Goal: Information Seeking & Learning: Check status

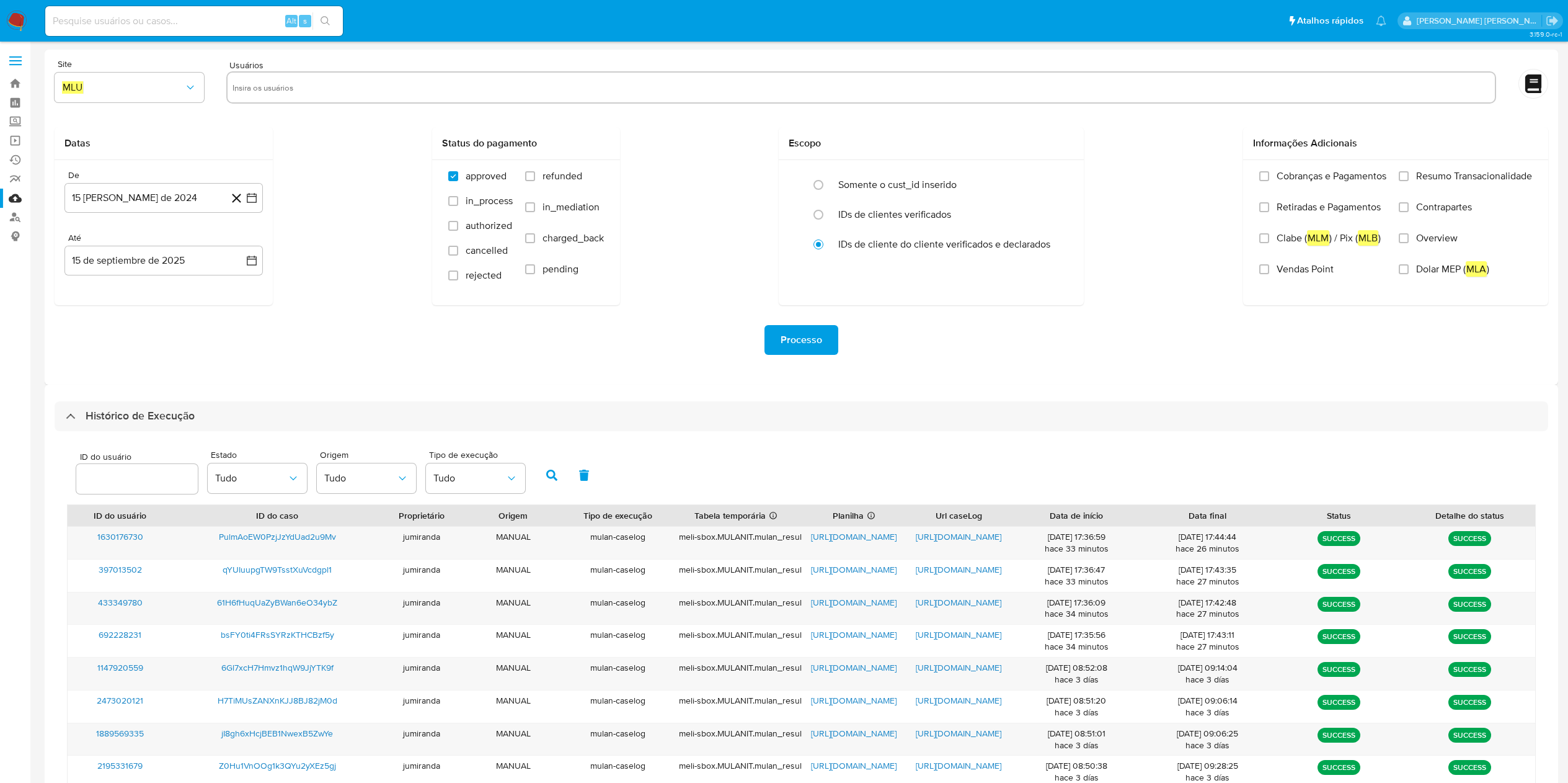
select select "10"
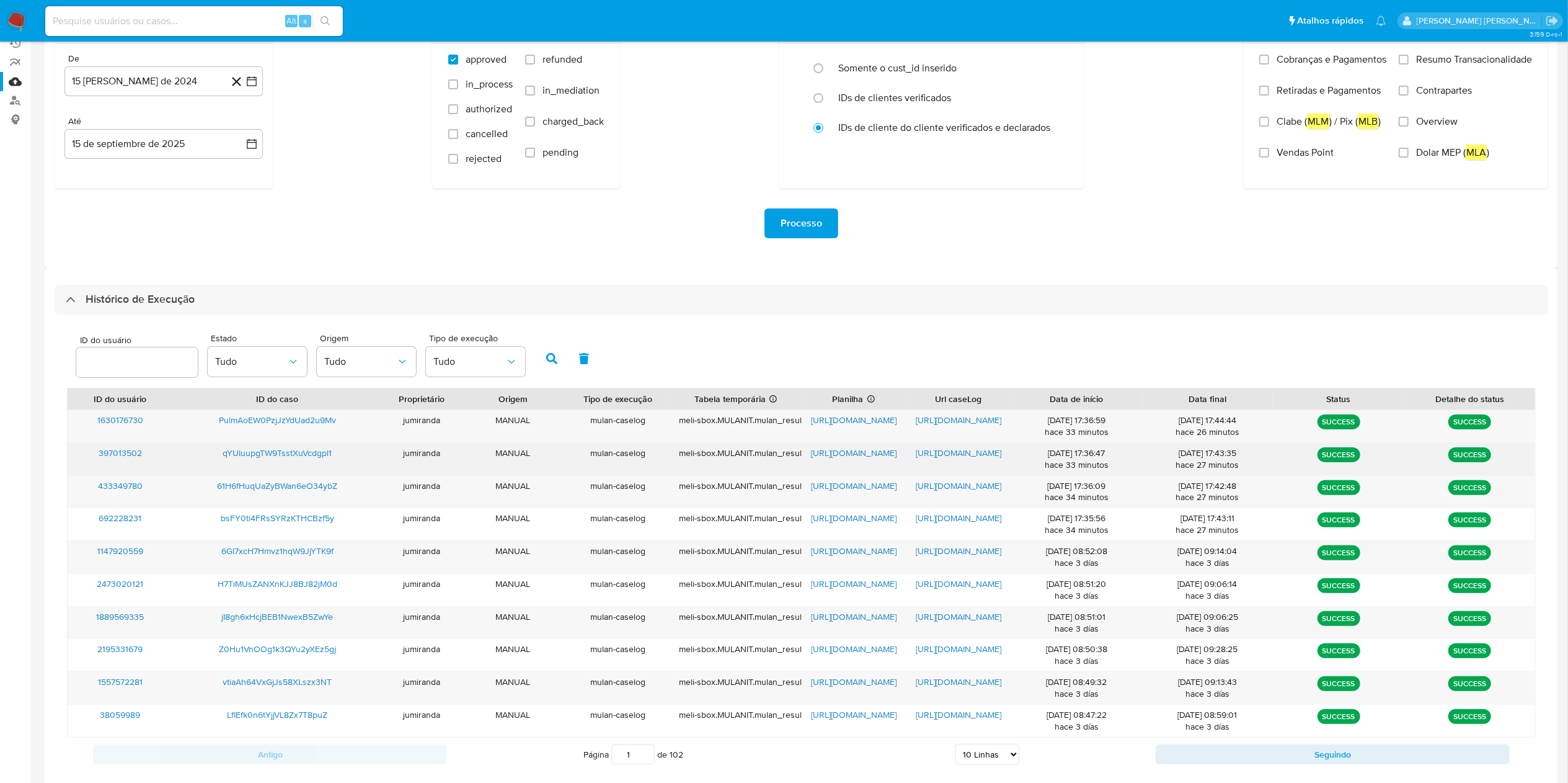
scroll to position [187, 0]
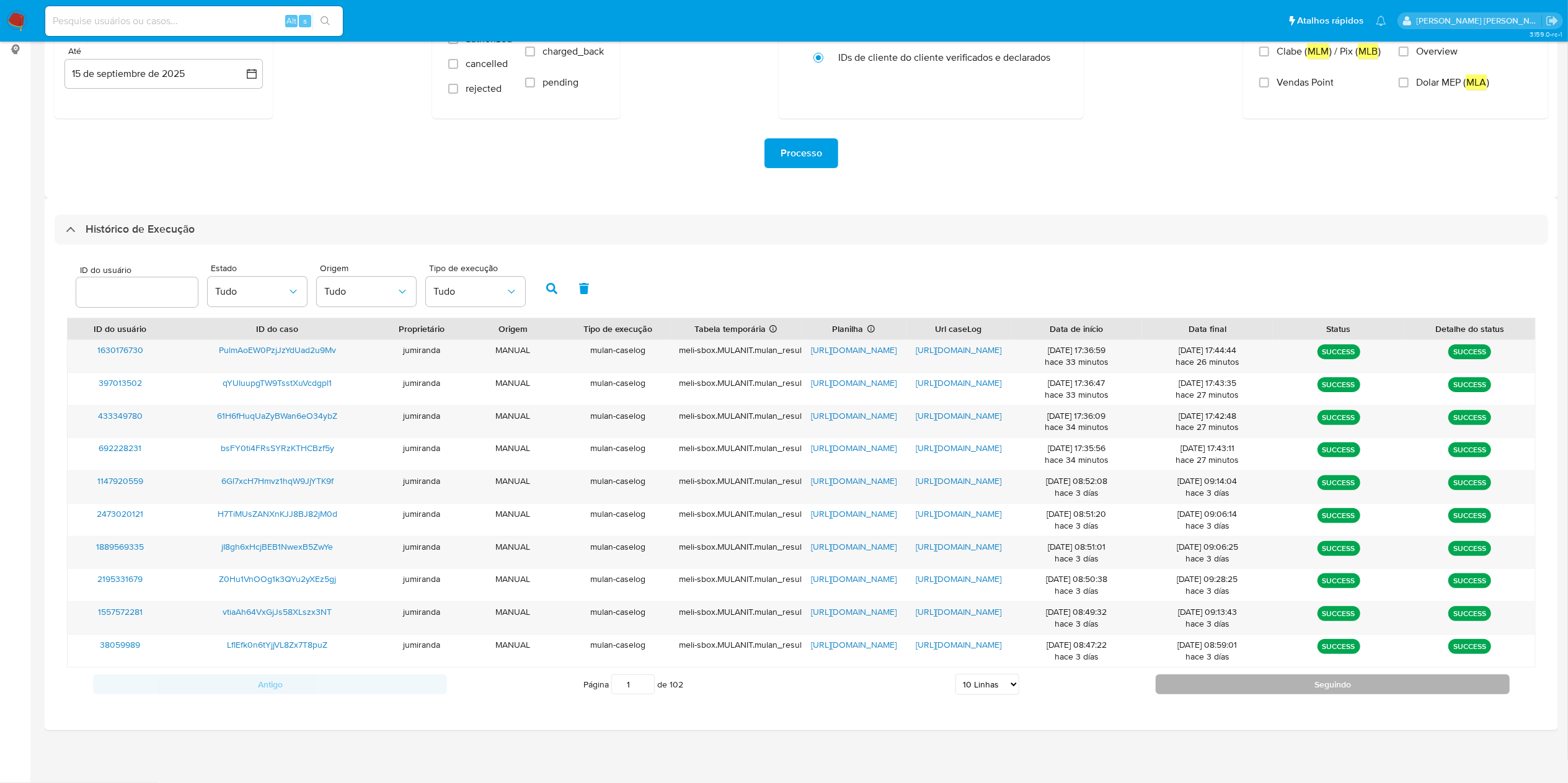
click at [1302, 687] on button "Seguindo" at bounding box center [1332, 684] width 354 height 20
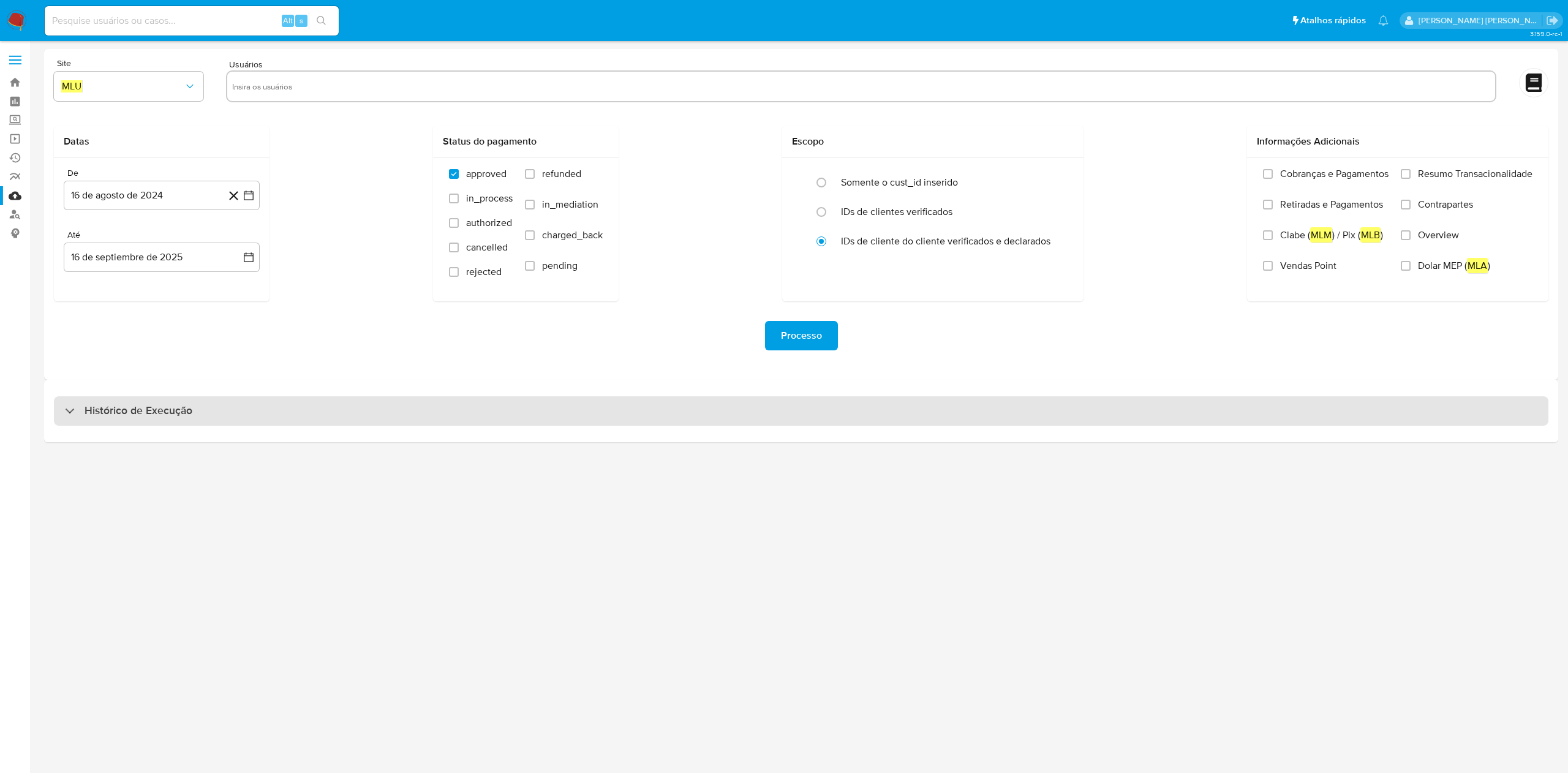
click at [417, 409] on div "Histórico de Execução" at bounding box center [801, 411] width 1495 height 29
select select "10"
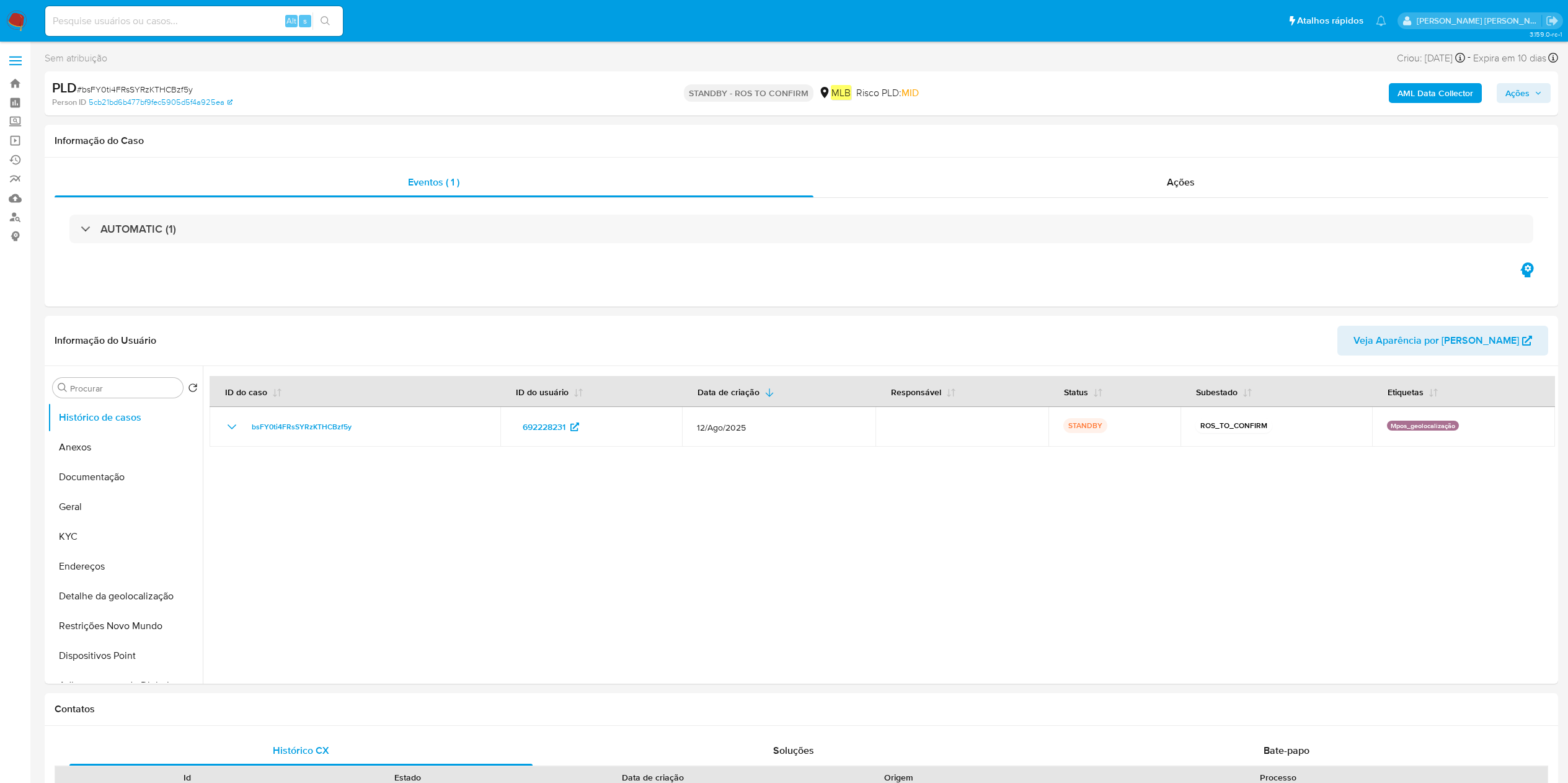
select select "10"
click at [16, 86] on link "Bandeja" at bounding box center [73, 83] width 148 height 19
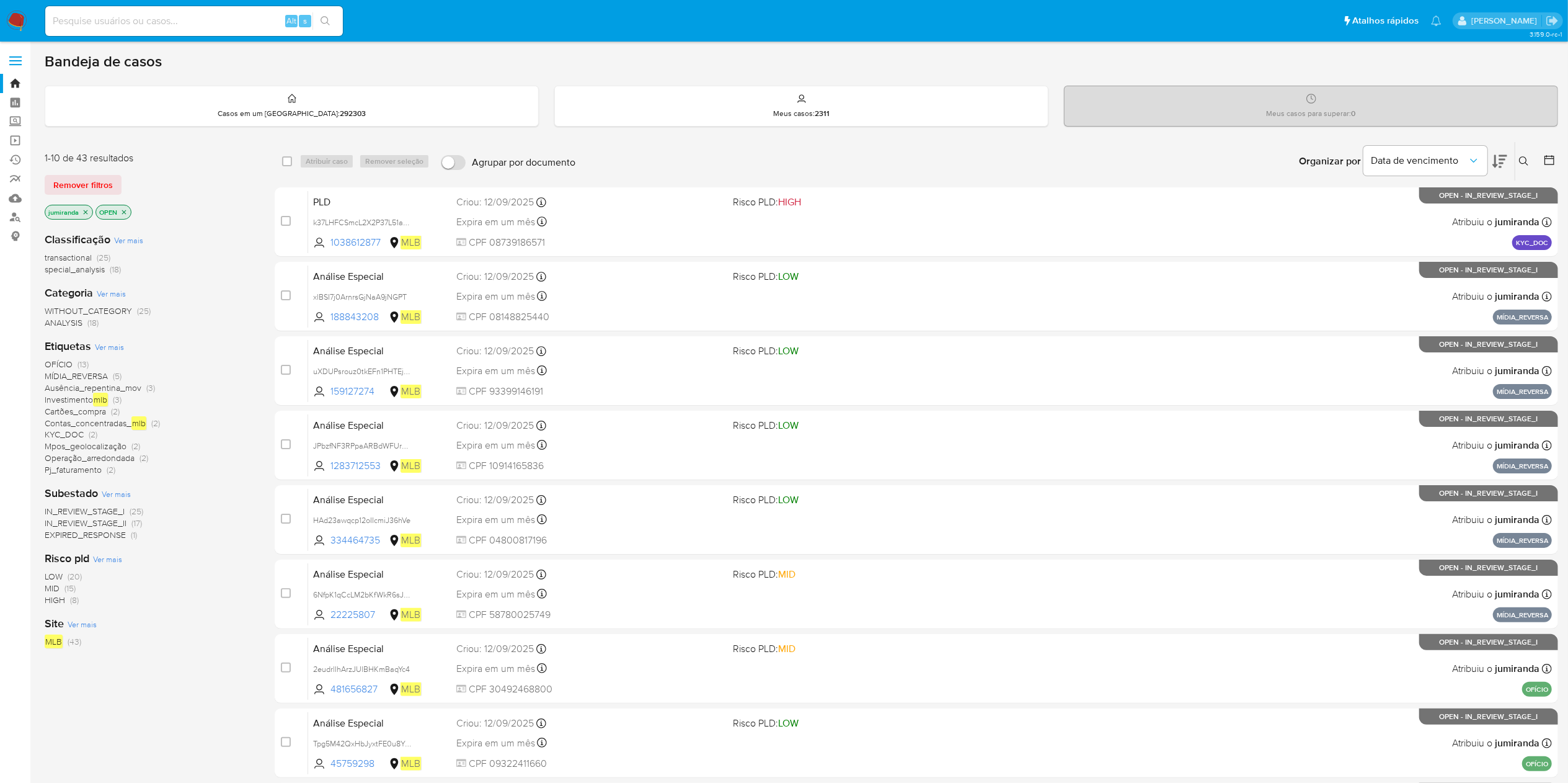
click at [1552, 155] on icon at bounding box center [1550, 160] width 13 height 13
click at [1549, 159] on icon at bounding box center [1550, 160] width 13 height 13
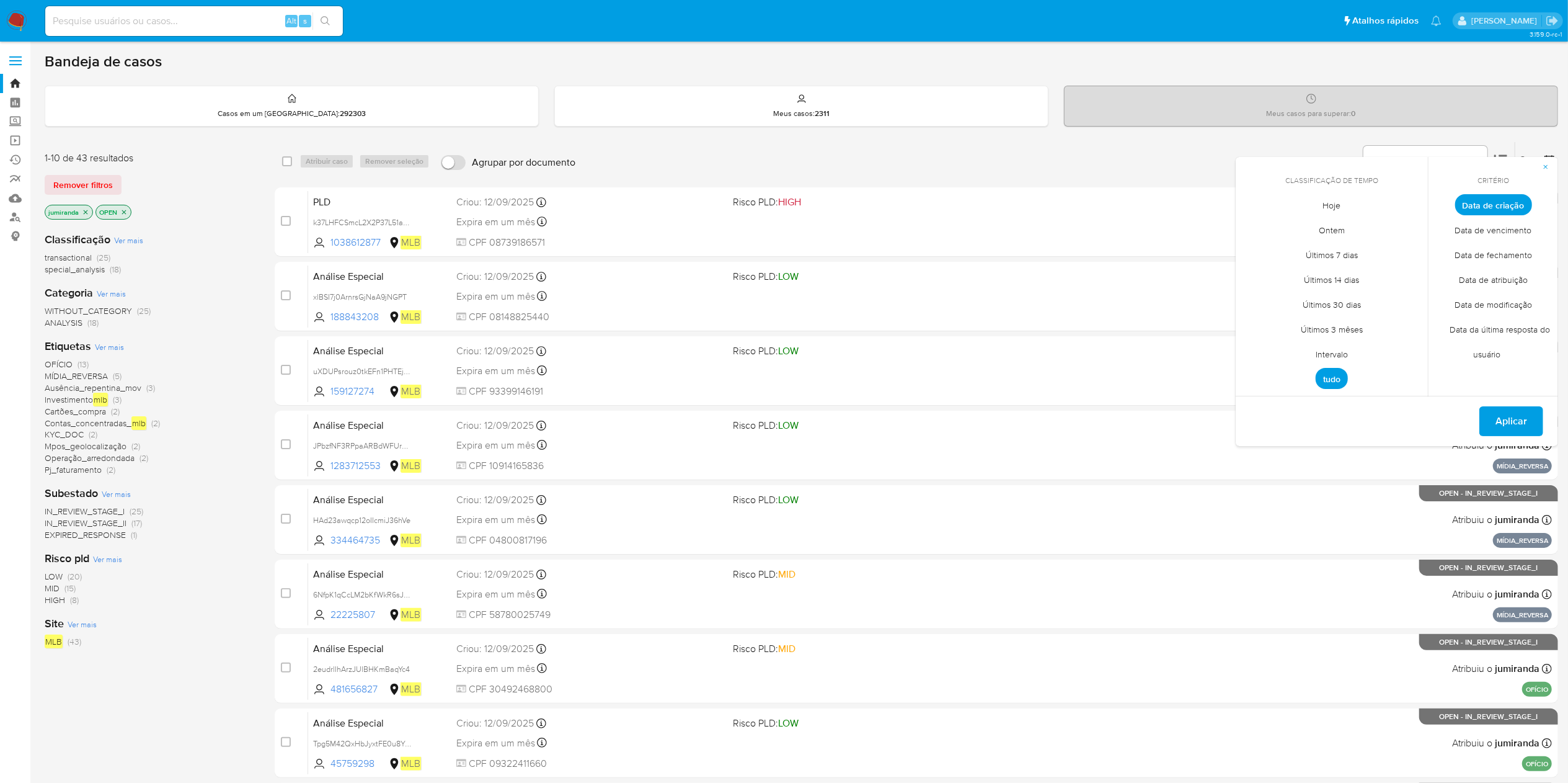
click at [1341, 350] on span "Intervalo" at bounding box center [1332, 355] width 59 height 26
click at [1257, 237] on div "septiembre 2025 septiembre 2025 lun lunes mar martes mié miércoles jue jueves v…" at bounding box center [1332, 301] width 169 height 162
click at [1248, 233] on icon "Mes anterior" at bounding box center [1255, 227] width 15 height 15
click at [1248, 230] on icon "Mes anterior" at bounding box center [1255, 227] width 15 height 15
click at [1257, 229] on icon "Mes anterior" at bounding box center [1255, 227] width 15 height 15
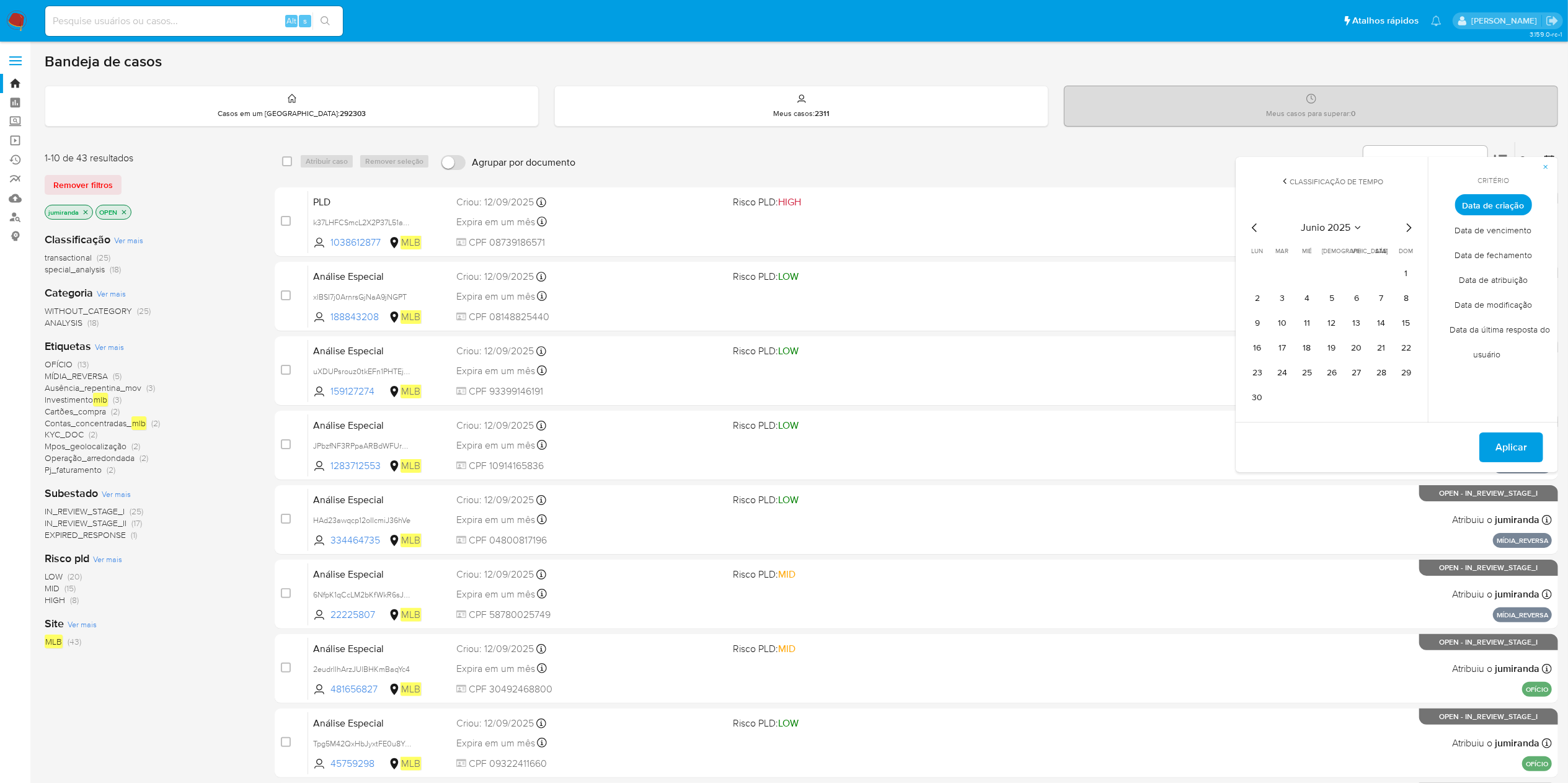
click at [1397, 226] on div "junio 2025" at bounding box center [1332, 227] width 169 height 15
click at [1406, 225] on icon "Mes siguiente" at bounding box center [1409, 227] width 15 height 15
click at [1288, 272] on button "1" at bounding box center [1282, 274] width 20 height 20
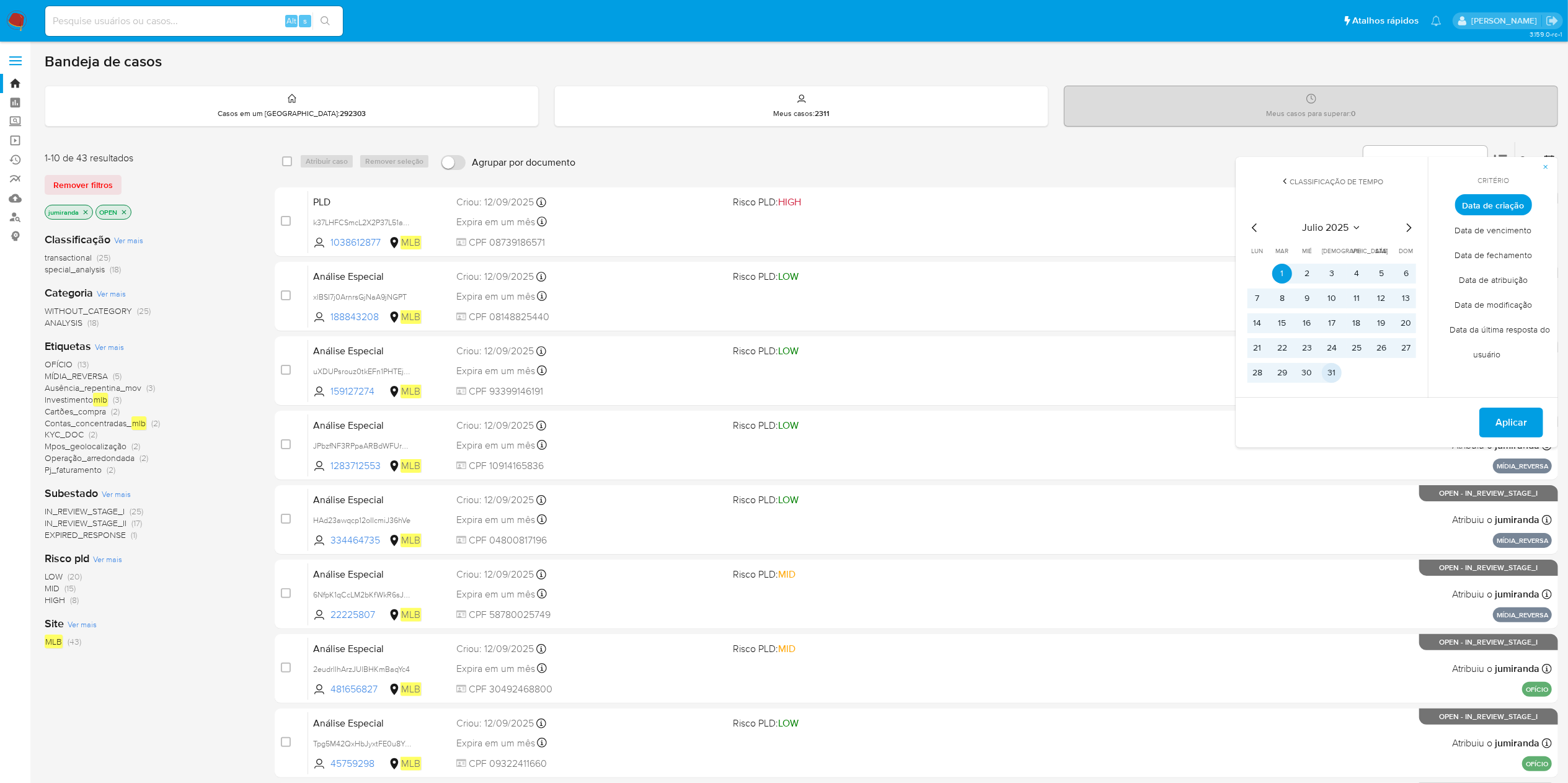
click at [1335, 369] on button "31" at bounding box center [1332, 373] width 20 height 20
click at [1497, 419] on span "Aplicar" at bounding box center [1511, 423] width 32 height 28
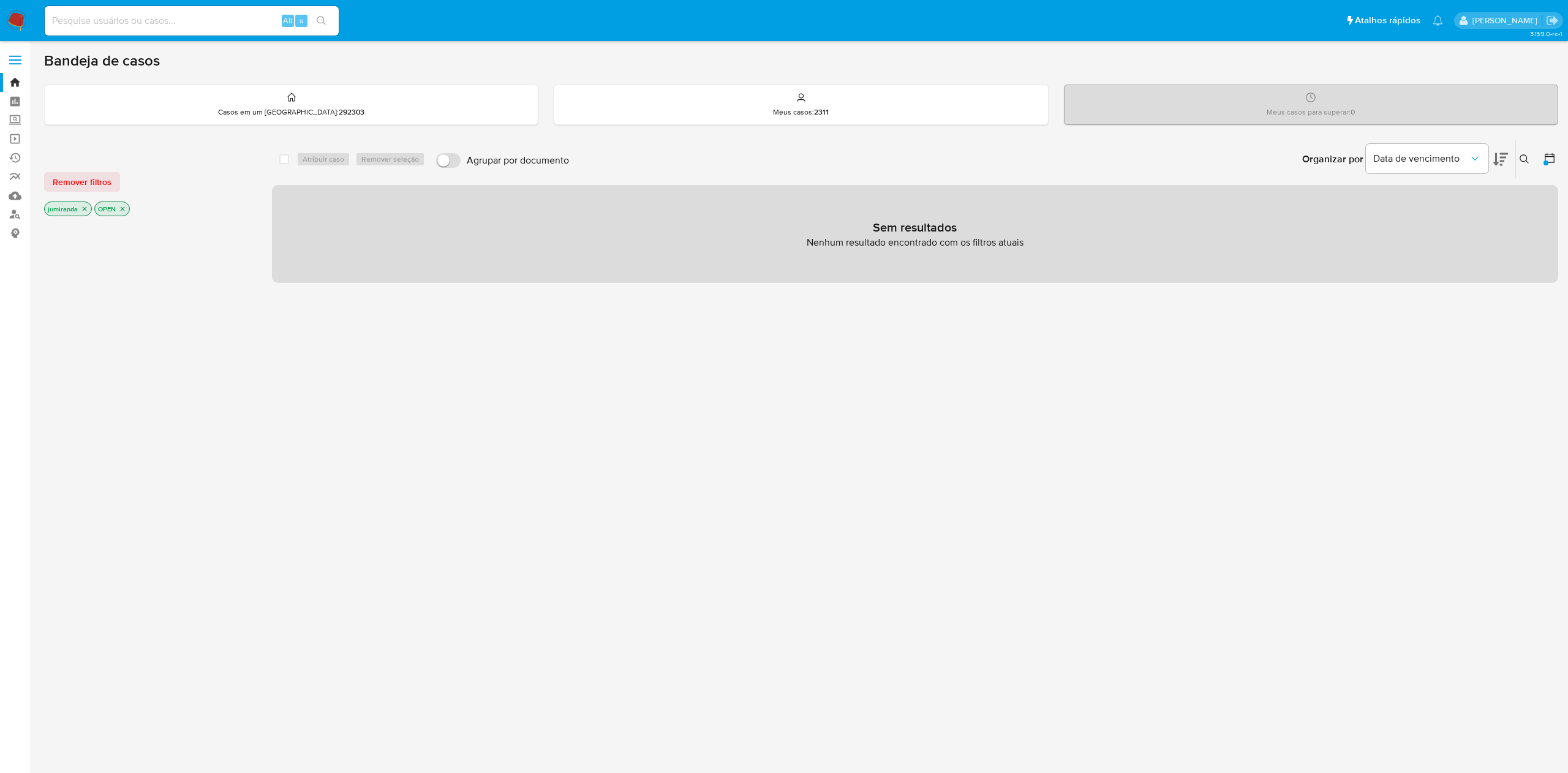
click at [1557, 152] on button at bounding box center [1551, 159] width 14 height 14
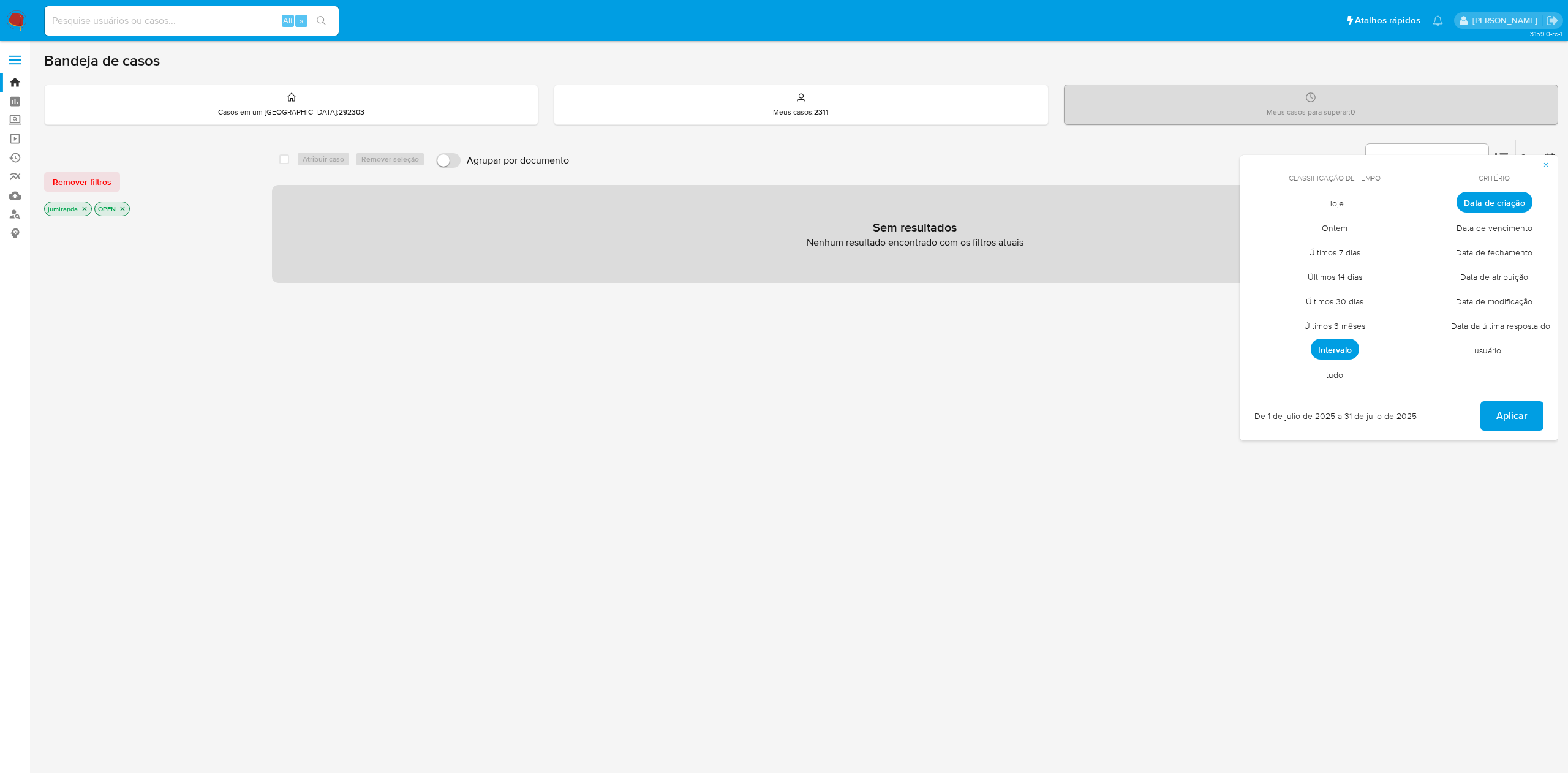
click at [1515, 201] on span "Data de criação" at bounding box center [1495, 202] width 76 height 21
click at [1335, 347] on span "Intervalo" at bounding box center [1334, 348] width 48 height 21
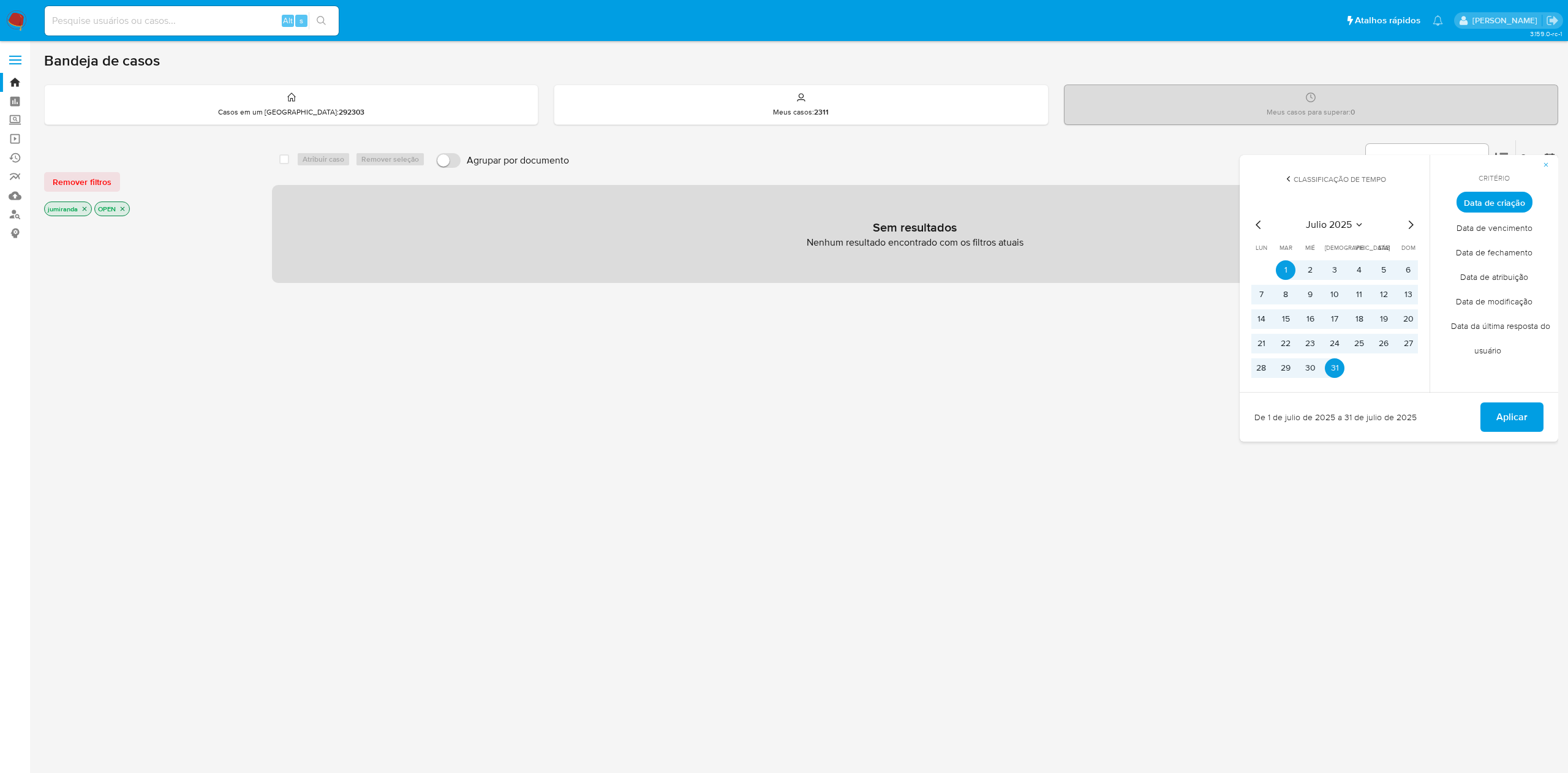
click at [1411, 234] on div "julio 2025 julio 2025 lun lunes mar martes mié miércoles jue jueves vie viernes…" at bounding box center [1334, 297] width 167 height 160
click at [1411, 225] on icon "Mes siguiente" at bounding box center [1410, 224] width 5 height 8
click at [1362, 274] on button "1" at bounding box center [1359, 271] width 20 height 20
click at [1402, 365] on button "31" at bounding box center [1408, 368] width 20 height 20
click at [1493, 417] on button "Aplicar" at bounding box center [1512, 416] width 63 height 29
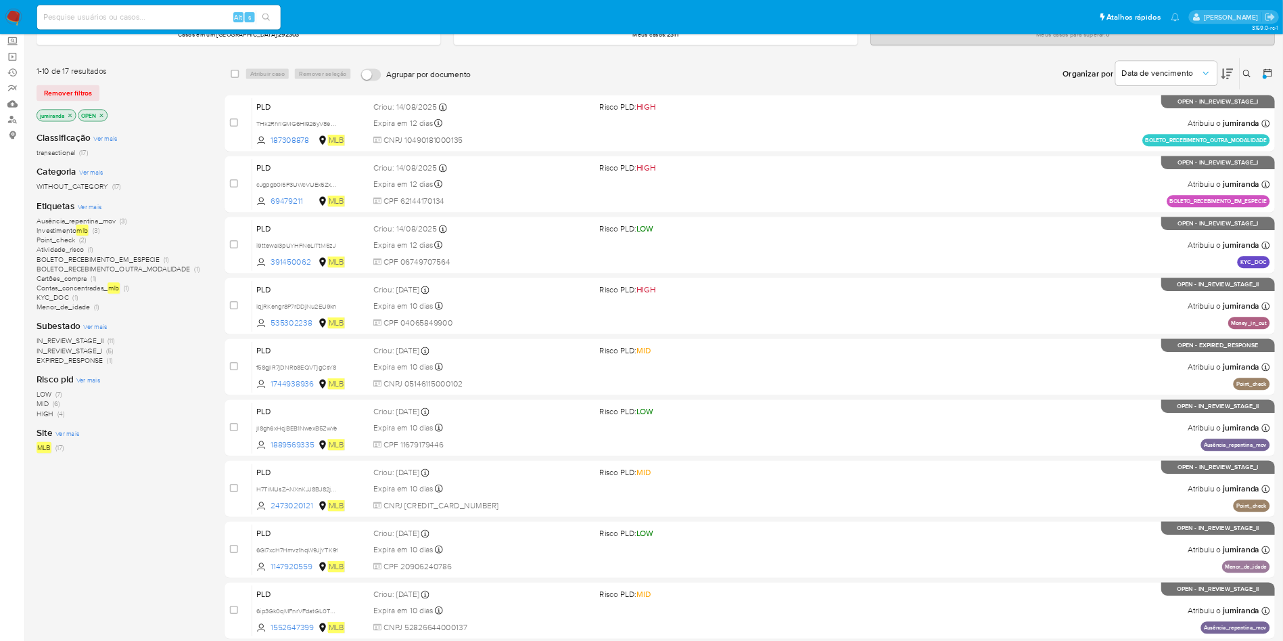
scroll to position [135, 0]
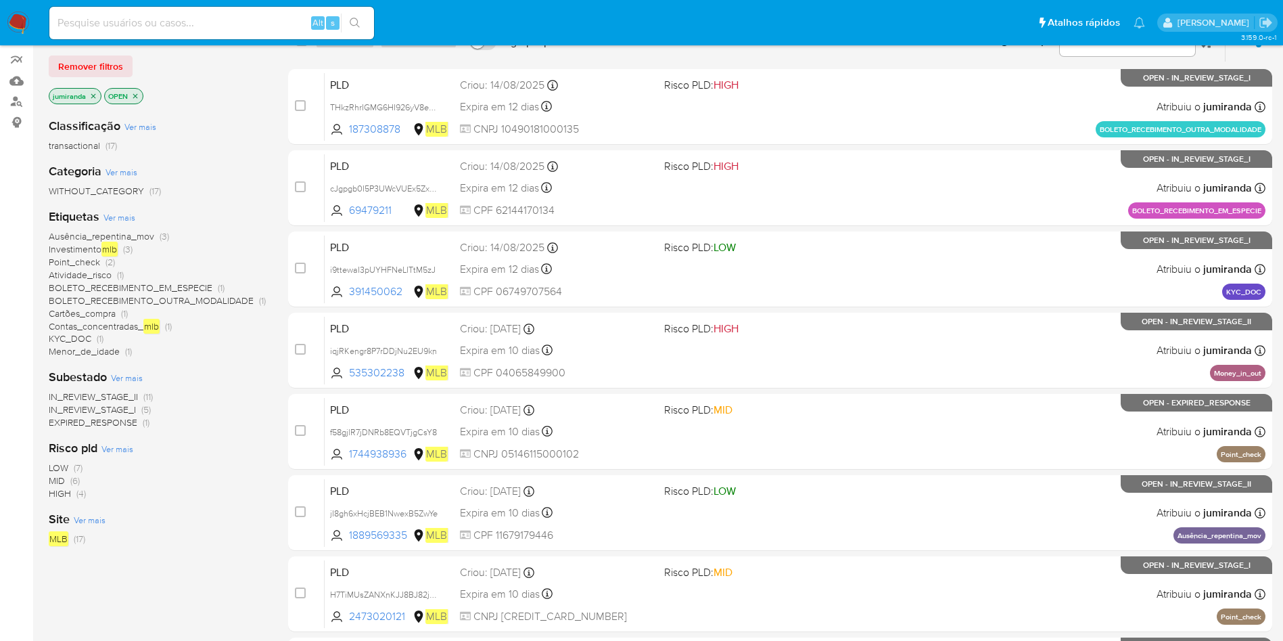
click at [95, 244] on span "Investimento mlb" at bounding box center [83, 249] width 69 height 15
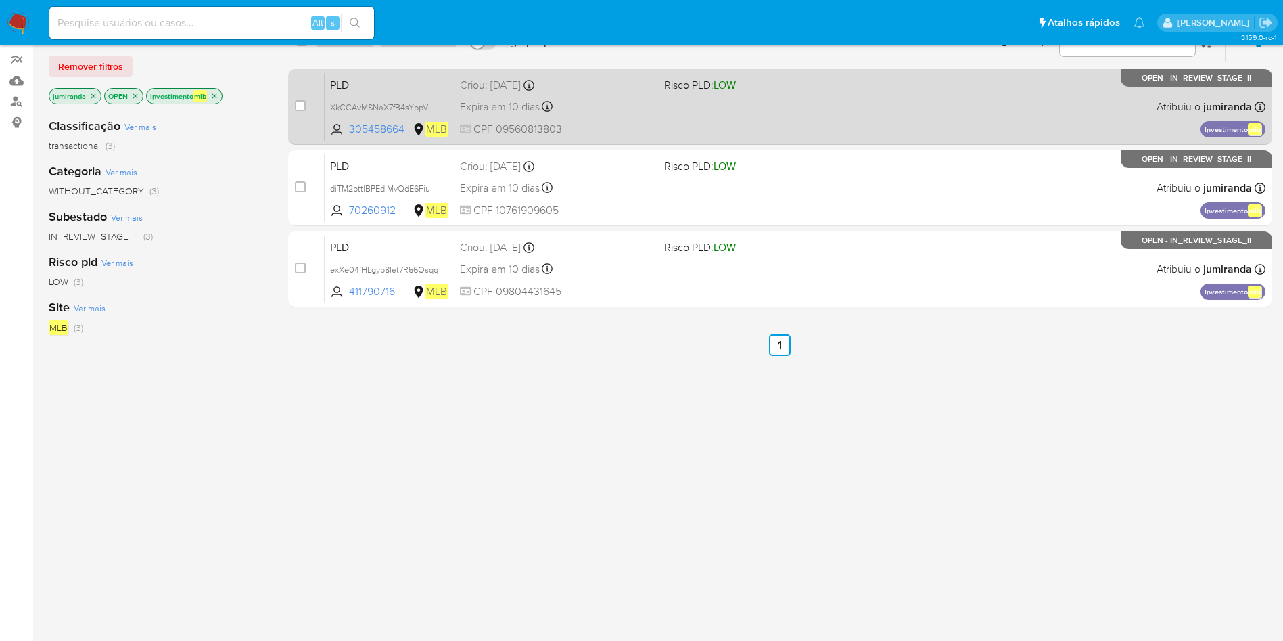
click at [635, 113] on div "Expira em 10 dias Expira em 26/09/2025 00:22:49" at bounding box center [556, 106] width 193 height 18
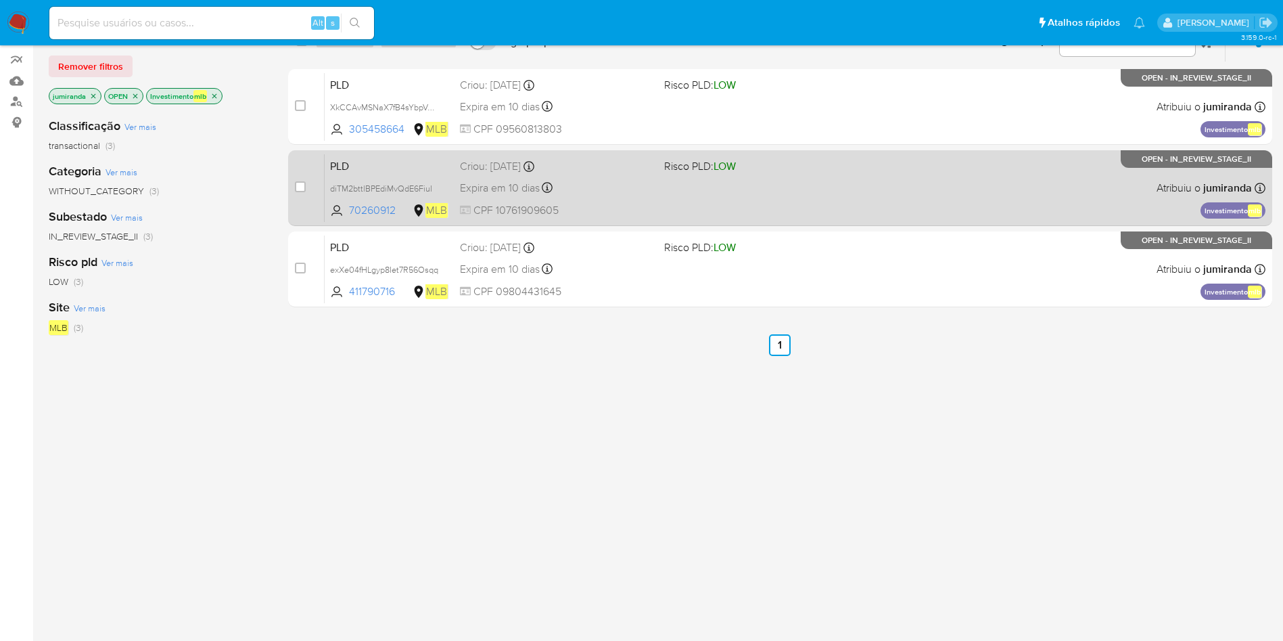
click at [634, 173] on div "Criou: 12/08/2025 Criou: 12/08/2025 00:14:42" at bounding box center [556, 166] width 193 height 15
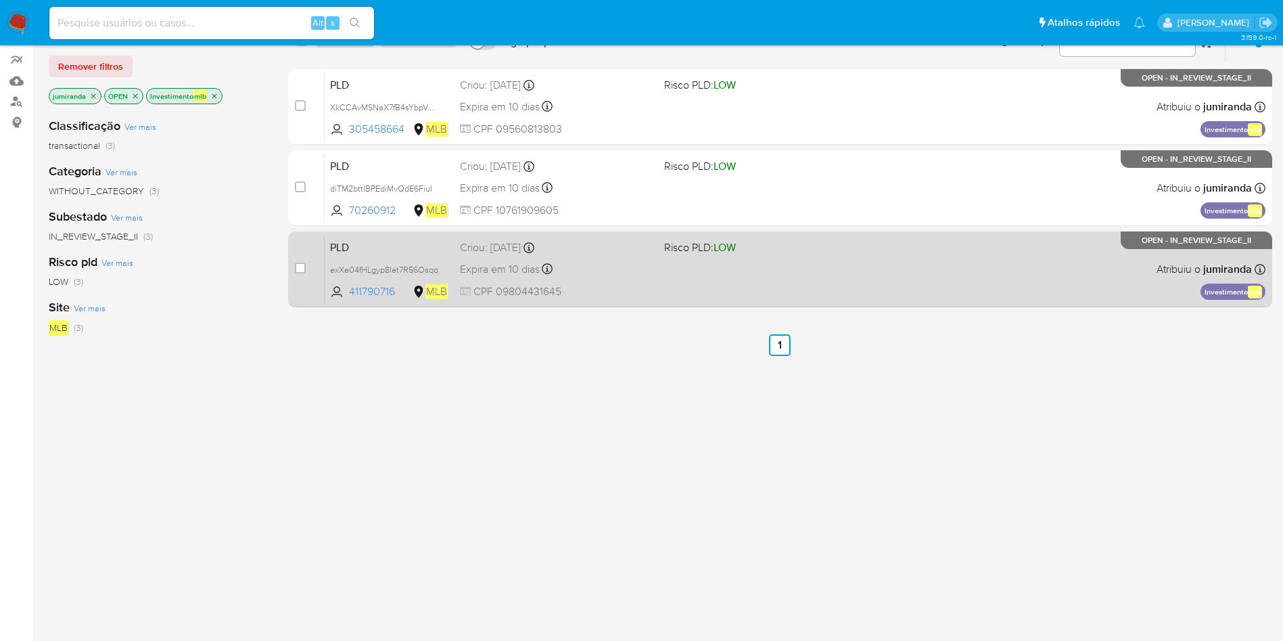
click at [631, 254] on div "Criou: 12/08/2025 Criou: 12/08/2025 00:14:35" at bounding box center [556, 247] width 193 height 15
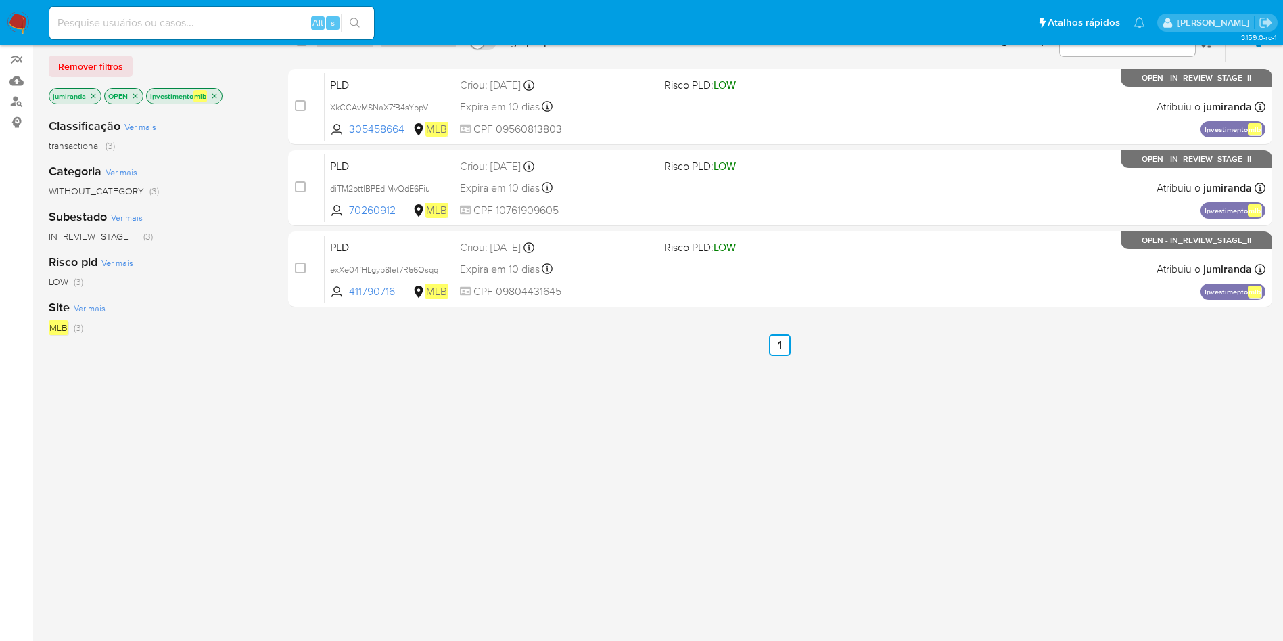
scroll to position [34, 0]
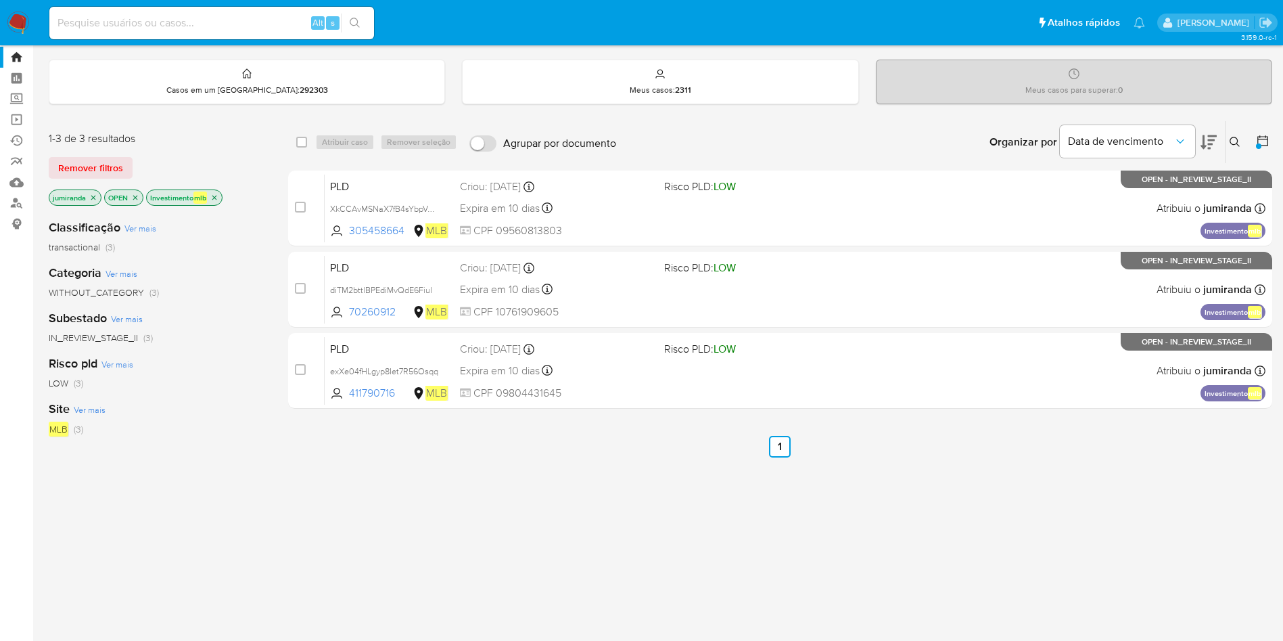
click at [215, 200] on icon "close-filter" at bounding box center [214, 197] width 8 height 8
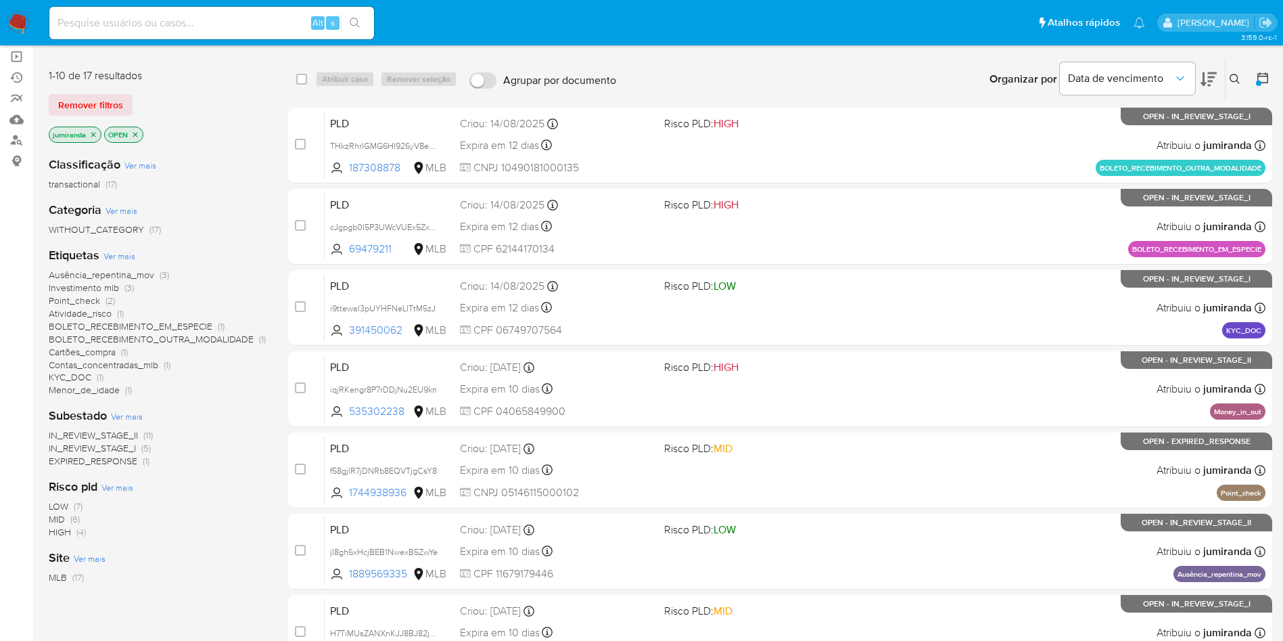
scroll to position [135, 0]
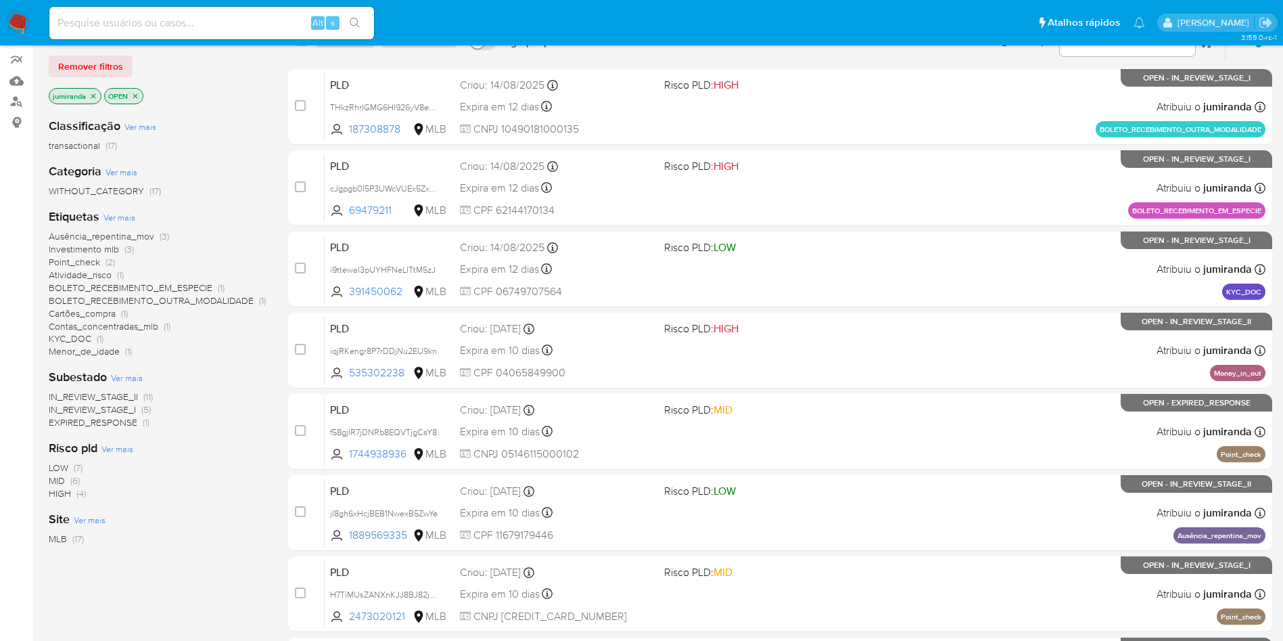
click at [145, 234] on span "Ausência_repentina_mov" at bounding box center [102, 236] width 106 height 14
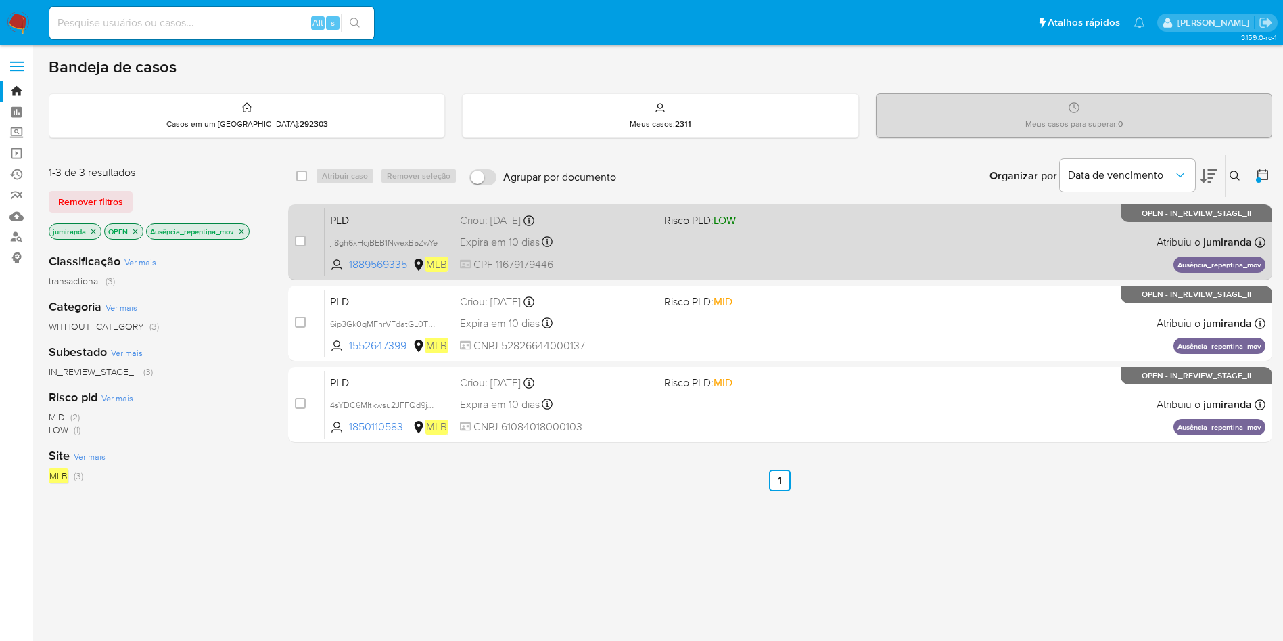
click at [702, 241] on div "PLD jI8gh6xHcjBEB1NwexB5ZwYe 1889569335 MLB Risco PLD: LOW Criou: 12/08/2025 Cr…" at bounding box center [795, 242] width 941 height 68
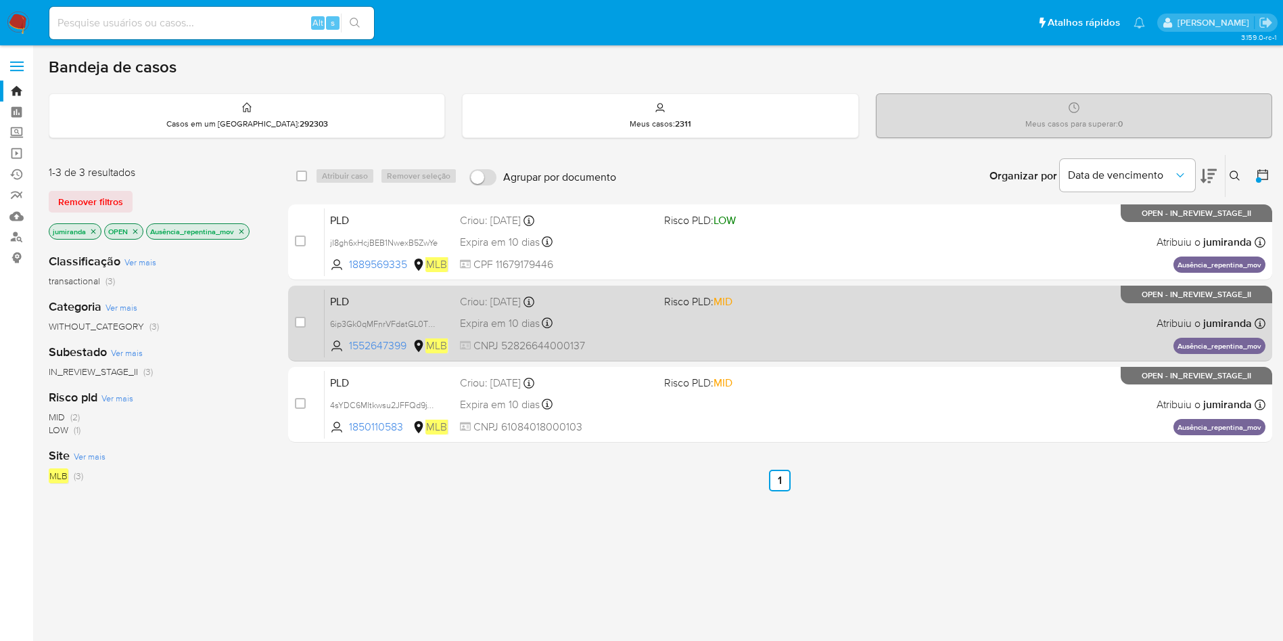
click at [703, 308] on span "Risco PLD: MID" at bounding box center [760, 301] width 193 height 18
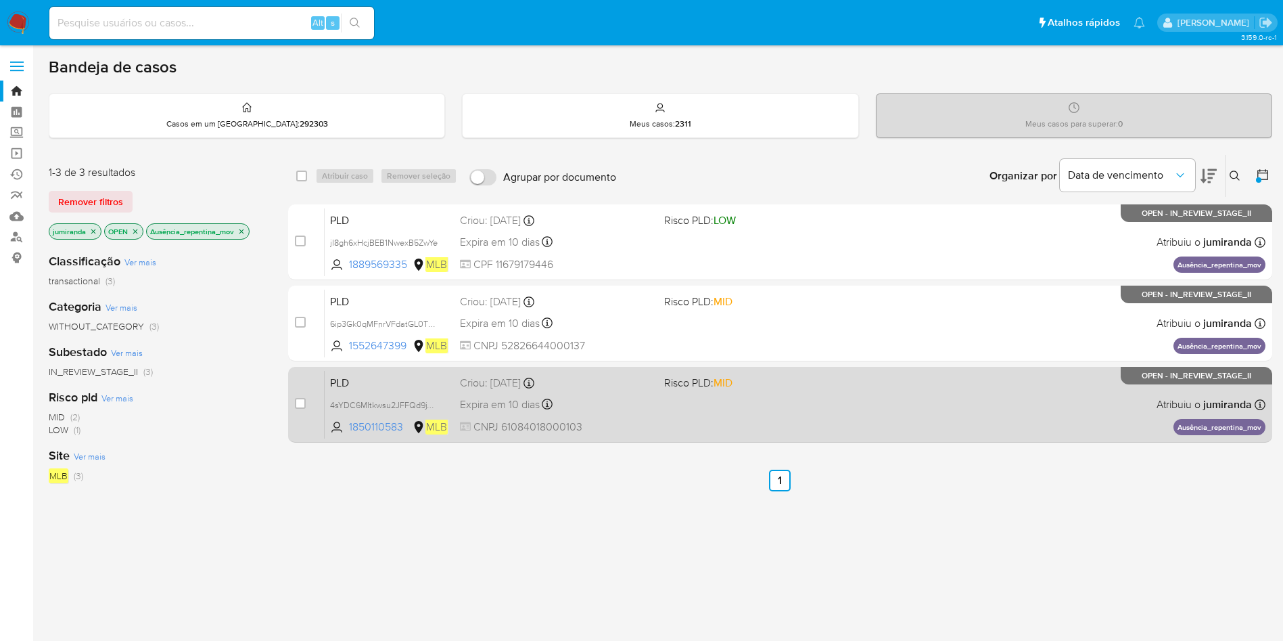
click at [694, 402] on div "PLD 4sYDC6MItkwsu2JFFQd9jTfO 1850110583 MLB Risco PLD: MID Criou: 12/08/2025 Cr…" at bounding box center [795, 404] width 941 height 68
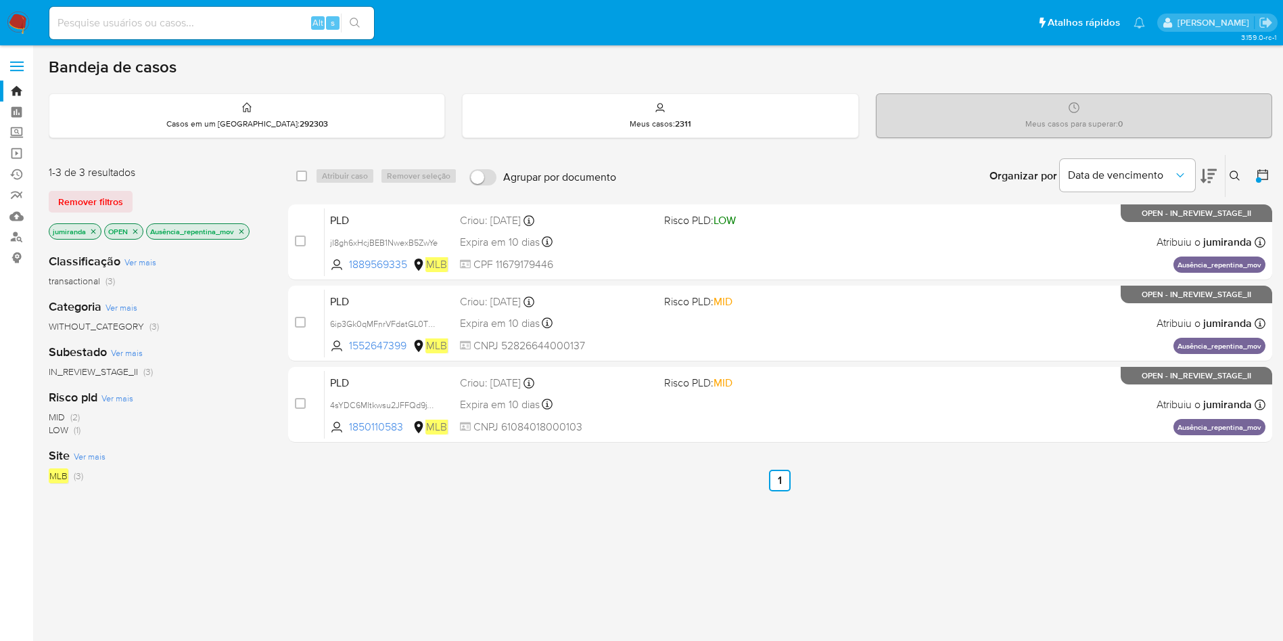
click at [239, 230] on icon "close-filter" at bounding box center [241, 231] width 8 height 8
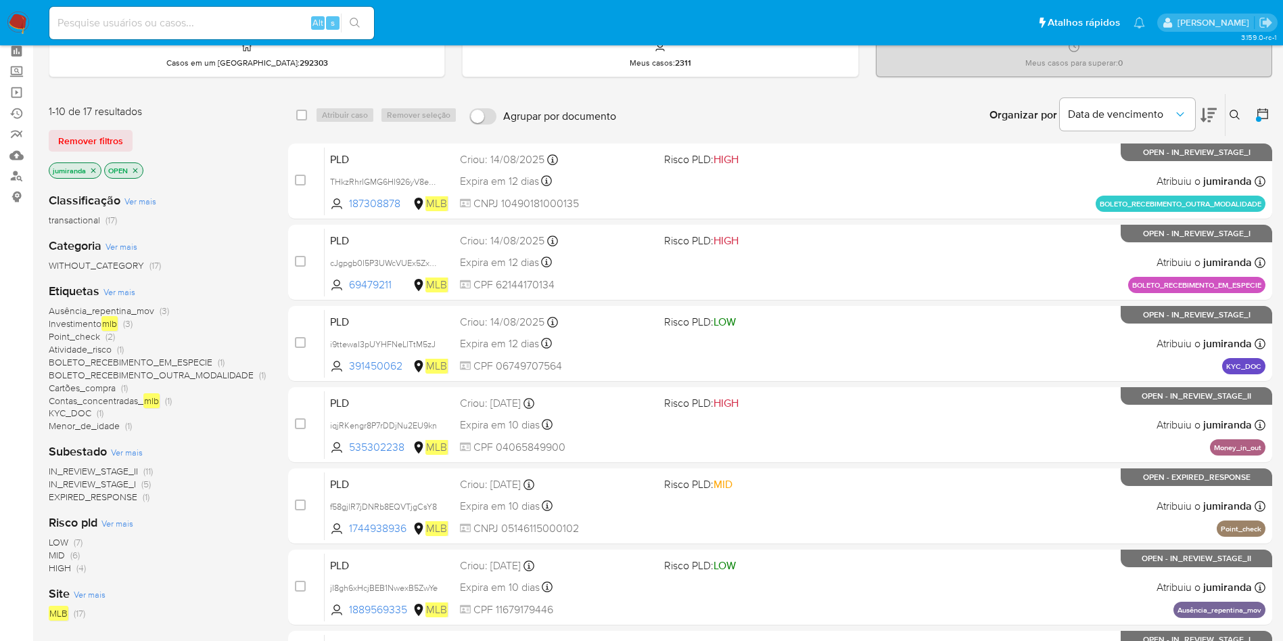
scroll to position [101, 0]
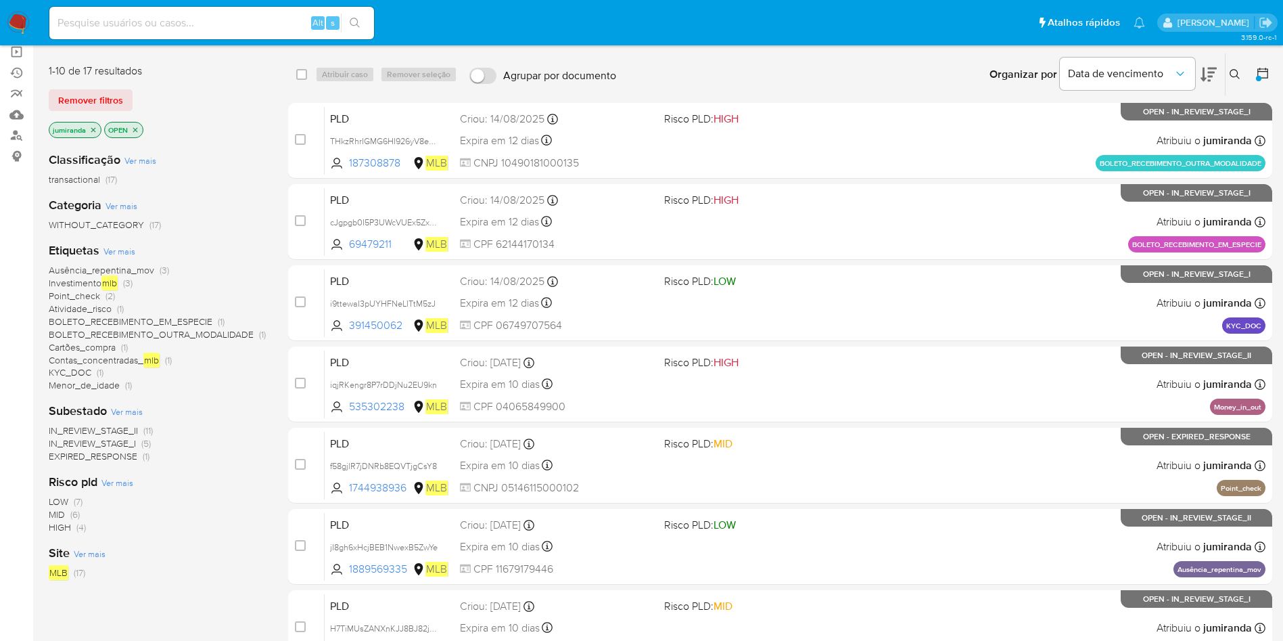
click at [82, 305] on span "Atividade_risco" at bounding box center [80, 309] width 63 height 14
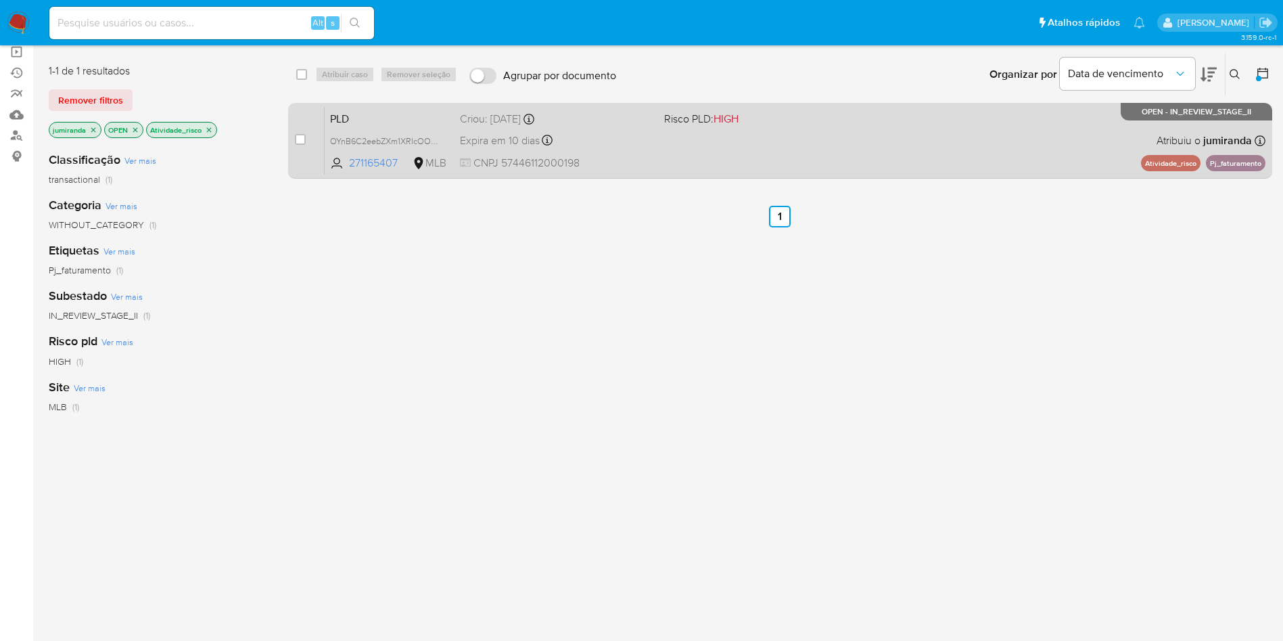
click at [607, 145] on div "Expira em 10 dias Expira em 26/09/2025 00:09:44" at bounding box center [556, 140] width 193 height 18
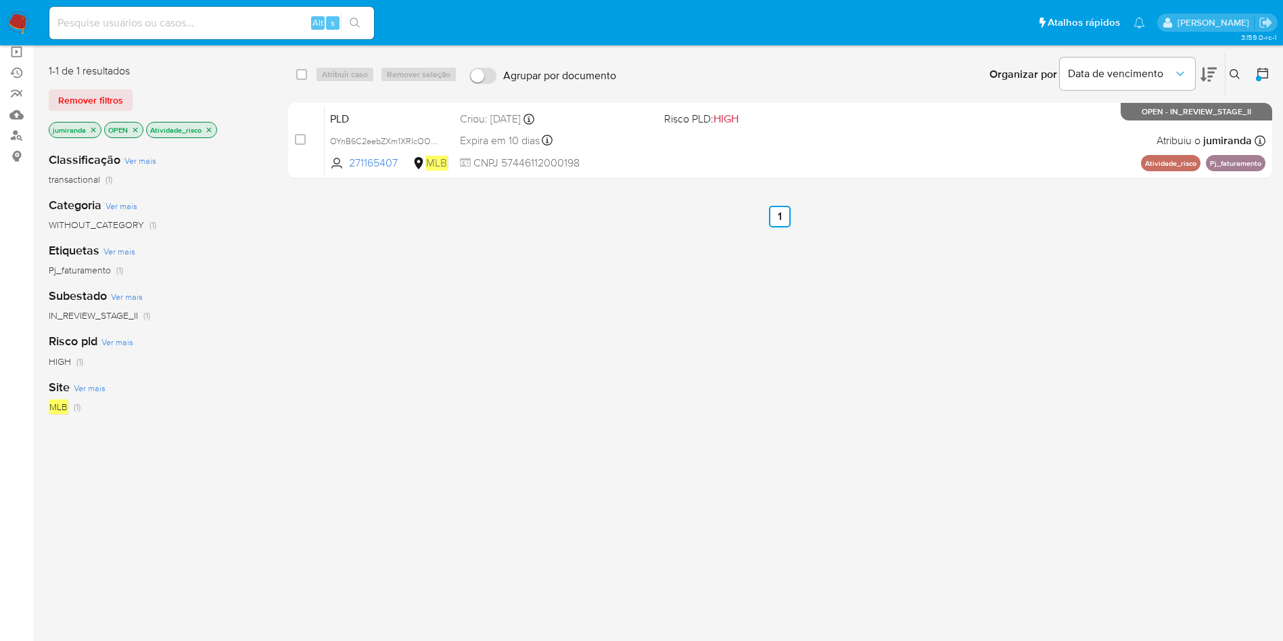
click at [212, 127] on icon "close-filter" at bounding box center [209, 130] width 8 height 8
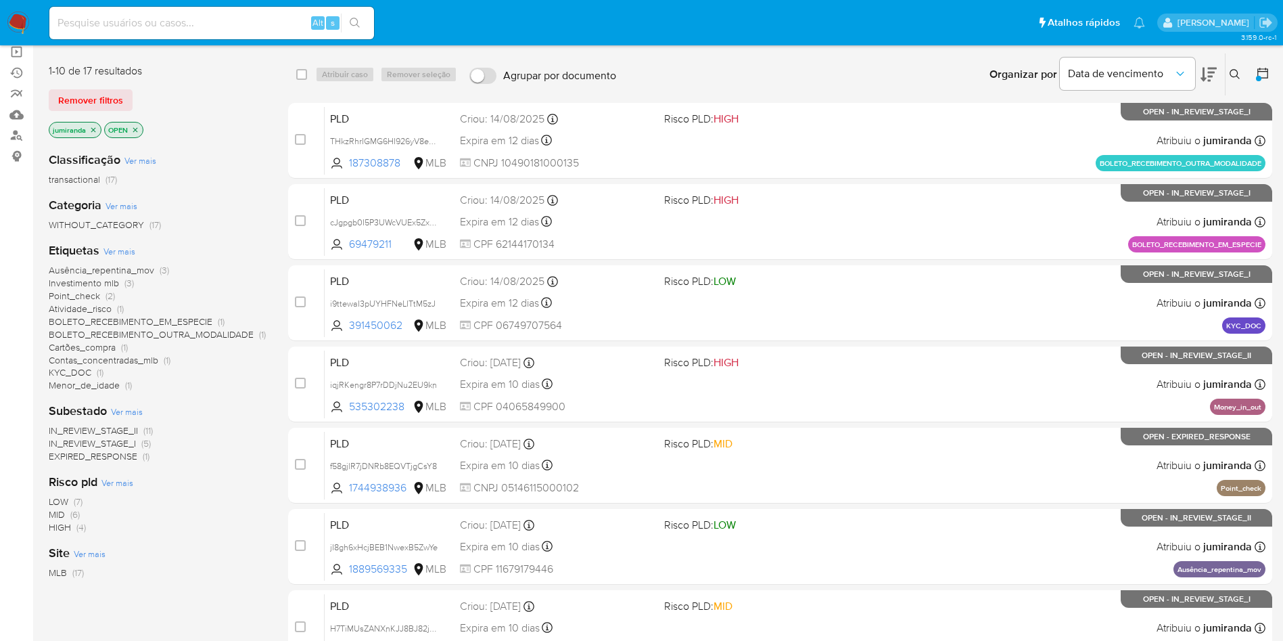
click at [200, 338] on span "BOLETO_RECEBIMENTO_OUTRA_MODALIDADE" at bounding box center [151, 334] width 205 height 14
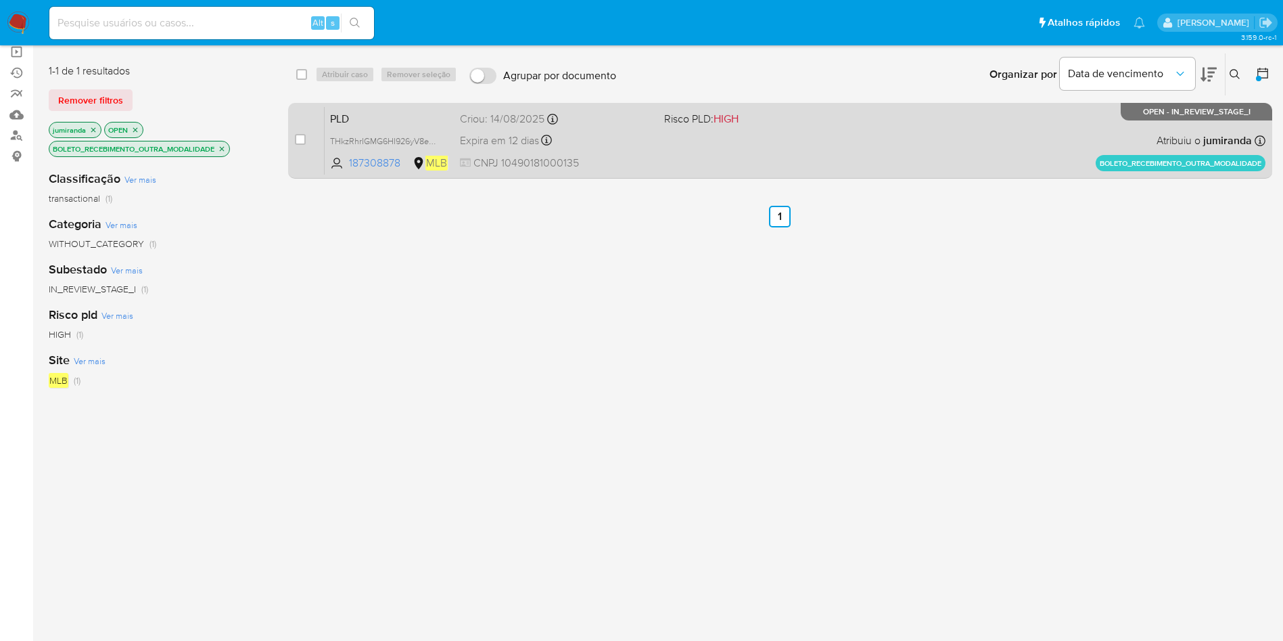
click at [400, 118] on span "PLD" at bounding box center [389, 118] width 119 height 18
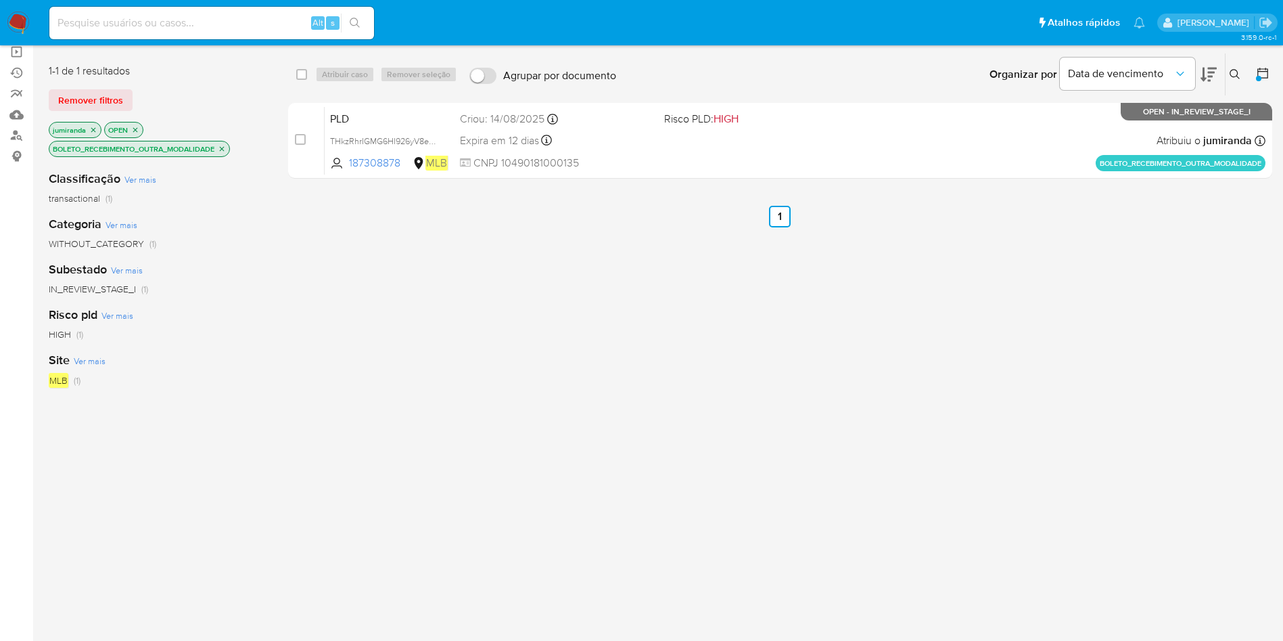
click at [221, 145] on icon "close-filter" at bounding box center [222, 149] width 8 height 8
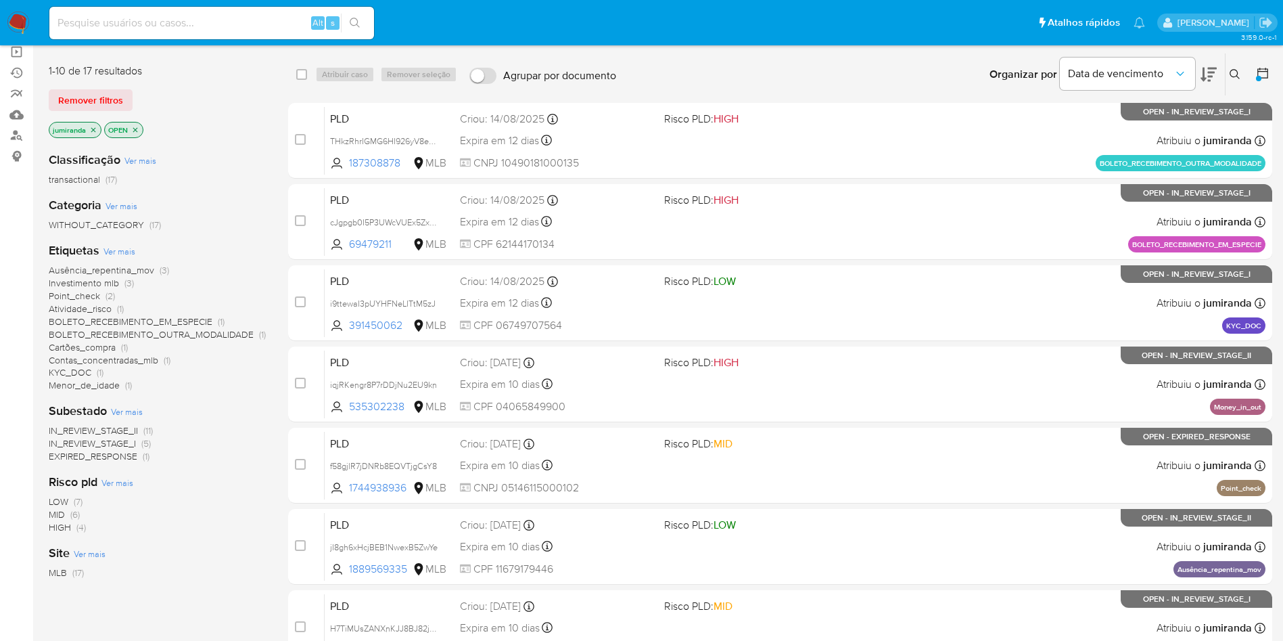
click at [93, 384] on span "Menor_de_idade" at bounding box center [84, 385] width 71 height 14
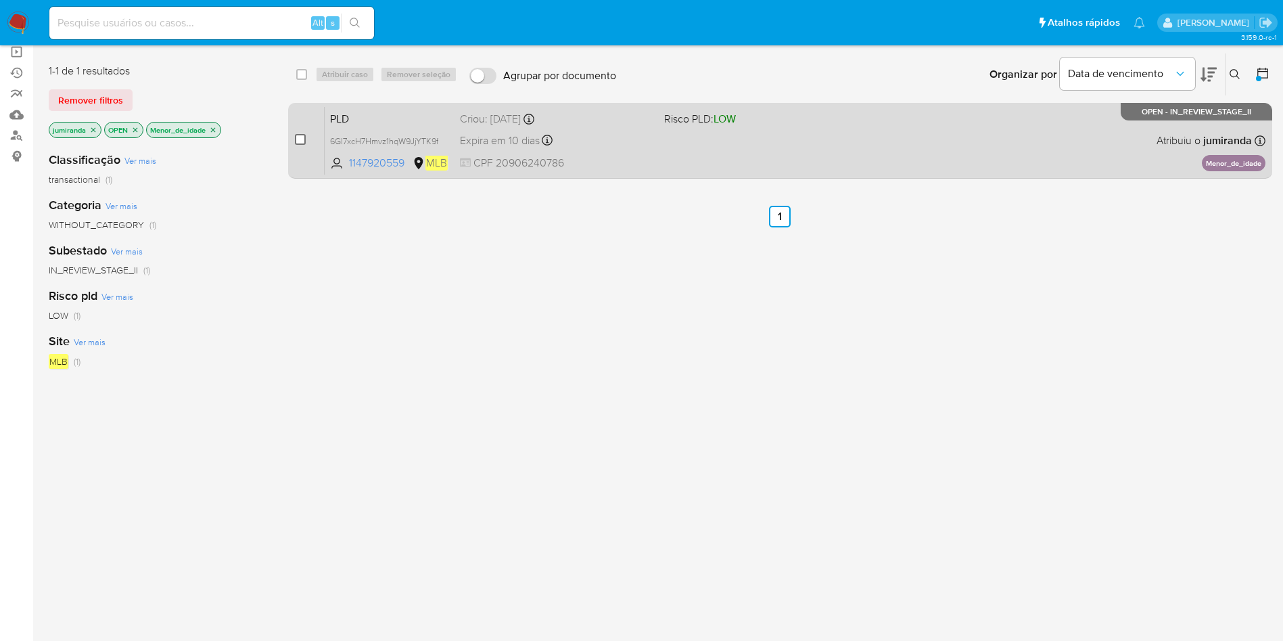
click at [300, 140] on input "checkbox" at bounding box center [300, 139] width 11 height 11
checkbox input "true"
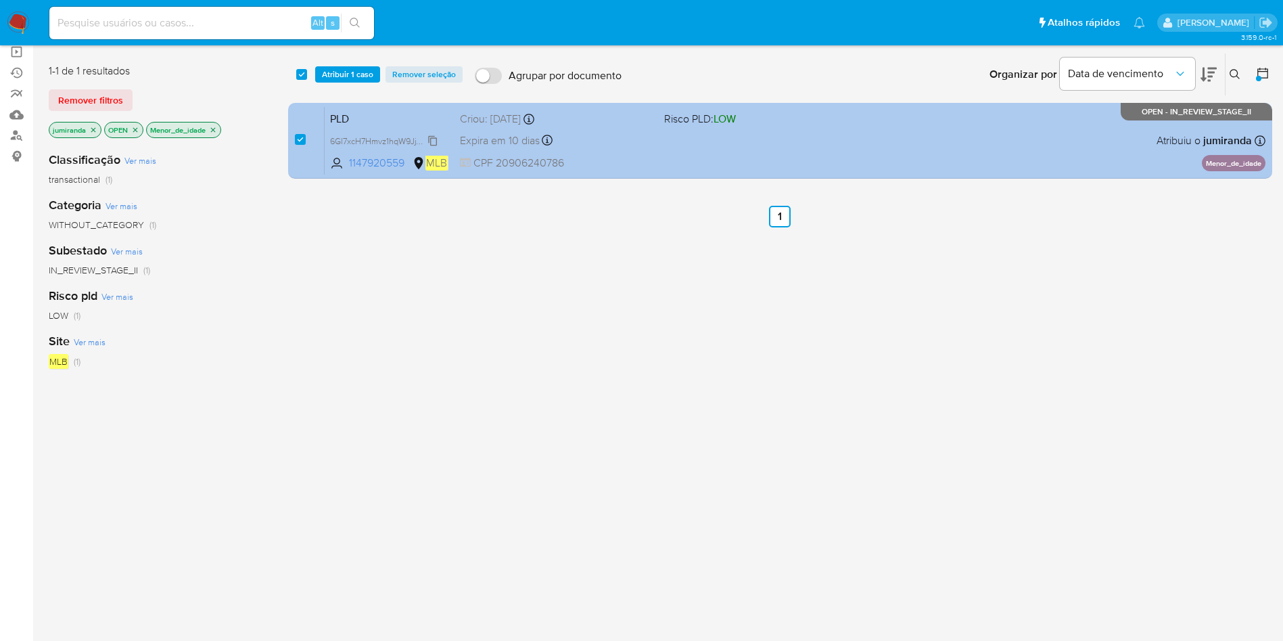
click at [372, 145] on span "6Gl7xcH7Hmvz1hqW9JjYTK9f" at bounding box center [384, 140] width 108 height 15
click at [892, 162] on div "PLD 6Gl7xcH7Hmvz1hqW9JjYTK9f Copiado Copiado 1147920559 MLB Risco PLD: LOW Crio…" at bounding box center [795, 140] width 941 height 68
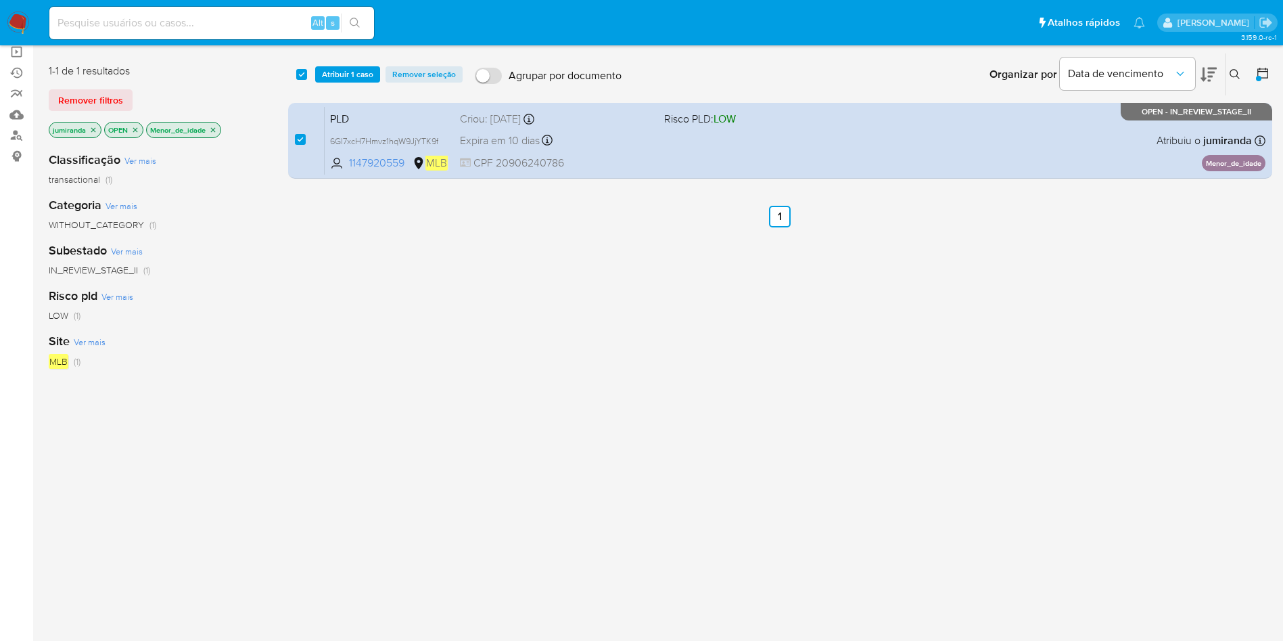
click at [212, 131] on icon "close-filter" at bounding box center [213, 130] width 8 height 8
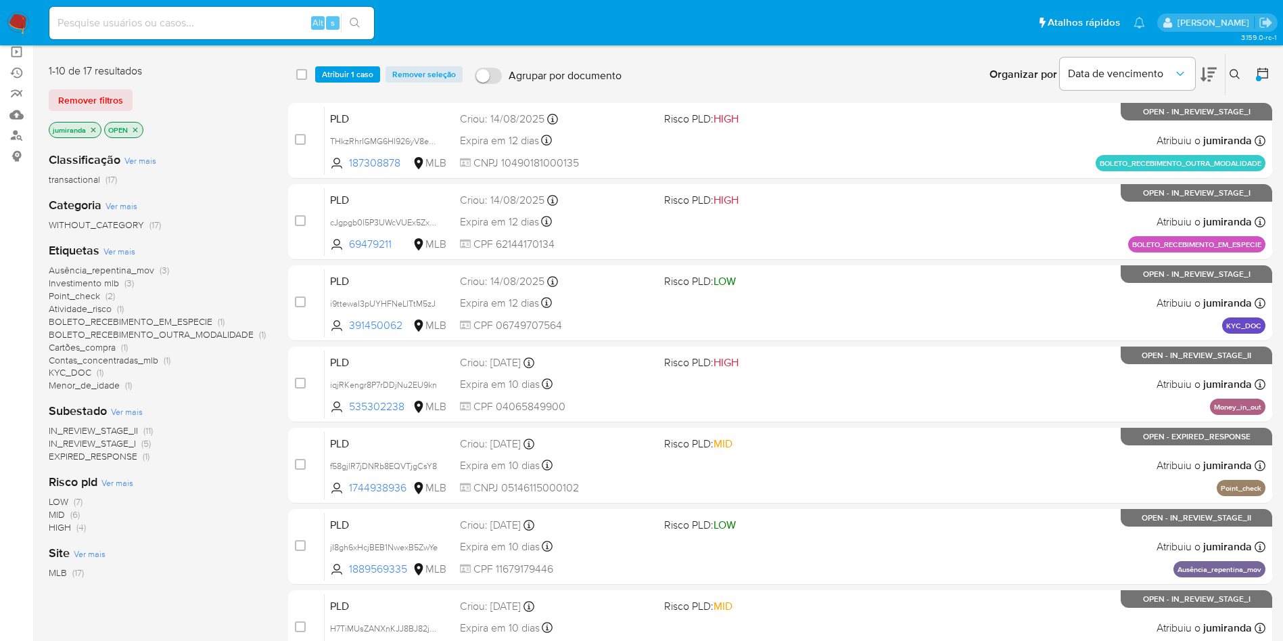
checkbox input "false"
click at [187, 318] on span "BOLETO_RECEBIMENTO_EM_ESPECIE" at bounding box center [131, 322] width 164 height 14
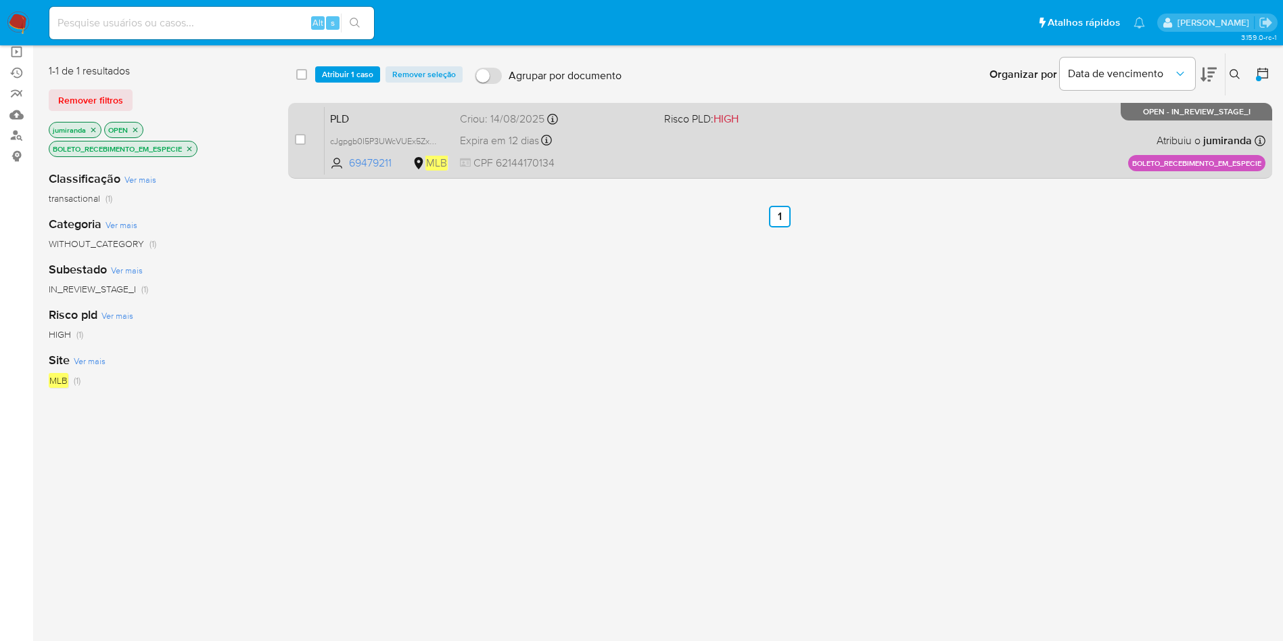
click at [628, 135] on div "Expira em 12 dias Expira em 28/09/2025 09:35:27" at bounding box center [556, 140] width 193 height 18
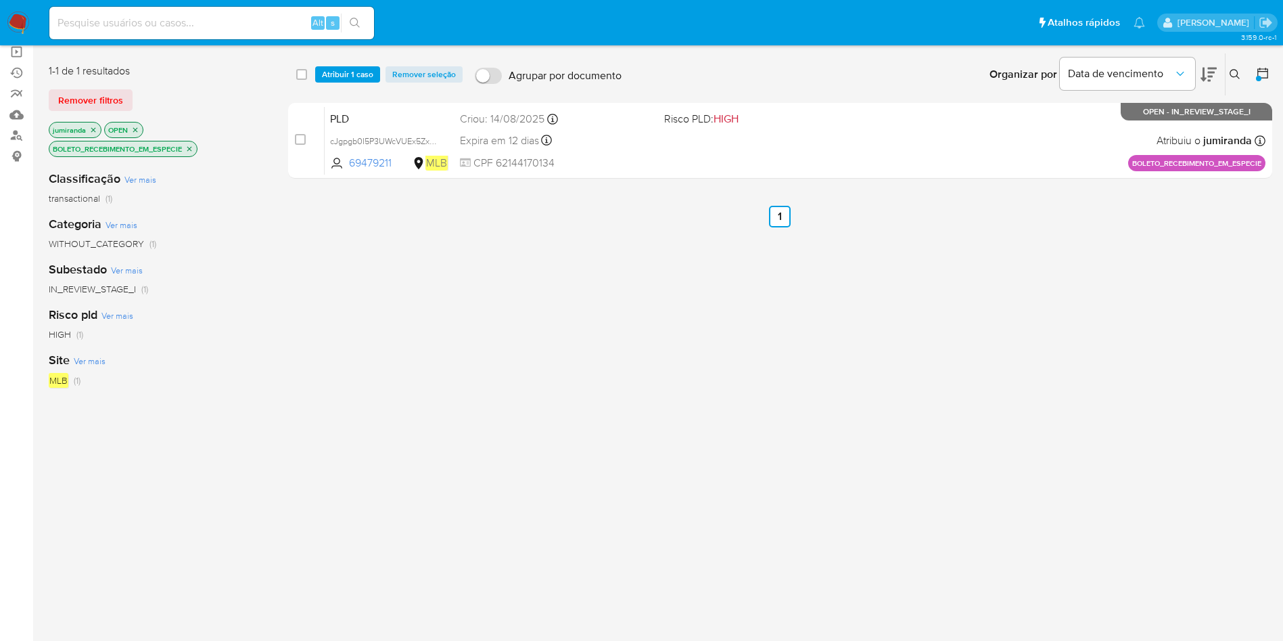
click at [189, 148] on icon "close-filter" at bounding box center [189, 149] width 8 height 8
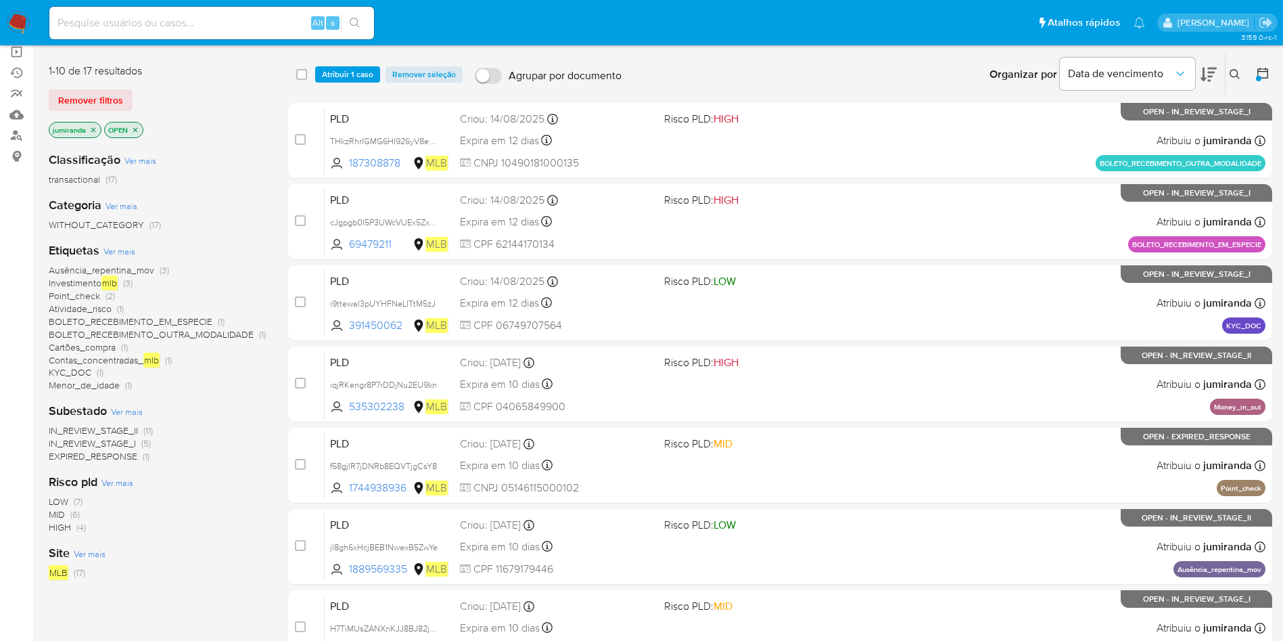
click at [78, 367] on span "KYC_DOC" at bounding box center [70, 372] width 43 height 14
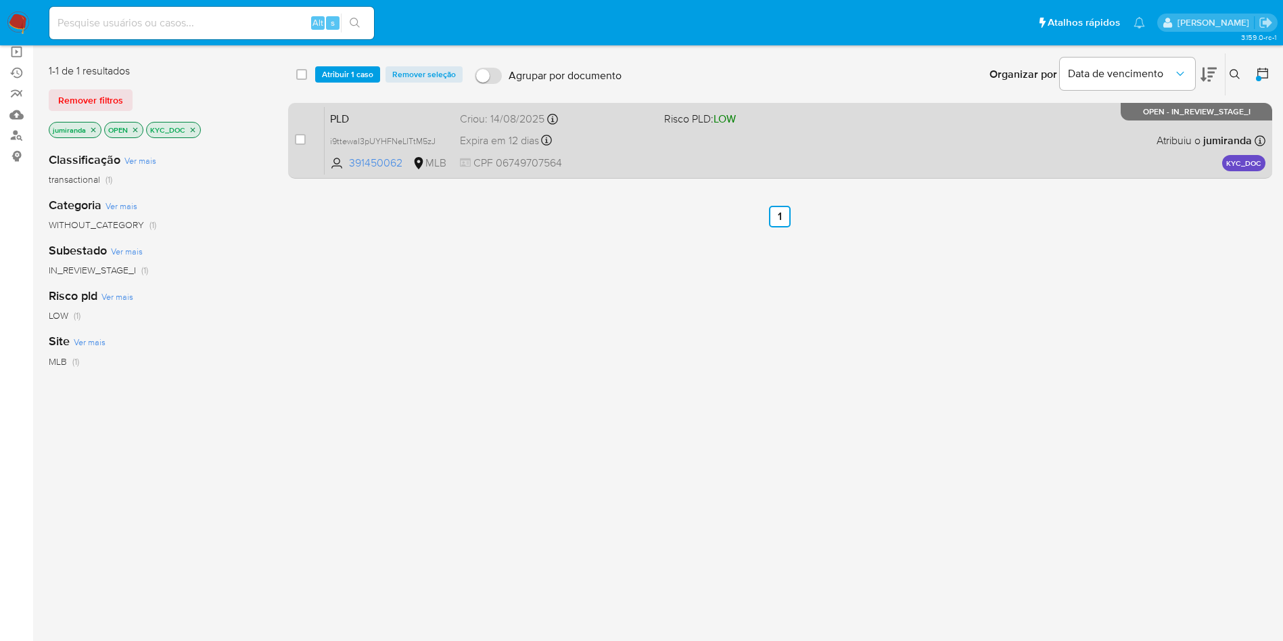
click at [587, 129] on div "PLD i9ttewaI3pUYHFNeLITtM5zJ 391450062 MLB Risco PLD: LOW Criou: 14/08/2025 Cri…" at bounding box center [795, 140] width 941 height 68
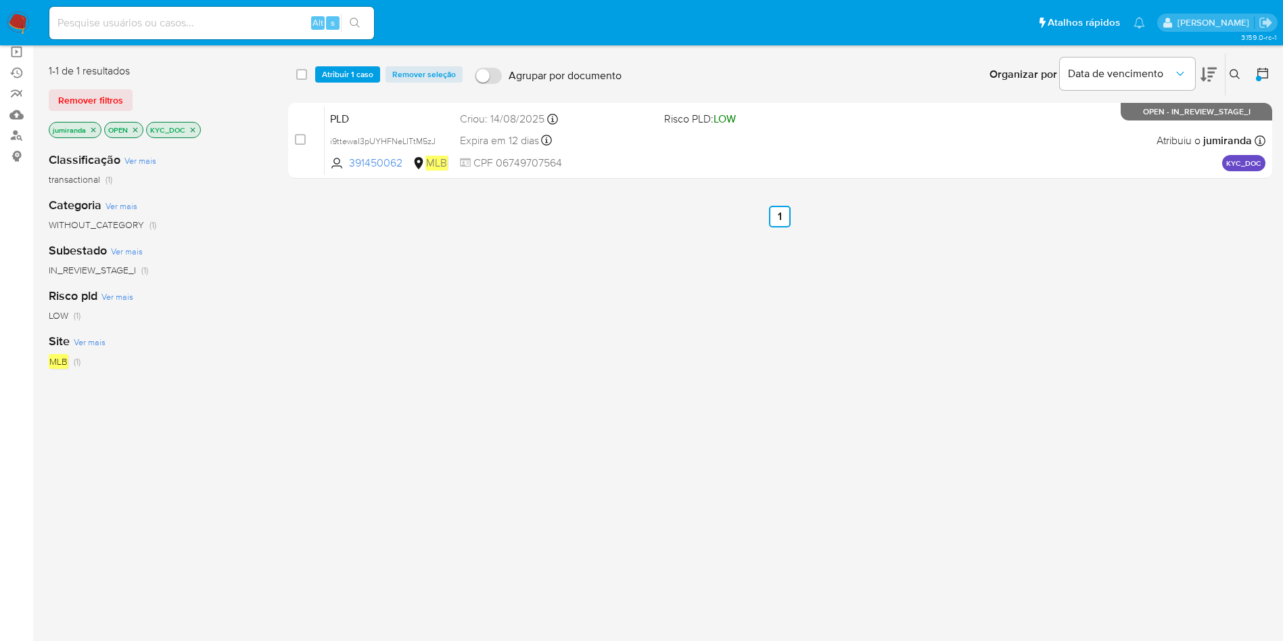
click at [190, 127] on icon "close-filter" at bounding box center [193, 130] width 8 height 8
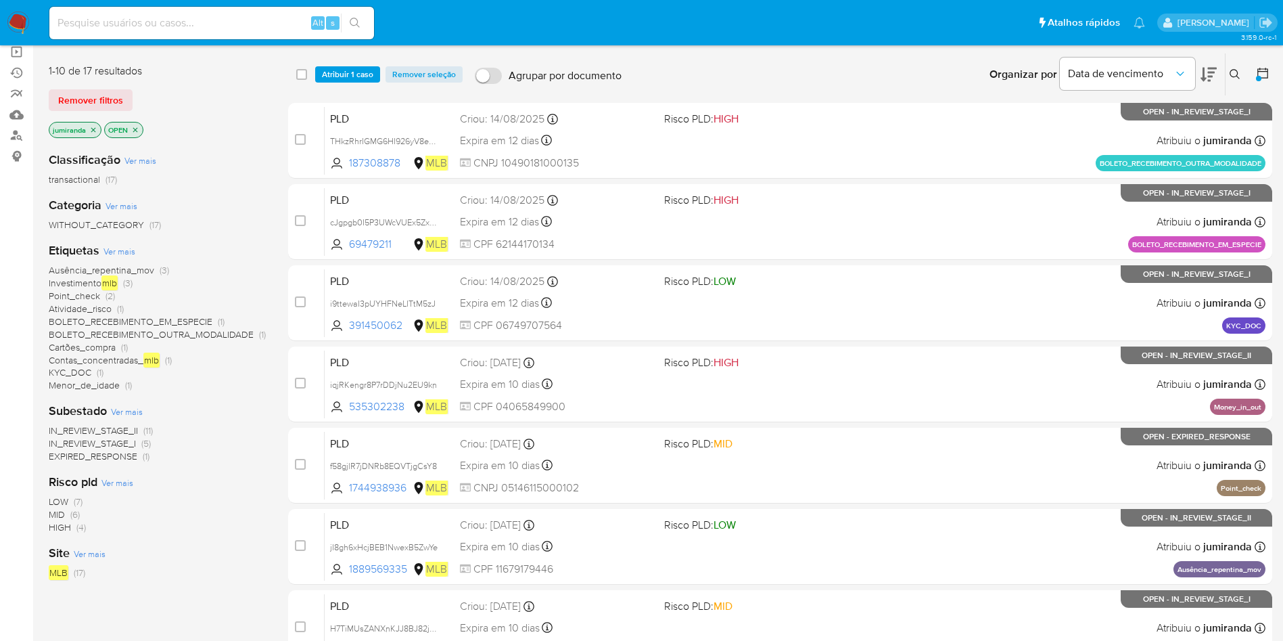
click at [97, 362] on span "Contas_concentradas_ mlb" at bounding box center [104, 359] width 111 height 15
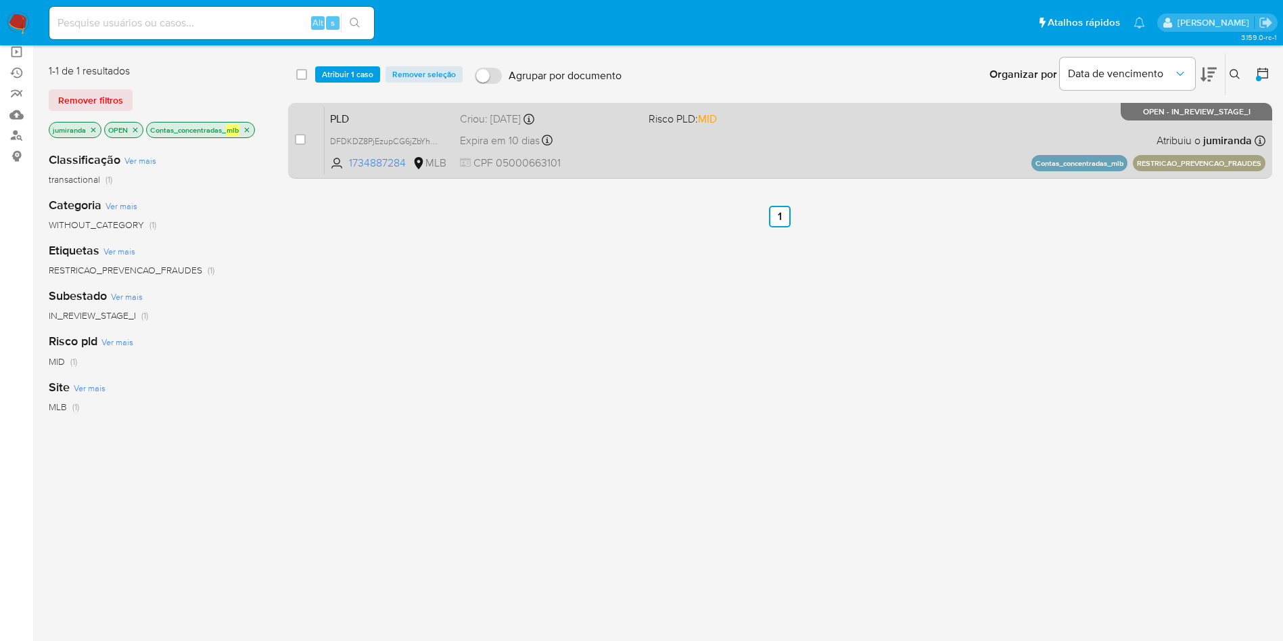
click at [716, 128] on div "PLD DFDKDZ8PjEzupCG6jZbYhqk3 1734887284 MLB Risco PLD: MID Criou: 12/08/2025 Cr…" at bounding box center [795, 140] width 941 height 68
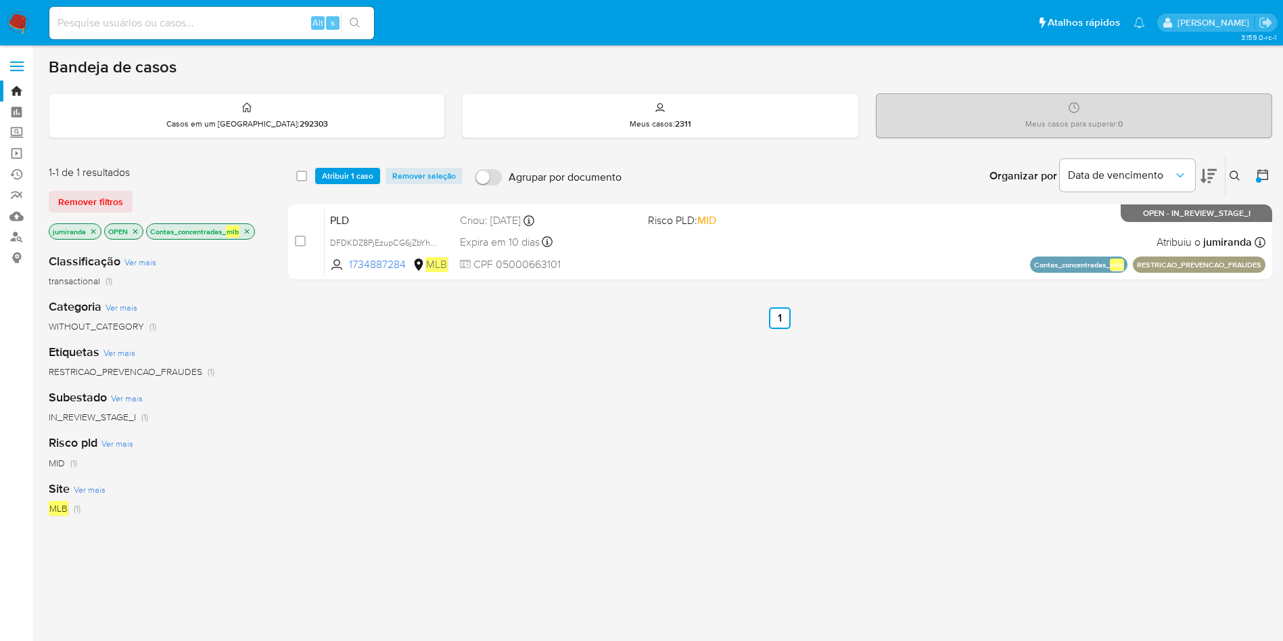
click at [244, 232] on icon "close-filter" at bounding box center [247, 231] width 8 height 8
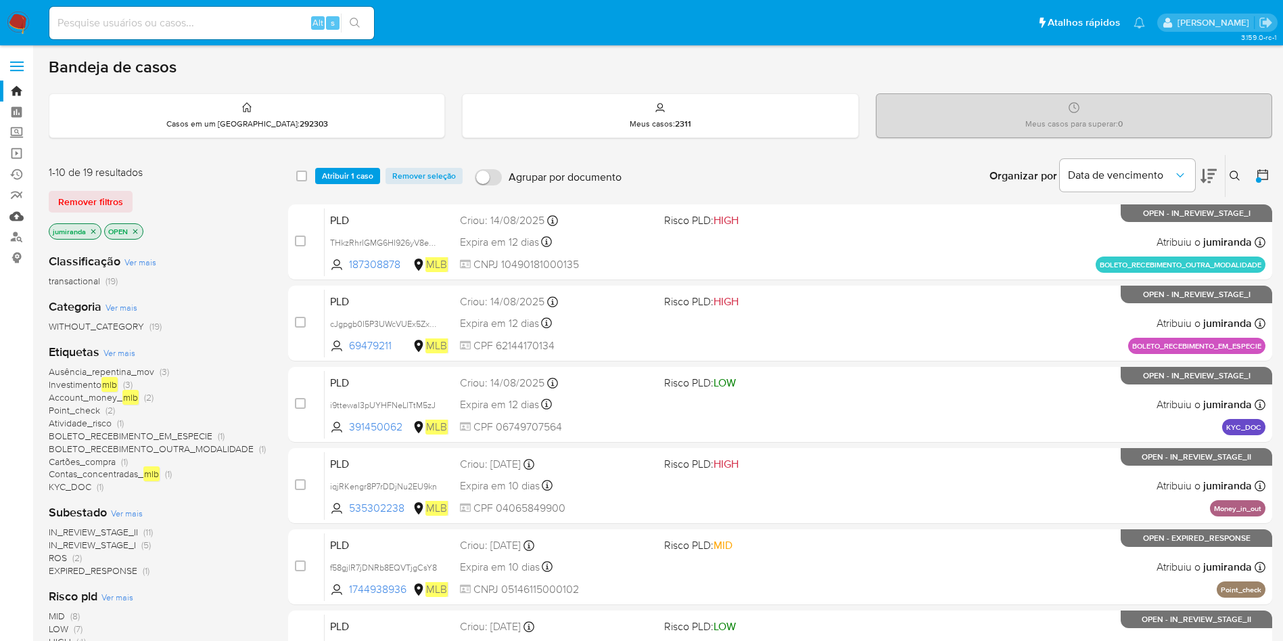
click at [20, 219] on link "Mulan" at bounding box center [80, 216] width 161 height 21
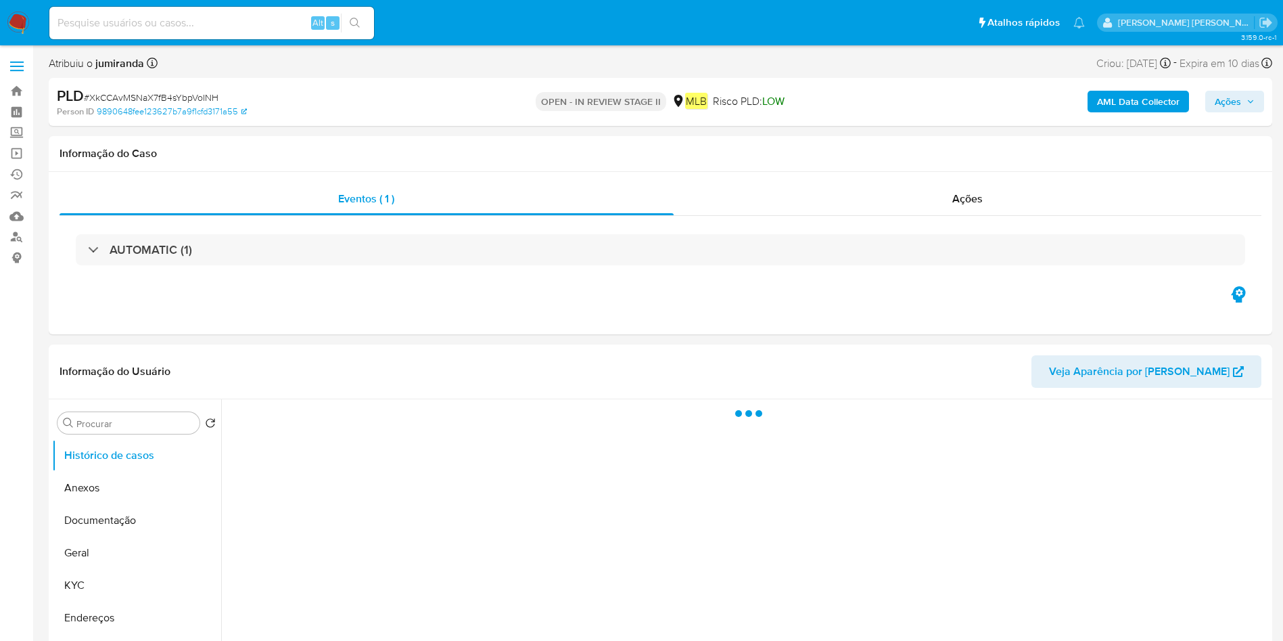
select select "10"
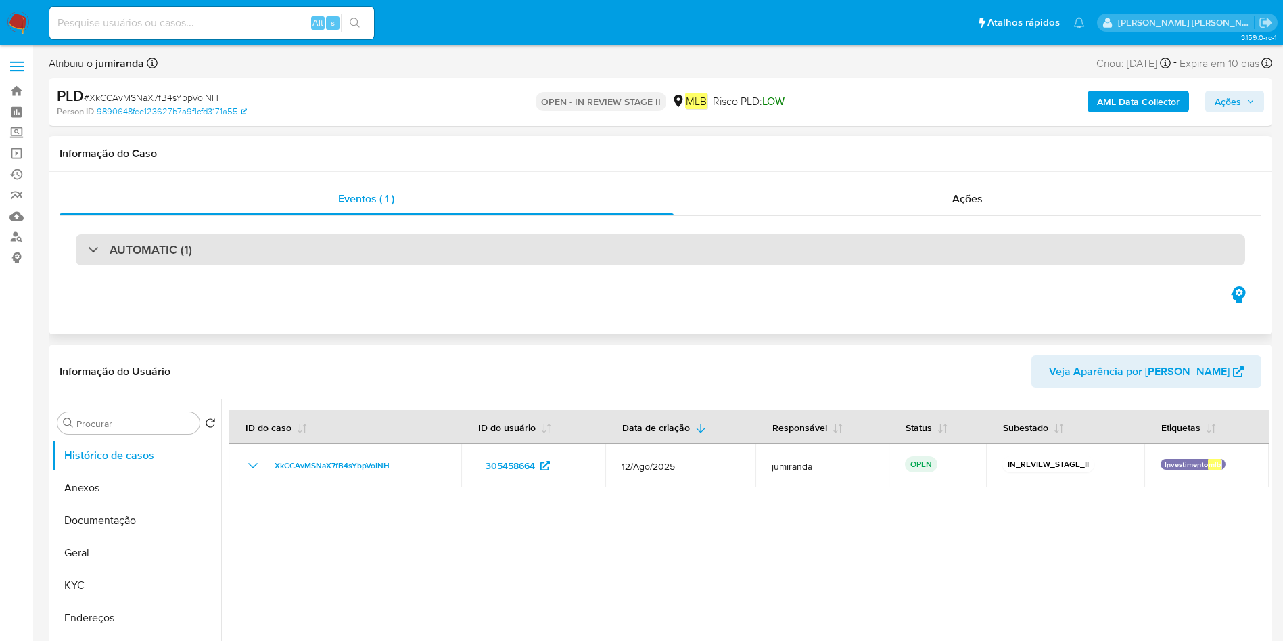
click at [392, 249] on div "AUTOMATIC (1)" at bounding box center [661, 249] width 1170 height 31
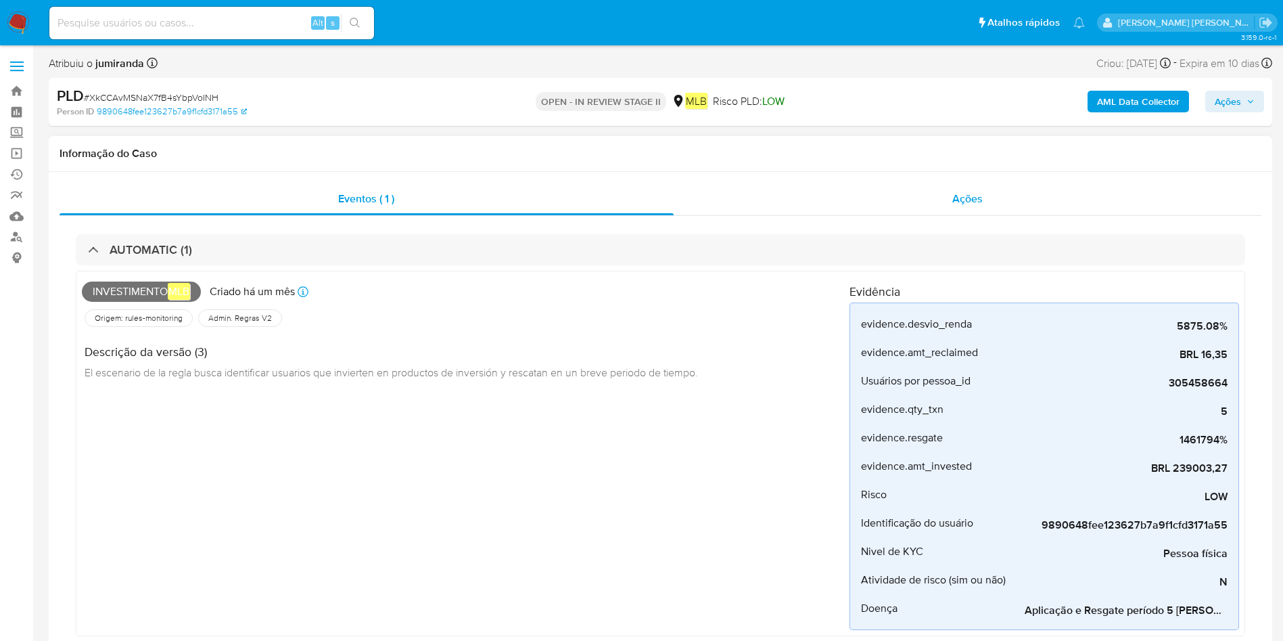
click at [1030, 204] on div "Ações" at bounding box center [968, 199] width 589 height 32
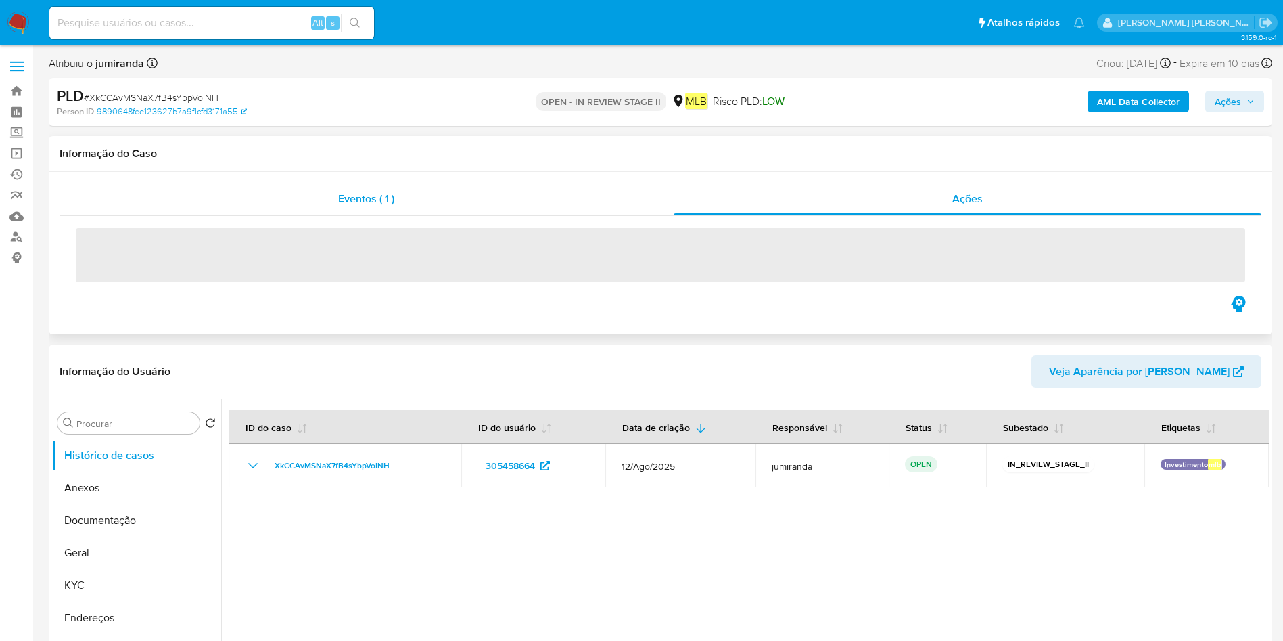
click at [436, 196] on div "Eventos ( 1 )" at bounding box center [367, 199] width 614 height 32
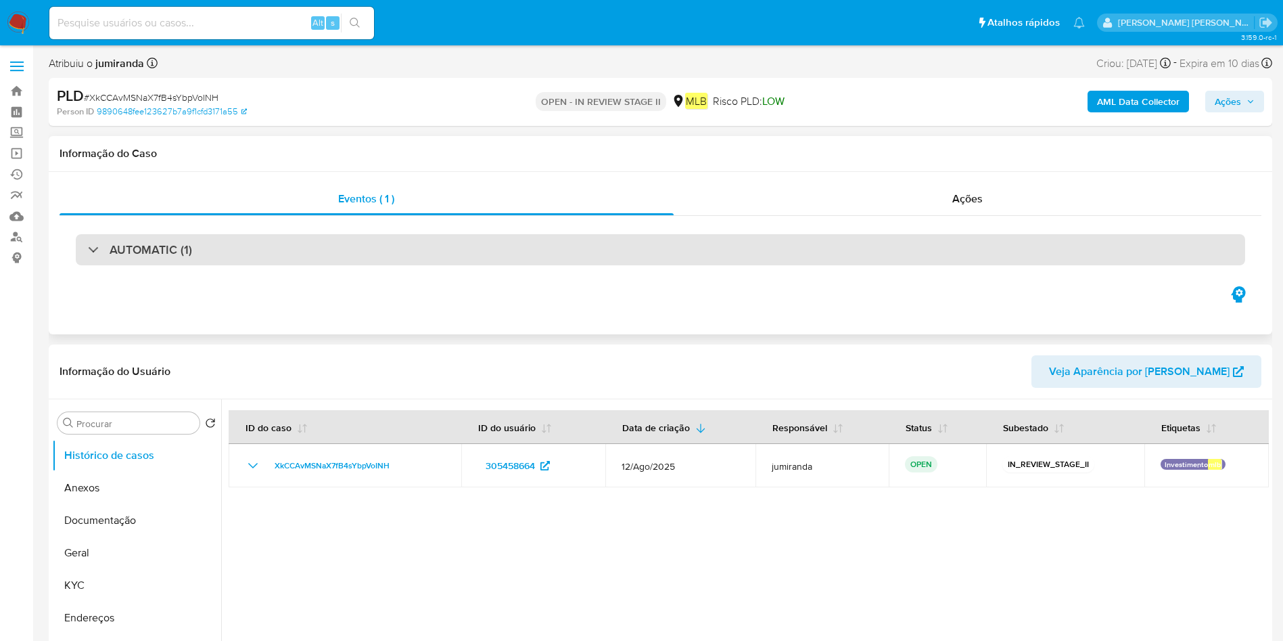
click at [386, 235] on div "AUTOMATIC (1)" at bounding box center [661, 249] width 1170 height 31
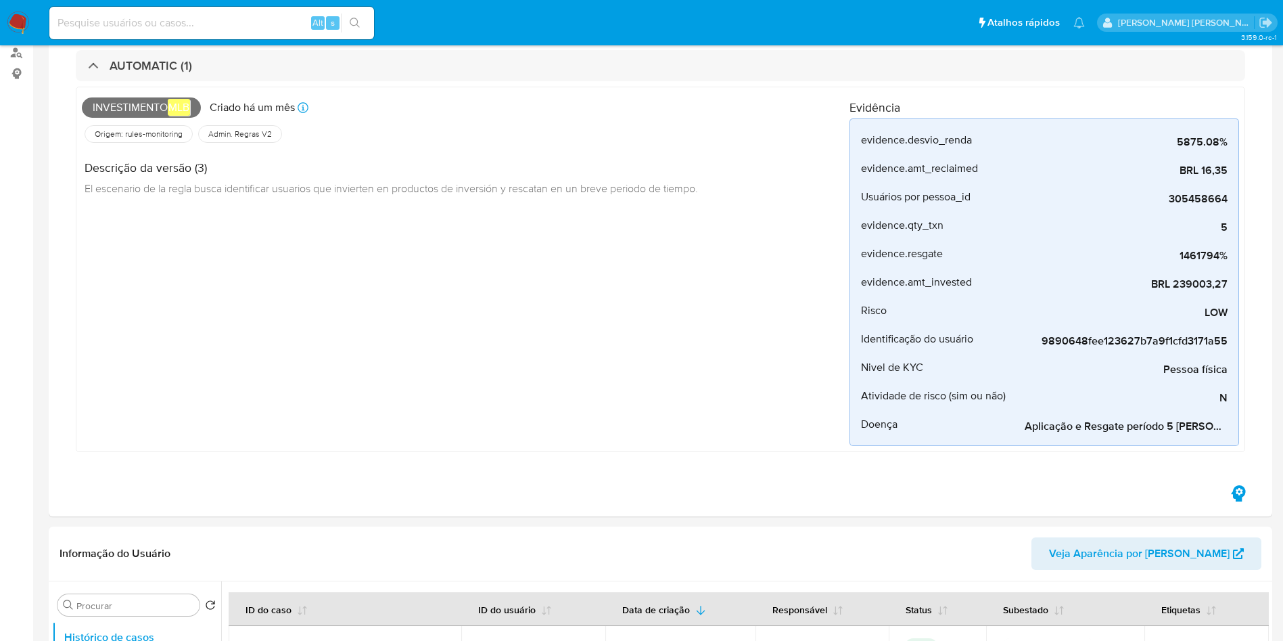
scroll to position [507, 0]
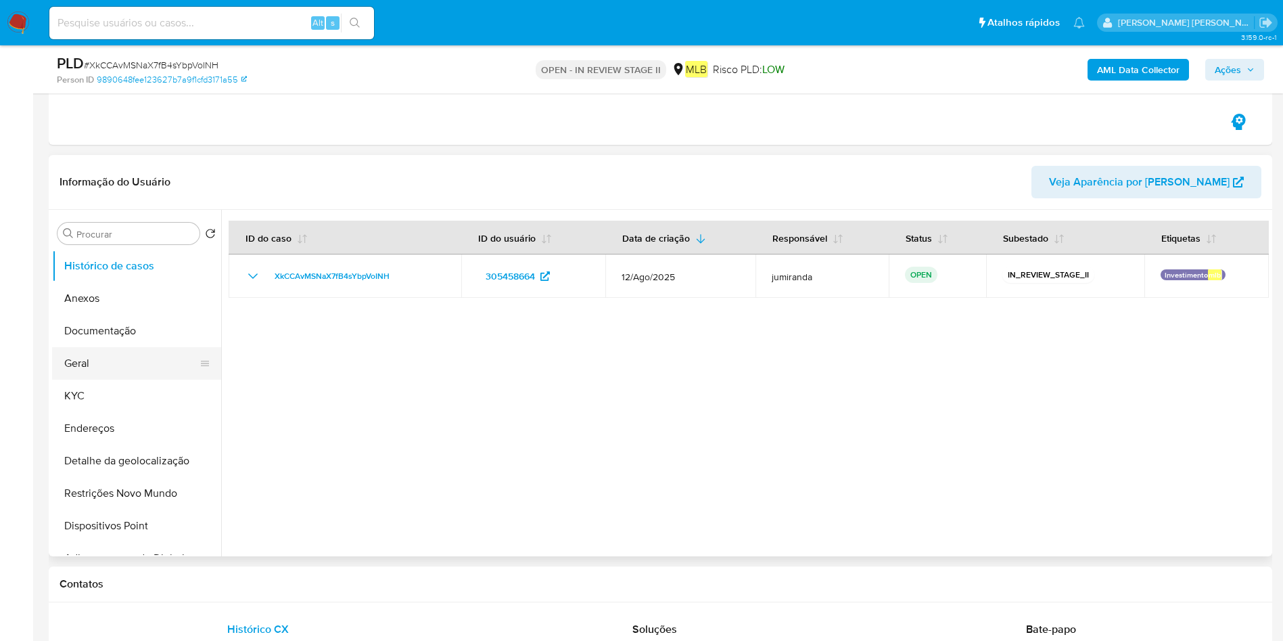
click at [83, 365] on button "Geral" at bounding box center [131, 363] width 158 height 32
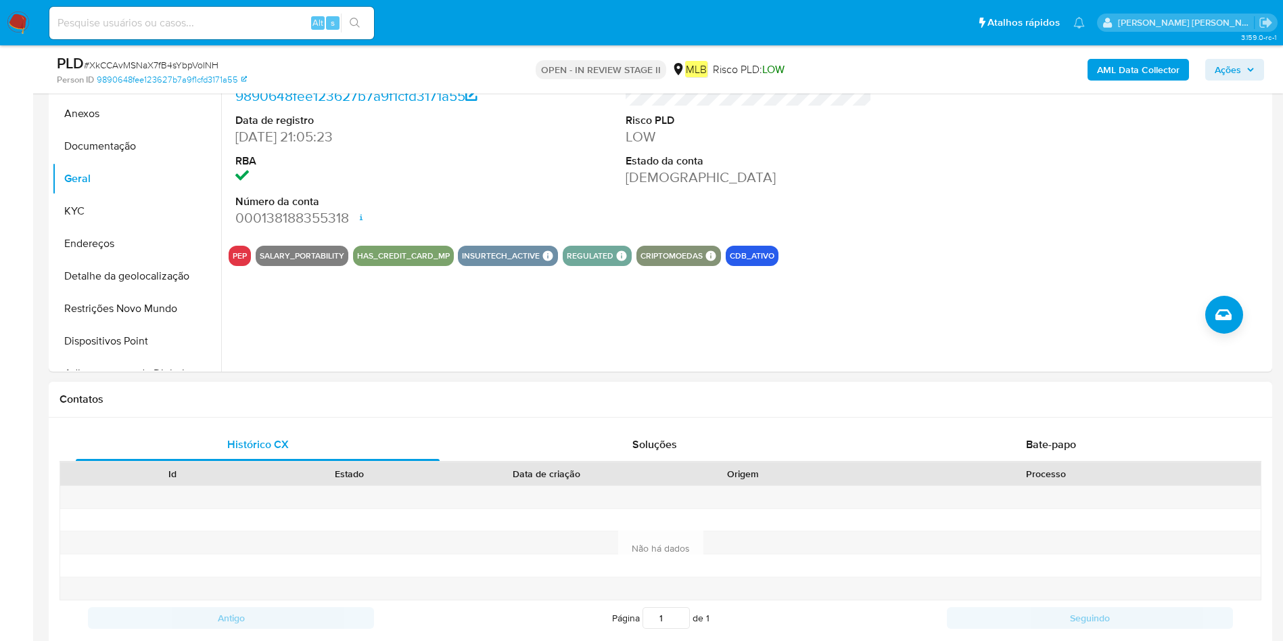
scroll to position [609, 0]
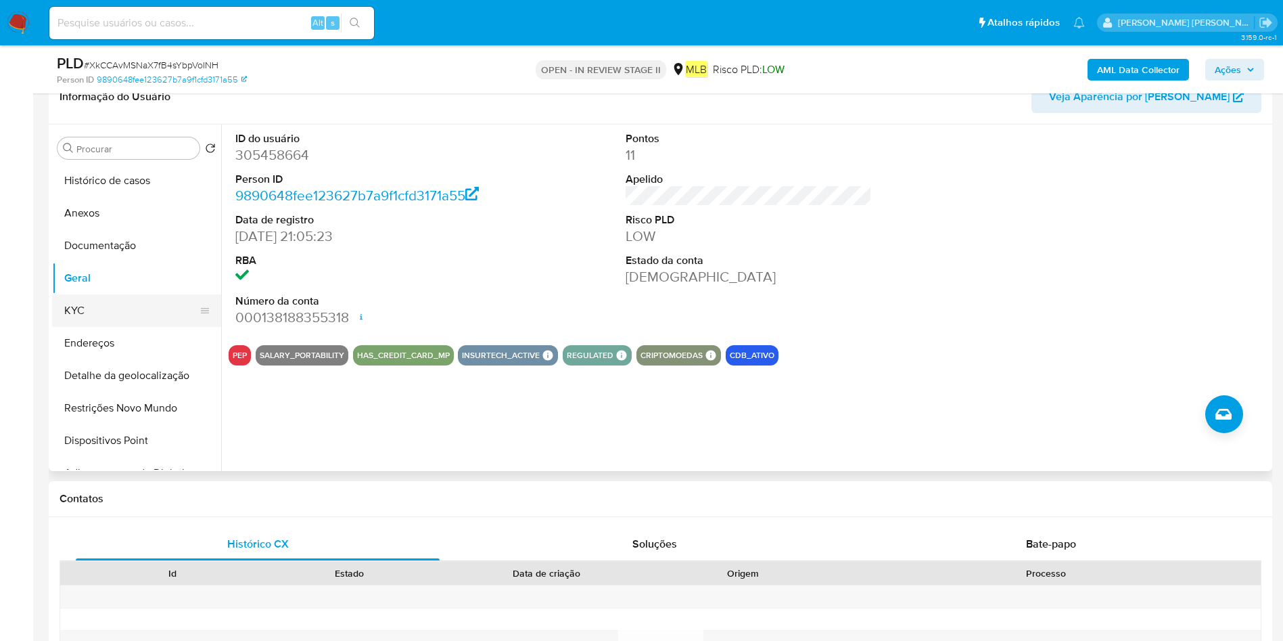
drag, startPoint x: 122, startPoint y: 310, endPoint x: 164, endPoint y: 296, distance: 44.7
click at [122, 309] on button "KYC" at bounding box center [131, 310] width 158 height 32
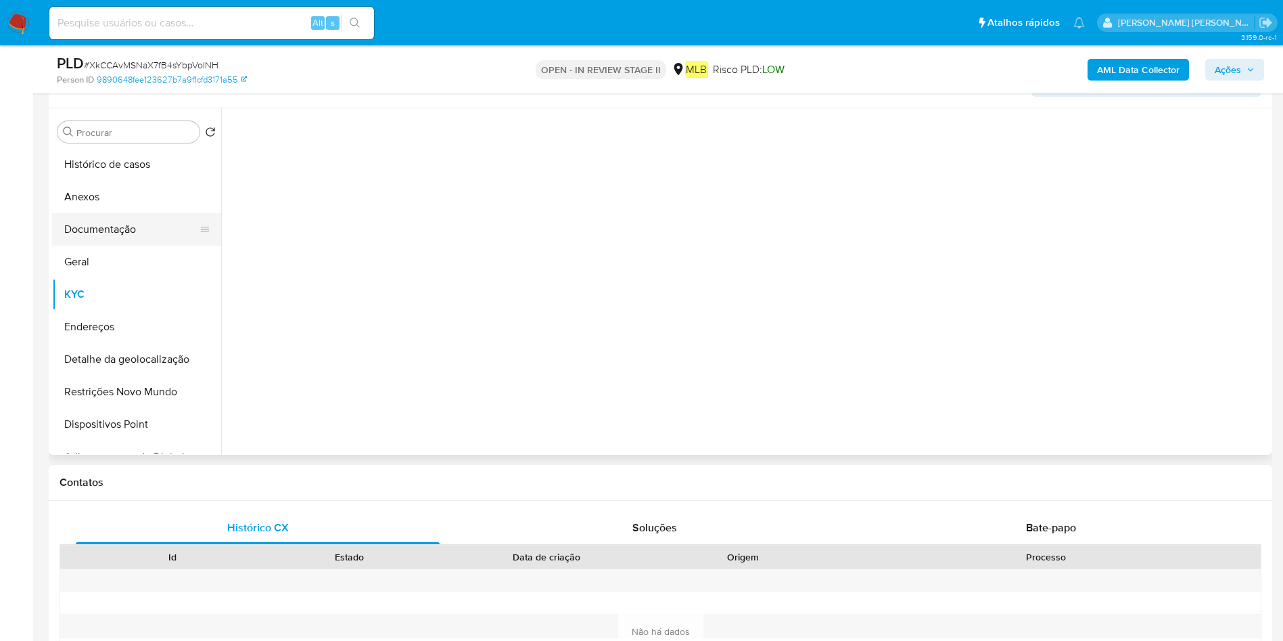
click at [147, 224] on button "Documentação" at bounding box center [131, 229] width 158 height 32
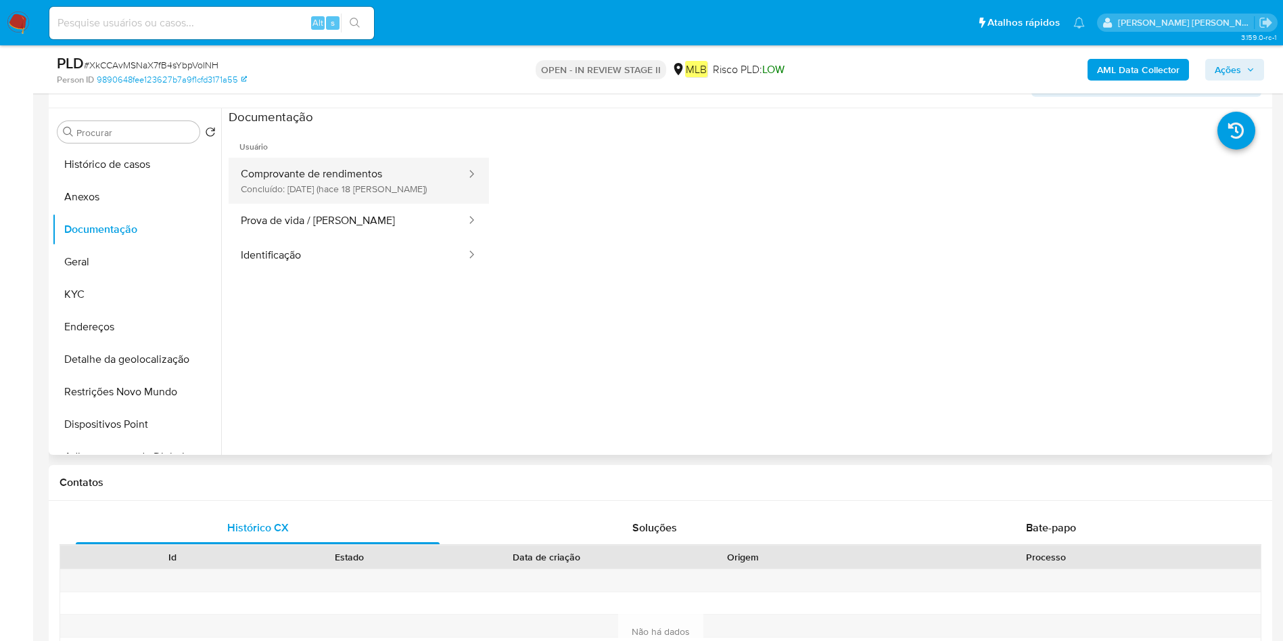
click at [336, 170] on button "Comprovante de rendimentos Concluído: 29/08/2025 (hace 18 días)" at bounding box center [348, 181] width 239 height 46
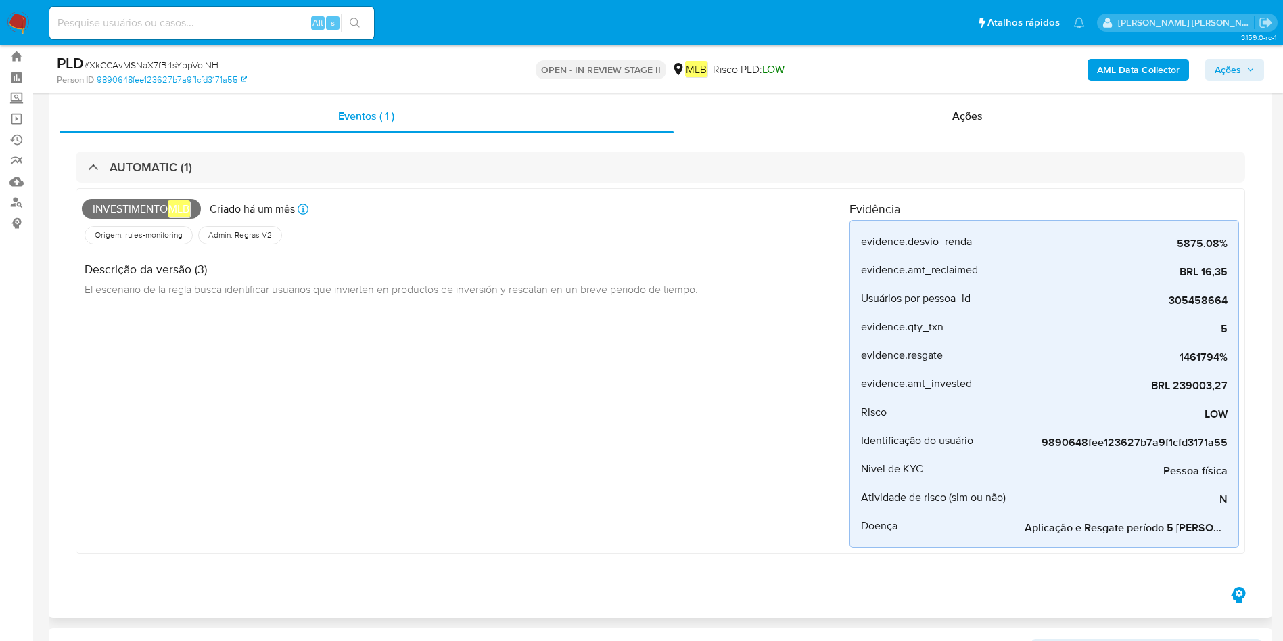
scroll to position [0, 0]
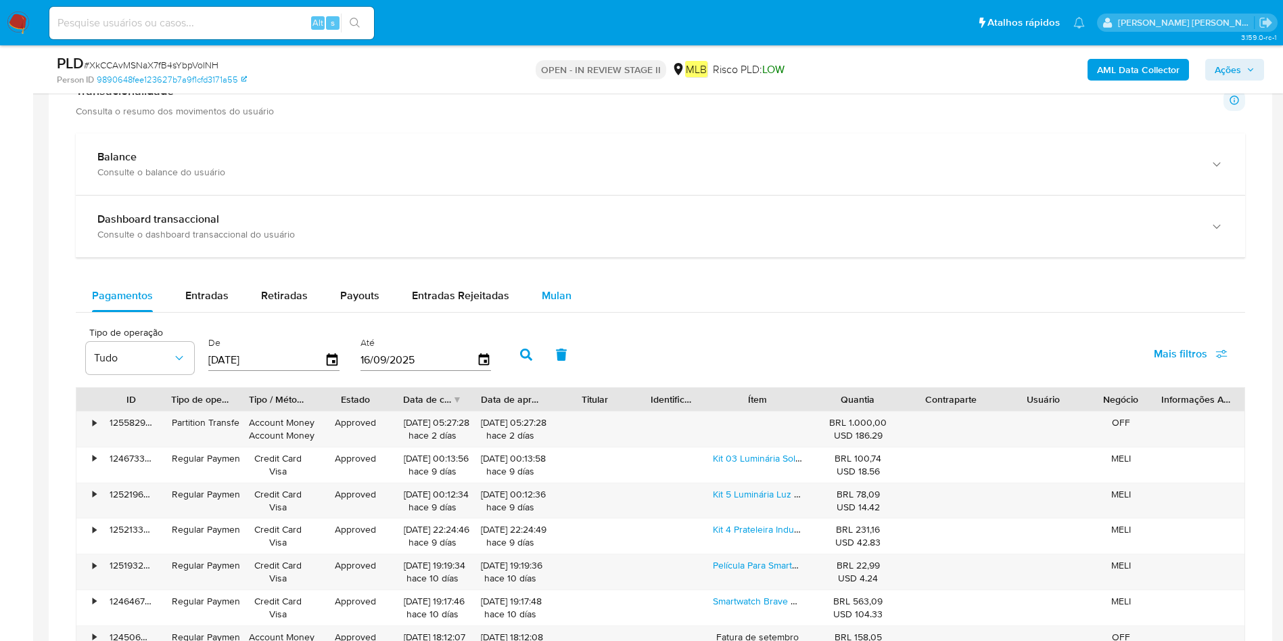
click at [542, 295] on span "Mulan" at bounding box center [557, 296] width 30 height 16
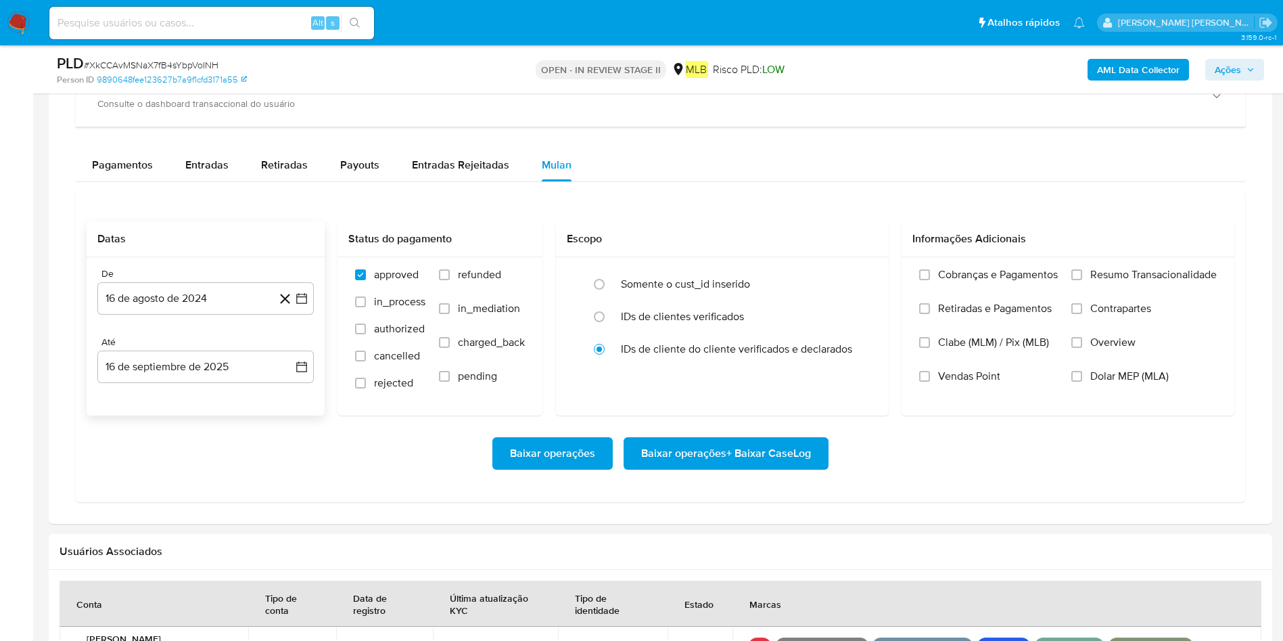
scroll to position [1522, 0]
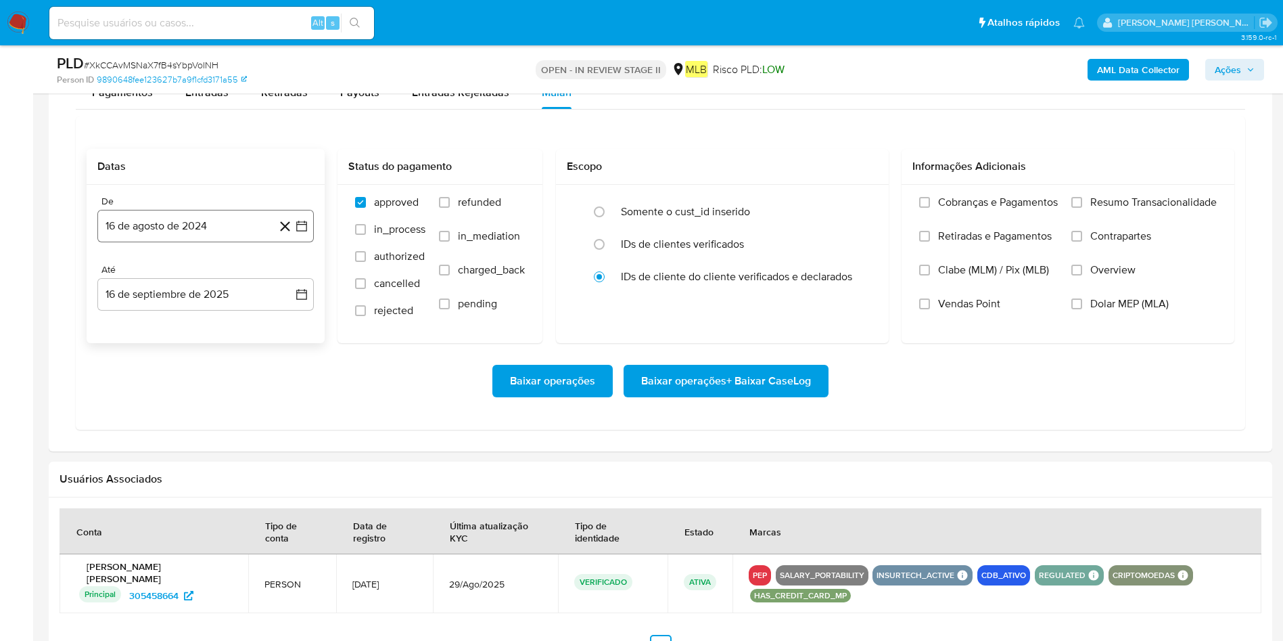
click at [160, 239] on button "16 de agosto de 2024" at bounding box center [205, 226] width 216 height 32
click at [193, 275] on span "agosto 2024" at bounding box center [199, 275] width 62 height 14
click at [290, 273] on icon "Año siguiente" at bounding box center [287, 275] width 16 height 16
click at [156, 400] on button "[DATE]" at bounding box center [146, 400] width 38 height 22
drag, startPoint x: 147, startPoint y: 322, endPoint x: 159, endPoint y: 315, distance: 13.3
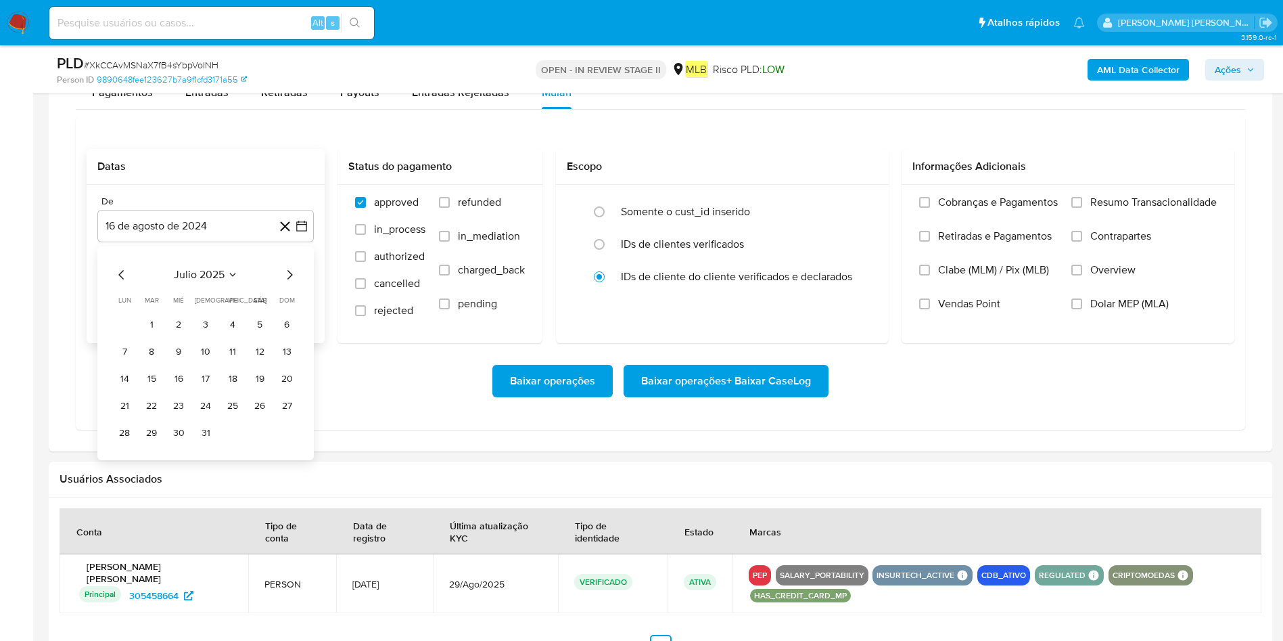
click at [147, 321] on button "1" at bounding box center [152, 325] width 22 height 22
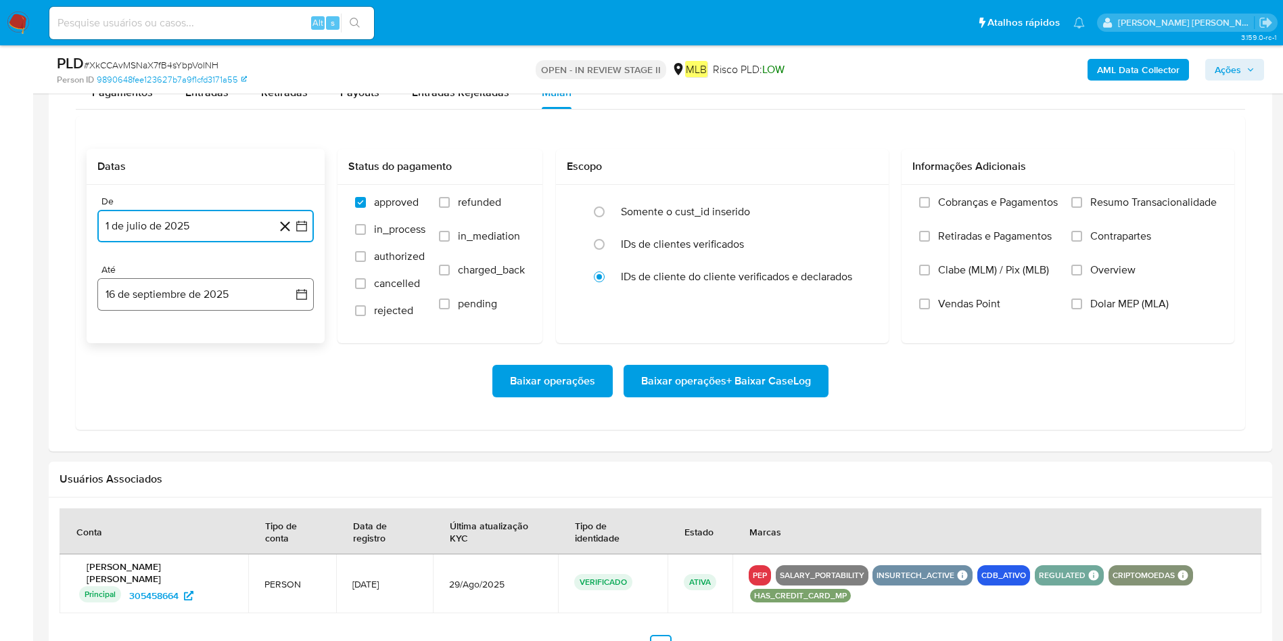
click at [183, 285] on button "16 de septiembre de 2025" at bounding box center [205, 294] width 216 height 32
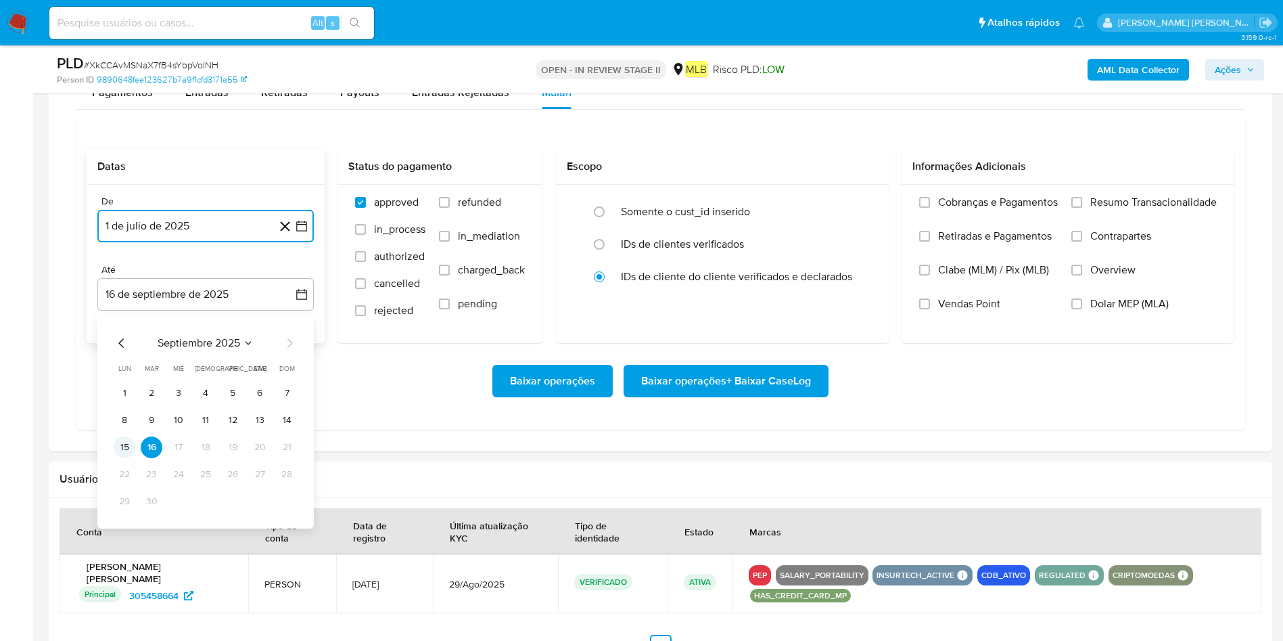
click at [127, 444] on button "15" at bounding box center [125, 447] width 22 height 22
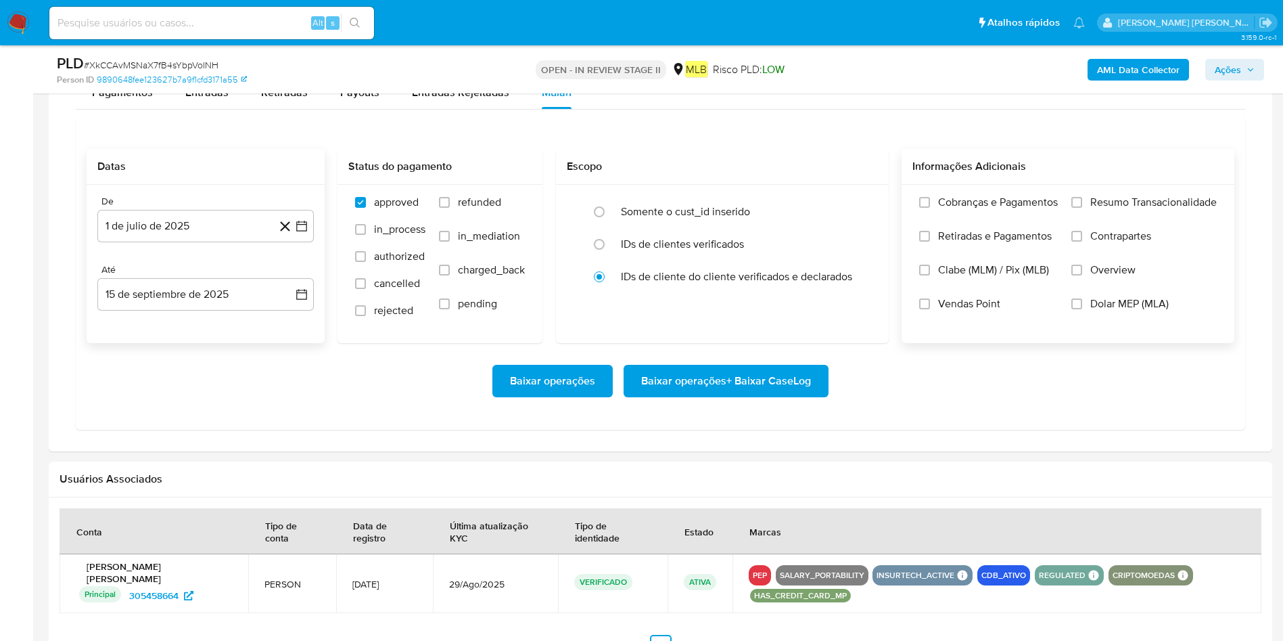
click at [1163, 204] on span "Resumo Transacionalidade" at bounding box center [1153, 203] width 127 height 14
click at [1082, 204] on input "Resumo Transacionalidade" at bounding box center [1077, 202] width 11 height 11
click at [731, 380] on span "Baixar operações + Baixar CaseLog" at bounding box center [726, 381] width 170 height 30
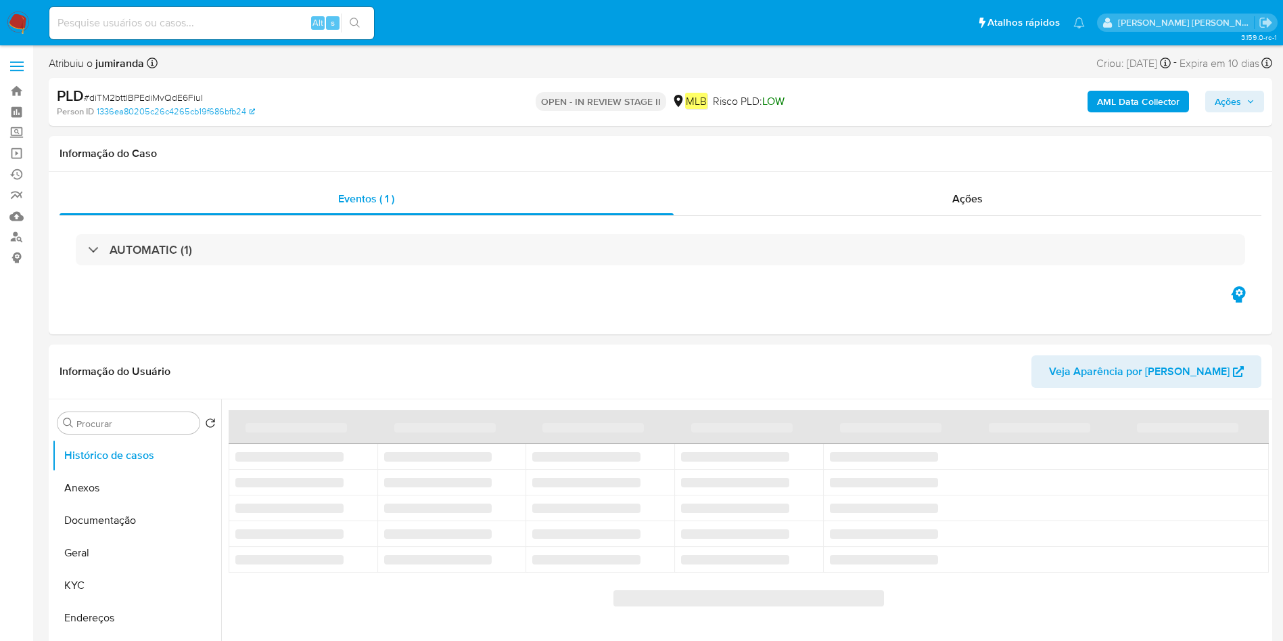
select select "10"
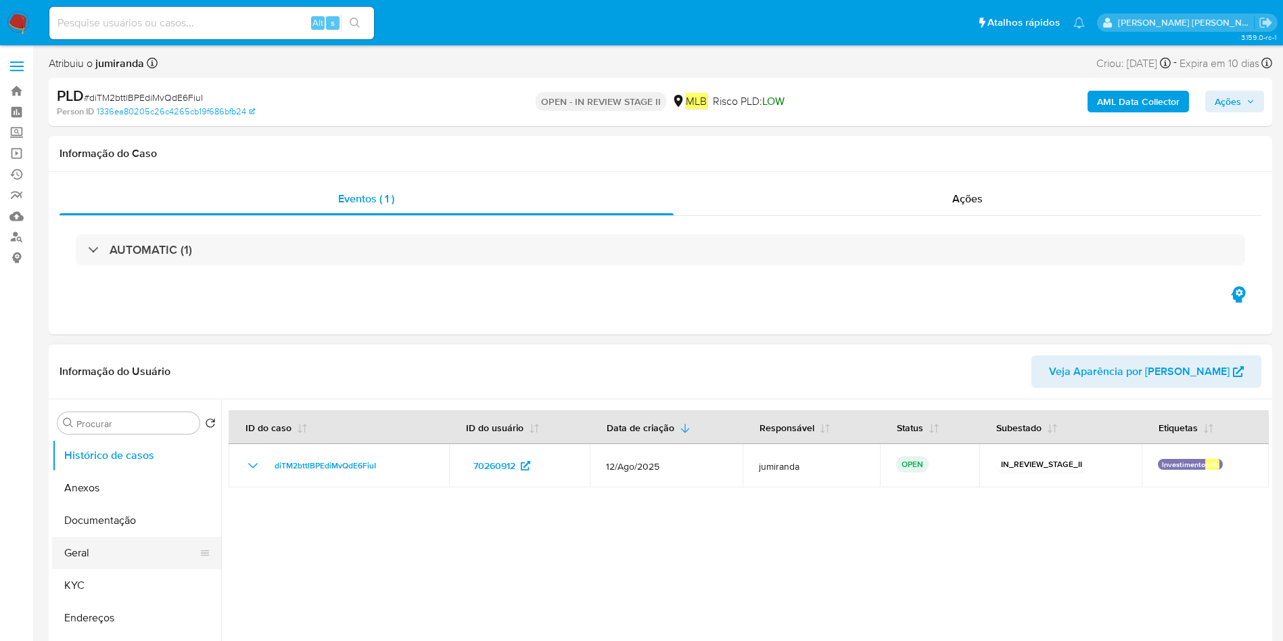
click at [62, 426] on button "Geral" at bounding box center [131, 552] width 158 height 32
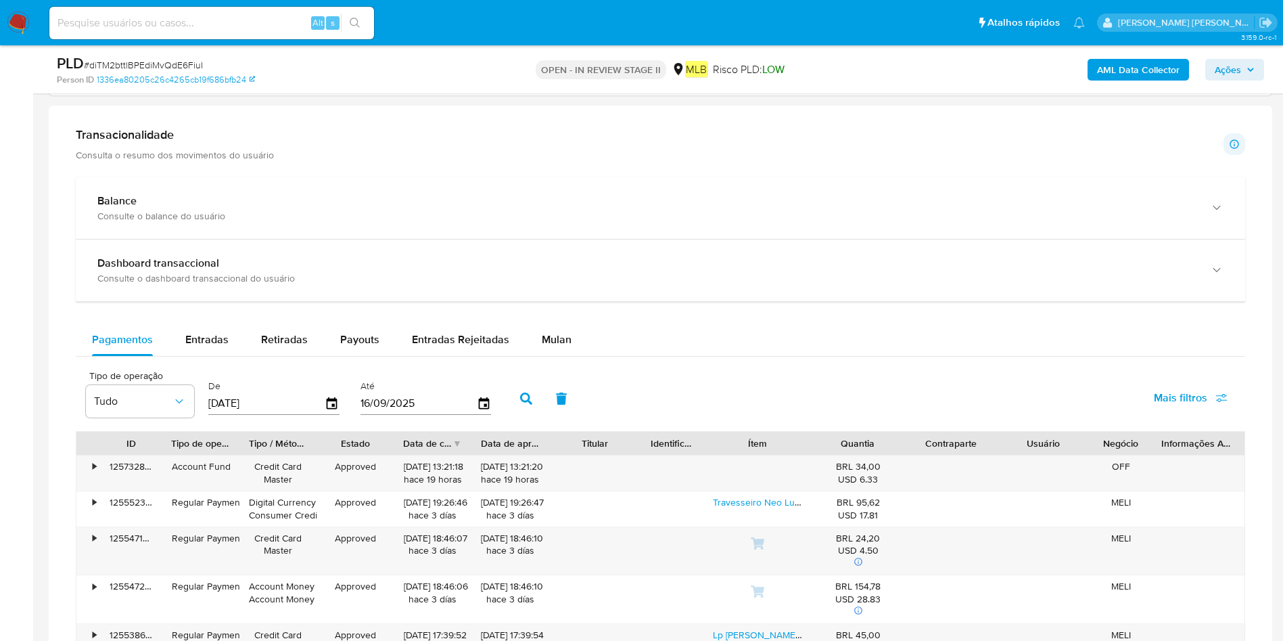
scroll to position [1015, 0]
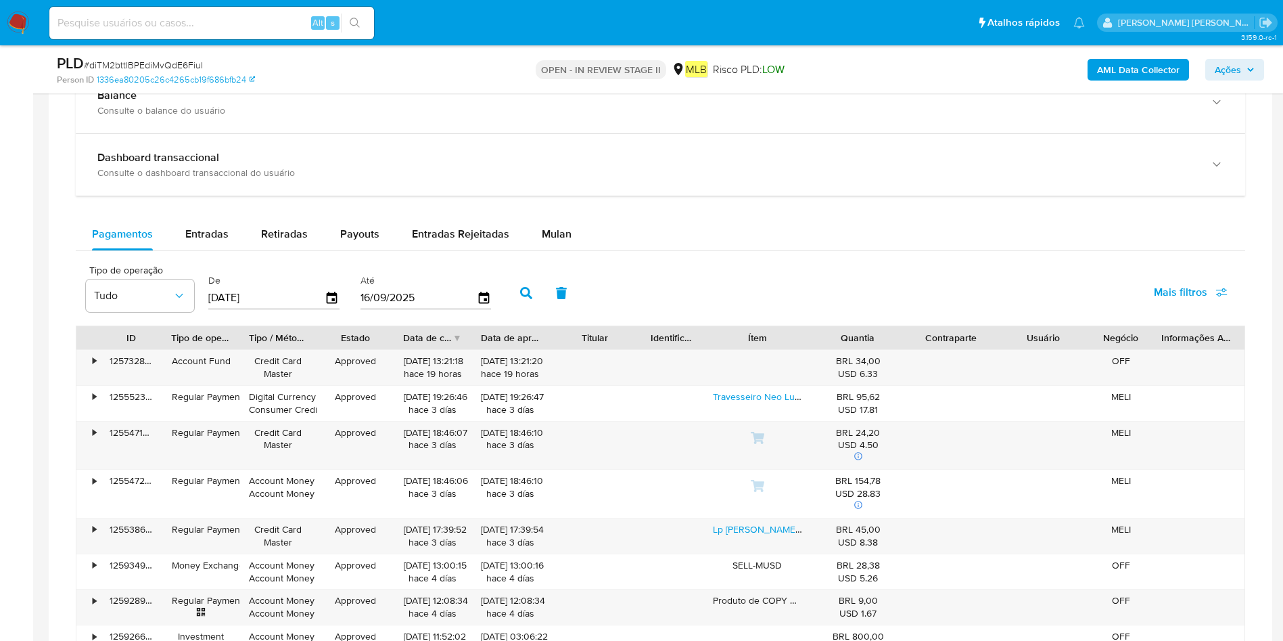
click at [561, 235] on span "Mulan" at bounding box center [557, 234] width 30 height 16
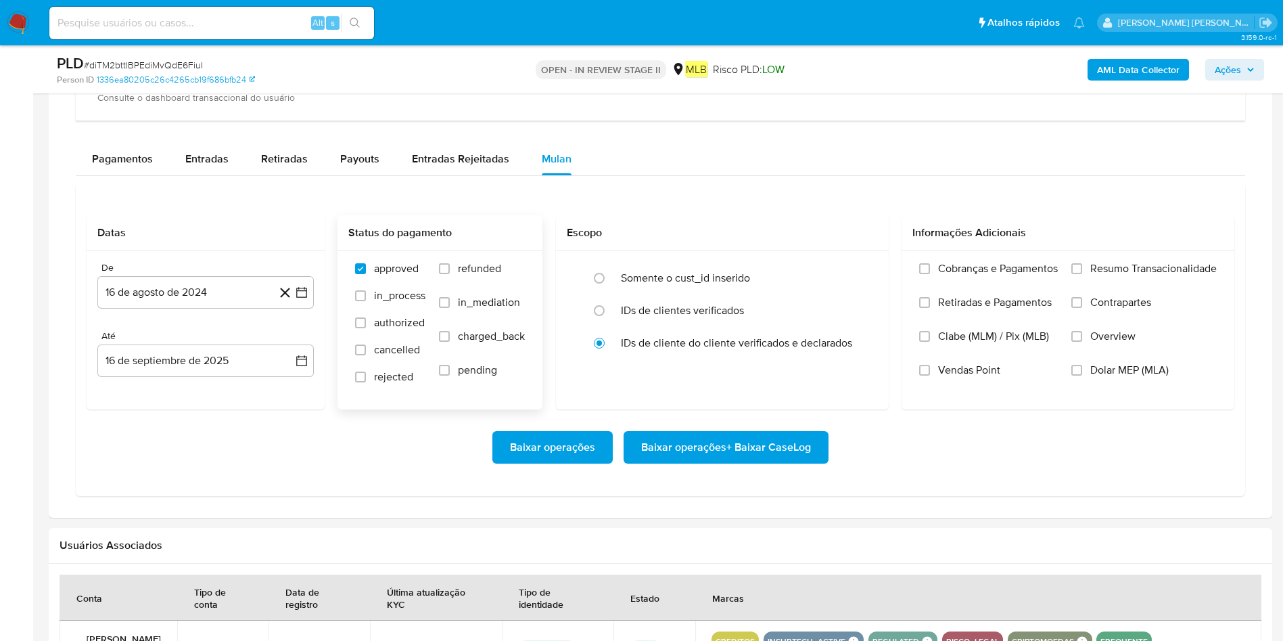
scroll to position [1116, 0]
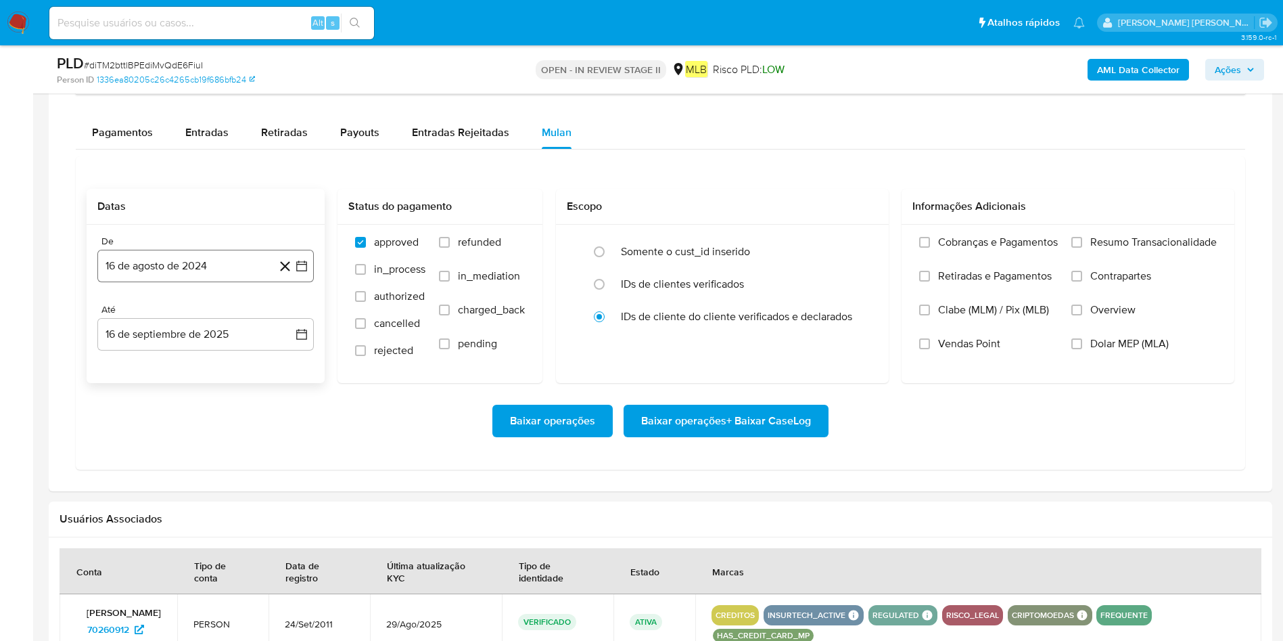
click at [194, 271] on button "16 de agosto de 2024" at bounding box center [205, 266] width 216 height 32
click at [216, 317] on span "agosto 2024" at bounding box center [199, 315] width 62 height 14
click at [287, 319] on icon "Año siguiente" at bounding box center [287, 314] width 16 height 16
click at [142, 426] on span "[DATE]" at bounding box center [146, 439] width 30 height 11
click at [154, 354] on button "1" at bounding box center [152, 365] width 22 height 22
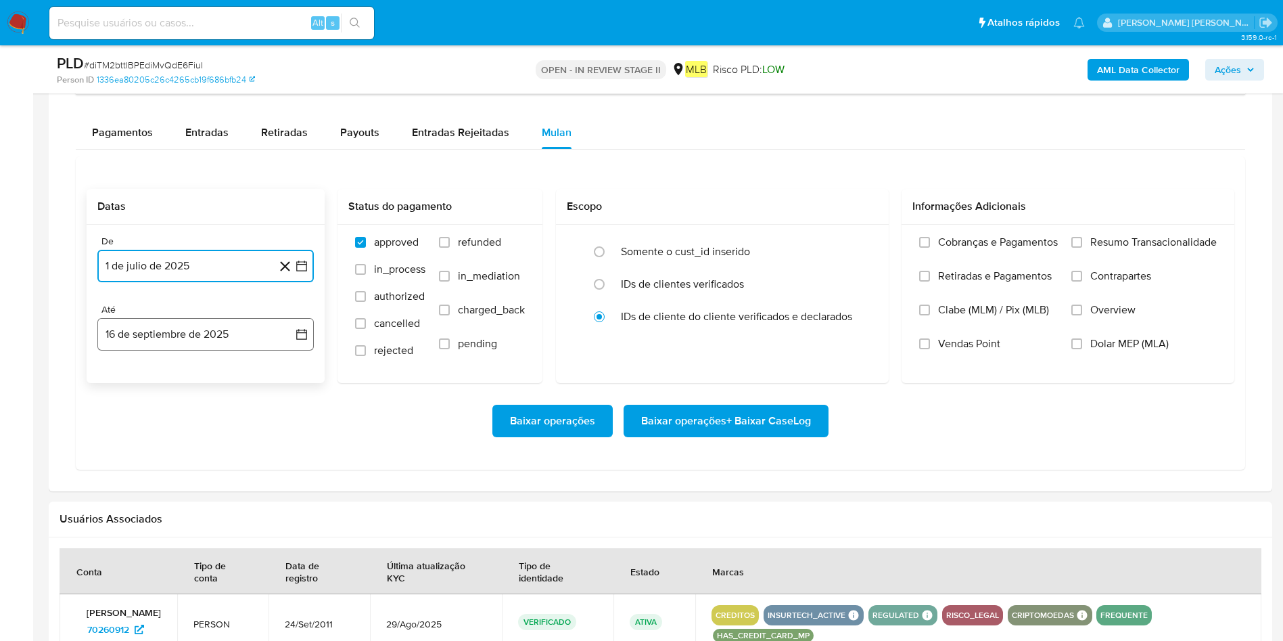
click at [158, 332] on button "16 de septiembre de 2025" at bounding box center [205, 334] width 216 height 32
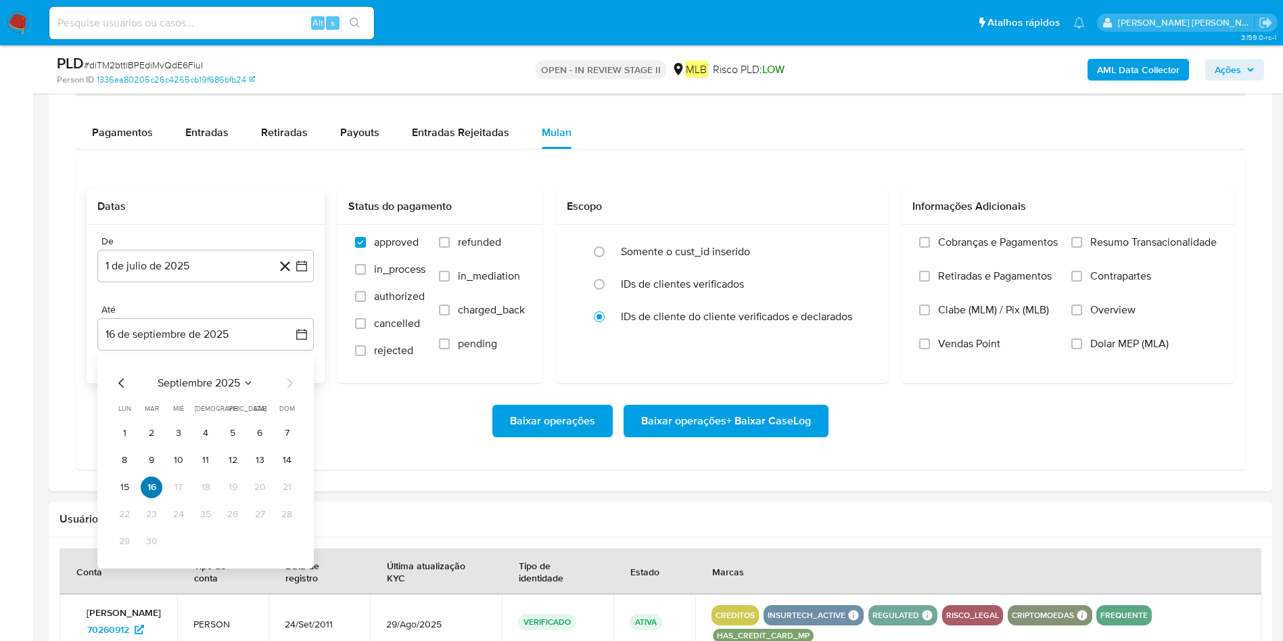
click at [137, 426] on tr "15 16 17 18 19 20 21" at bounding box center [206, 487] width 184 height 22
click at [122, 426] on button "15" at bounding box center [125, 487] width 22 height 22
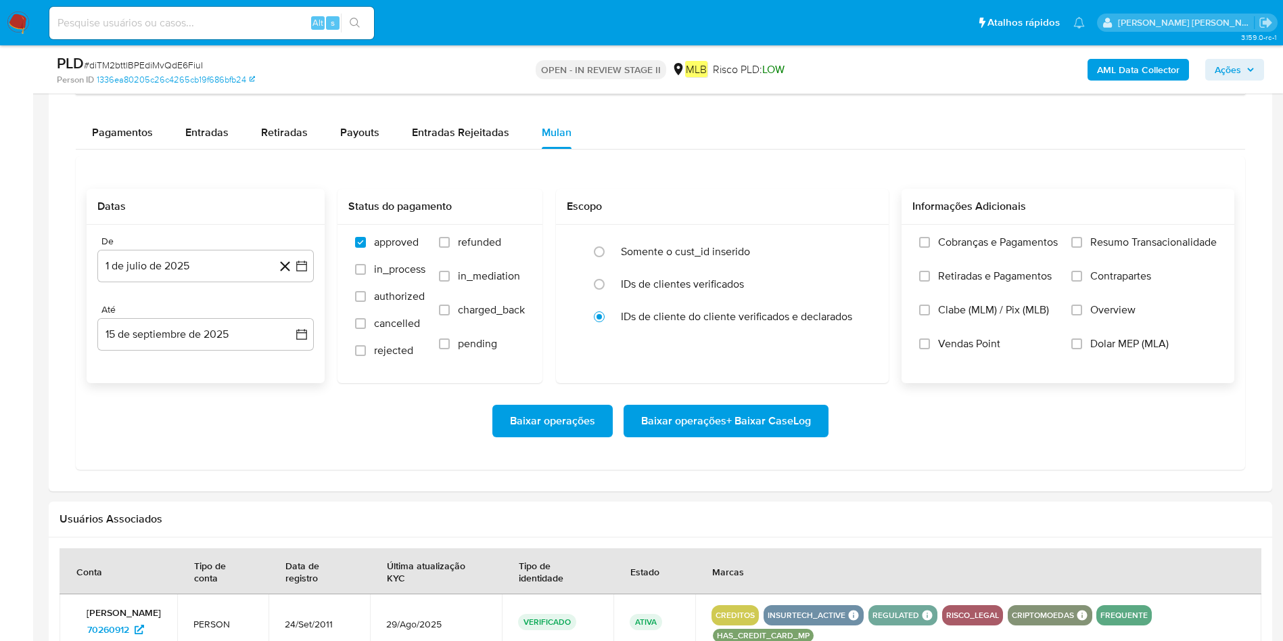
click at [865, 248] on label "Resumo Transacionalidade" at bounding box center [1144, 252] width 145 height 34
click at [865, 248] on input "Resumo Transacionalidade" at bounding box center [1077, 242] width 11 height 11
click at [777, 416] on span "Baixar operações + Baixar CaseLog" at bounding box center [726, 421] width 170 height 30
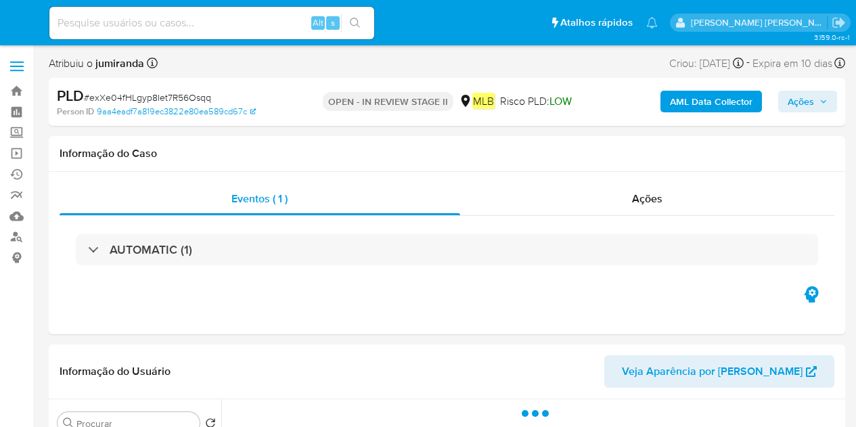
select select "10"
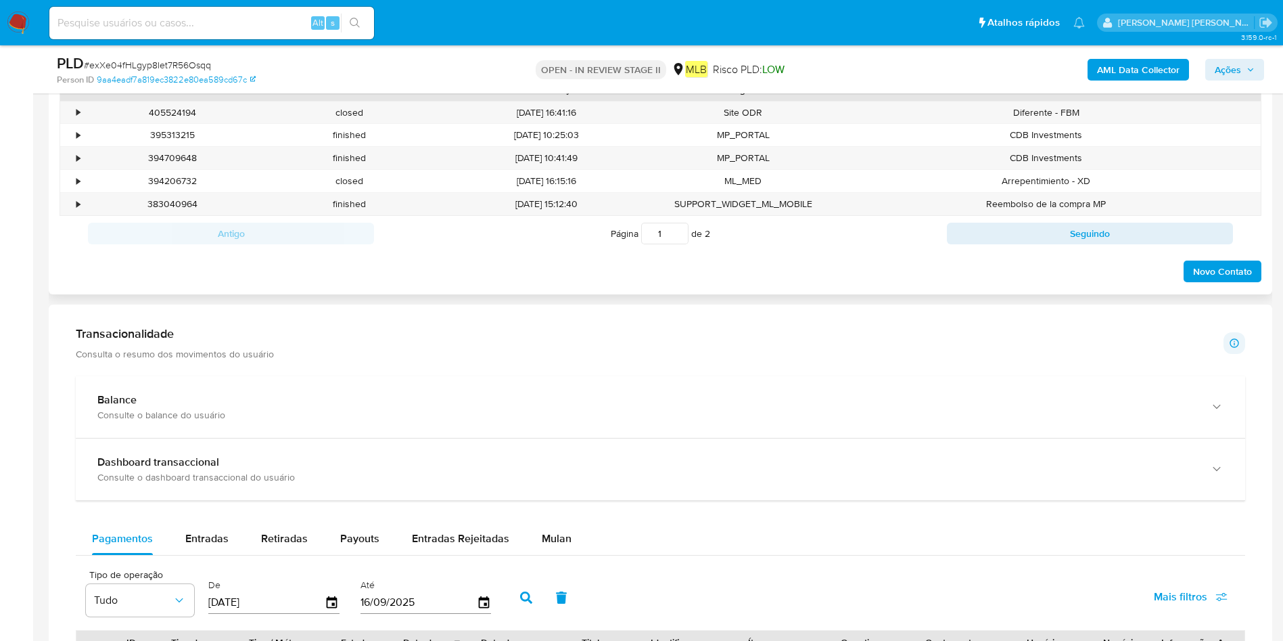
scroll to position [913, 0]
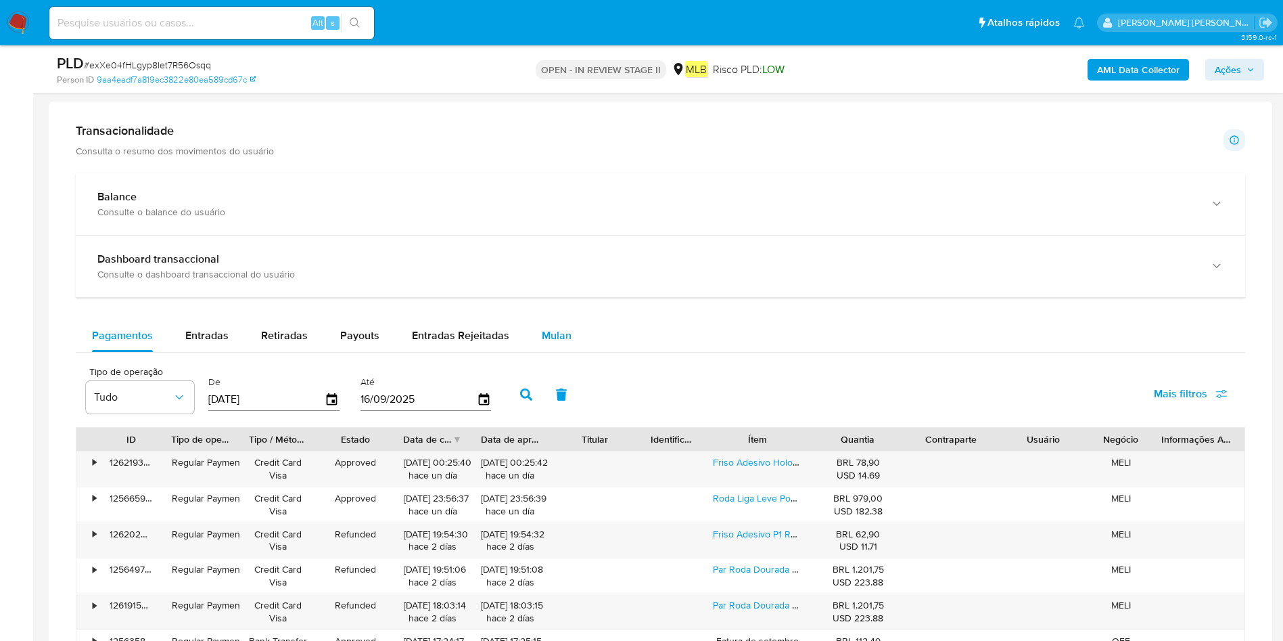
click at [578, 322] on button "Mulan" at bounding box center [557, 335] width 62 height 32
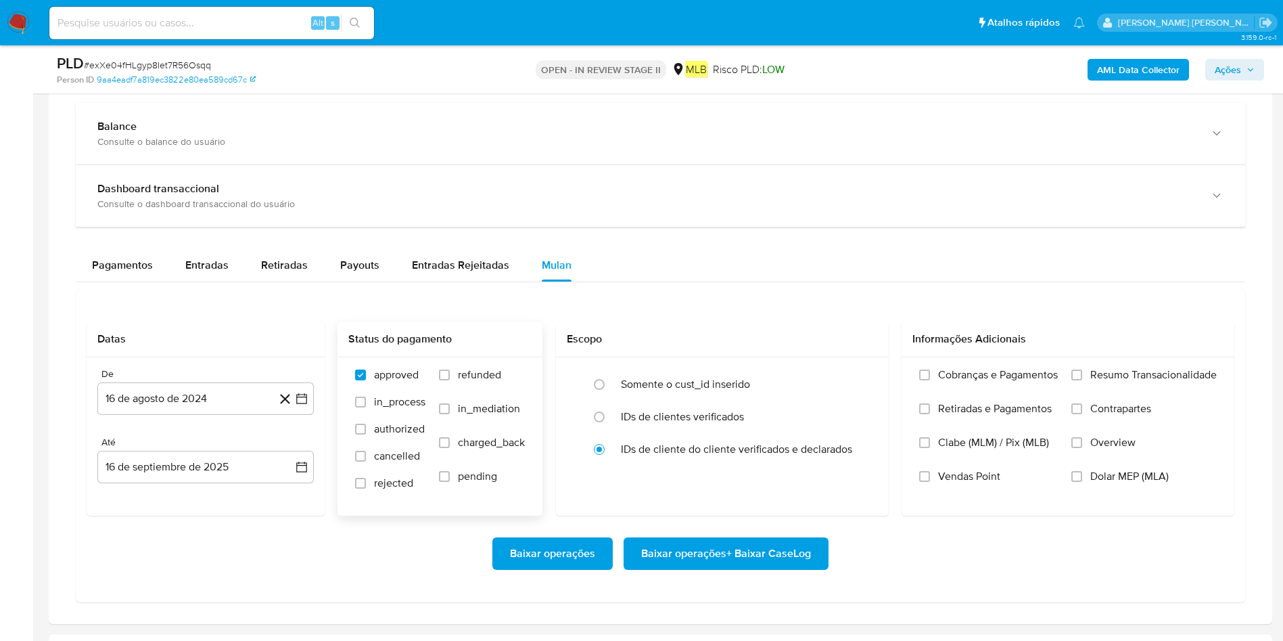
scroll to position [1015, 0]
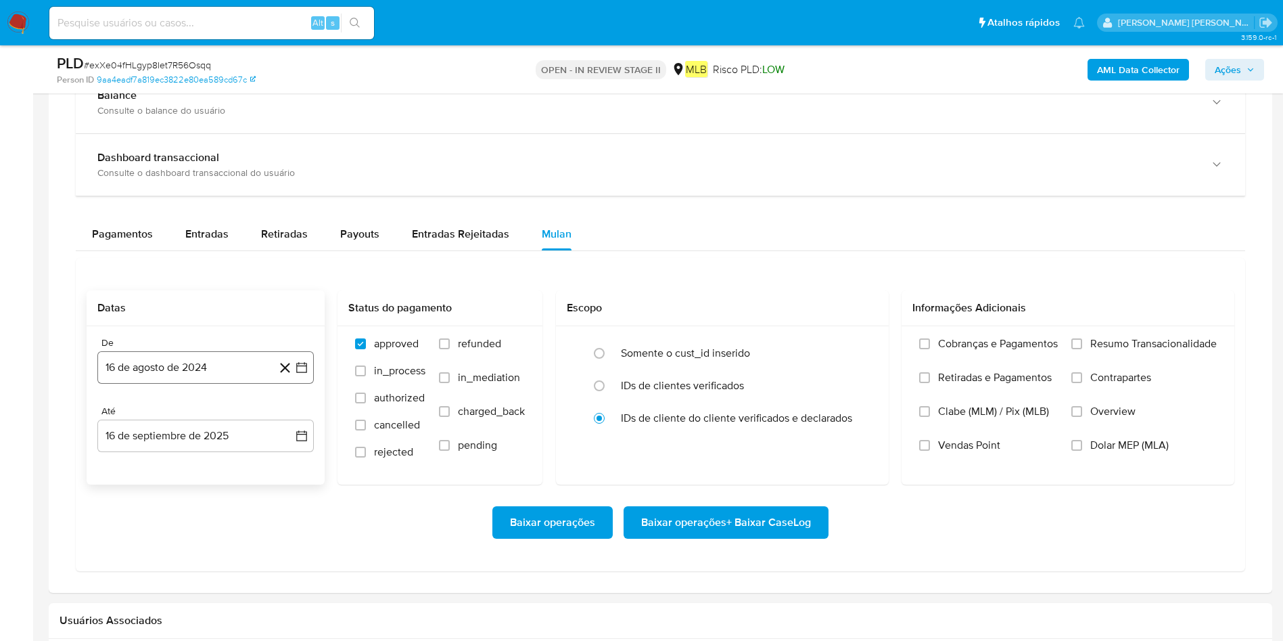
click at [158, 367] on button "16 de agosto de 2024" at bounding box center [205, 367] width 216 height 32
click at [210, 413] on span "agosto 2024" at bounding box center [199, 416] width 62 height 14
click at [287, 416] on icon "Año siguiente" at bounding box center [287, 416] width 16 height 16
click at [144, 426] on span "[DATE]" at bounding box center [146, 541] width 30 height 11
click at [144, 426] on button "1" at bounding box center [152, 466] width 22 height 22
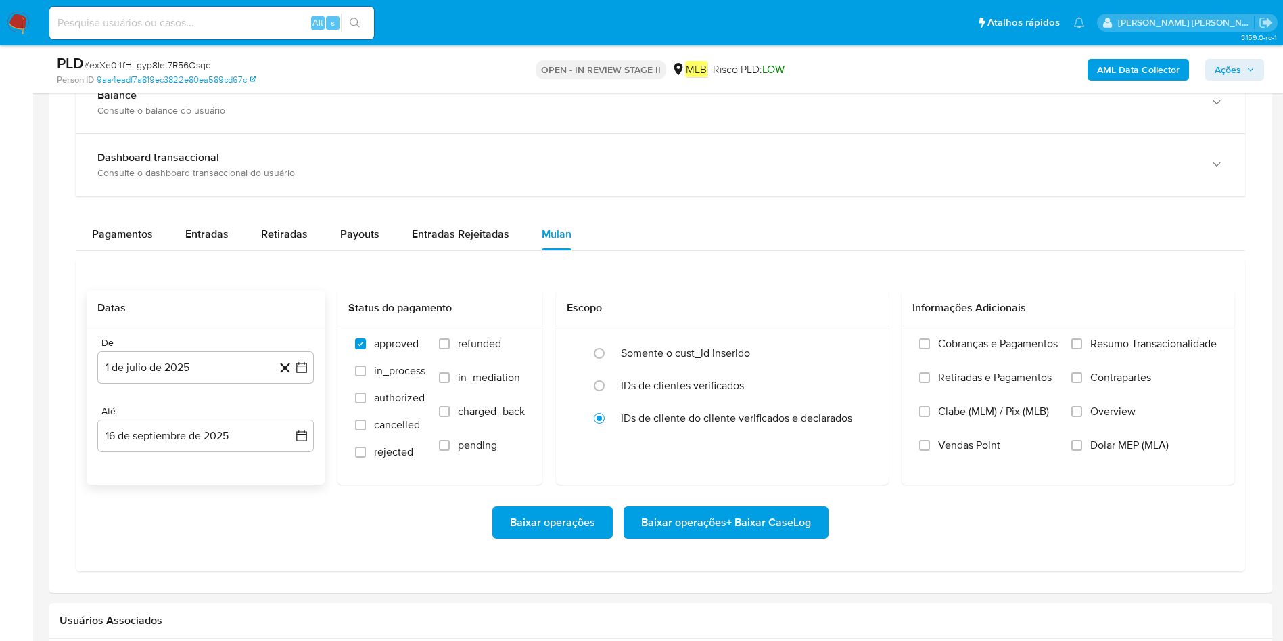
click at [255, 415] on div "Até" at bounding box center [205, 411] width 216 height 12
click at [239, 426] on button "16 de septiembre de 2025" at bounding box center [205, 435] width 216 height 32
click at [132, 343] on td "15" at bounding box center [125, 334] width 22 height 22
click at [125, 338] on button "15" at bounding box center [125, 334] width 22 height 22
click at [855, 349] on span "Resumo Transacionalidade" at bounding box center [1153, 344] width 127 height 14
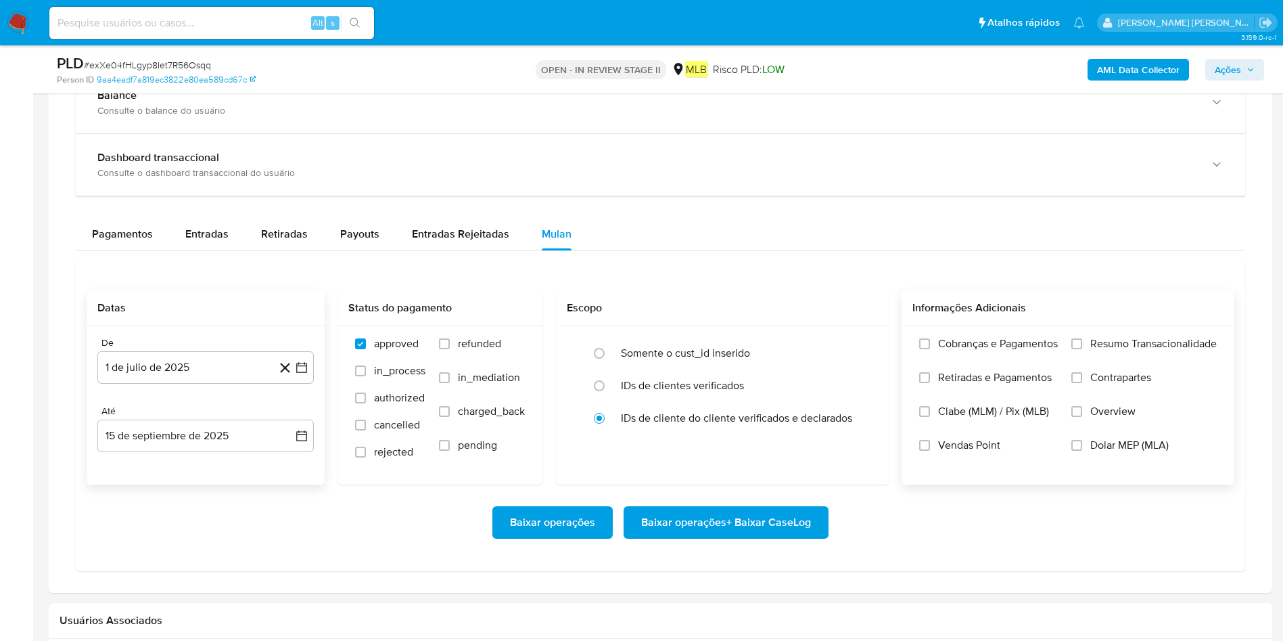
click at [855, 349] on input "Resumo Transacionalidade" at bounding box center [1077, 343] width 11 height 11
click at [685, 426] on span "Baixar operações + Baixar CaseLog" at bounding box center [726, 522] width 170 height 30
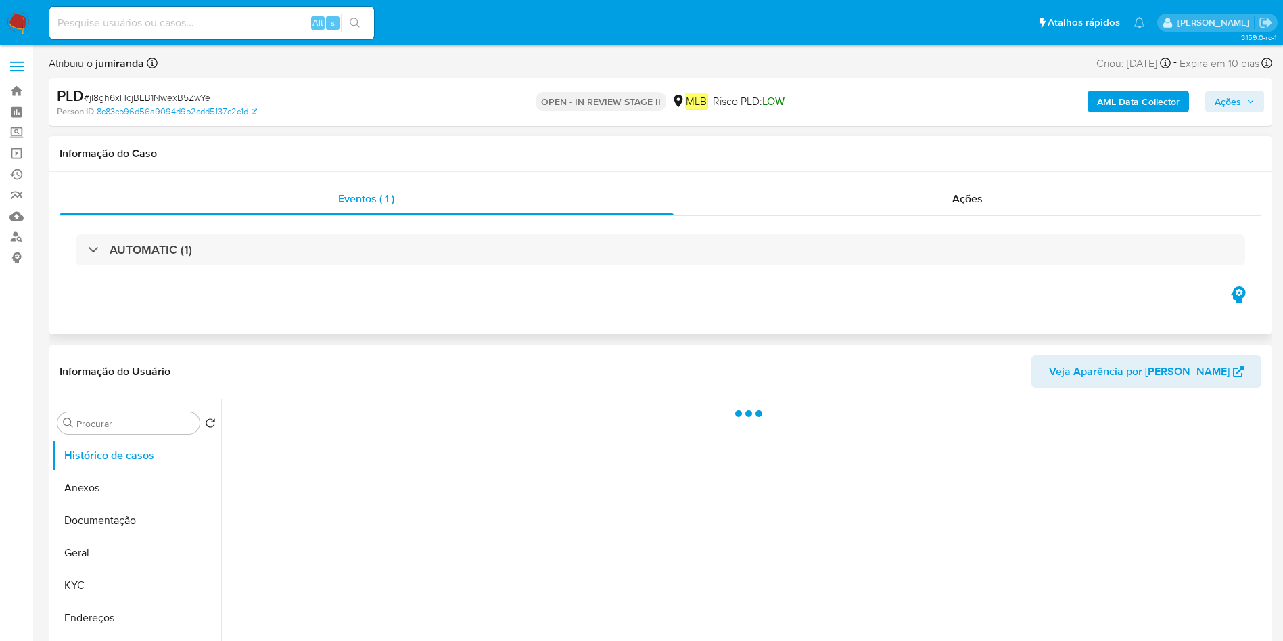
select select "10"
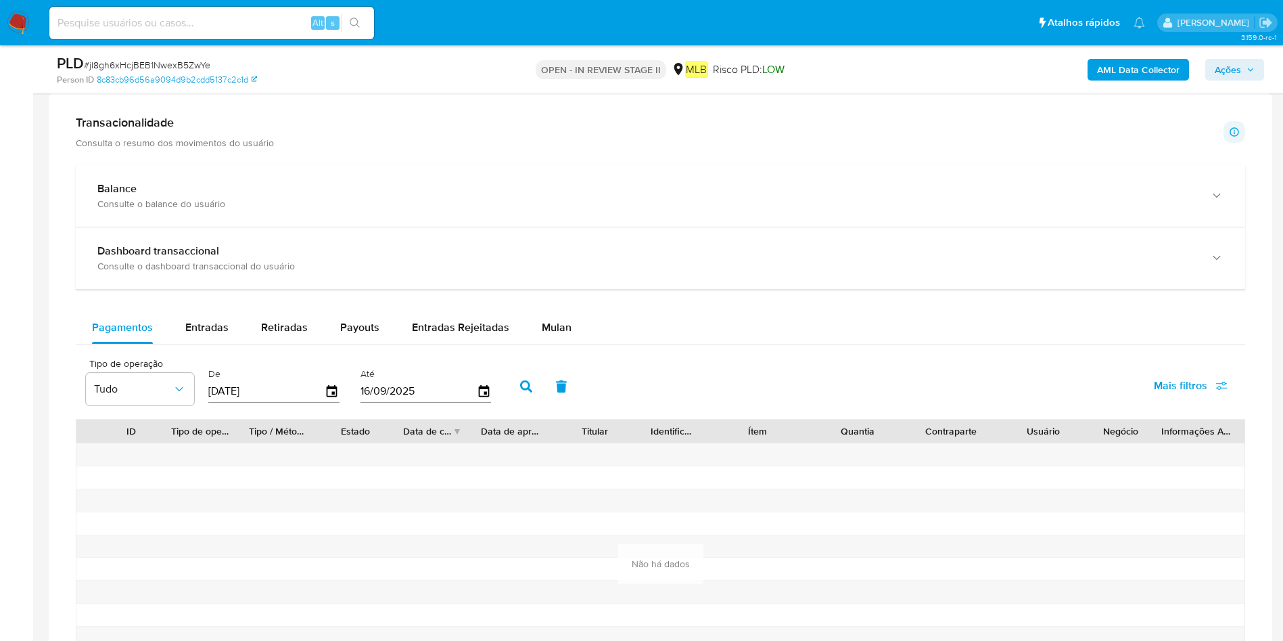
scroll to position [1116, 0]
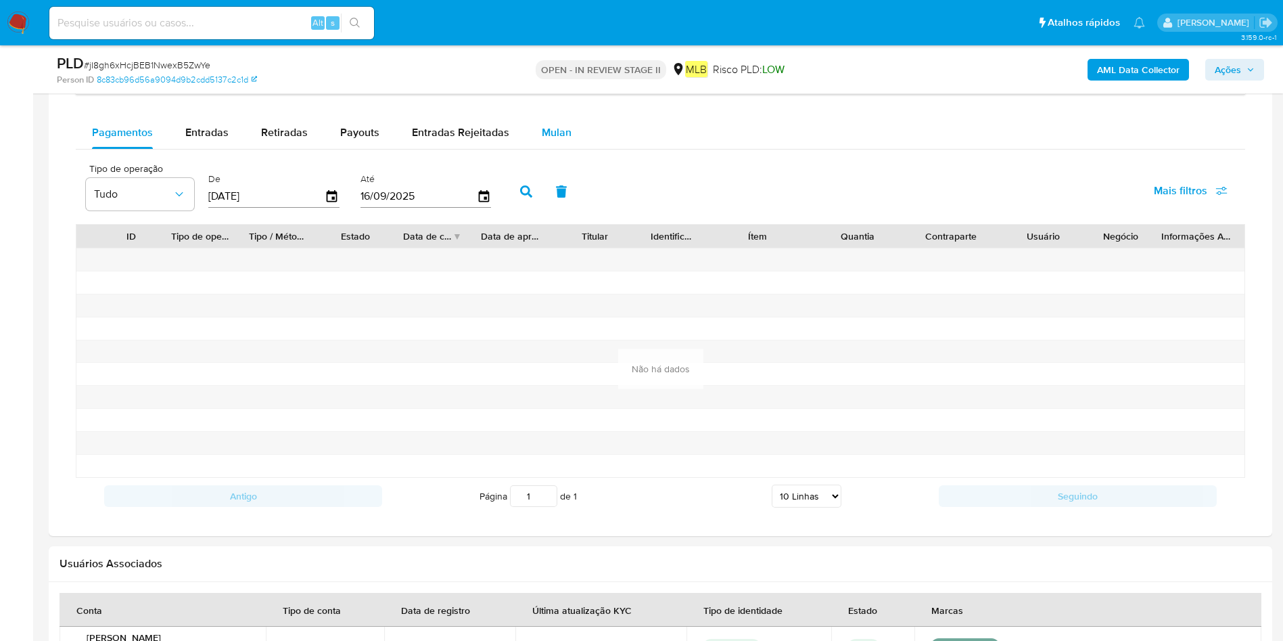
click at [558, 137] on span "Mulan" at bounding box center [557, 132] width 30 height 16
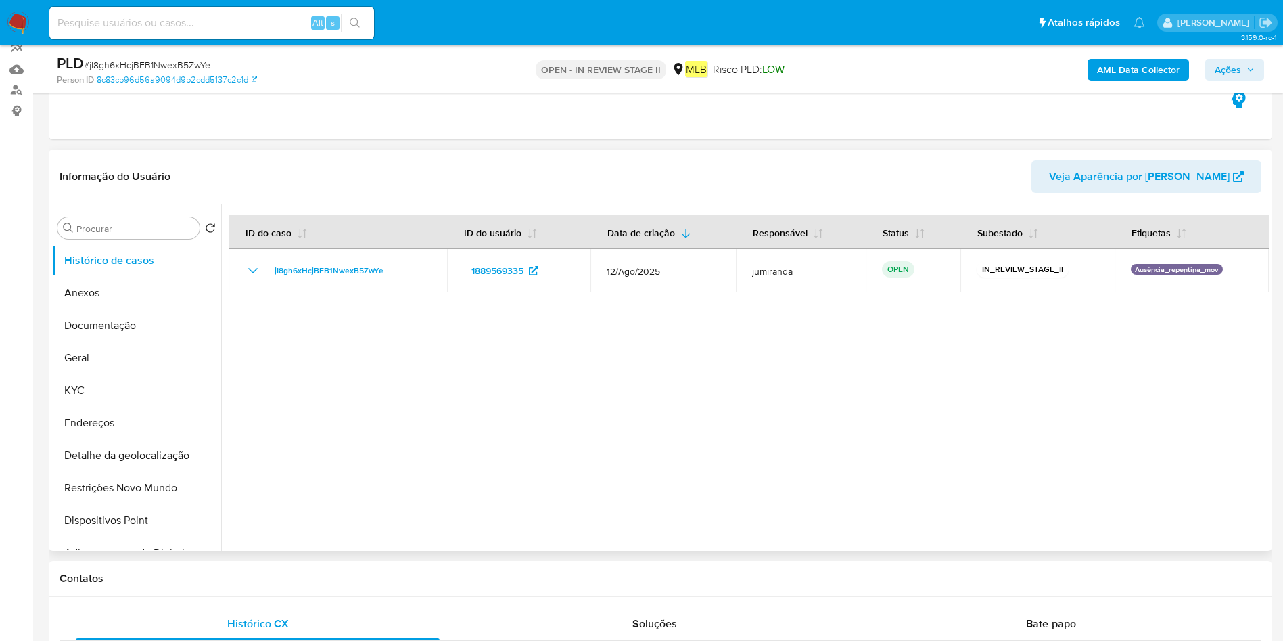
scroll to position [101, 0]
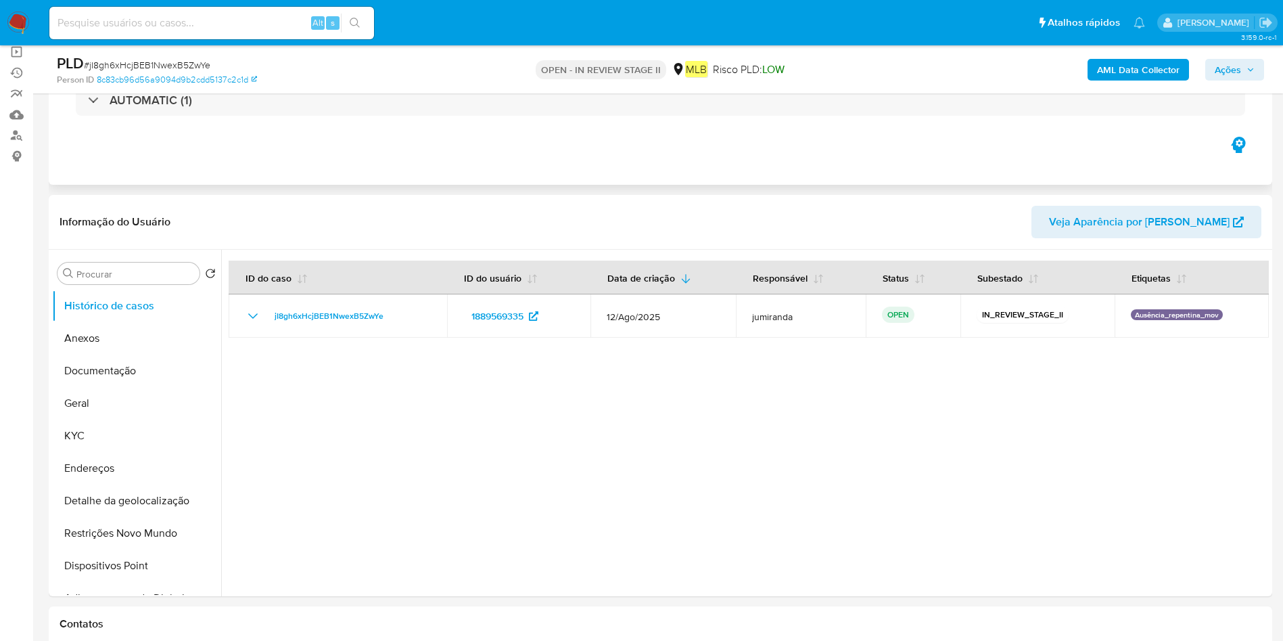
click at [118, 116] on div "AUTOMATIC (1)" at bounding box center [661, 100] width 1202 height 68
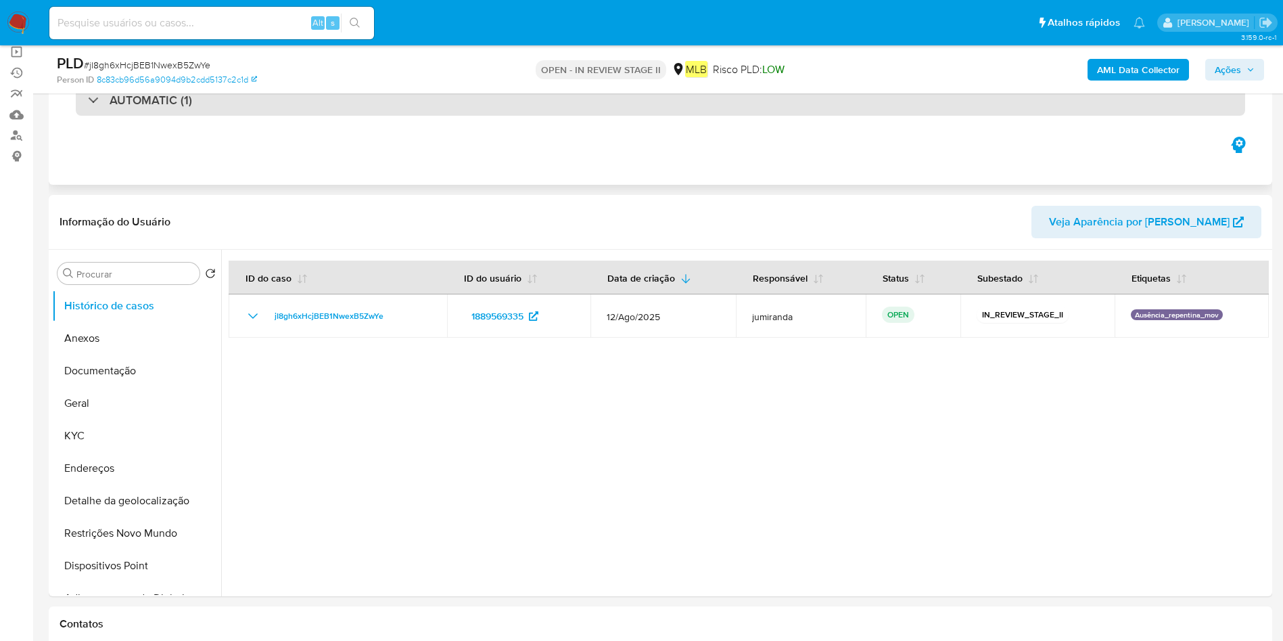
click at [130, 108] on h3 "AUTOMATIC (1)" at bounding box center [151, 100] width 83 height 15
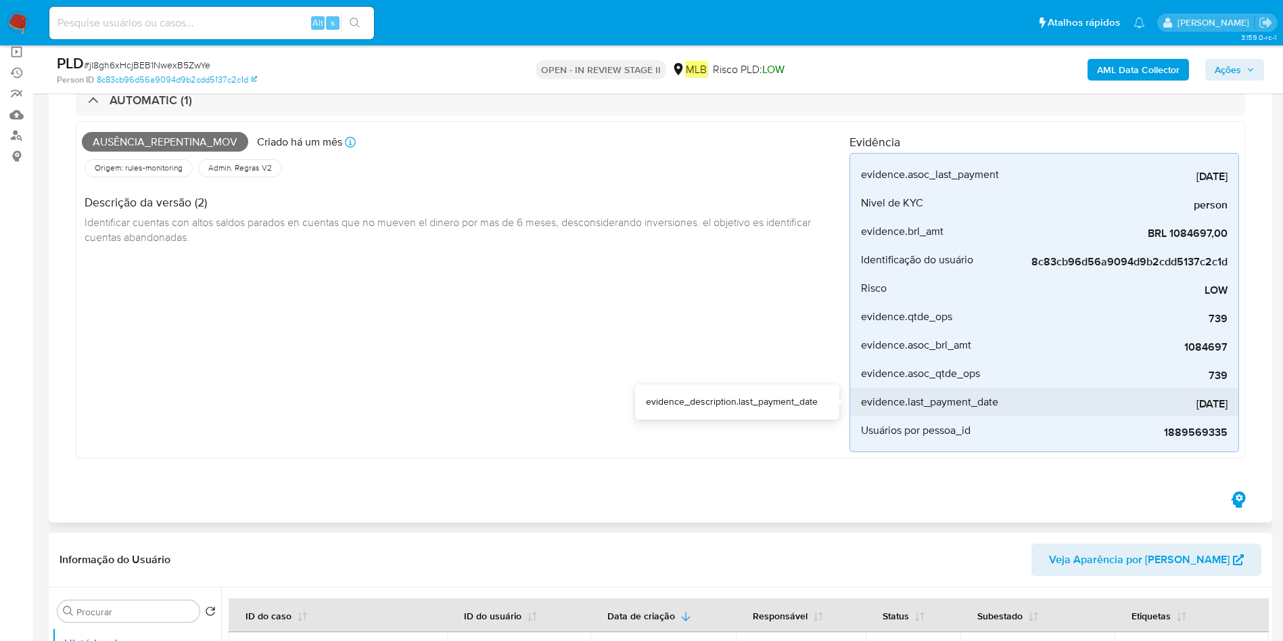
click at [1214, 407] on span "[DATE]" at bounding box center [1126, 404] width 203 height 14
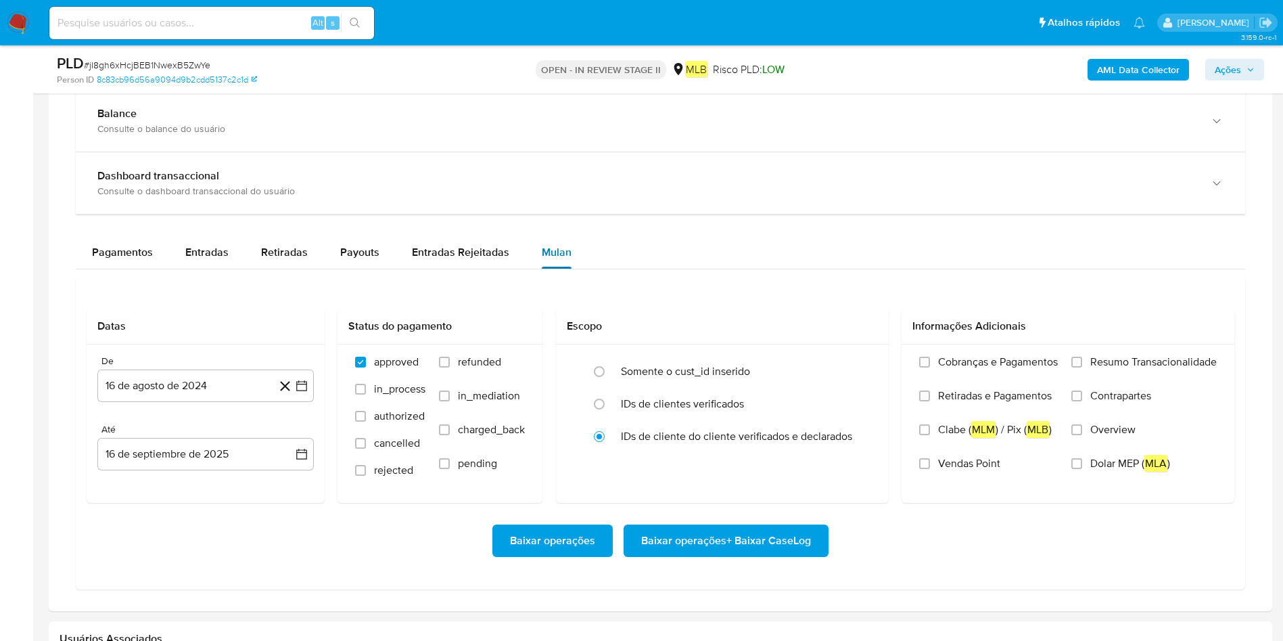
scroll to position [1421, 0]
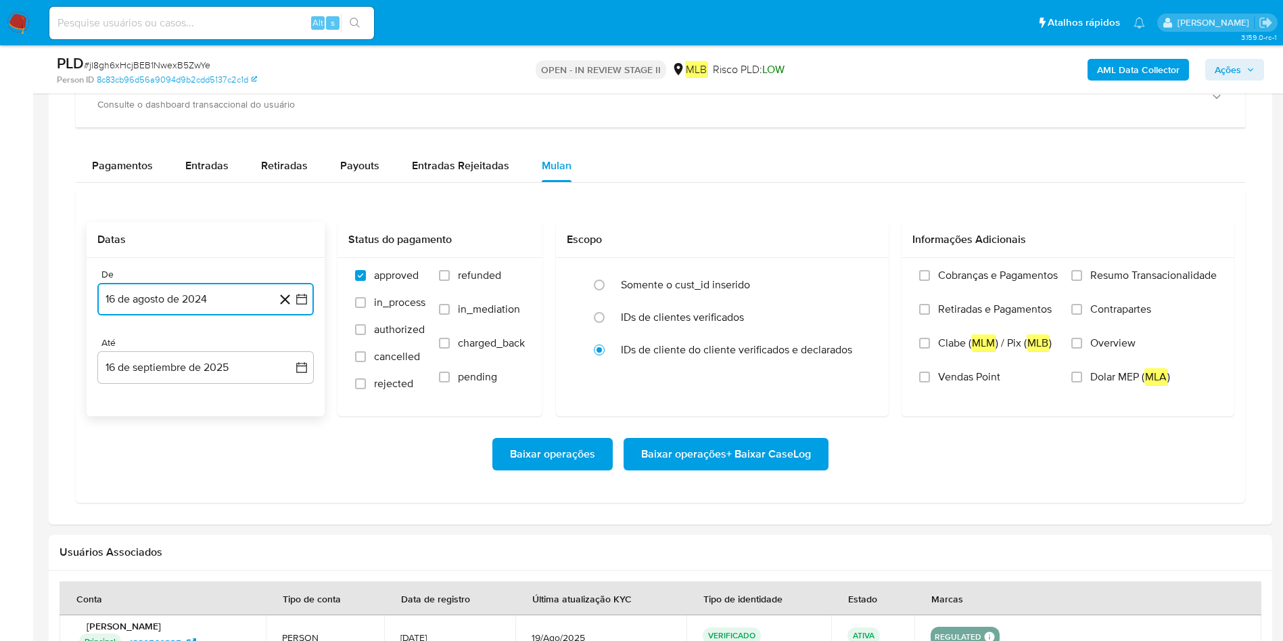
click at [208, 304] on button "16 de agosto de 2024" at bounding box center [205, 299] width 216 height 32
click at [294, 348] on icon "Mes siguiente" at bounding box center [289, 348] width 16 height 16
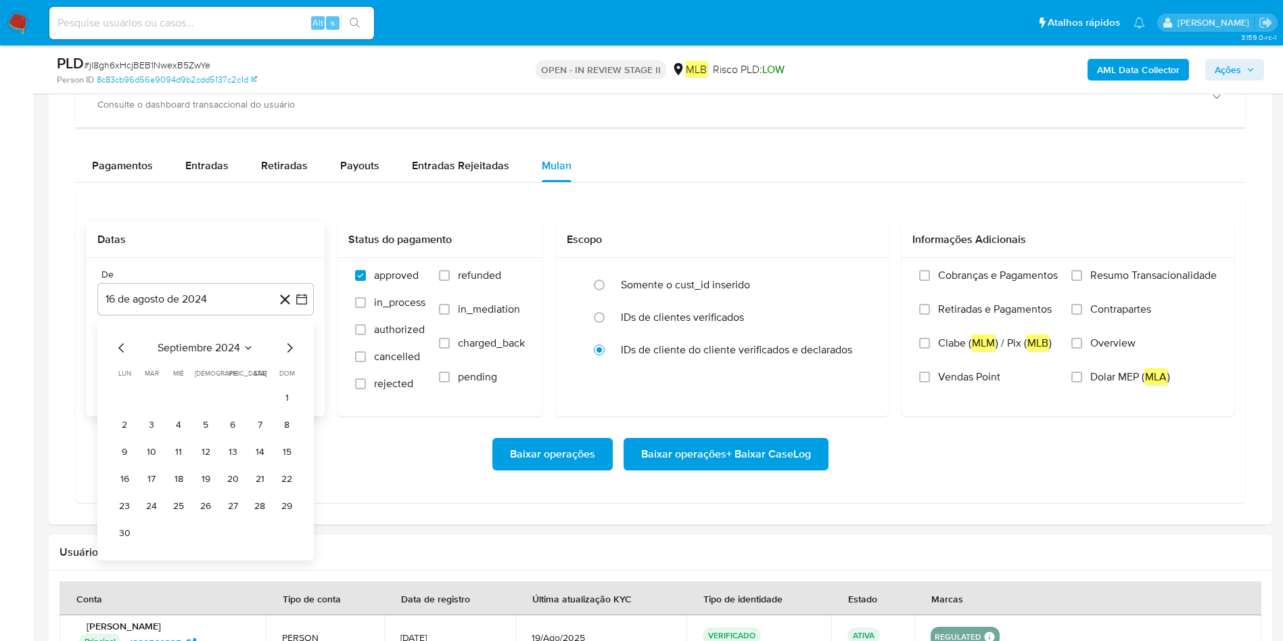
click at [290, 357] on div "septiembre 2024 septiembre 2024 lun lunes mar martes mié miércoles jue jueves v…" at bounding box center [206, 442] width 184 height 204
click at [290, 347] on icon "Mes siguiente" at bounding box center [289, 348] width 16 height 16
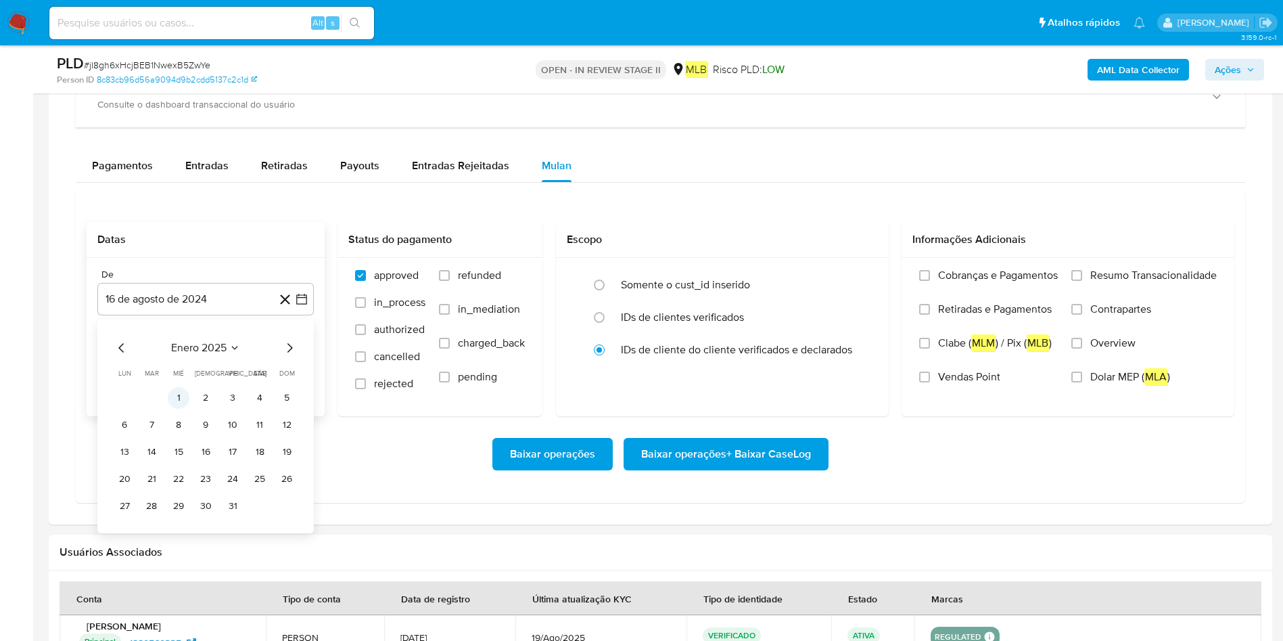
click at [175, 395] on button "1" at bounding box center [179, 398] width 22 height 22
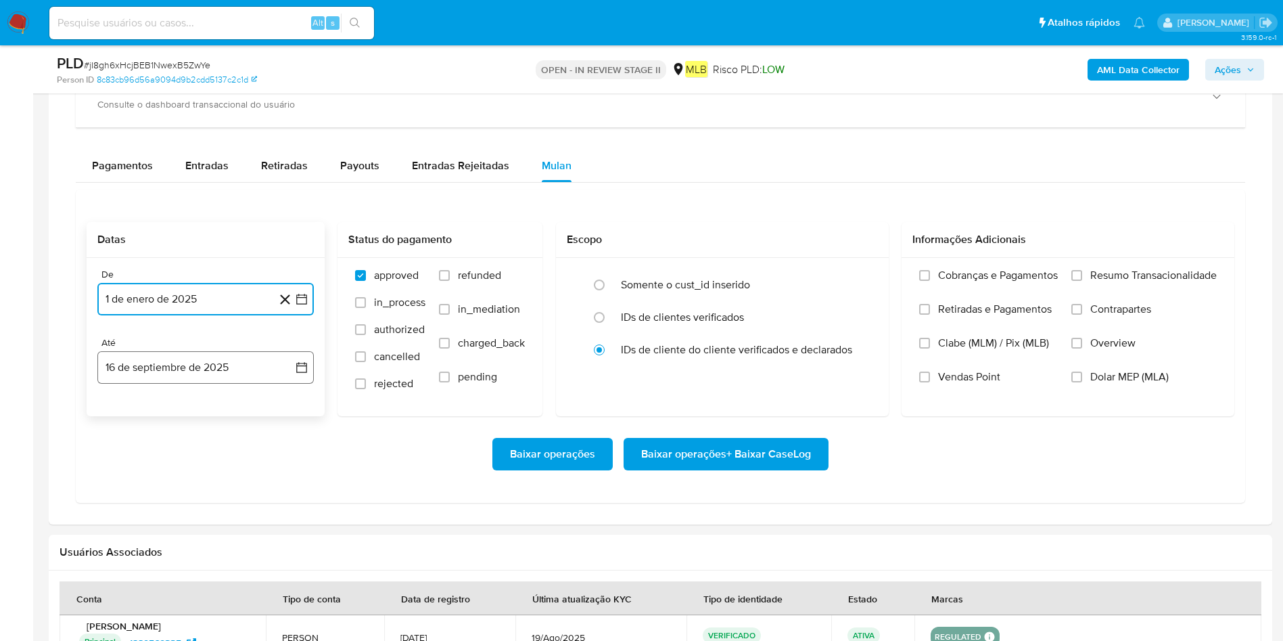
click at [192, 361] on button "16 de septiembre de 2025" at bounding box center [205, 367] width 216 height 32
click at [123, 519] on button "15" at bounding box center [125, 520] width 22 height 22
click at [1114, 280] on span "Resumo Transacionalidade" at bounding box center [1153, 276] width 127 height 14
click at [1082, 280] on input "Resumo Transacionalidade" at bounding box center [1077, 275] width 11 height 11
click at [749, 447] on span "Baixar operações + Baixar CaseLog" at bounding box center [726, 454] width 170 height 30
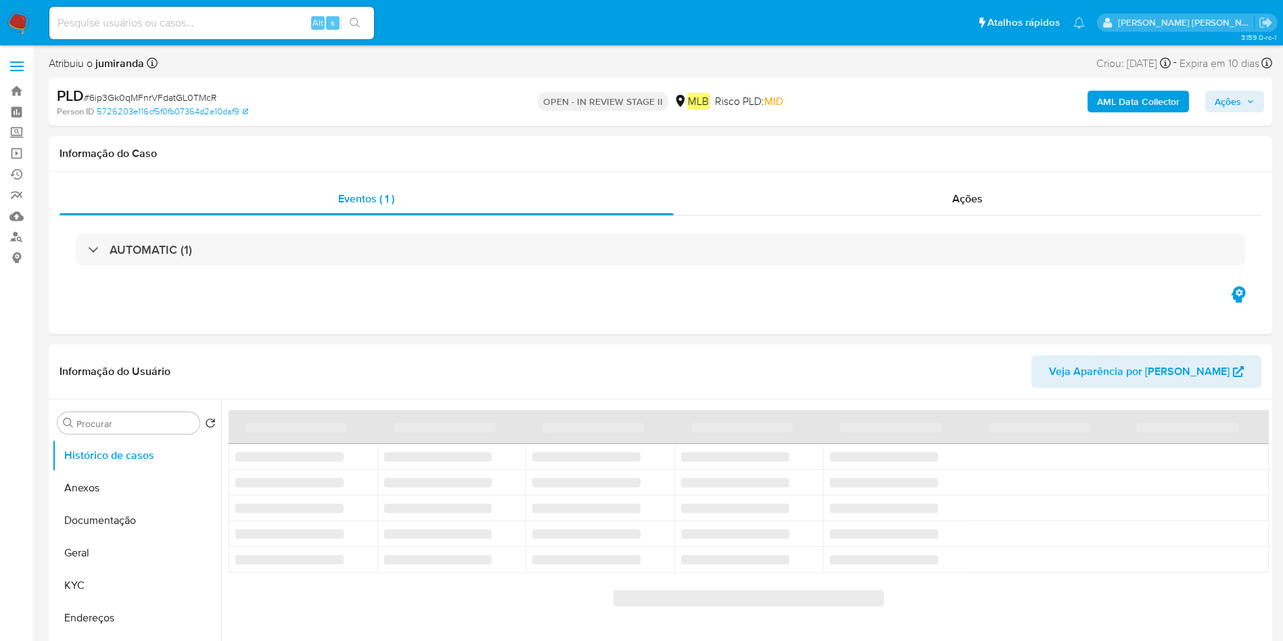
select select "10"
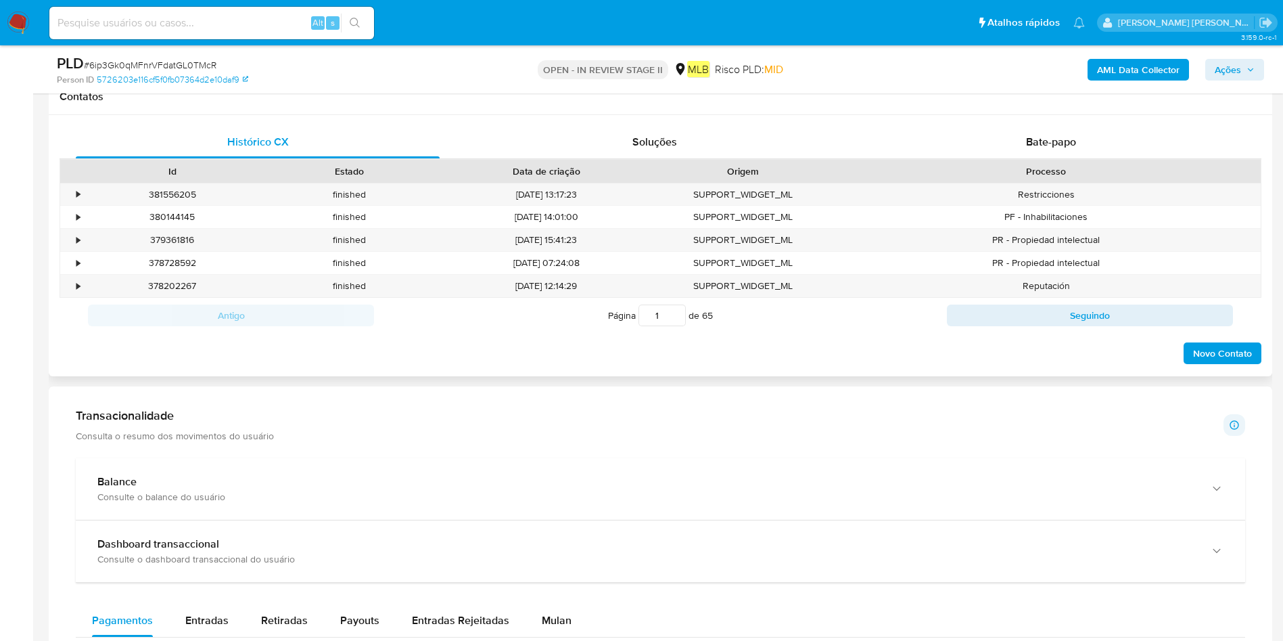
scroll to position [913, 0]
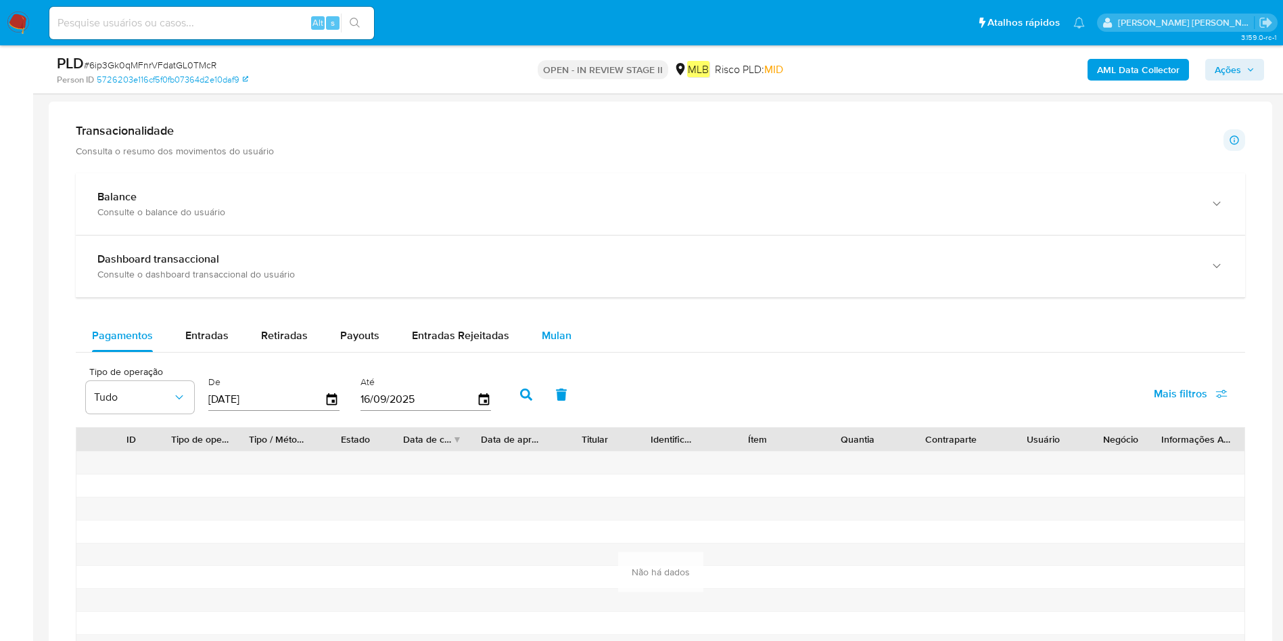
click at [553, 329] on span "Mulan" at bounding box center [557, 335] width 30 height 16
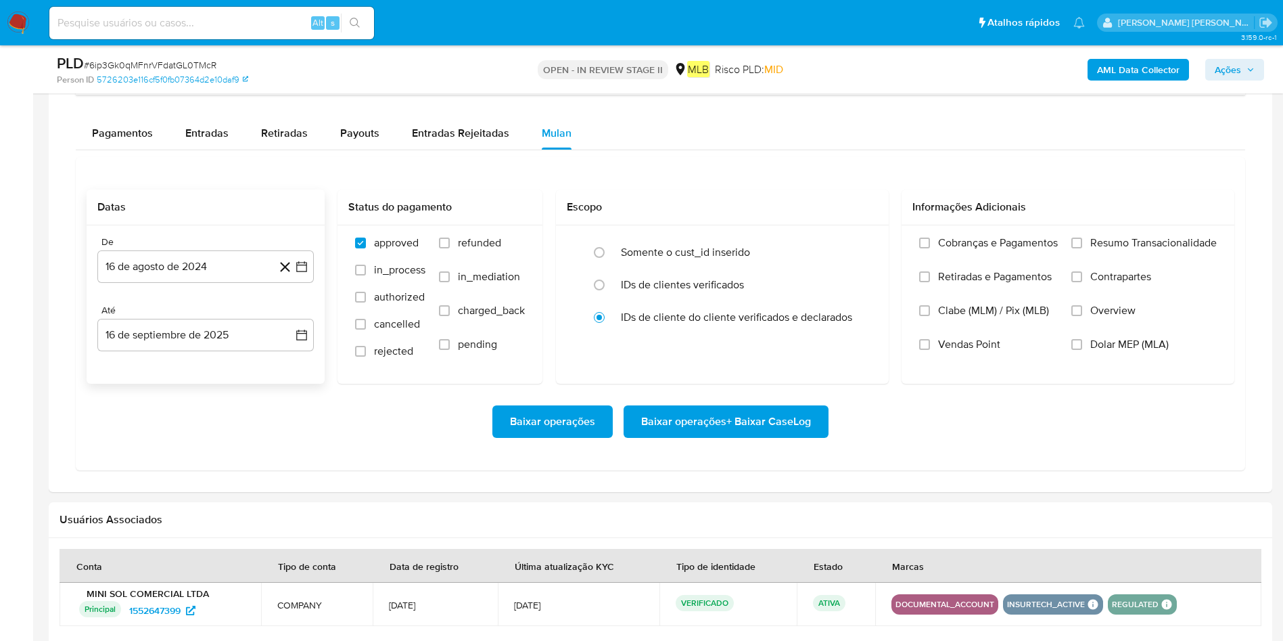
scroll to position [1116, 0]
drag, startPoint x: 212, startPoint y: 260, endPoint x: 227, endPoint y: 252, distance: 16.6
click at [213, 258] on button "16 de agosto de 2024" at bounding box center [205, 266] width 216 height 32
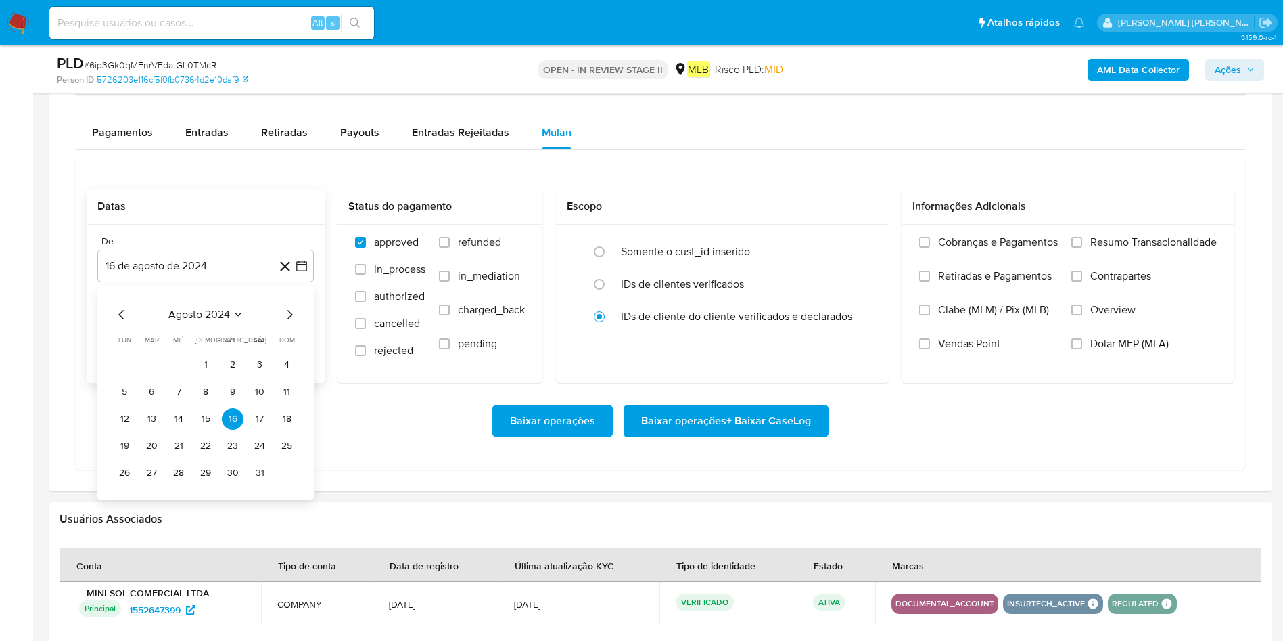
click at [206, 311] on span "agosto 2024" at bounding box center [199, 315] width 62 height 14
click at [288, 314] on icon "Año siguiente" at bounding box center [287, 314] width 16 height 16
click at [154, 361] on span "ene" at bounding box center [146, 364] width 17 height 11
click at [178, 351] on table "lun lunes mar martes mié miércoles jue jueves vie viernes sáb sábado dom doming…" at bounding box center [206, 409] width 184 height 149
click at [177, 359] on button "1" at bounding box center [179, 365] width 22 height 22
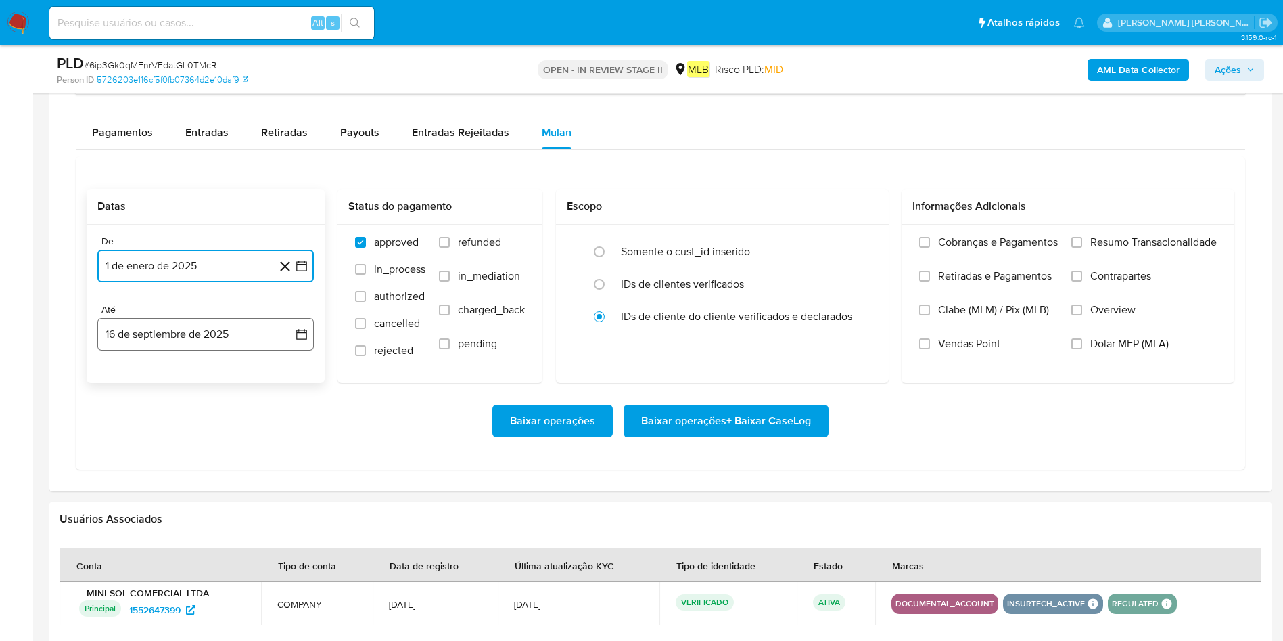
click at [184, 344] on button "16 de septiembre de 2025" at bounding box center [205, 334] width 216 height 32
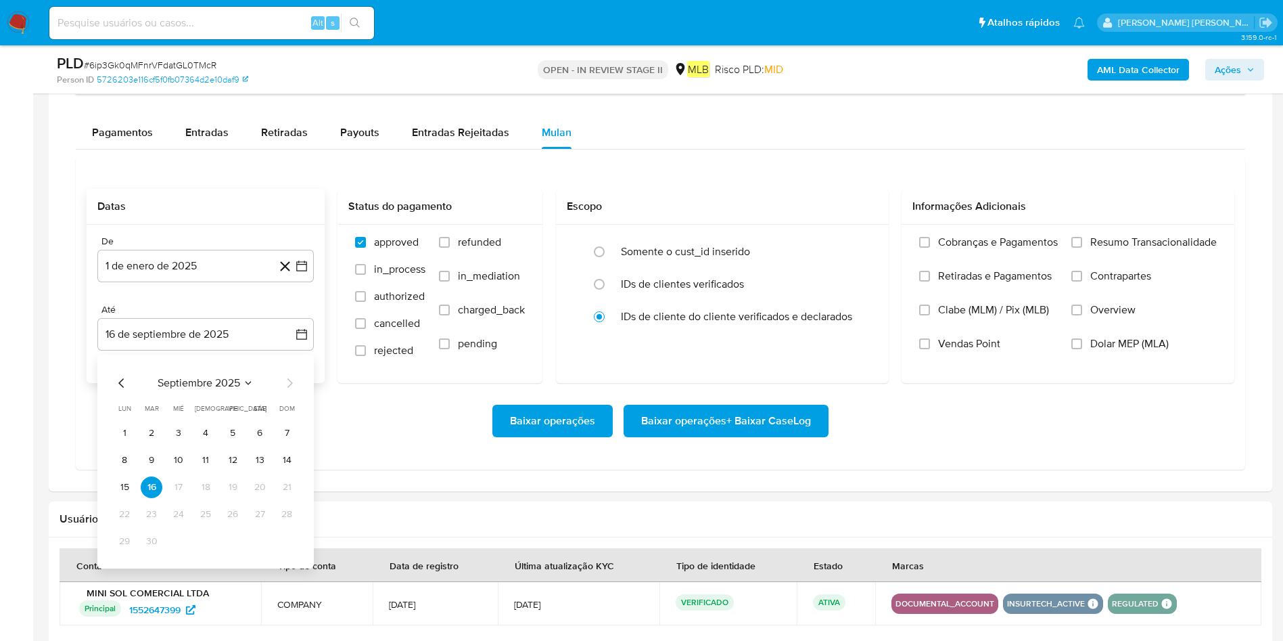
click at [135, 426] on tr "15 16 17 18 19 20 21" at bounding box center [206, 487] width 184 height 22
click at [129, 426] on button "15" at bounding box center [125, 487] width 22 height 22
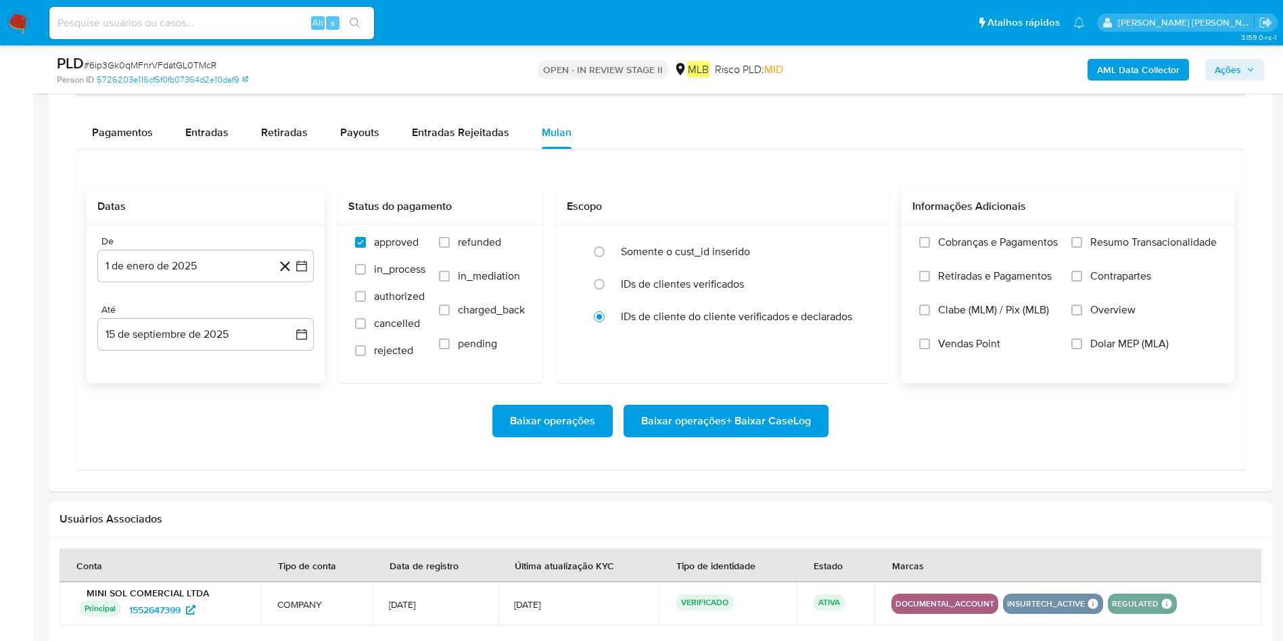
click at [855, 249] on span "Resumo Transacionalidade" at bounding box center [1153, 242] width 127 height 14
click at [855, 241] on span "Resumo Transacionalidade" at bounding box center [1153, 242] width 127 height 14
click at [855, 241] on input "Resumo Transacionalidade" at bounding box center [1077, 242] width 11 height 11
click at [728, 415] on span "Baixar operações + Baixar CaseLog" at bounding box center [726, 421] width 170 height 30
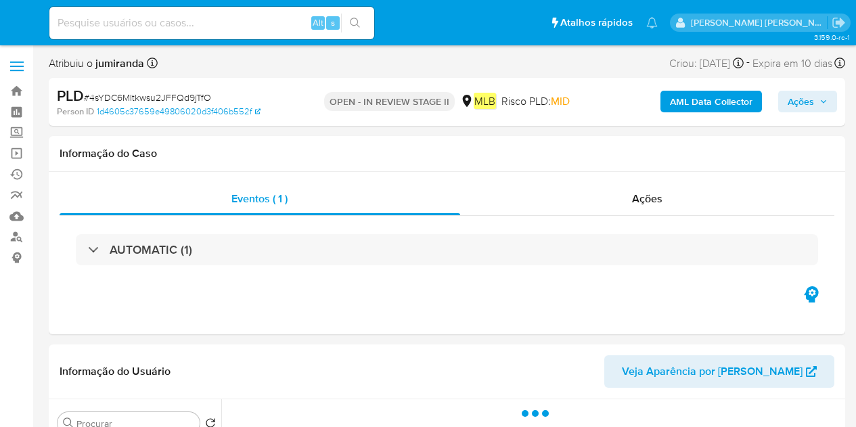
select select "10"
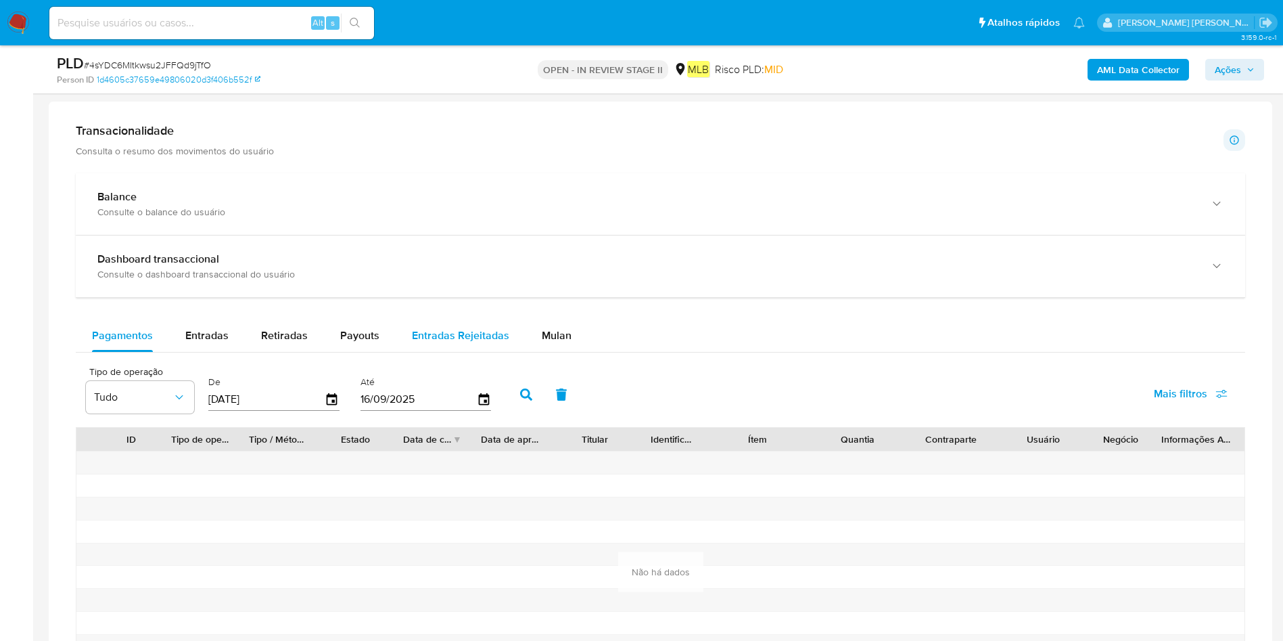
drag, startPoint x: 544, startPoint y: 331, endPoint x: 393, endPoint y: 329, distance: 150.9
click at [544, 332] on span "Mulan" at bounding box center [557, 335] width 30 height 16
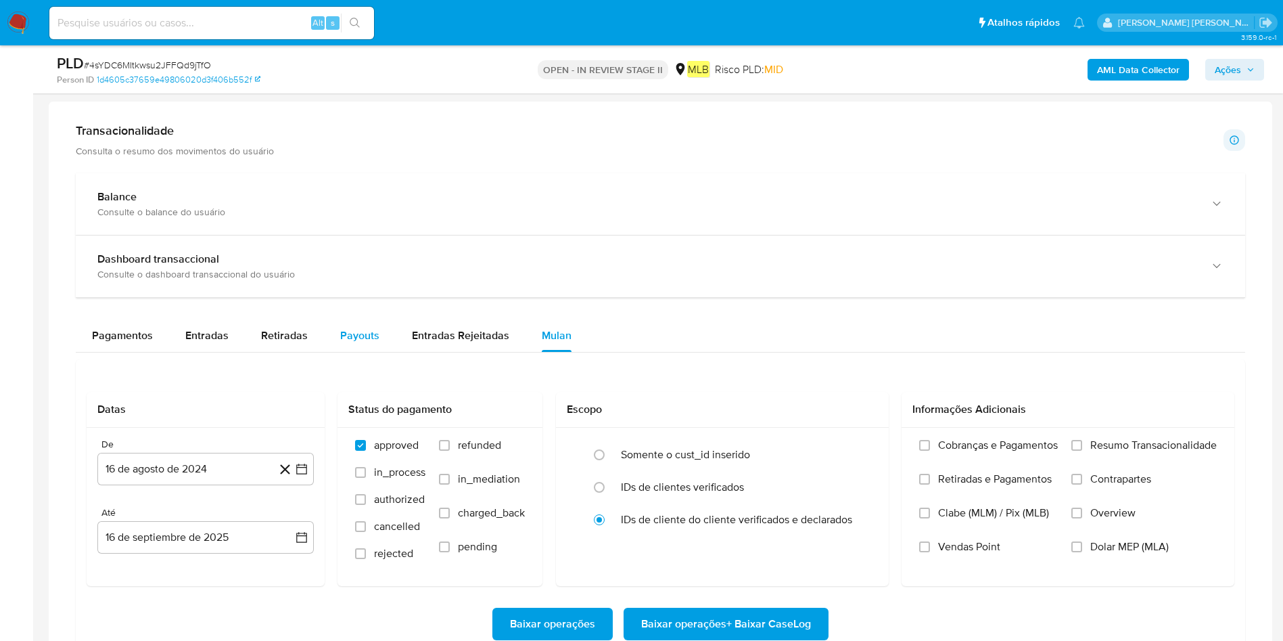
scroll to position [1116, 0]
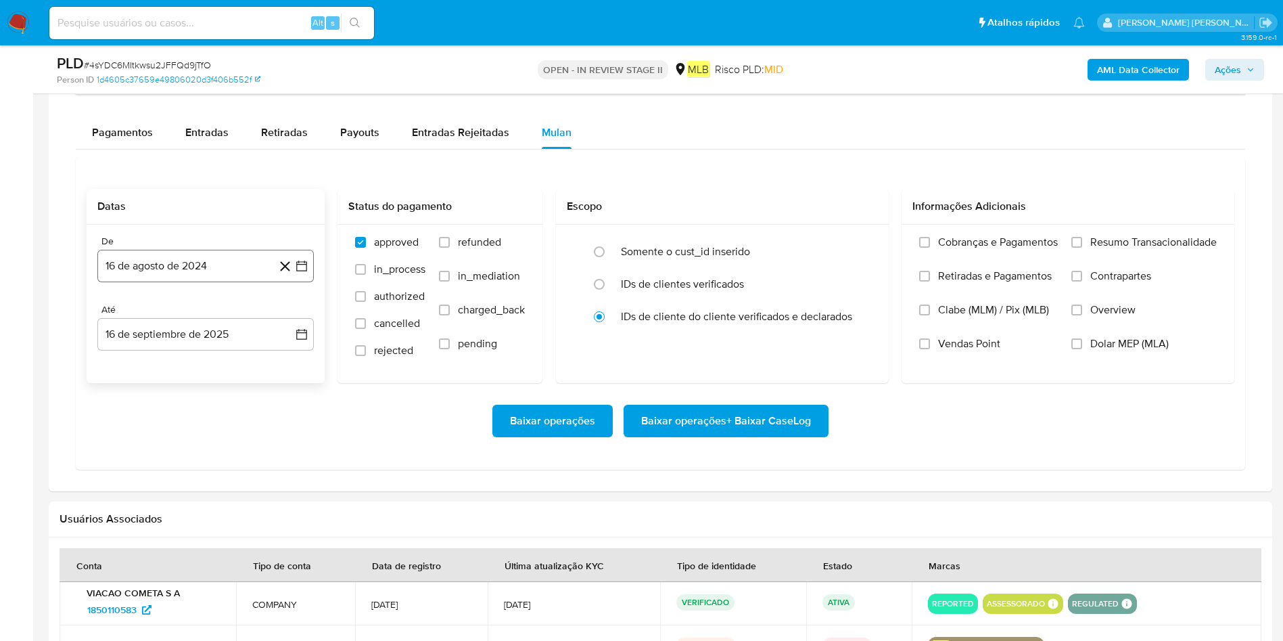
click at [187, 262] on button "16 de agosto de 2024" at bounding box center [205, 266] width 216 height 32
click at [200, 314] on span "agosto 2024" at bounding box center [199, 315] width 62 height 14
click at [286, 309] on icon "Año siguiente" at bounding box center [287, 314] width 16 height 16
click at [143, 365] on span "ene" at bounding box center [146, 364] width 17 height 11
click at [183, 356] on button "1" at bounding box center [179, 365] width 22 height 22
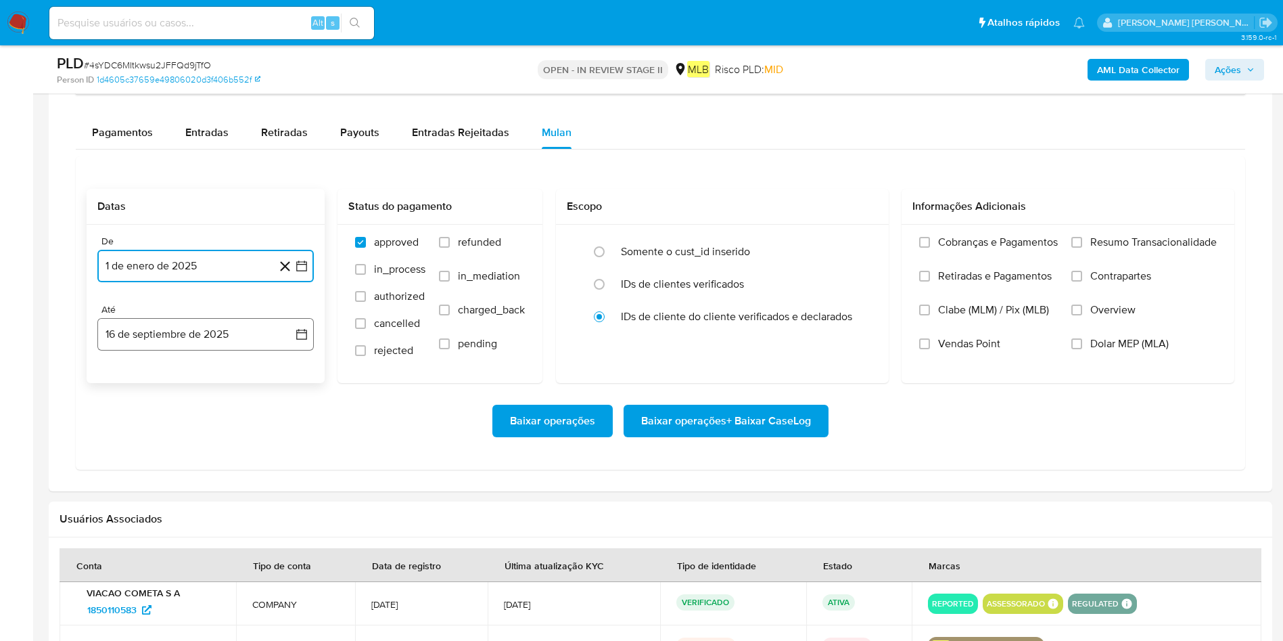
click at [191, 346] on button "16 de septiembre de 2025" at bounding box center [205, 334] width 216 height 32
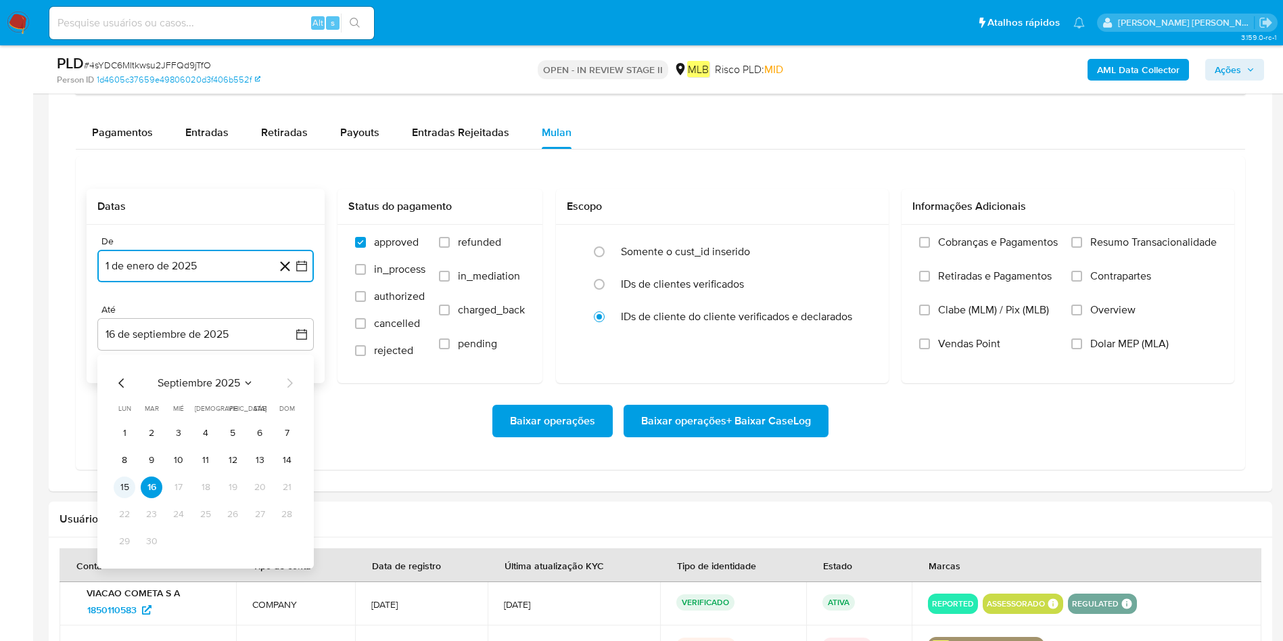
click at [126, 426] on button "15" at bounding box center [125, 487] width 22 height 22
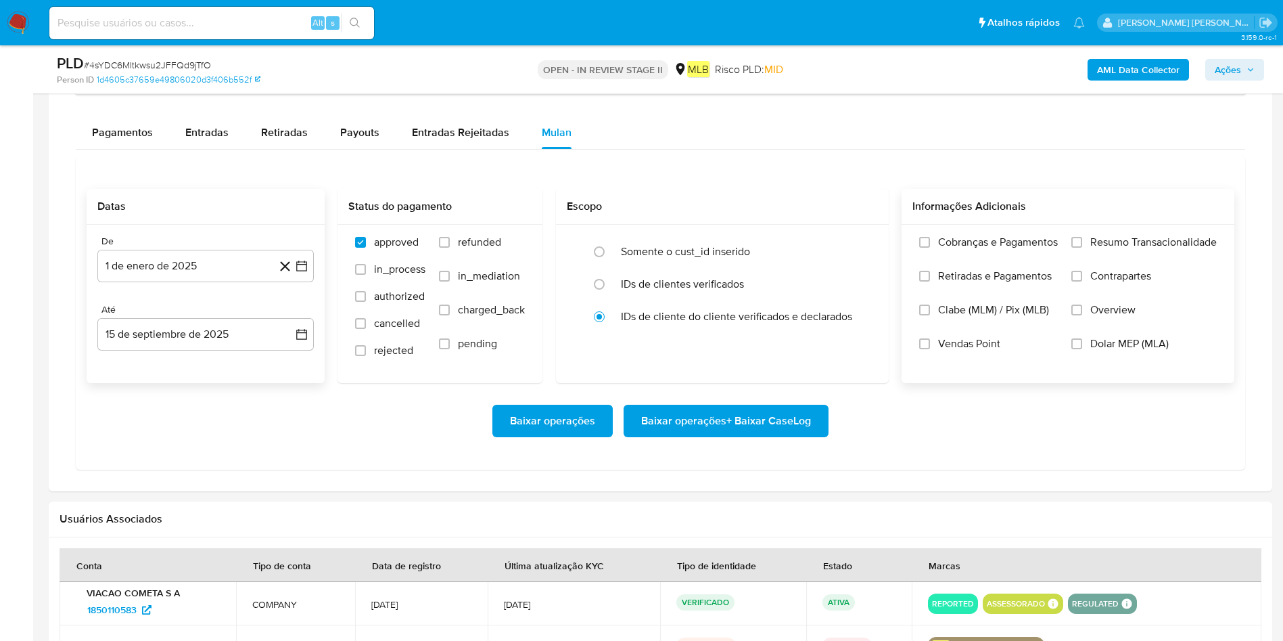
click at [855, 233] on div "Cobranças e Pagamentos Retiradas e Pagamentos Clabe (MLM) / Pix (MLB) Vendas Po…" at bounding box center [1068, 303] width 333 height 157
click at [855, 244] on span "Resumo Transacionalidade" at bounding box center [1153, 242] width 127 height 14
click at [855, 244] on input "Resumo Transacionalidade" at bounding box center [1077, 242] width 11 height 11
click at [695, 423] on span "Baixar operações + Baixar CaseLog" at bounding box center [726, 421] width 170 height 30
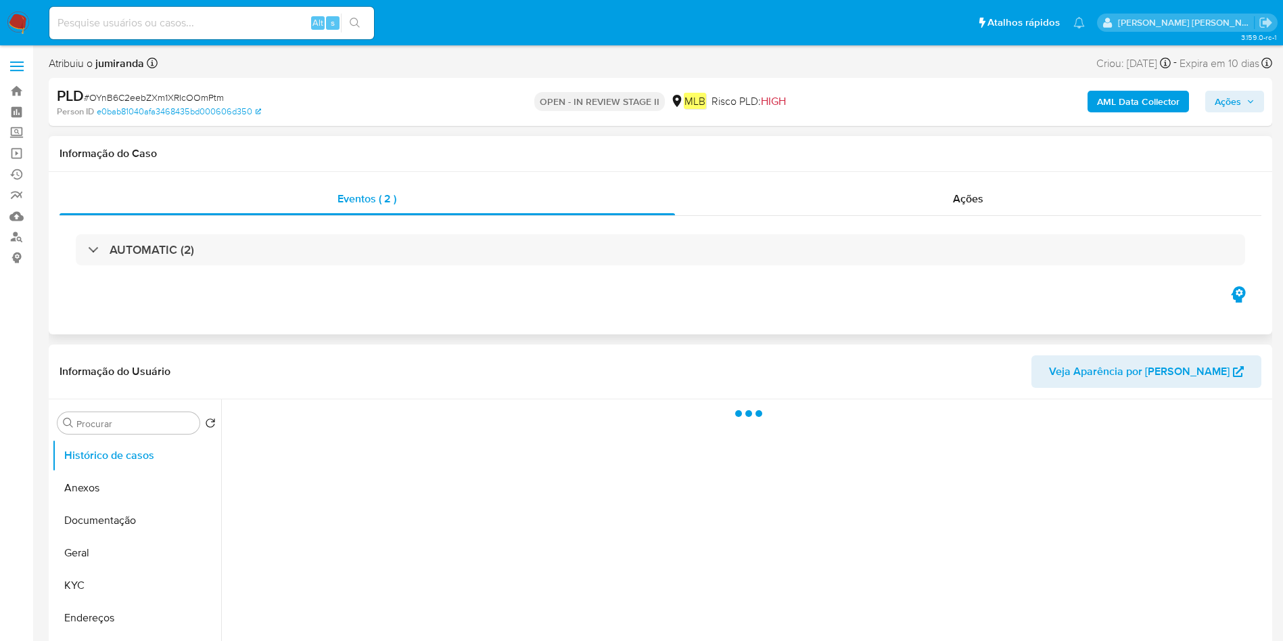
select select "10"
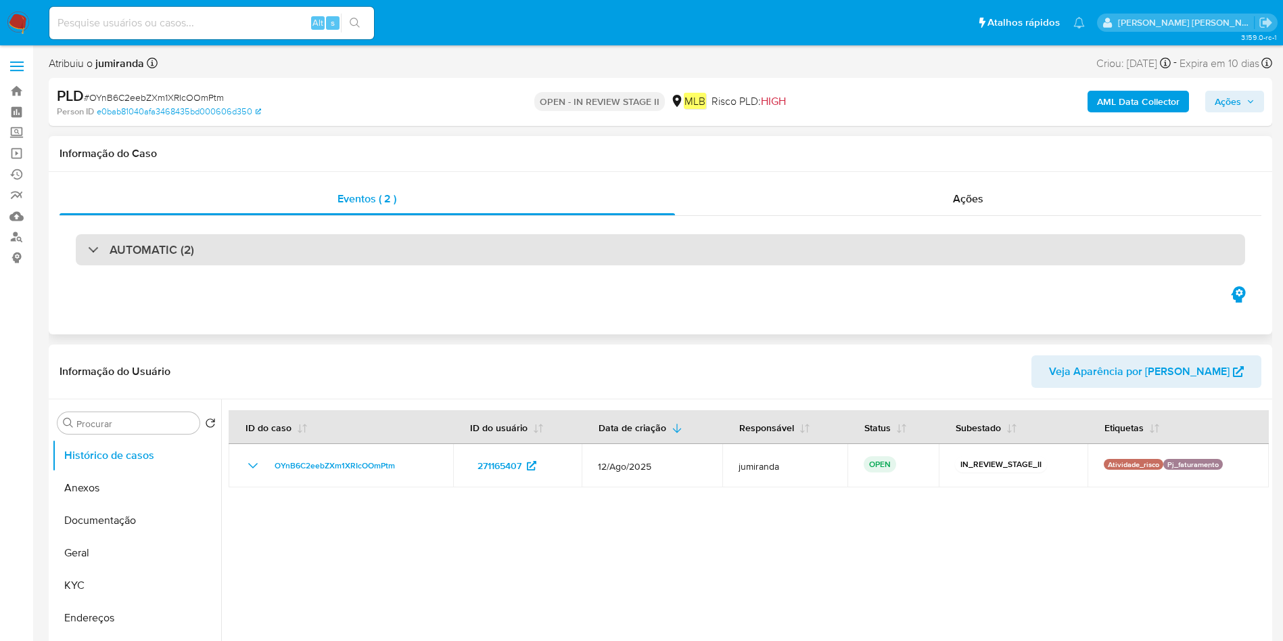
click at [319, 242] on div "AUTOMATIC (2)" at bounding box center [661, 249] width 1170 height 31
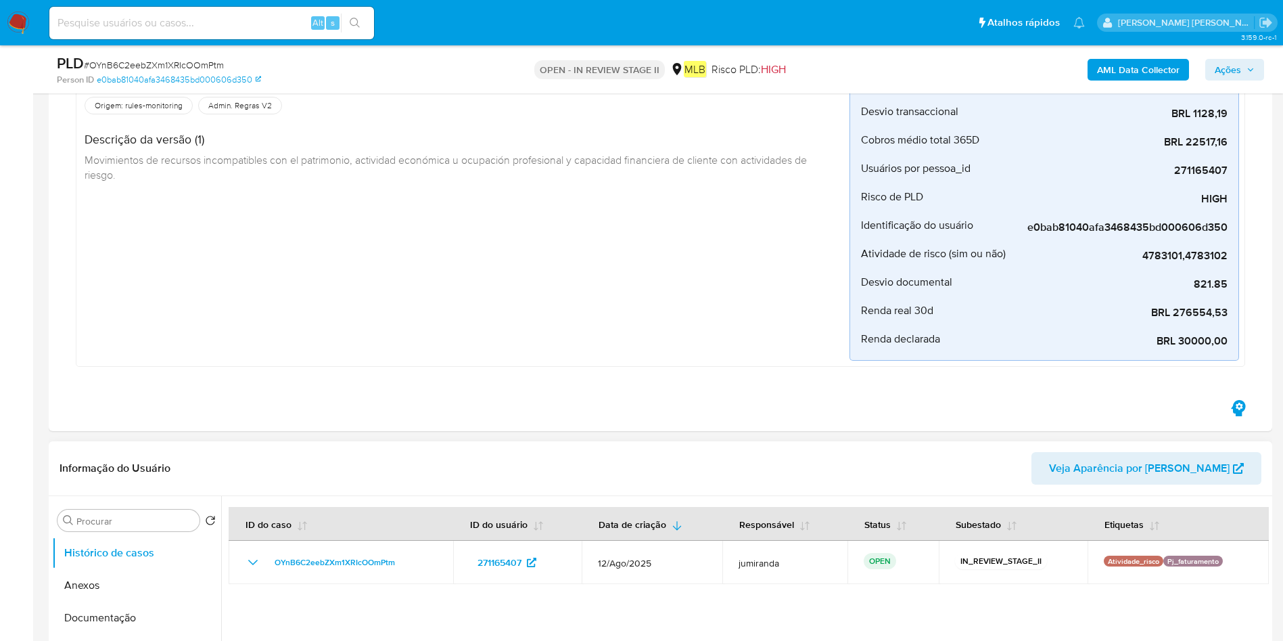
scroll to position [609, 0]
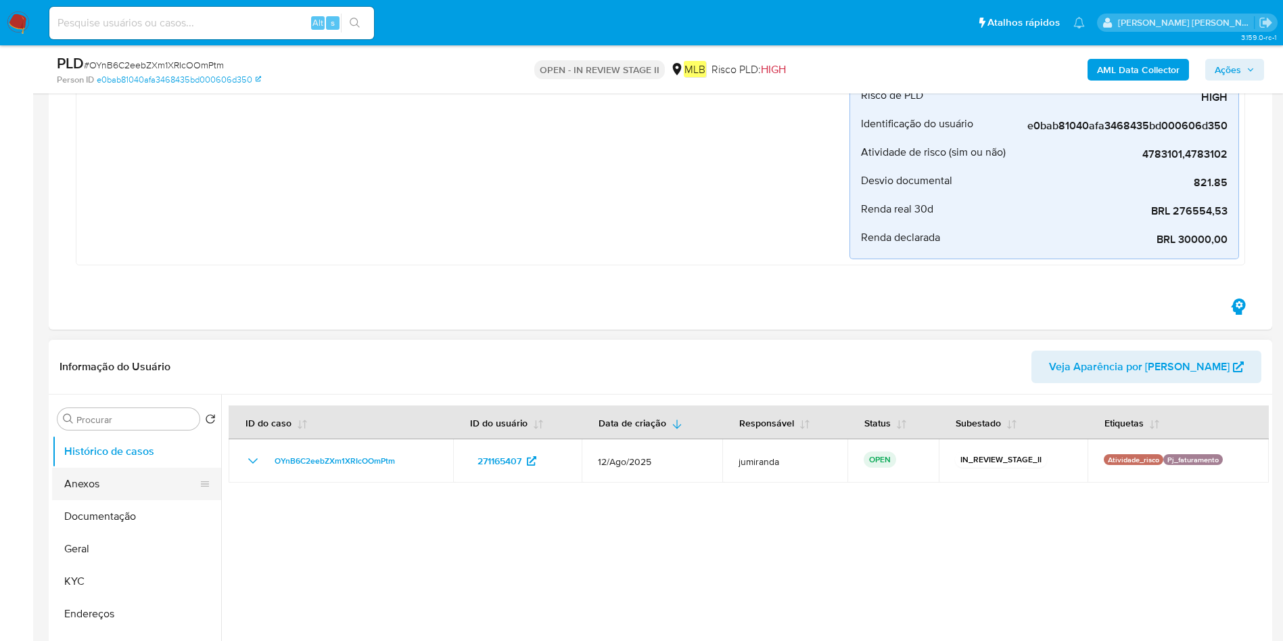
click at [119, 487] on button "Anexos" at bounding box center [131, 483] width 158 height 32
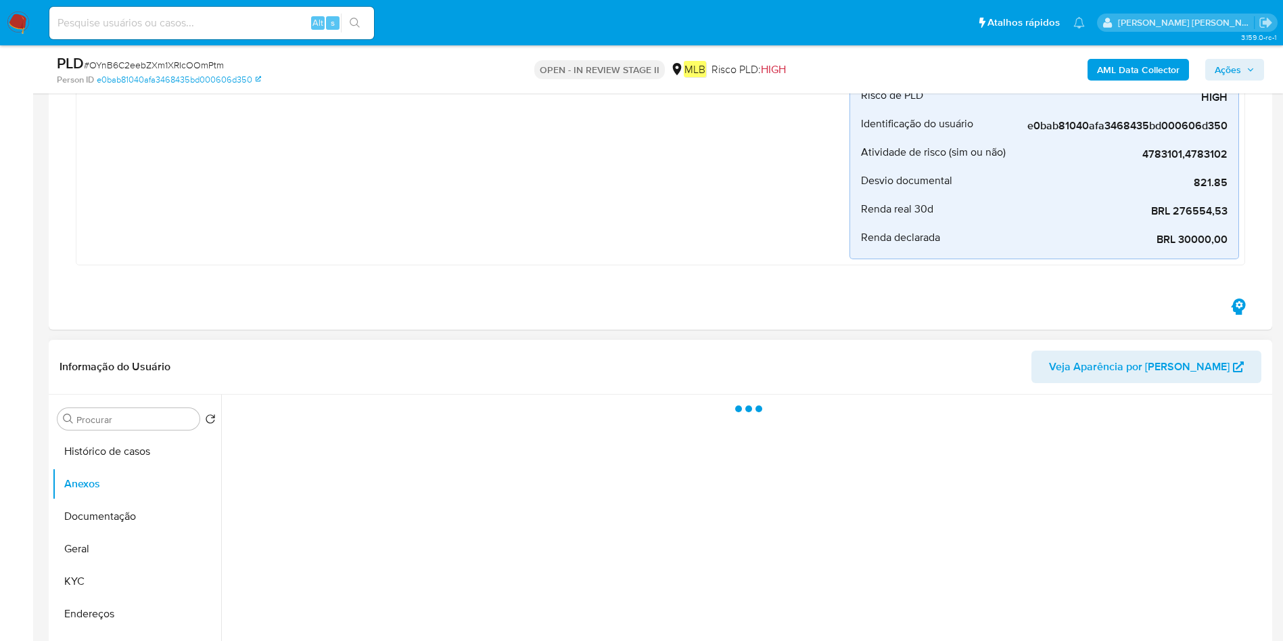
scroll to position [710, 0]
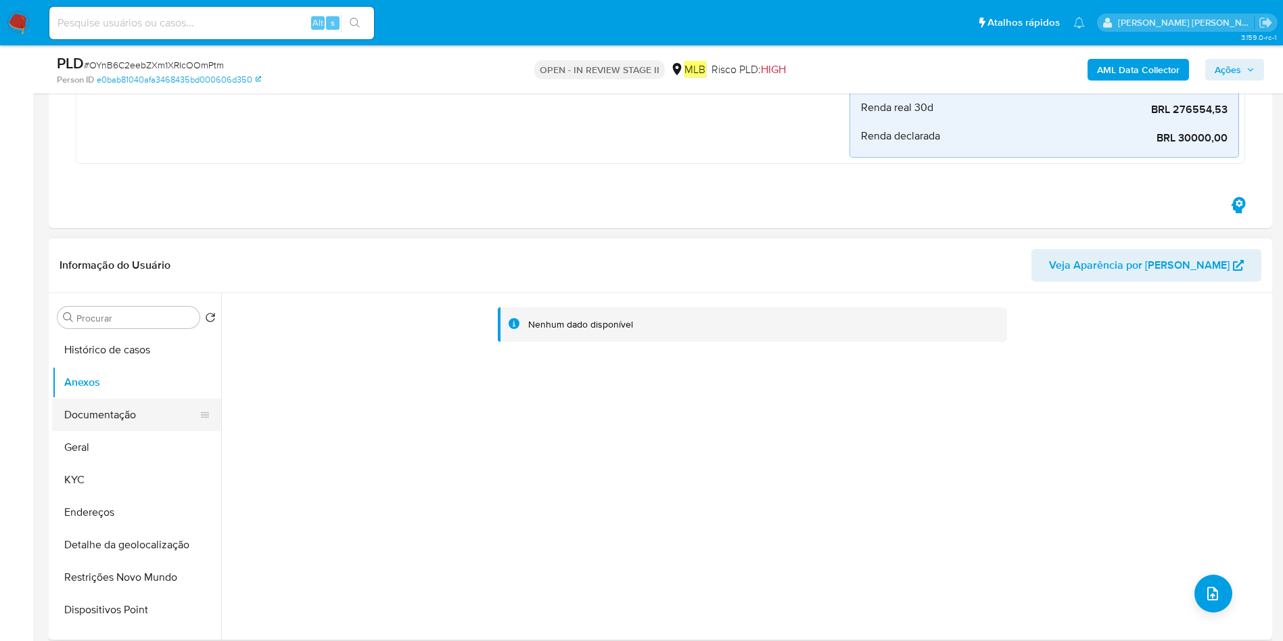
click at [93, 411] on button "Documentação" at bounding box center [131, 414] width 158 height 32
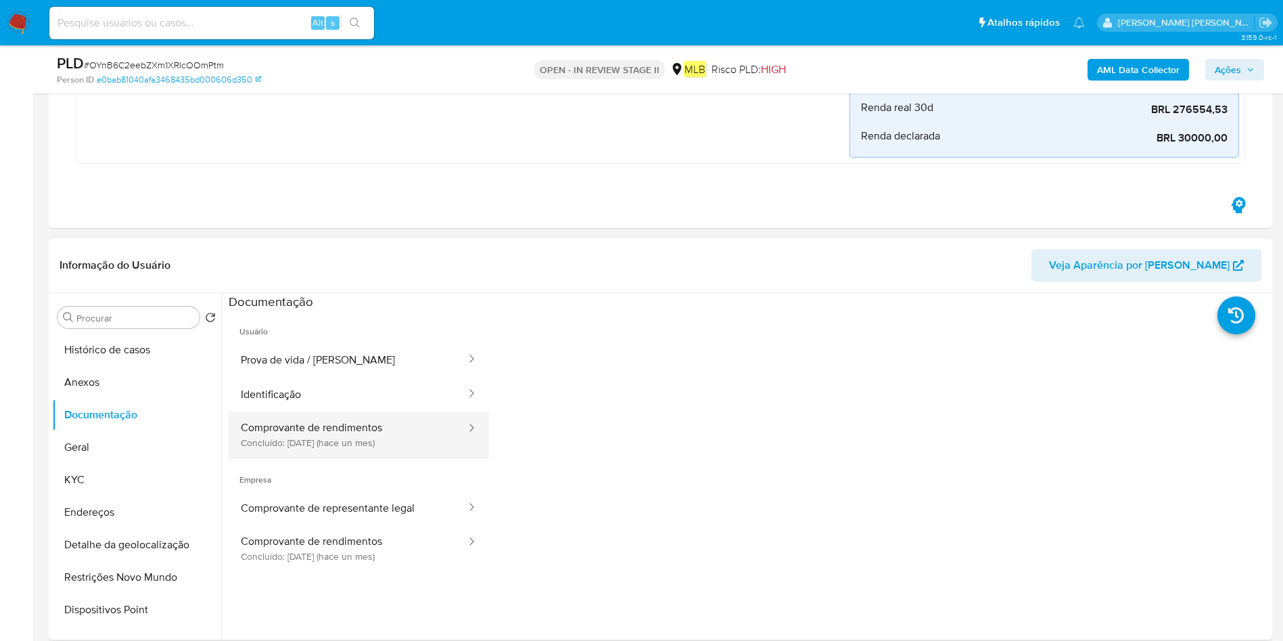
click at [350, 456] on button "Comprovante de rendimentos Concluído: 20/08/2025 (hace un mes)" at bounding box center [348, 434] width 239 height 46
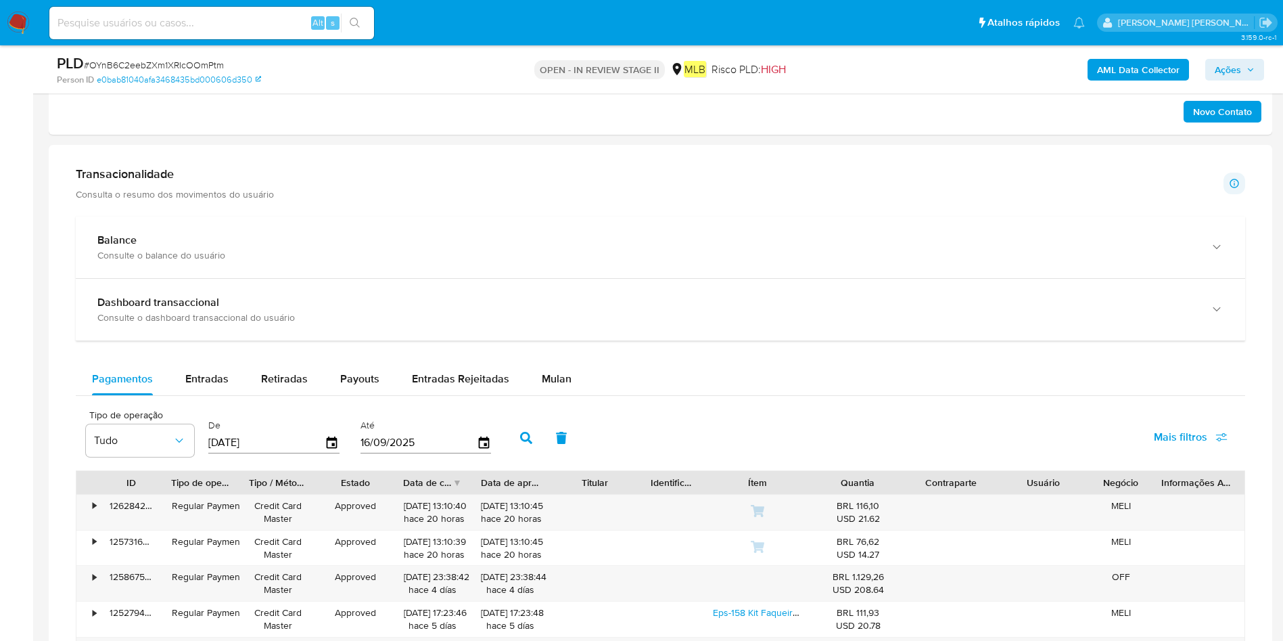
scroll to position [1522, 0]
click at [542, 380] on span "Mulan" at bounding box center [557, 379] width 30 height 16
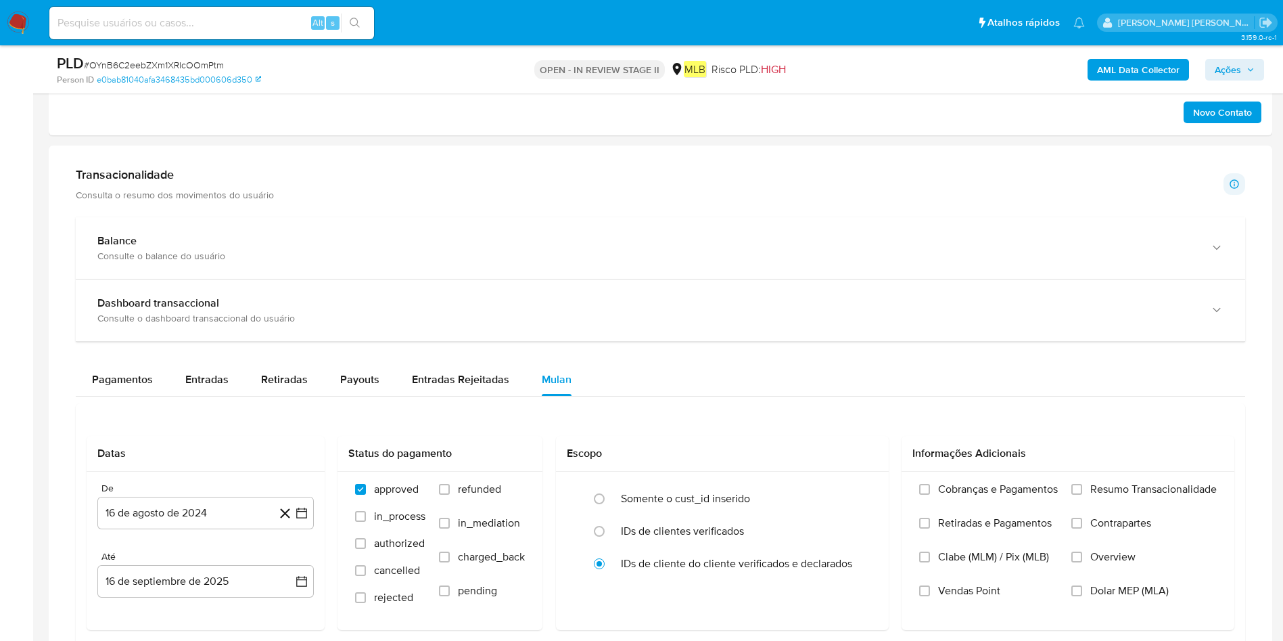
scroll to position [1725, 0]
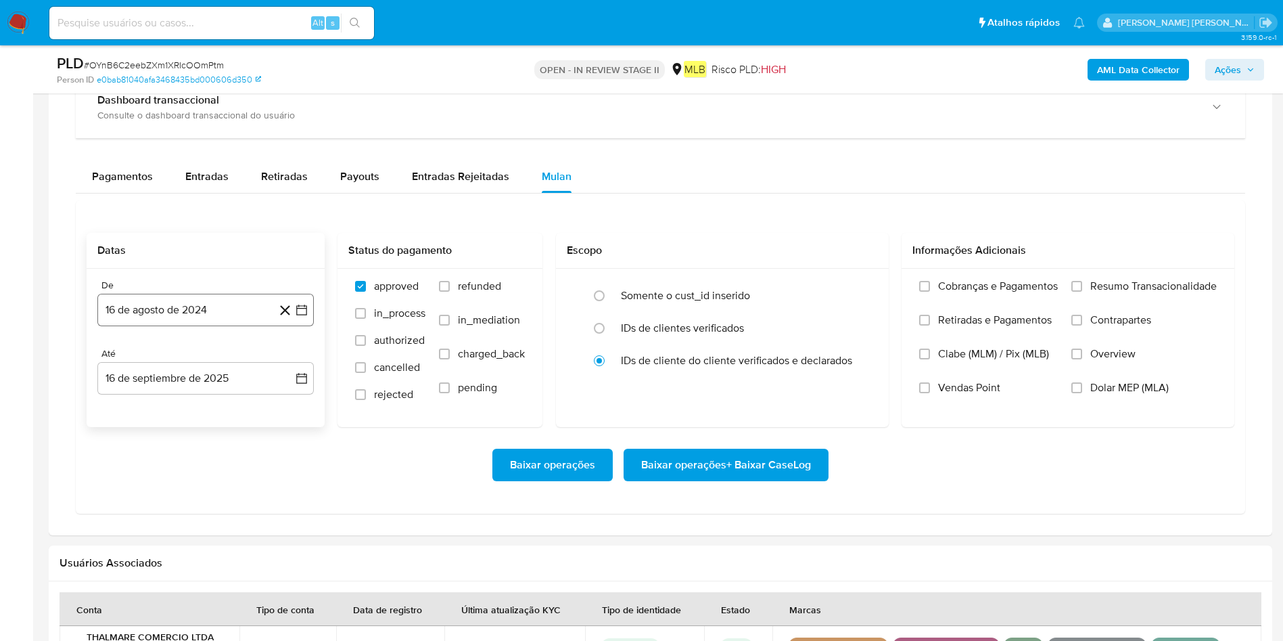
click at [204, 314] on button "16 de agosto de 2024" at bounding box center [205, 310] width 216 height 32
click at [223, 354] on span "agosto 2024" at bounding box center [199, 359] width 62 height 14
click at [1053, 476] on div "Baixar operações Baixar operações + Baixar CaseLog" at bounding box center [661, 465] width 1148 height 32
click at [156, 306] on button "16 de agosto de 2024" at bounding box center [205, 310] width 216 height 32
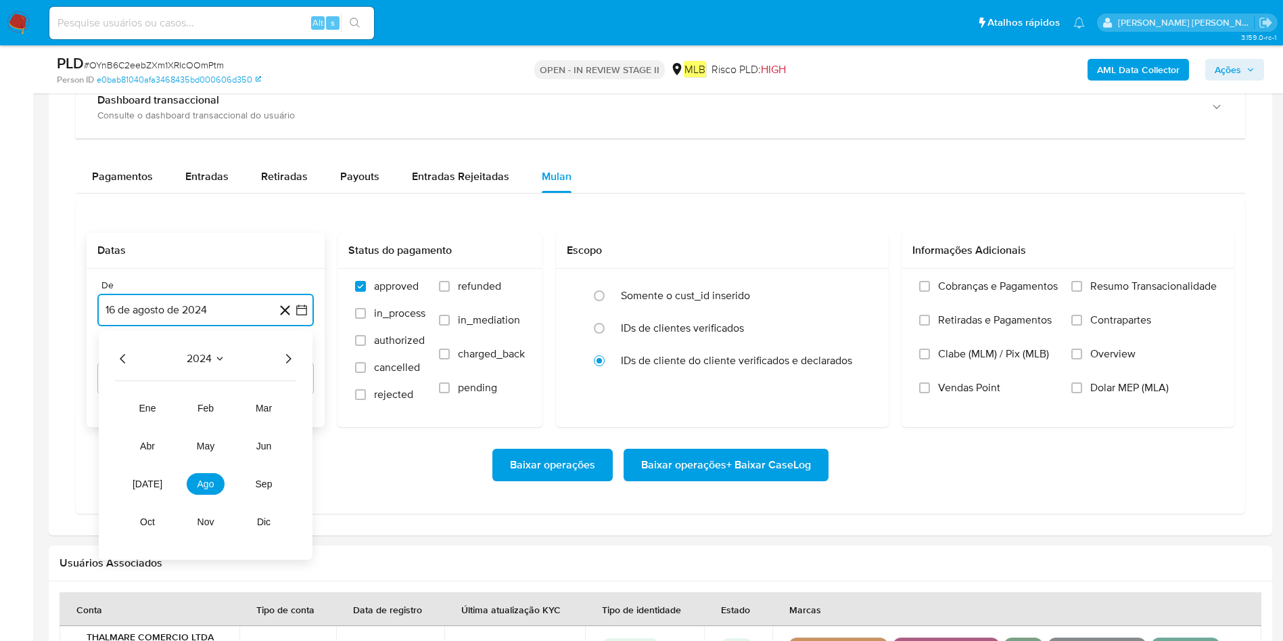
click at [285, 360] on icon "Año siguiente" at bounding box center [288, 358] width 16 height 16
click at [149, 482] on span "[DATE]" at bounding box center [148, 483] width 30 height 11
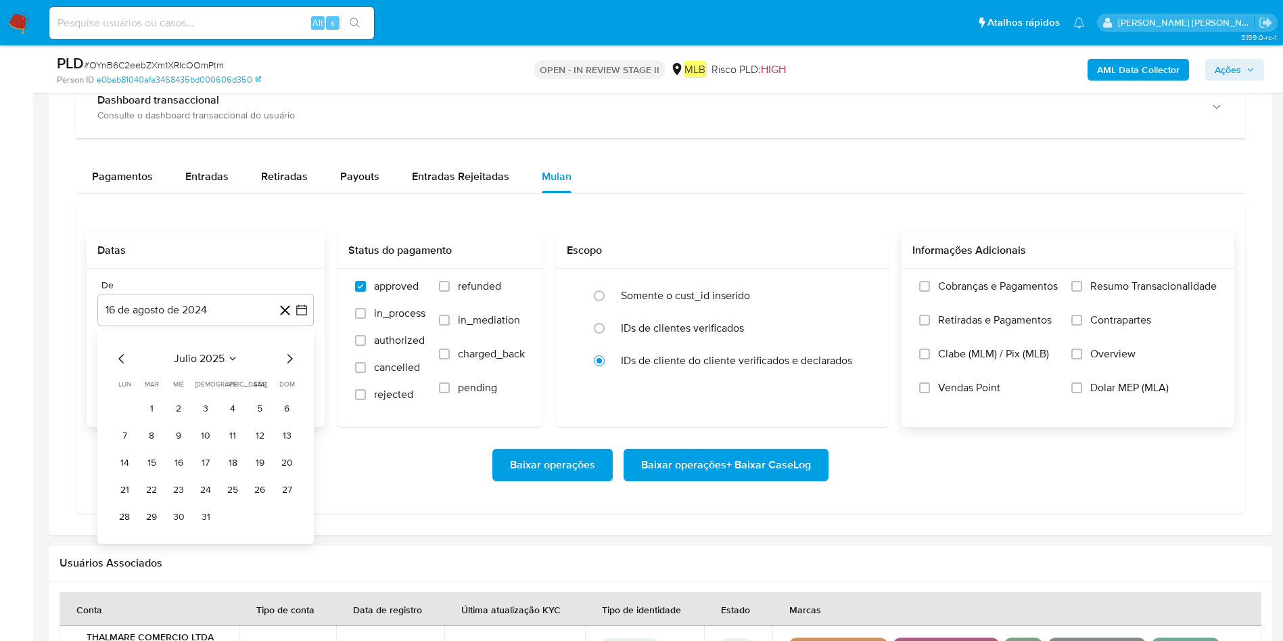
click at [1203, 293] on span "Resumo Transacionalidade" at bounding box center [1153, 286] width 127 height 14
click at [1082, 292] on input "Resumo Transacionalidade" at bounding box center [1077, 286] width 11 height 11
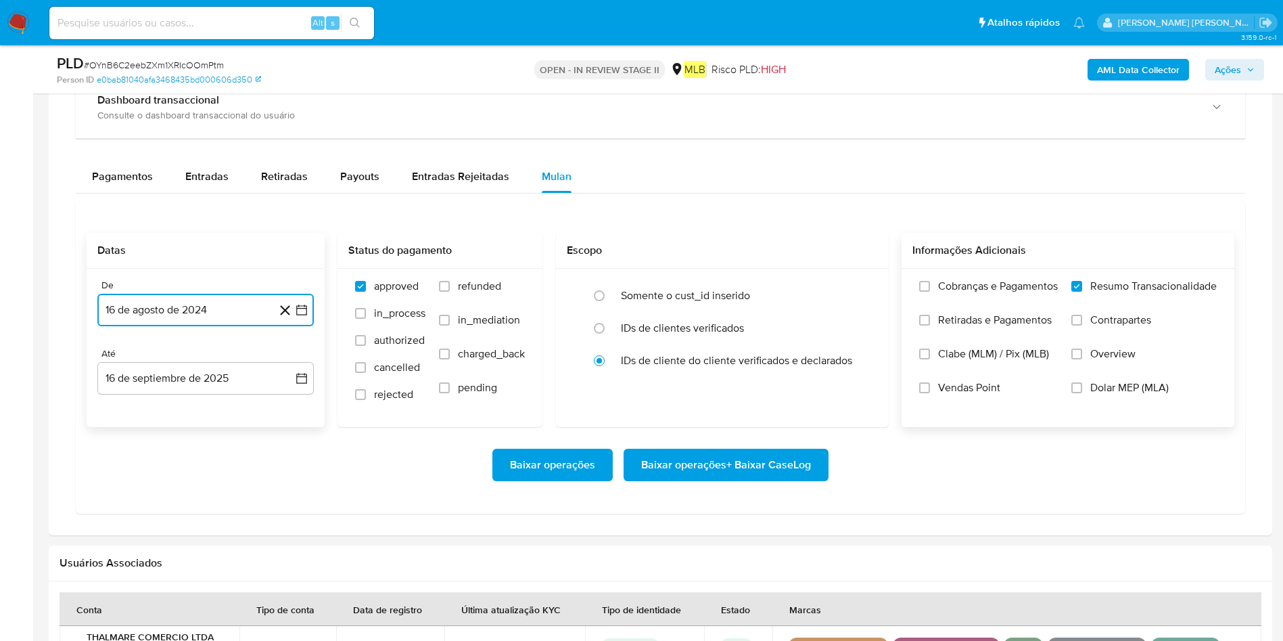
click at [210, 299] on button "16 de agosto de 2024" at bounding box center [205, 310] width 216 height 32
click at [294, 359] on icon "Mes siguiente" at bounding box center [289, 358] width 16 height 16
click at [287, 356] on icon "Mes siguiente" at bounding box center [289, 358] width 16 height 16
click at [233, 356] on button "octubre 2024" at bounding box center [206, 359] width 80 height 14
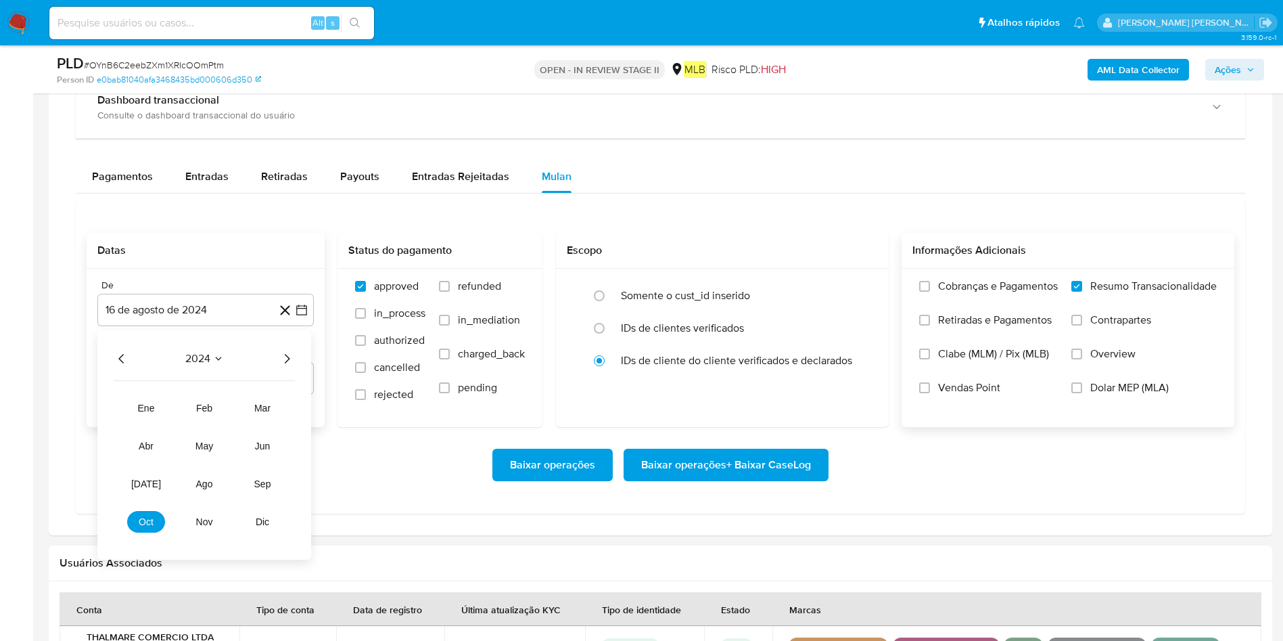
click at [290, 363] on icon "Año siguiente" at bounding box center [287, 358] width 16 height 16
click at [154, 488] on button "[DATE]" at bounding box center [146, 484] width 38 height 22
click at [147, 403] on button "1" at bounding box center [152, 409] width 22 height 22
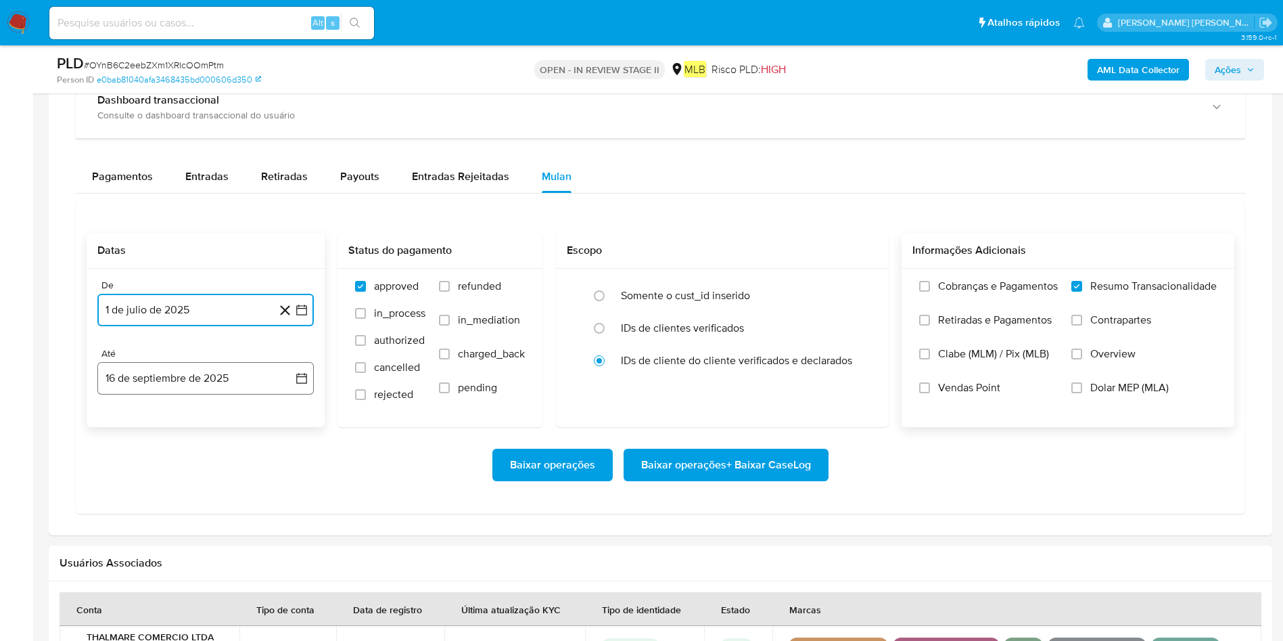
click at [159, 388] on button "16 de septiembre de 2025" at bounding box center [205, 378] width 216 height 32
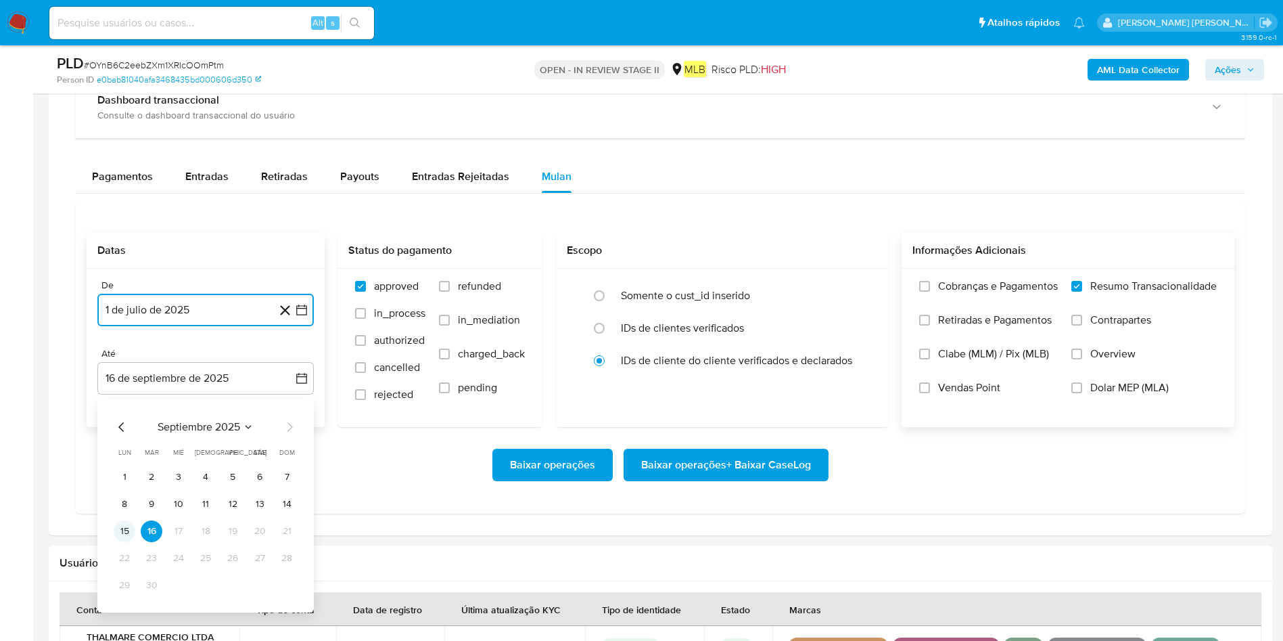
click at [133, 528] on button "15" at bounding box center [125, 531] width 22 height 22
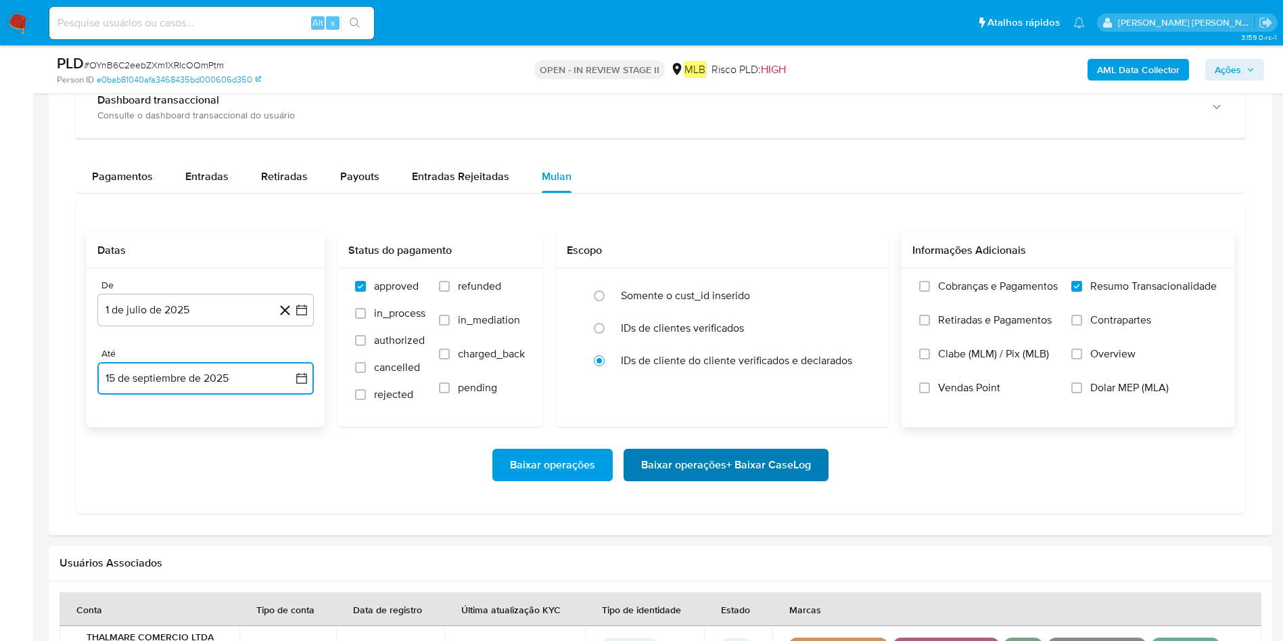
click at [752, 453] on span "Baixar operações + Baixar CaseLog" at bounding box center [726, 465] width 170 height 30
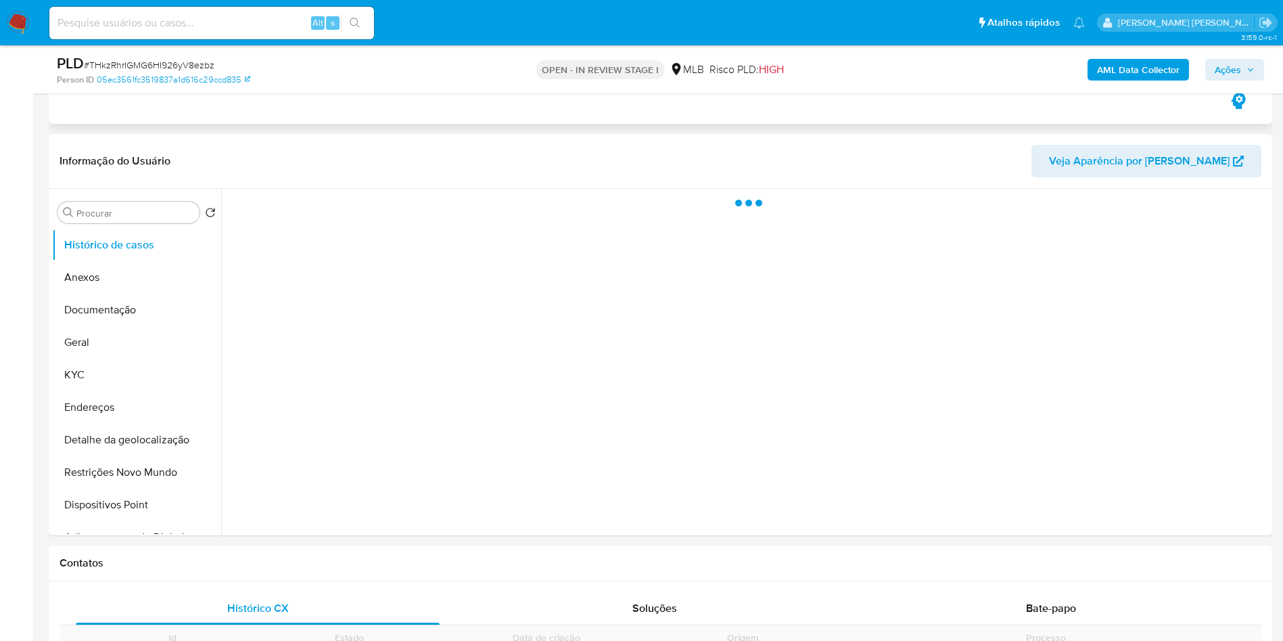
scroll to position [304, 0]
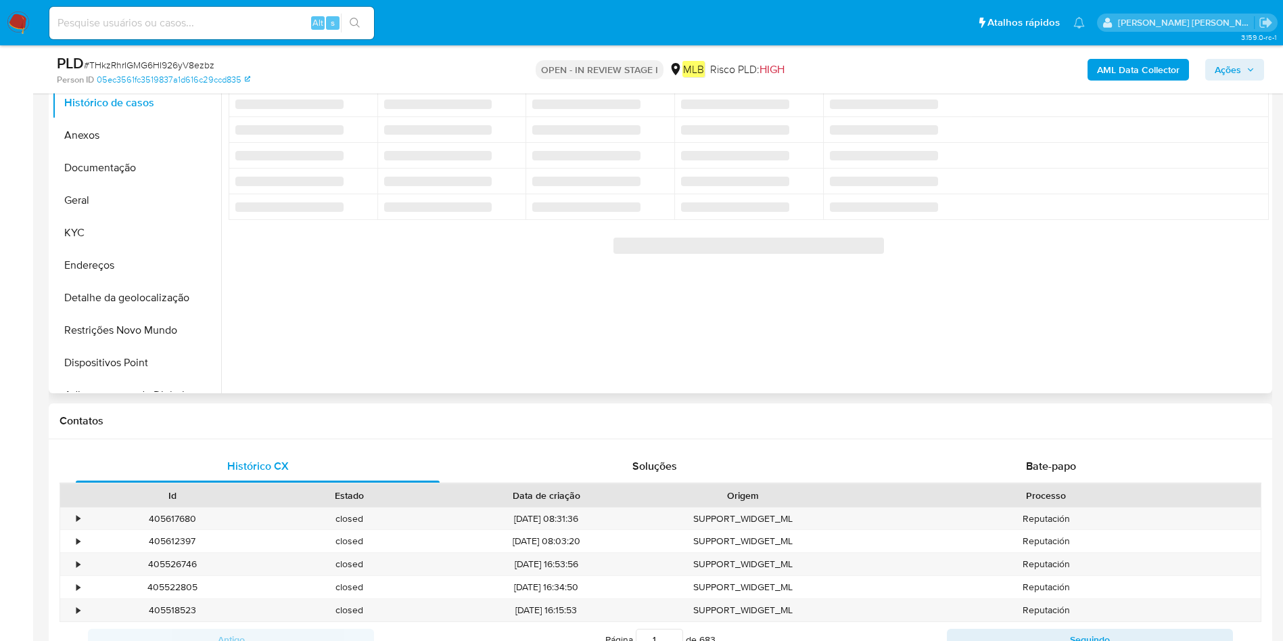
select select "10"
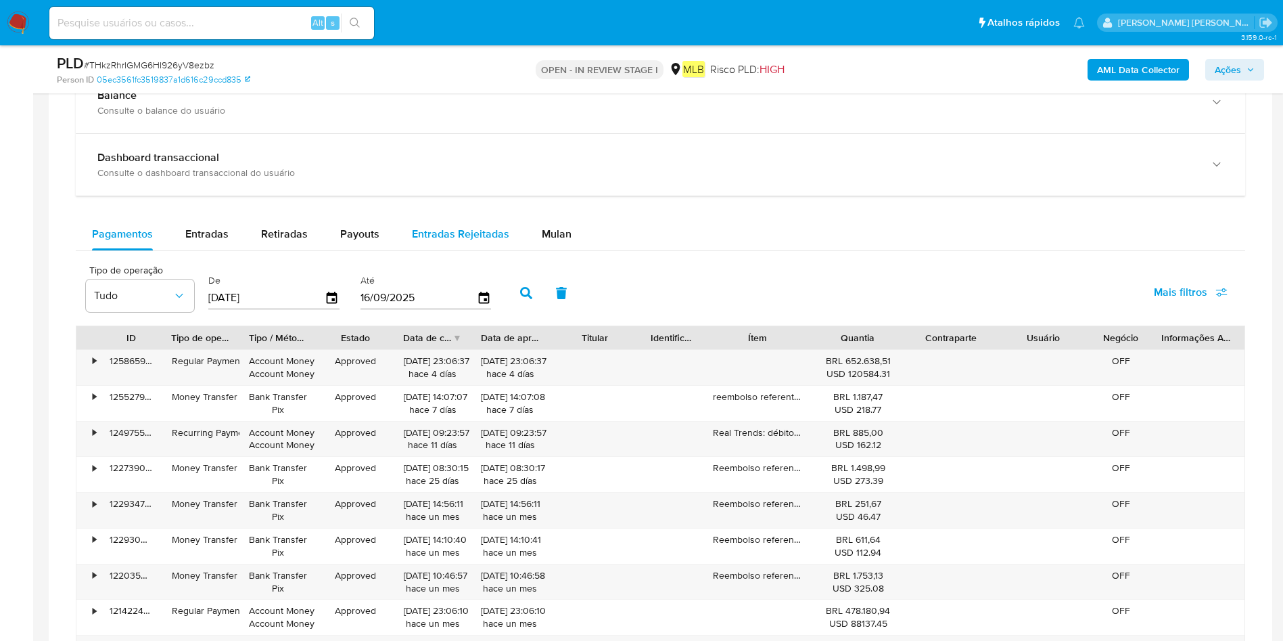
drag, startPoint x: 539, startPoint y: 234, endPoint x: 492, endPoint y: 250, distance: 49.2
click at [542, 235] on span "Mulan" at bounding box center [557, 234] width 30 height 16
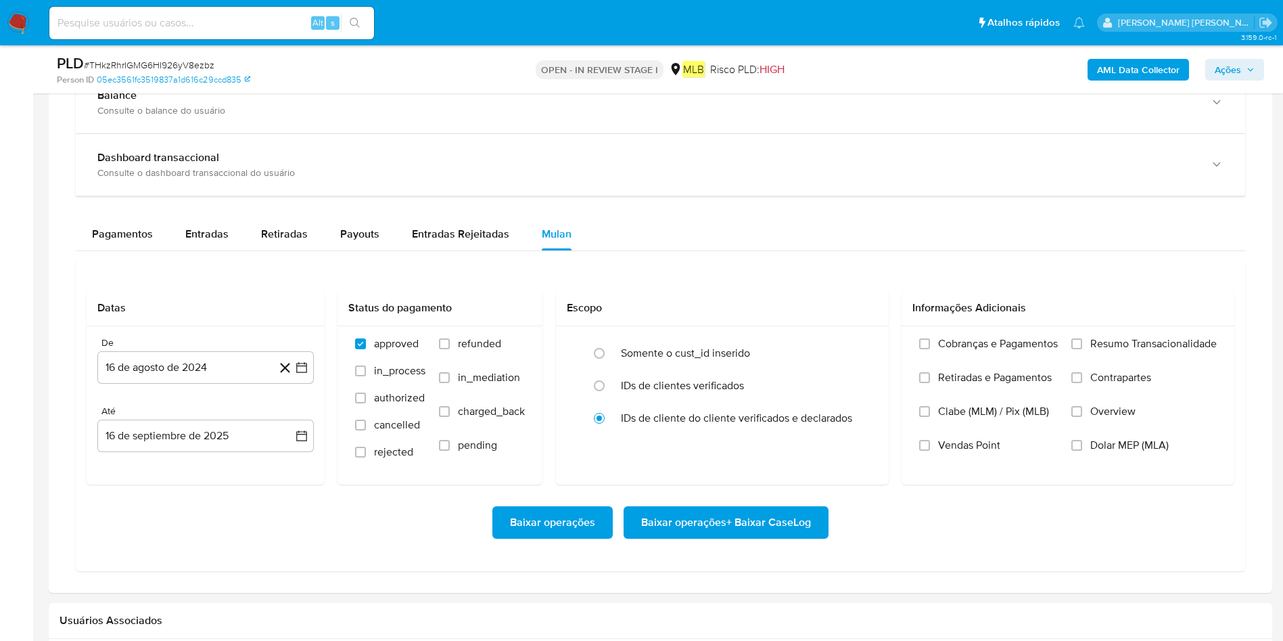
scroll to position [1218, 0]
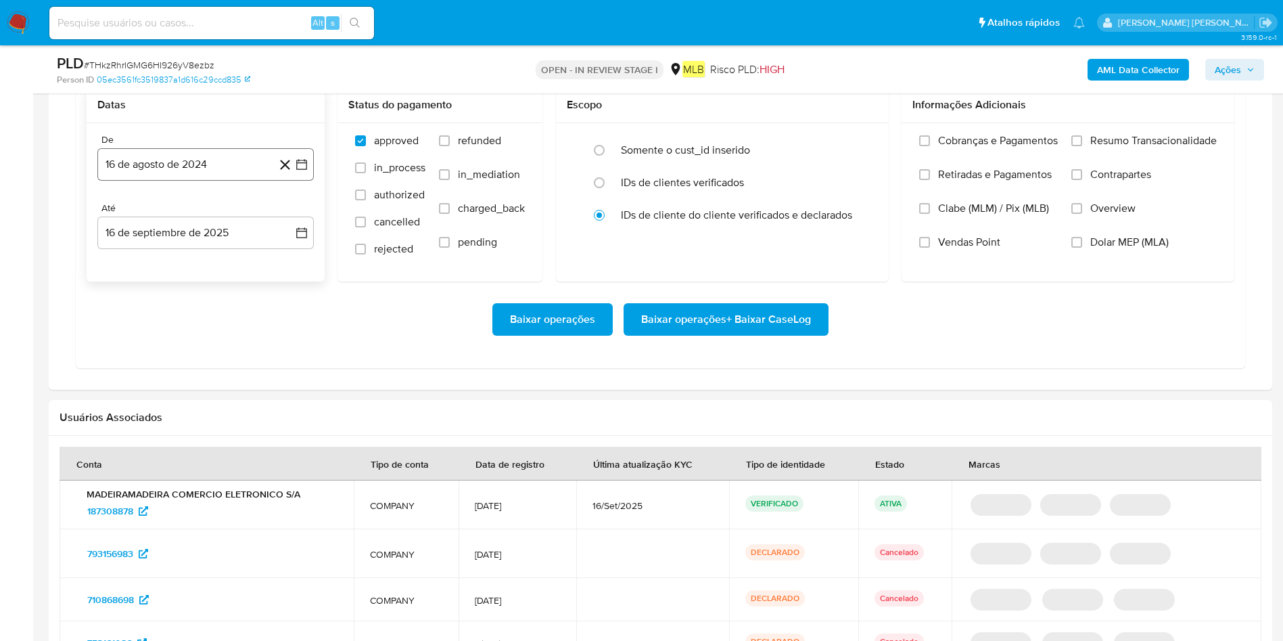
click at [186, 151] on button "16 de agosto de 2024" at bounding box center [205, 164] width 216 height 32
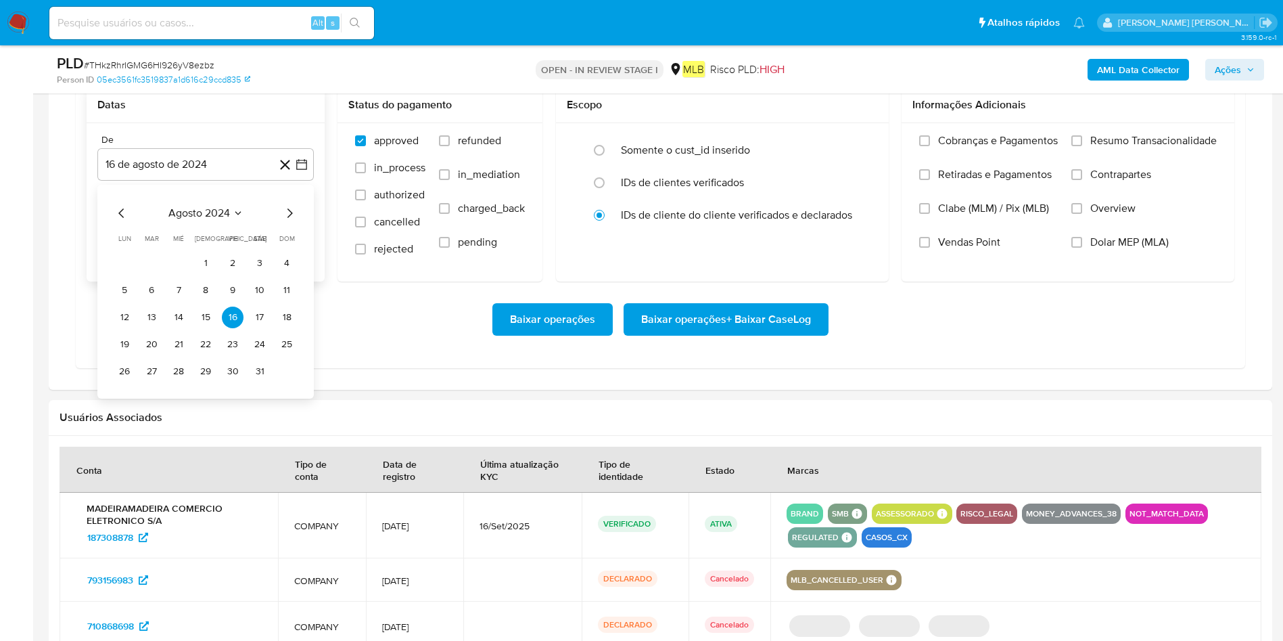
click at [207, 204] on div "agosto 2024 agosto 2024 lun lunes mar martes mié miércoles jue jueves vie viern…" at bounding box center [205, 292] width 216 height 214
click at [207, 213] on span "agosto 2024" at bounding box center [199, 213] width 62 height 14
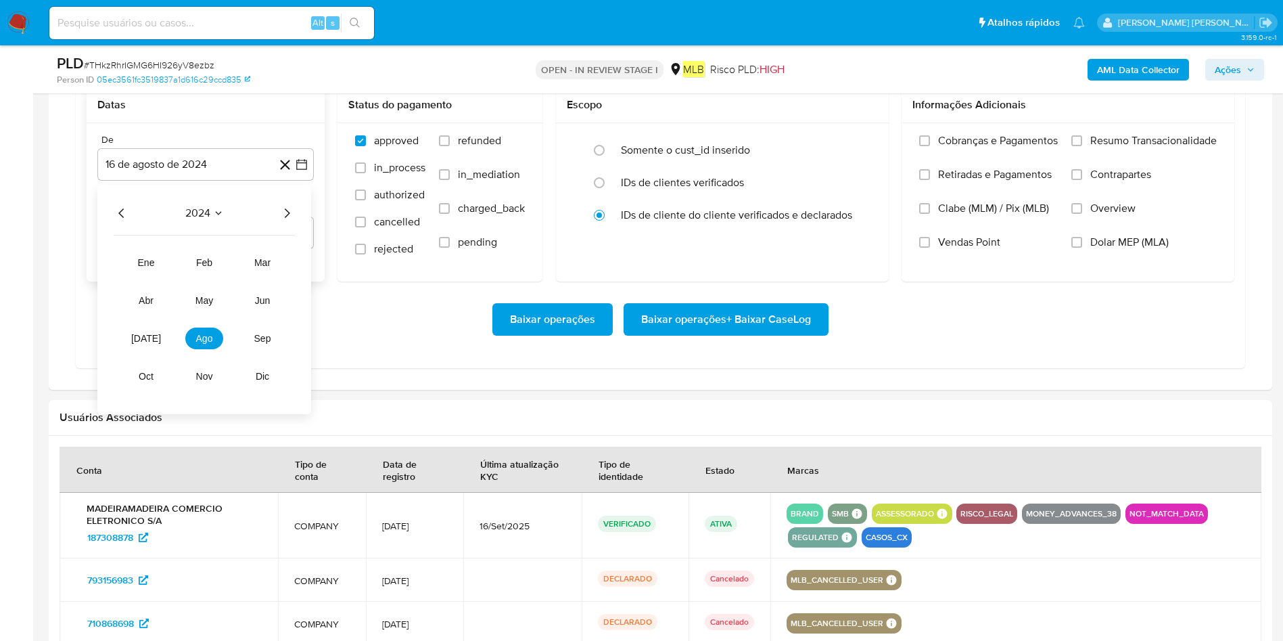
click at [291, 212] on icon "Año siguiente" at bounding box center [287, 213] width 16 height 16
click at [148, 333] on span "[DATE]" at bounding box center [146, 338] width 30 height 11
click at [152, 261] on button "1" at bounding box center [152, 263] width 22 height 22
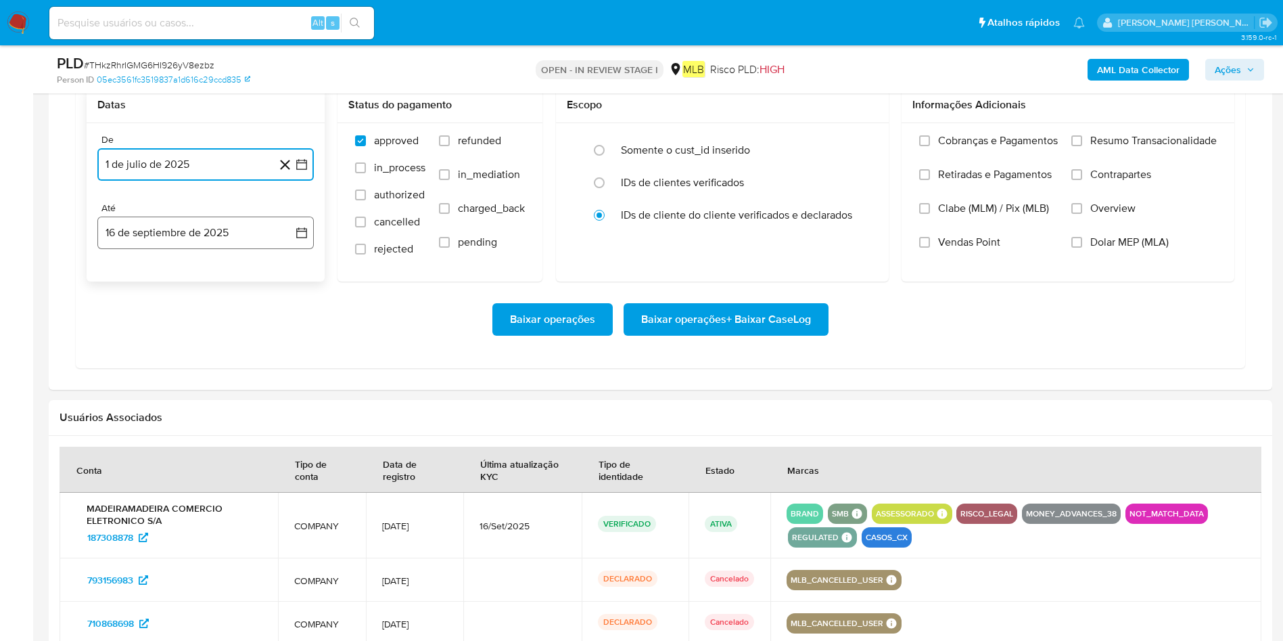
click at [182, 229] on button "16 de septiembre de 2025" at bounding box center [205, 232] width 216 height 32
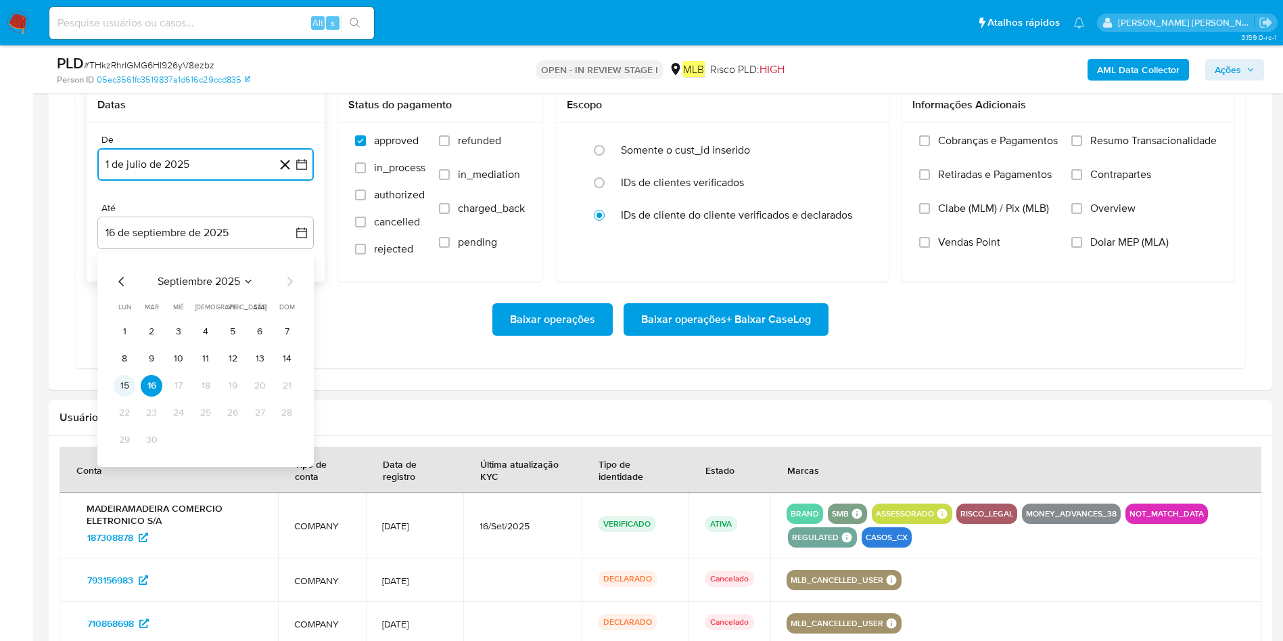
click at [124, 379] on button "15" at bounding box center [125, 386] width 22 height 22
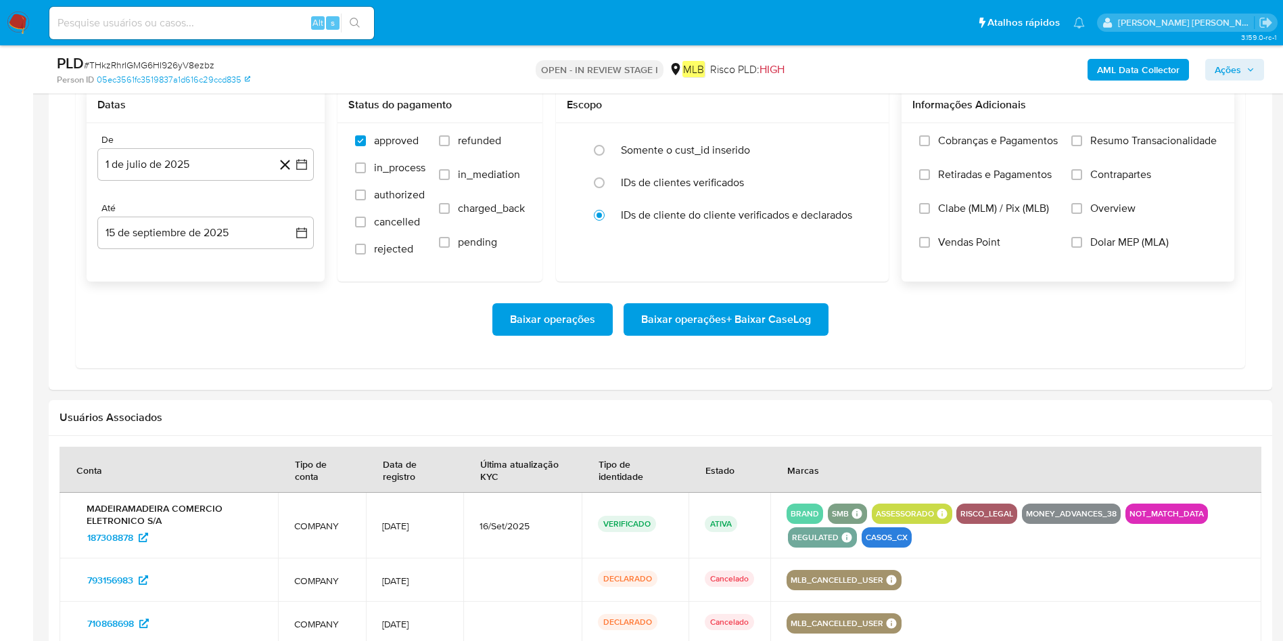
click at [1088, 137] on label "Resumo Transacionalidade" at bounding box center [1144, 151] width 145 height 34
click at [1082, 137] on input "Resumo Transacionalidade" at bounding box center [1077, 140] width 11 height 11
click at [787, 317] on span "Baixar operações + Baixar CaseLog" at bounding box center [726, 319] width 170 height 30
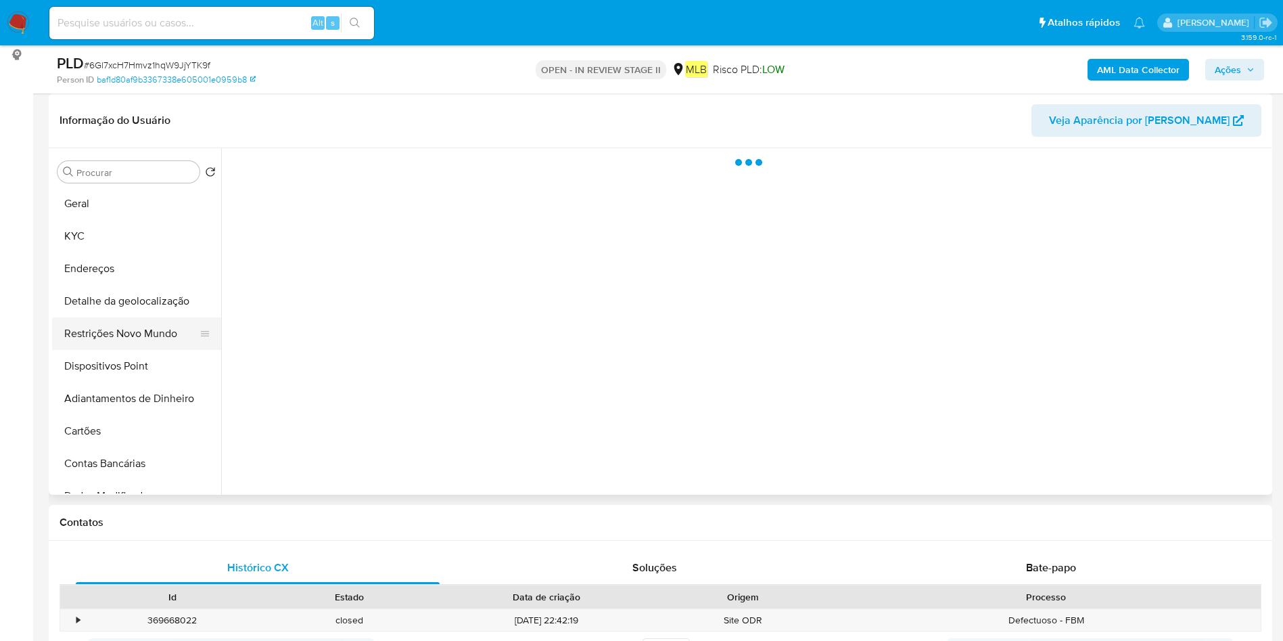
scroll to position [101, 0]
select select "10"
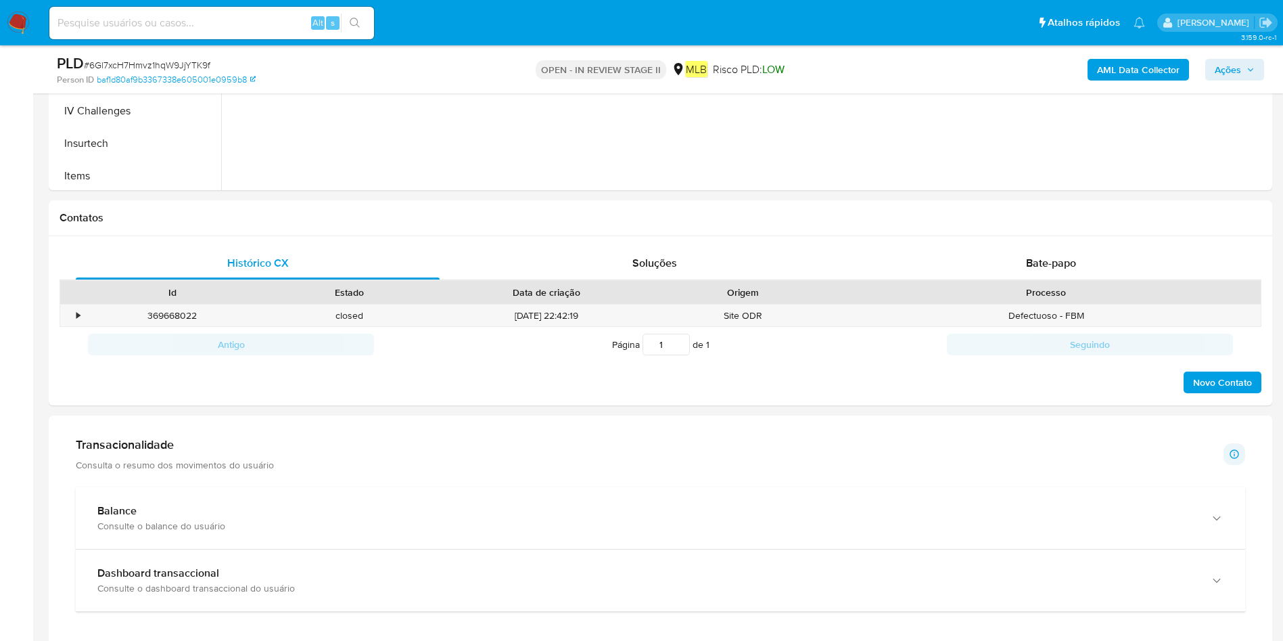
scroll to position [710, 0]
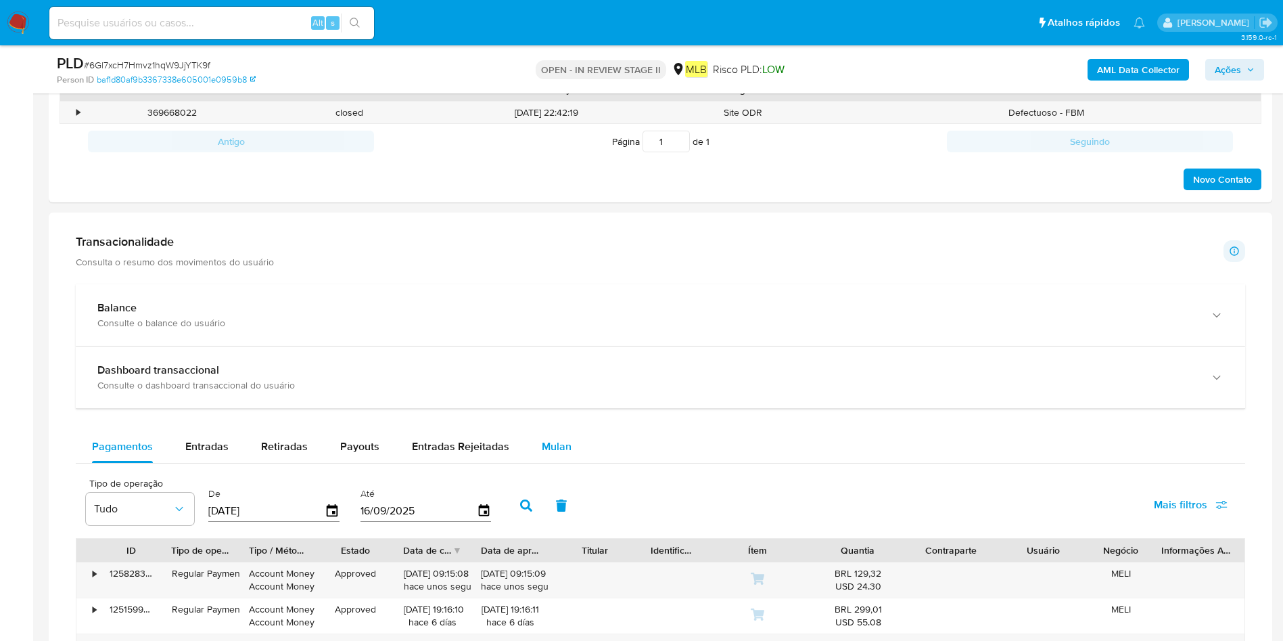
drag, startPoint x: 563, startPoint y: 441, endPoint x: 556, endPoint y: 432, distance: 11.1
click at [560, 442] on span "Mulan" at bounding box center [557, 446] width 30 height 16
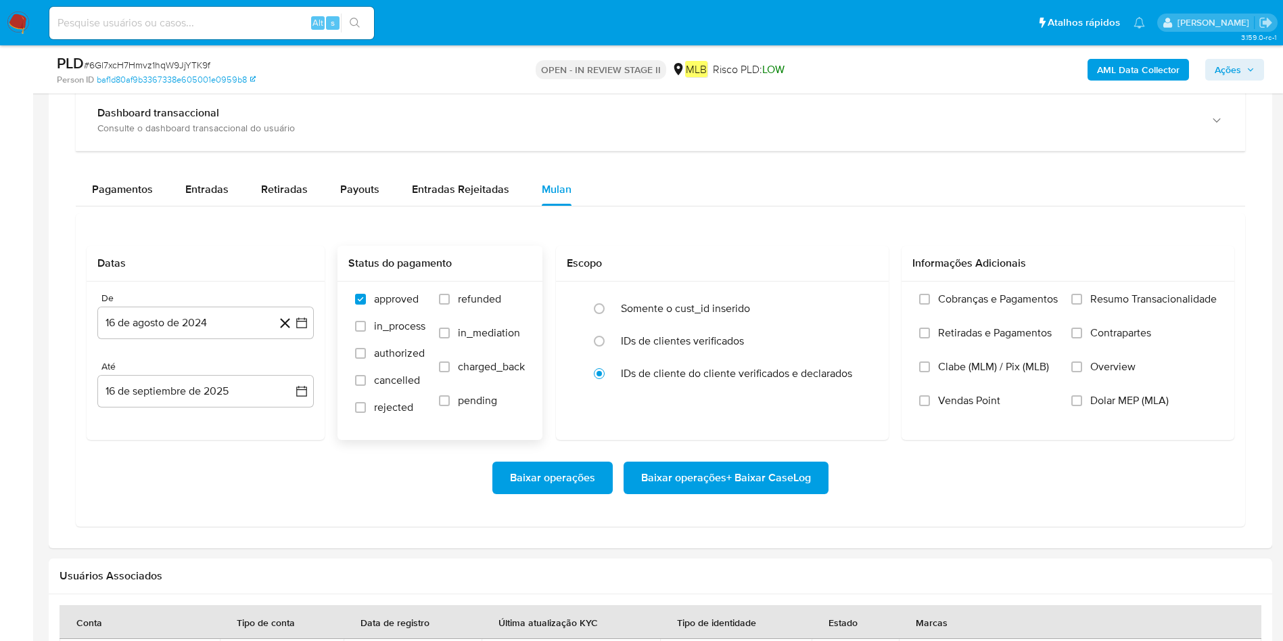
scroll to position [1015, 0]
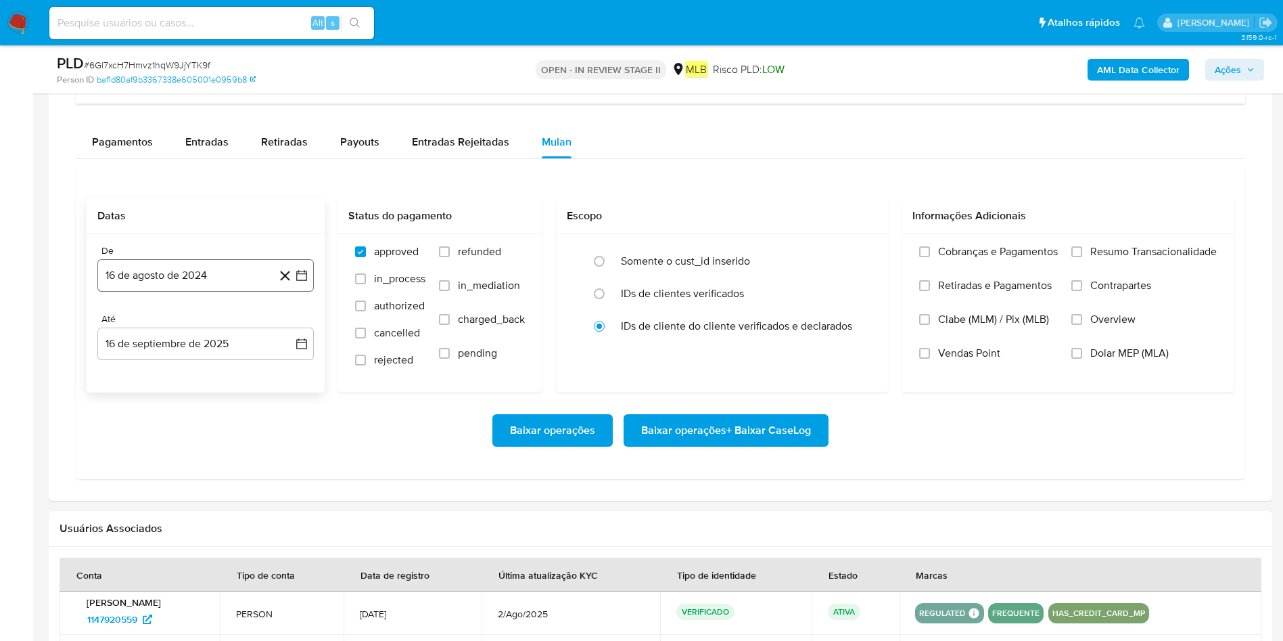
click at [194, 278] on button "16 de agosto de 2024" at bounding box center [205, 275] width 216 height 32
click at [203, 319] on span "agosto 2024" at bounding box center [199, 324] width 62 height 14
click at [288, 321] on icon "Año siguiente" at bounding box center [287, 324] width 16 height 16
click at [149, 442] on button "jul" at bounding box center [146, 449] width 38 height 22
click at [148, 370] on button "1" at bounding box center [152, 374] width 22 height 22
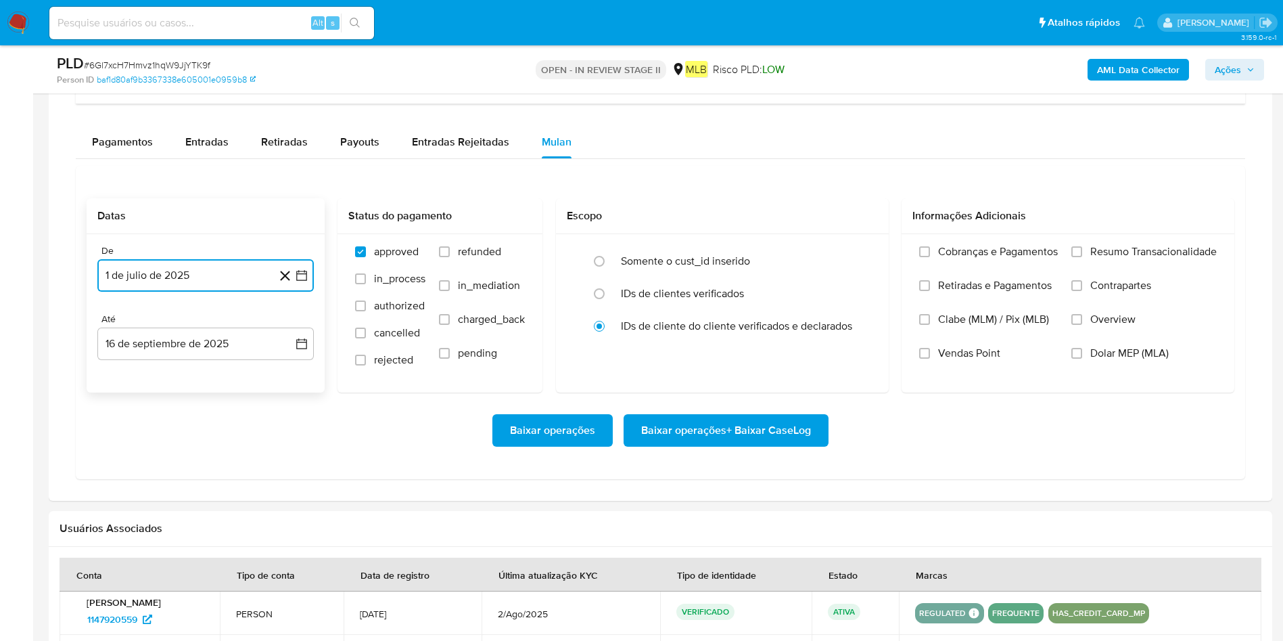
drag, startPoint x: 193, startPoint y: 352, endPoint x: 191, endPoint y: 363, distance: 10.5
click at [193, 354] on button "16 de septiembre de 2025" at bounding box center [205, 343] width 216 height 32
click at [124, 494] on button "15" at bounding box center [125, 497] width 22 height 22
click at [1144, 254] on span "Resumo Transacionalidade" at bounding box center [1153, 252] width 127 height 14
click at [1082, 254] on input "Resumo Transacionalidade" at bounding box center [1077, 251] width 11 height 11
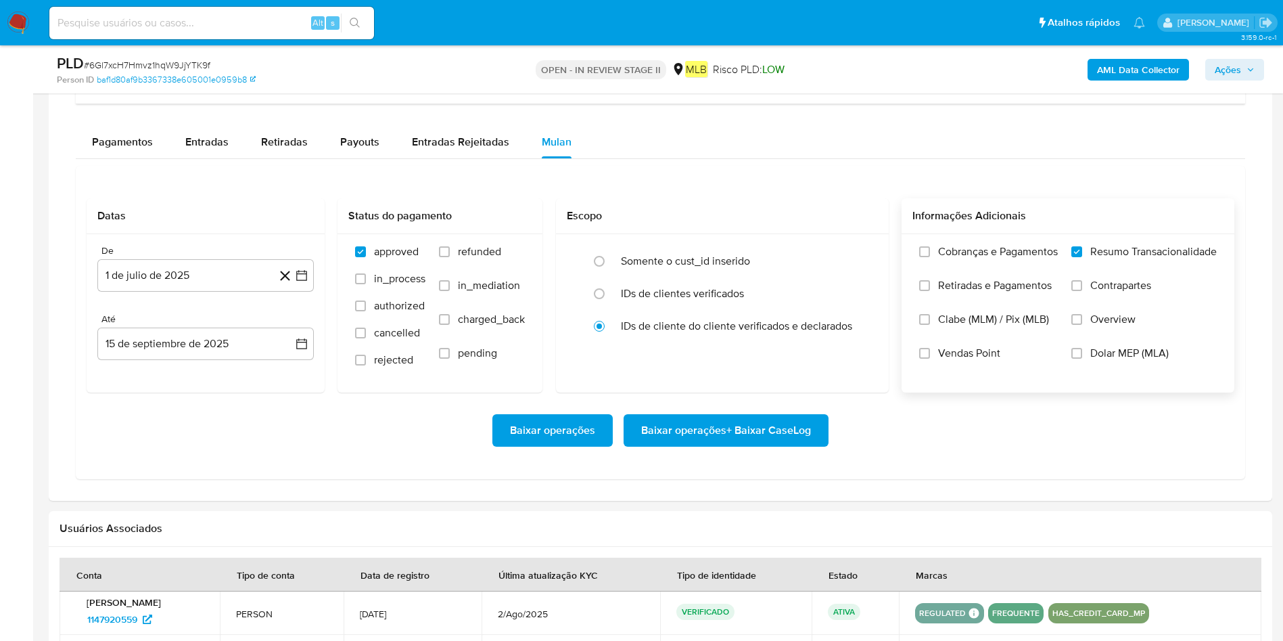
click at [802, 422] on span "Baixar operações + Baixar CaseLog" at bounding box center [726, 430] width 170 height 30
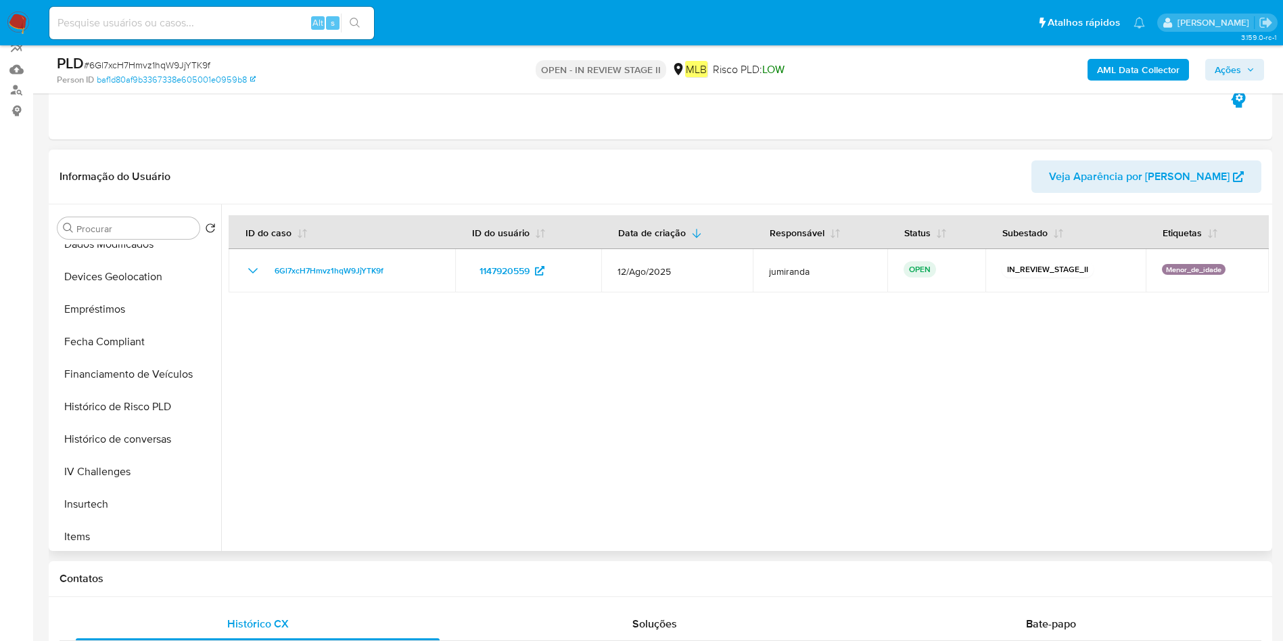
scroll to position [0, 0]
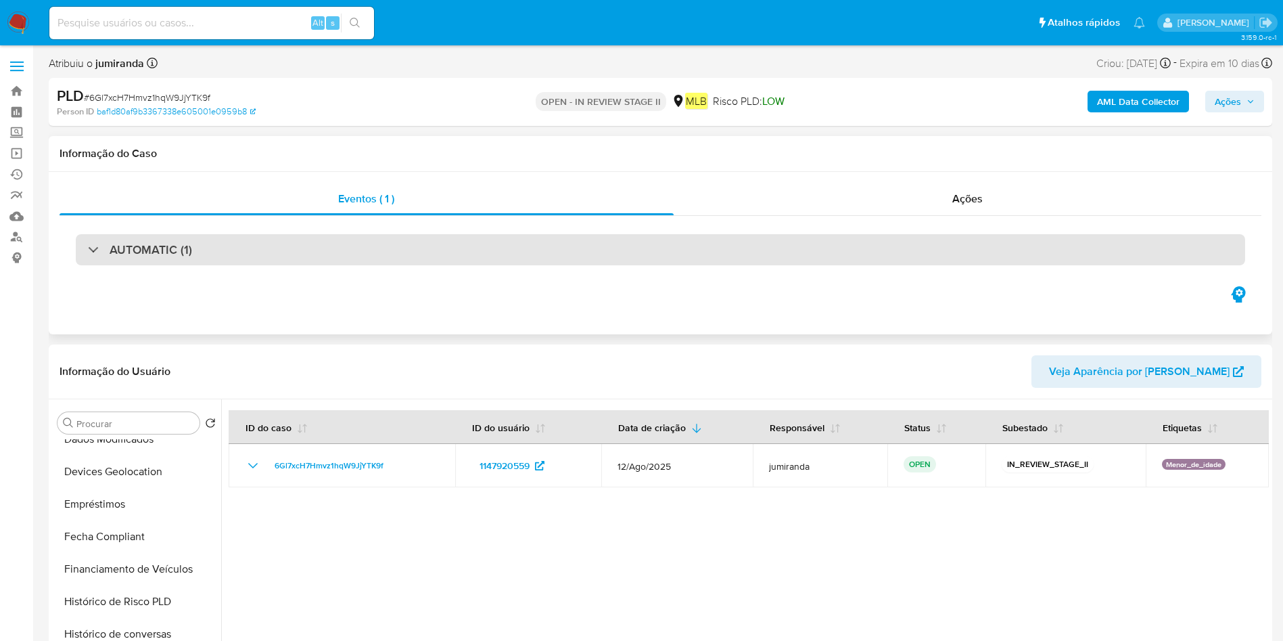
click at [572, 248] on div "AUTOMATIC (1)" at bounding box center [661, 249] width 1170 height 31
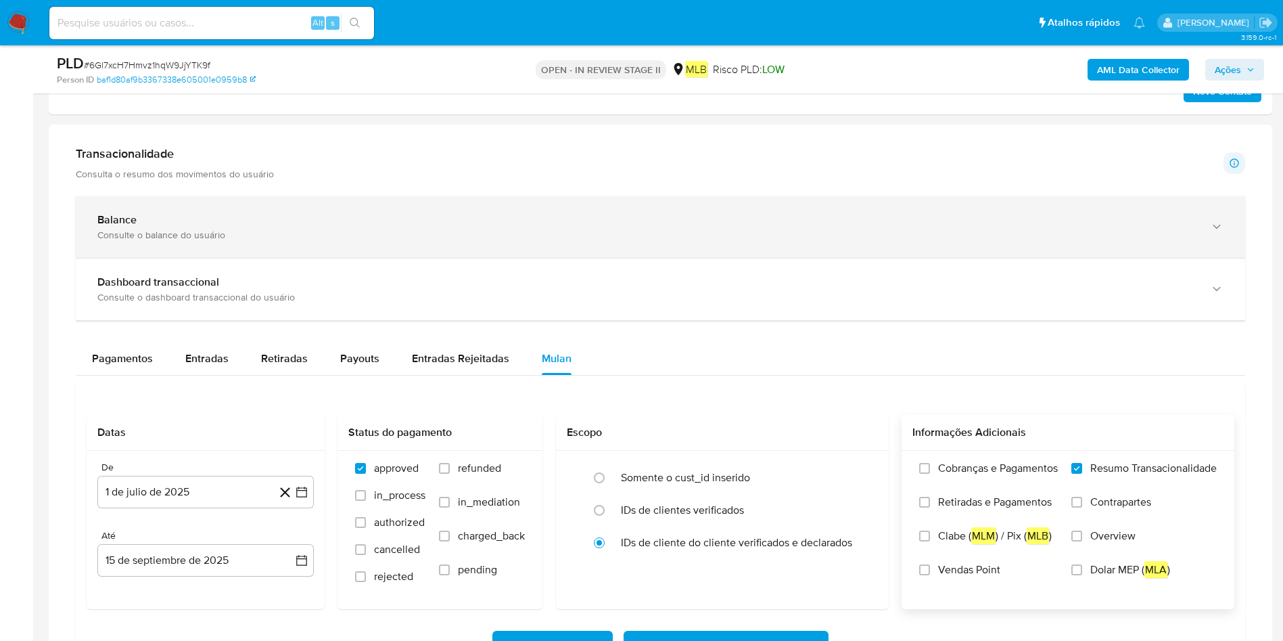
scroll to position [1319, 0]
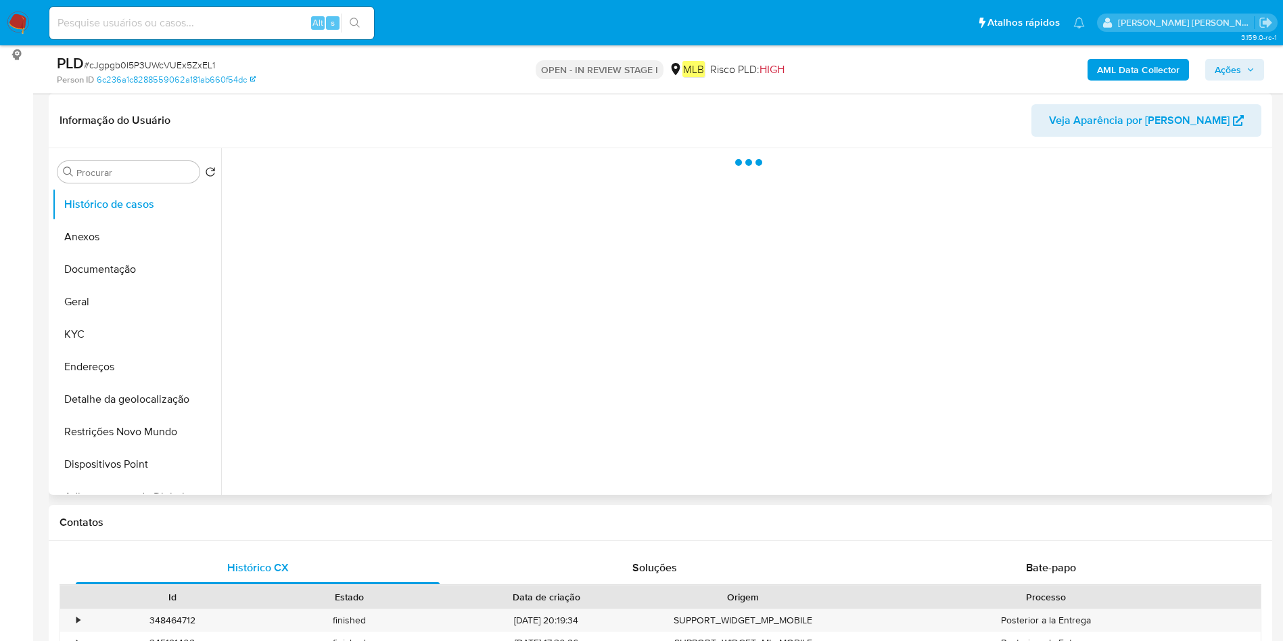
select select "10"
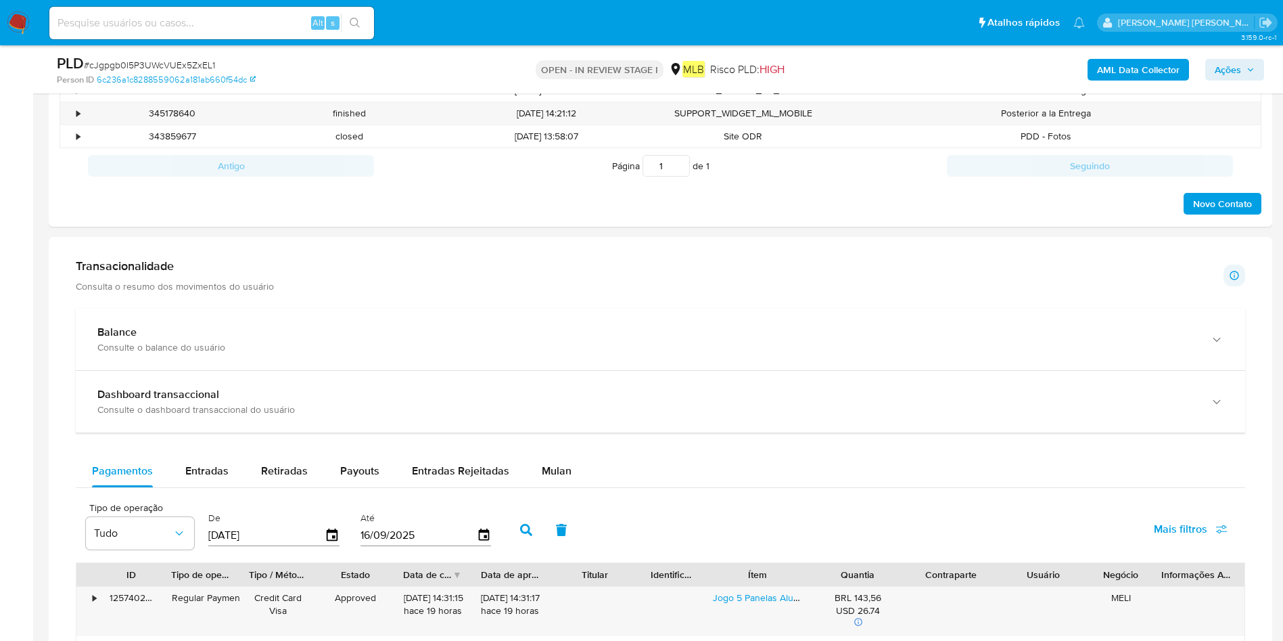
scroll to position [812, 0]
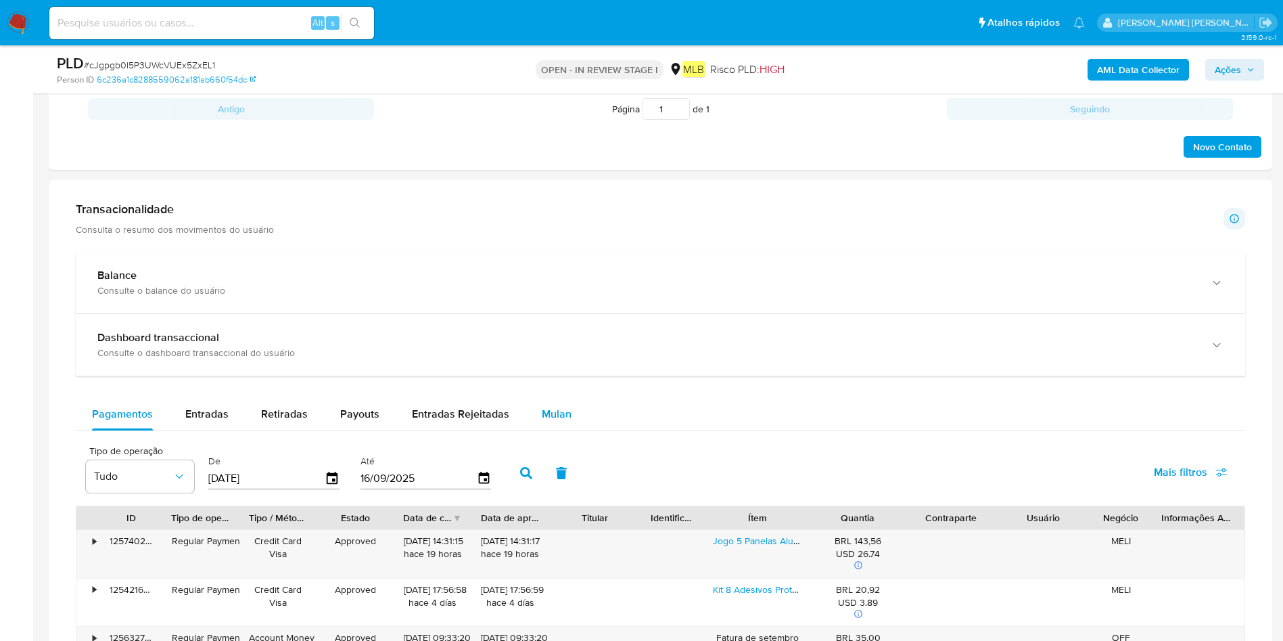
click at [564, 411] on span "Mulan" at bounding box center [557, 414] width 30 height 16
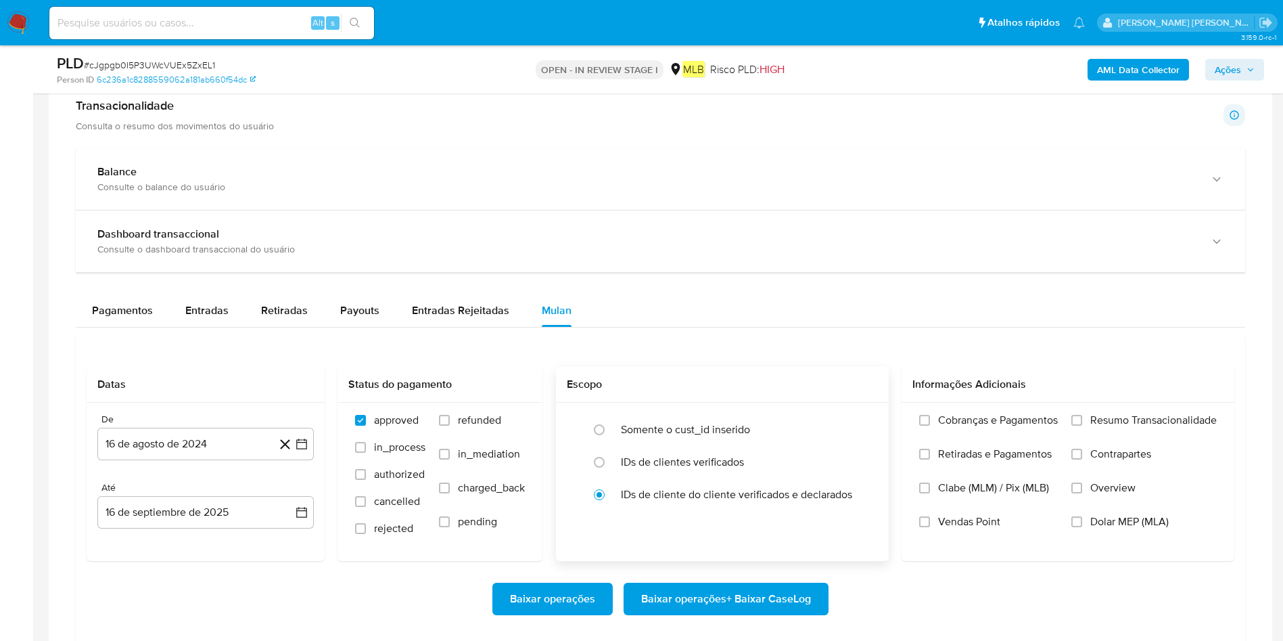
scroll to position [1015, 0]
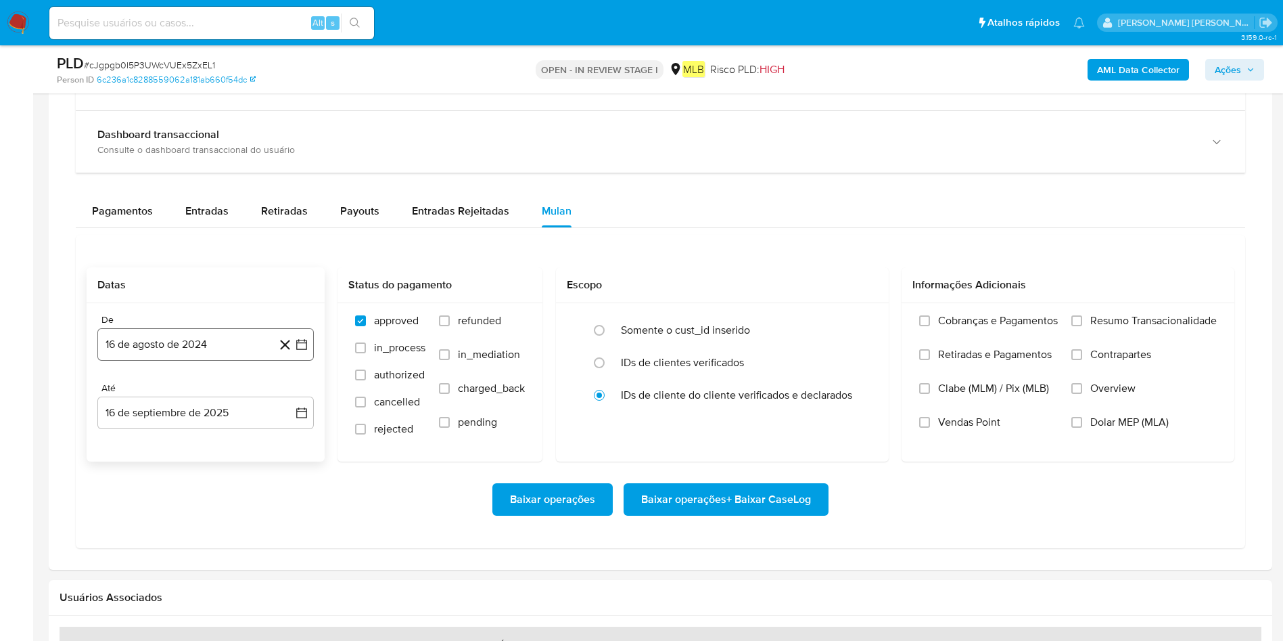
click at [214, 358] on button "16 de agosto de 2024" at bounding box center [205, 344] width 216 height 32
click at [206, 392] on span "agosto 2024" at bounding box center [199, 393] width 62 height 14
click at [286, 393] on icon "Año siguiente" at bounding box center [287, 393] width 16 height 16
click at [143, 524] on button "[DATE]" at bounding box center [146, 518] width 38 height 22
click at [147, 438] on button "1" at bounding box center [152, 443] width 22 height 22
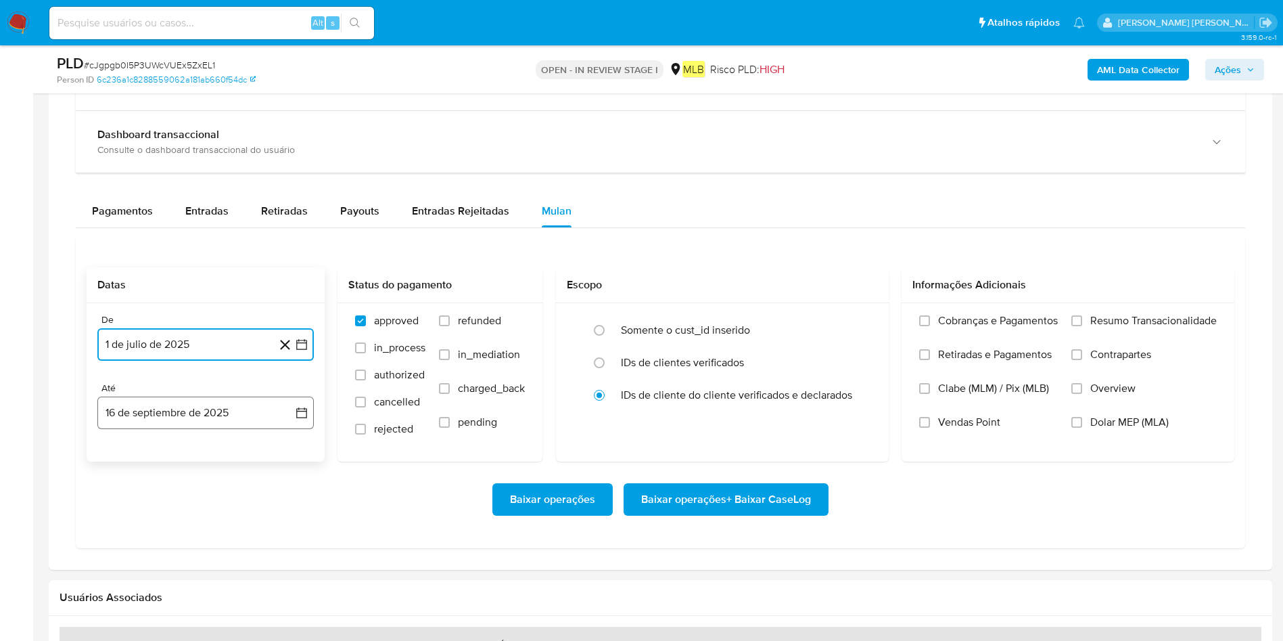
click at [187, 417] on button "16 de septiembre de 2025" at bounding box center [205, 412] width 216 height 32
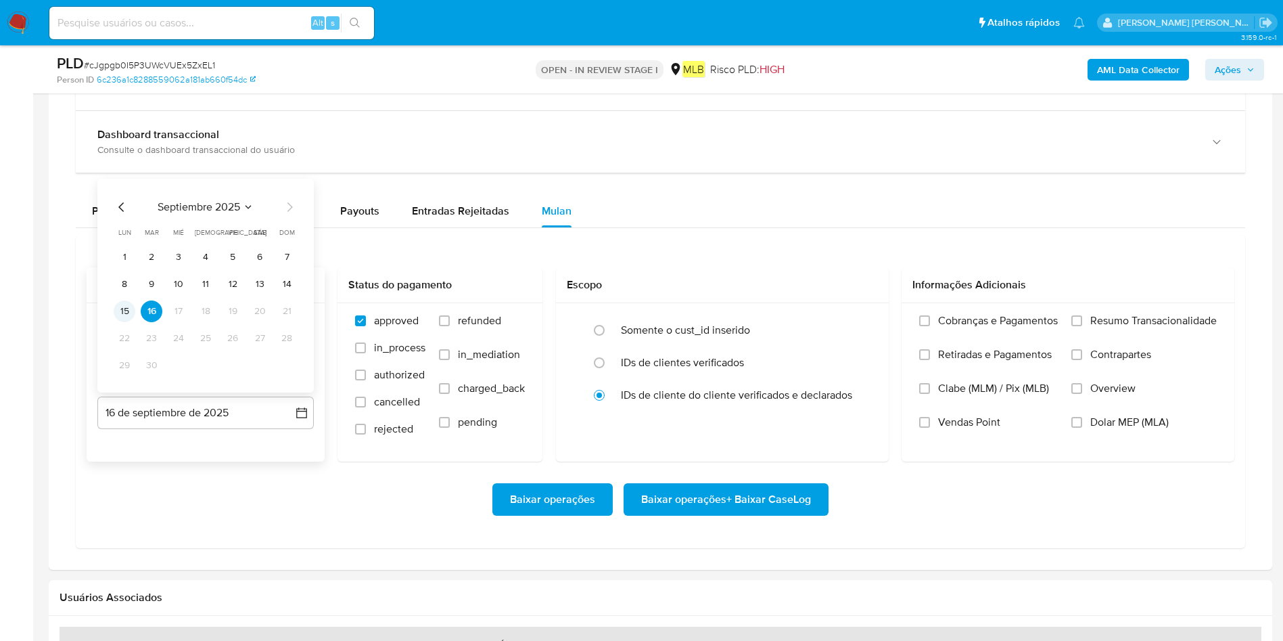
click at [124, 308] on button "15" at bounding box center [125, 311] width 22 height 22
click at [1180, 319] on span "Resumo Transacionalidade" at bounding box center [1153, 321] width 127 height 14
click at [1082, 319] on input "Resumo Transacionalidade" at bounding box center [1077, 320] width 11 height 11
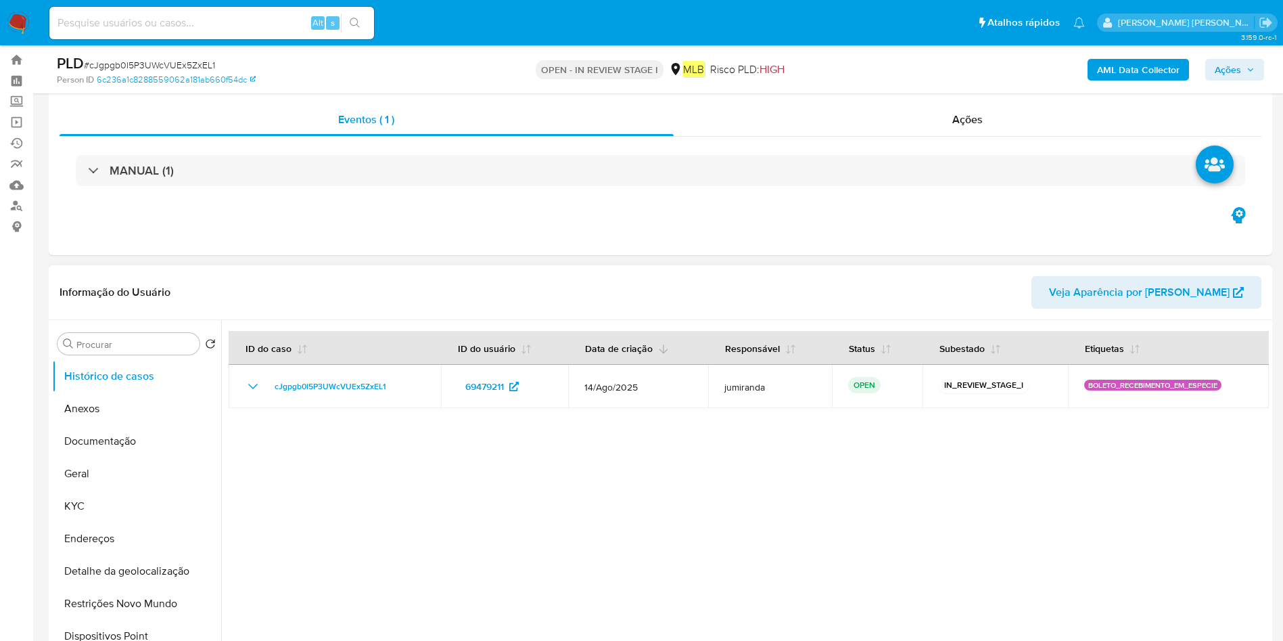
scroll to position [0, 0]
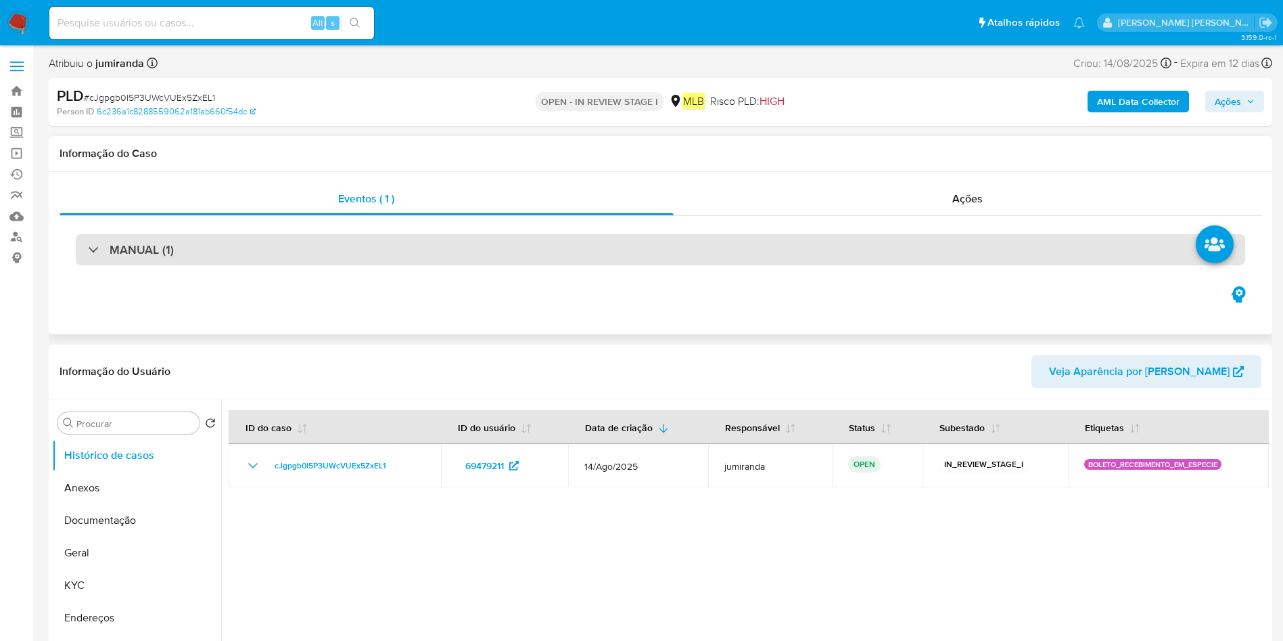
click at [446, 249] on div "MANUAL (1)" at bounding box center [661, 249] width 1170 height 31
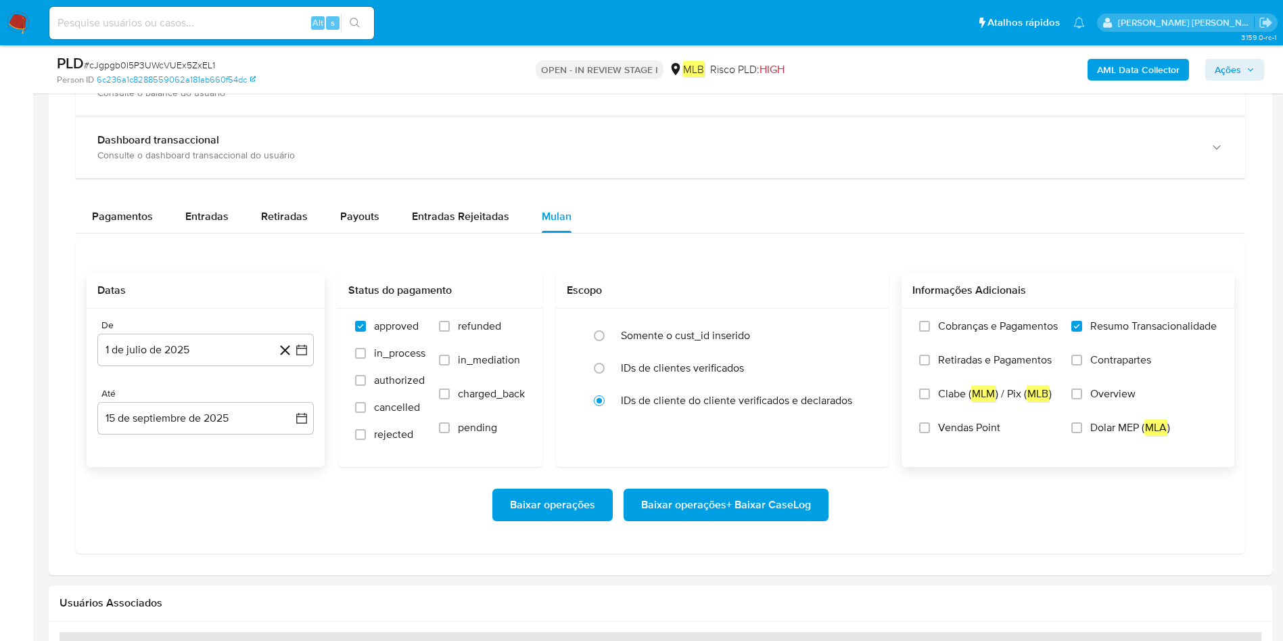
scroll to position [1218, 0]
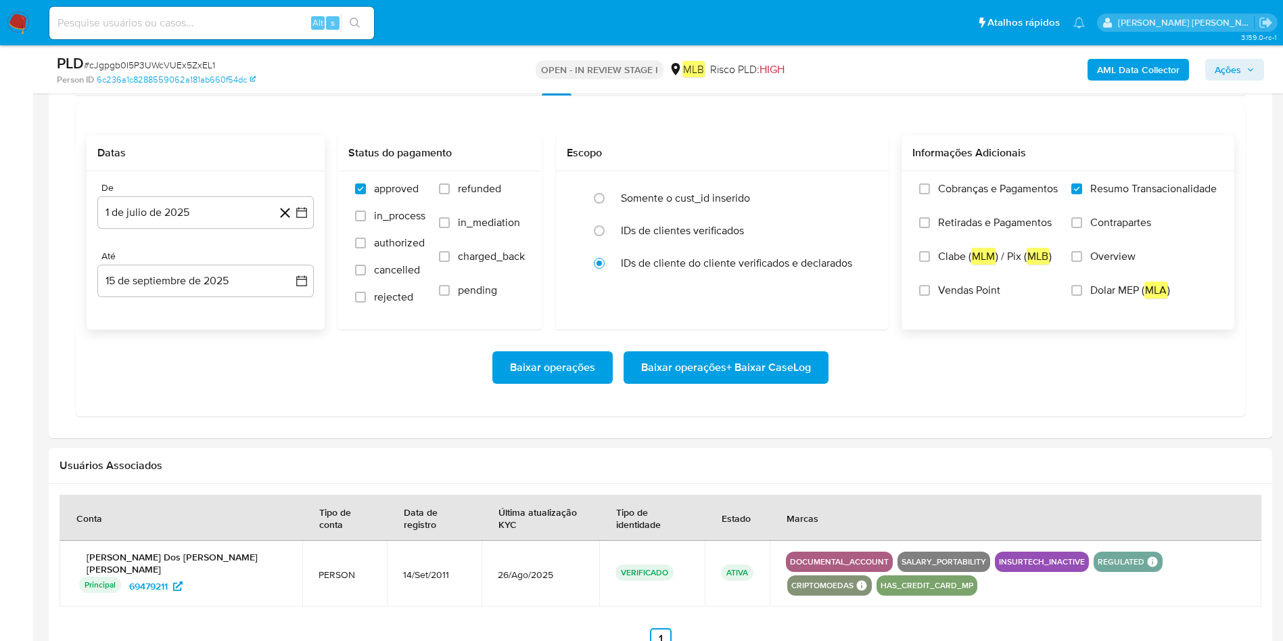
click at [701, 374] on span "Baixar operações + Baixar CaseLog" at bounding box center [726, 367] width 170 height 30
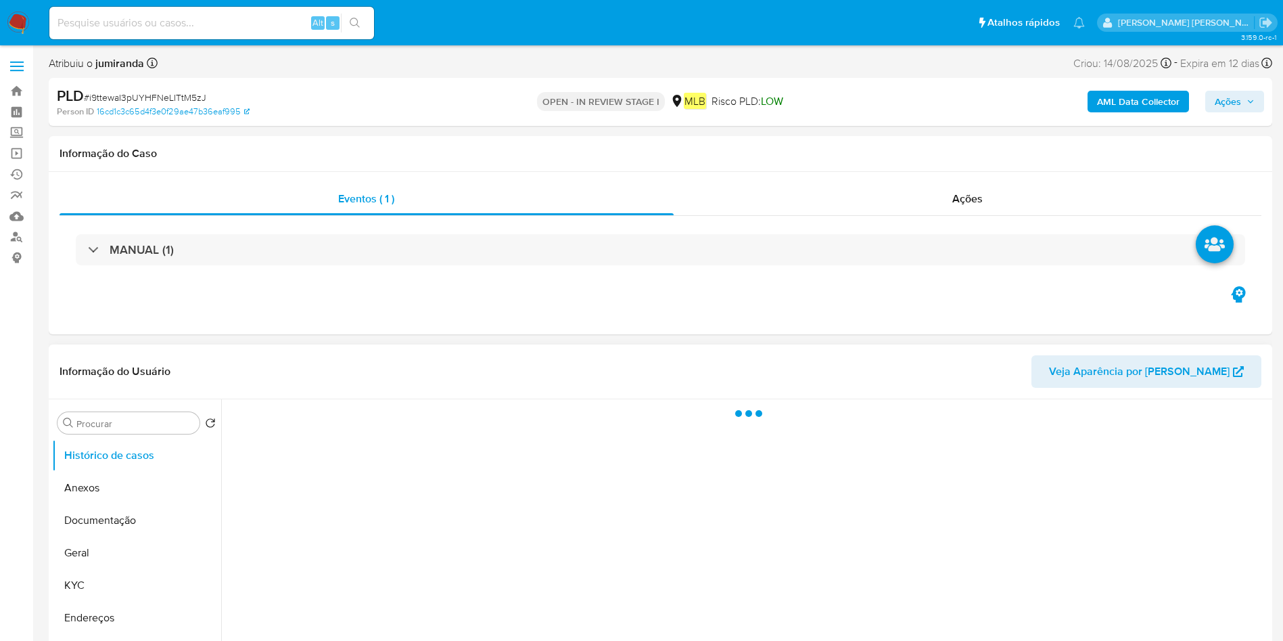
select select "10"
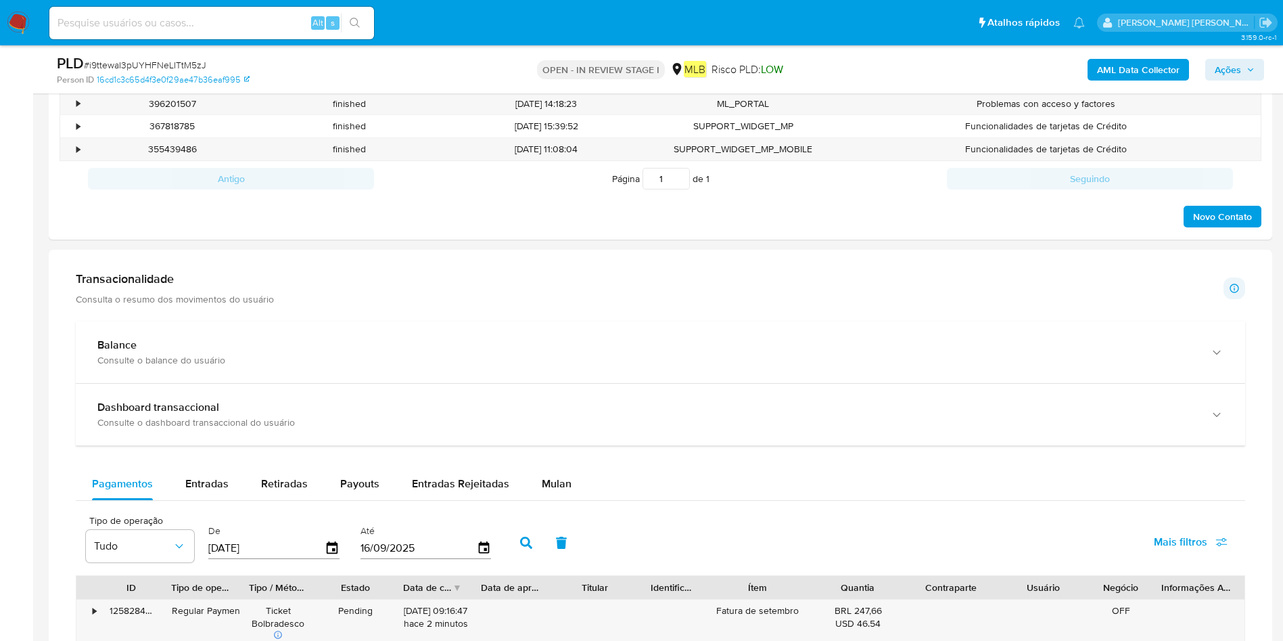
scroll to position [812, 0]
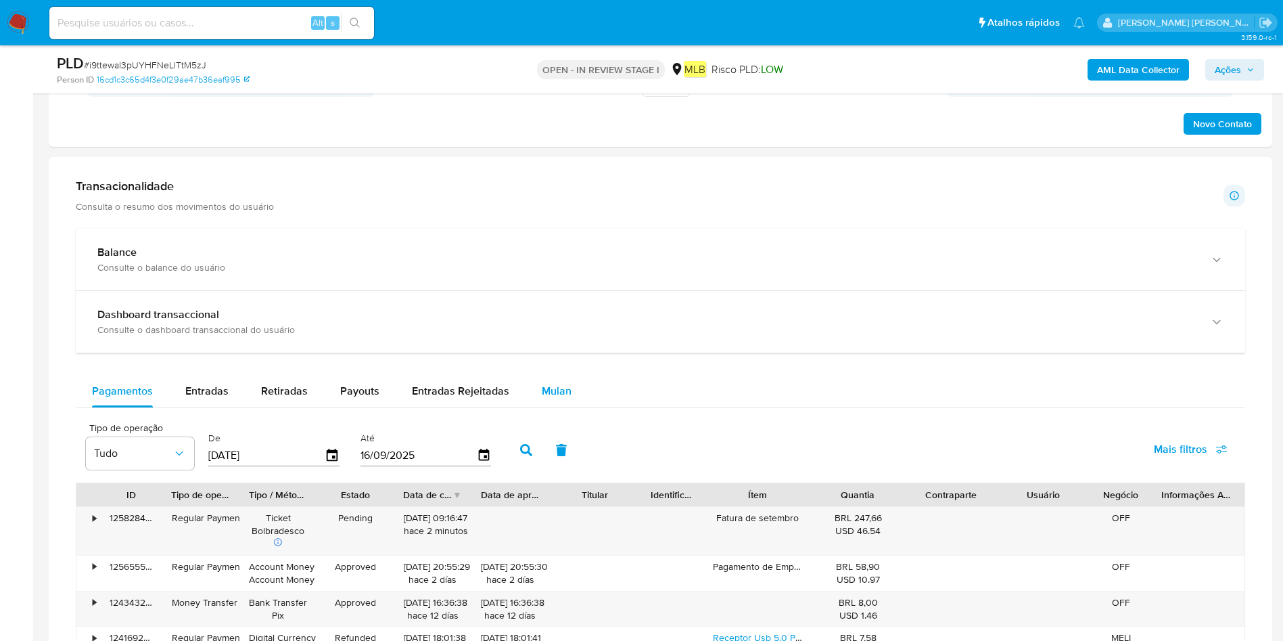
click at [533, 392] on button "Mulan" at bounding box center [557, 391] width 62 height 32
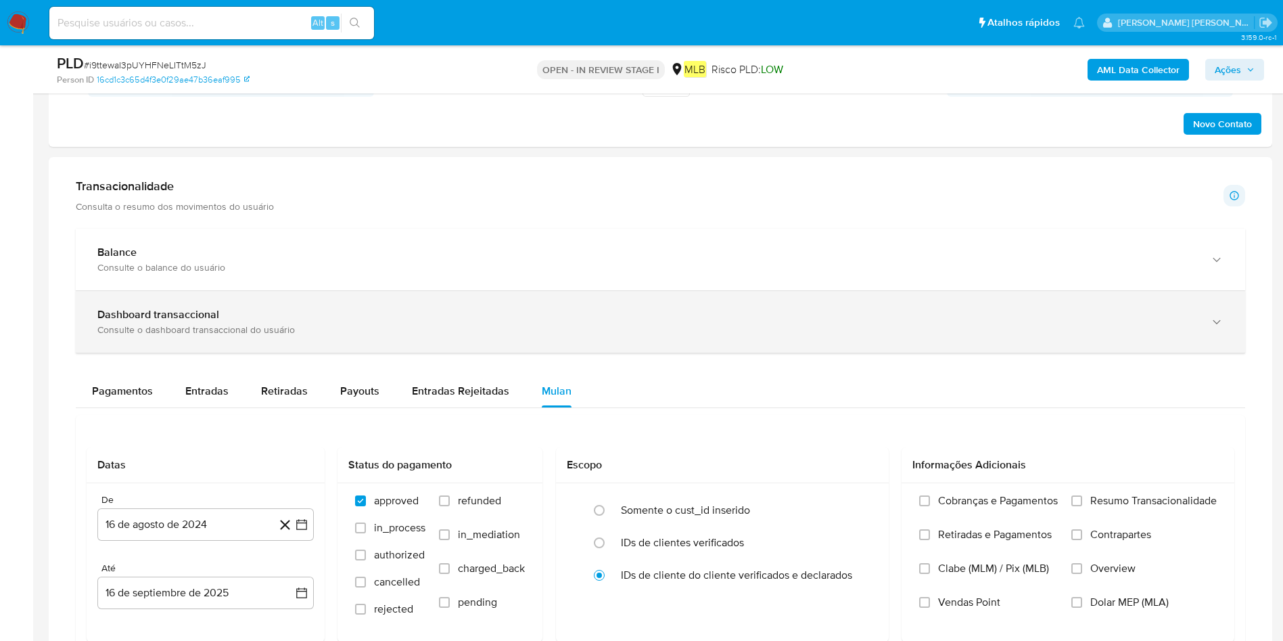
scroll to position [1015, 0]
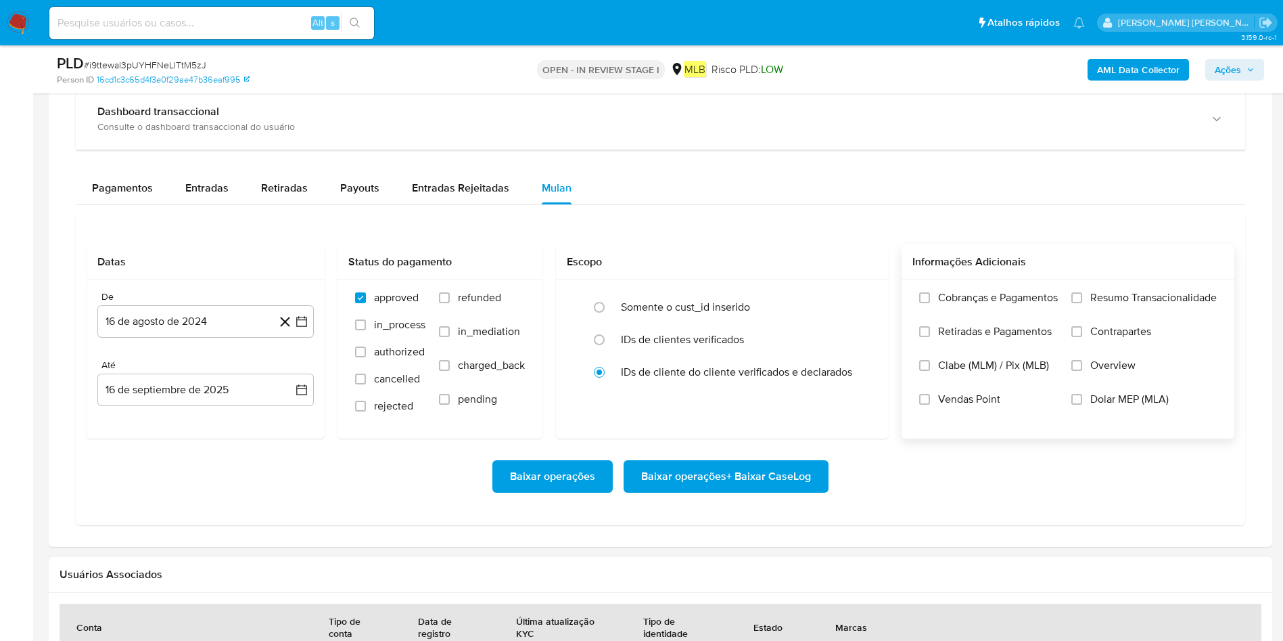
click at [1073, 289] on div "Cobranças e Pagamentos Retiradas e Pagamentos Clabe (MLM) / Pix (MLB) Vendas Po…" at bounding box center [1068, 358] width 333 height 157
click at [1076, 302] on input "Resumo Transacionalidade" at bounding box center [1077, 297] width 11 height 11
click at [198, 321] on button "16 de agosto de 2024" at bounding box center [205, 321] width 216 height 32
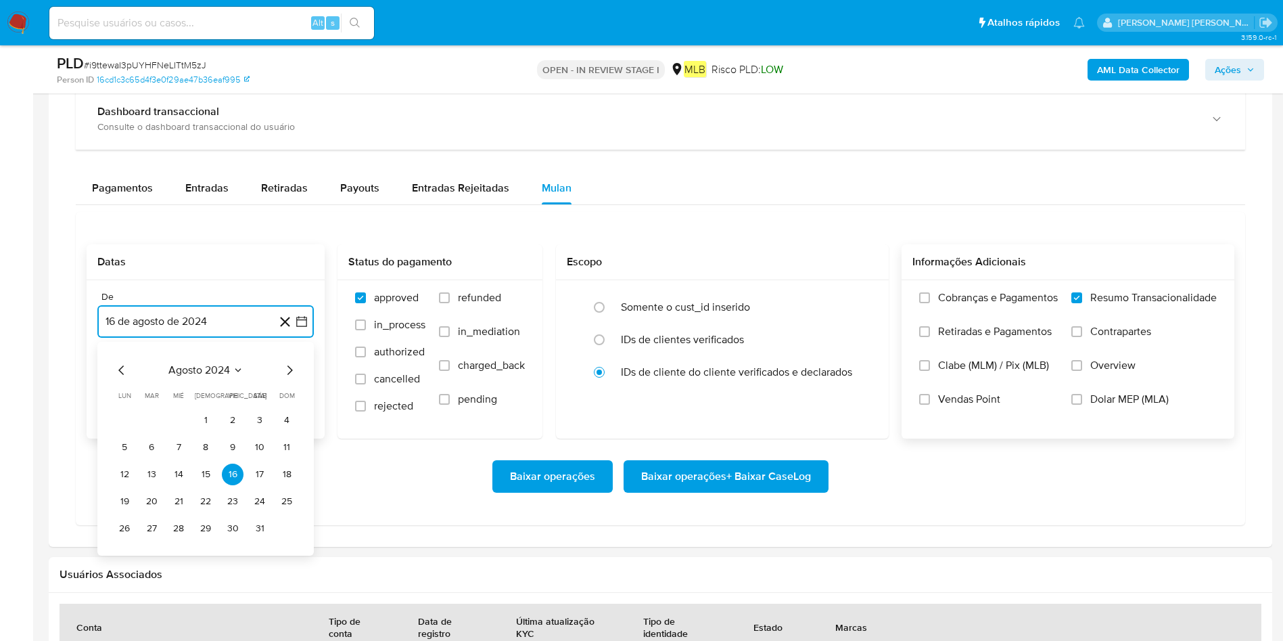
click at [219, 365] on span "agosto 2024" at bounding box center [199, 370] width 62 height 14
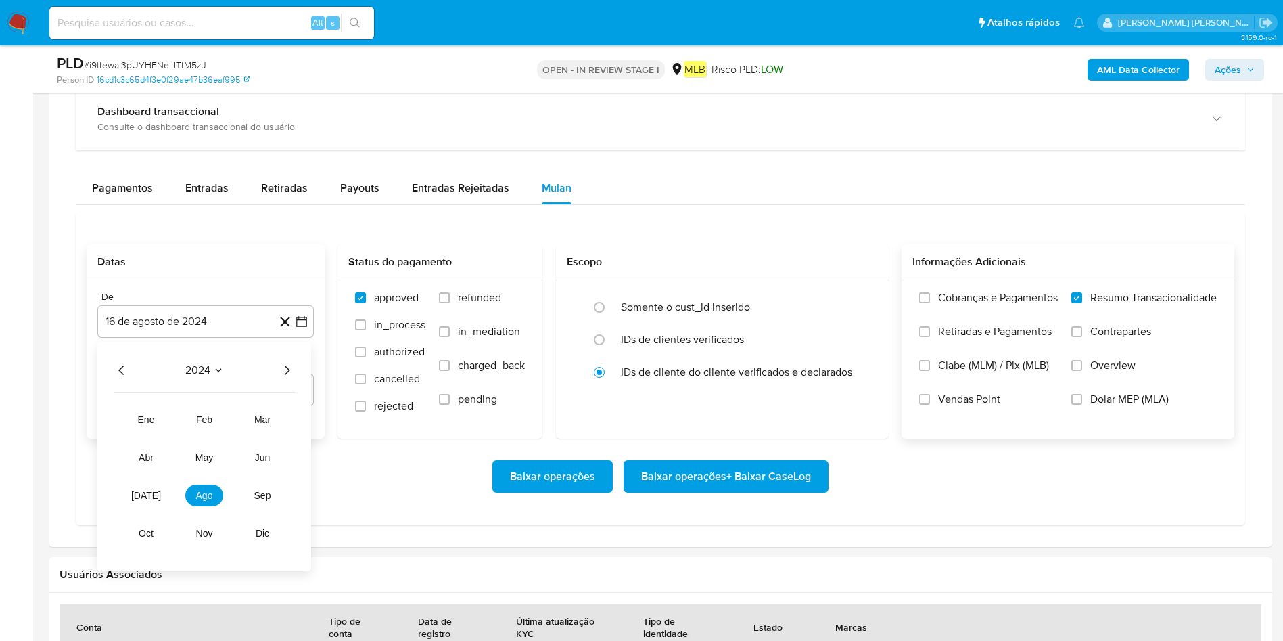
click at [283, 370] on icon "Año siguiente" at bounding box center [287, 370] width 16 height 16
click at [134, 489] on button "[DATE]" at bounding box center [146, 495] width 38 height 22
click at [152, 422] on button "1" at bounding box center [152, 420] width 22 height 22
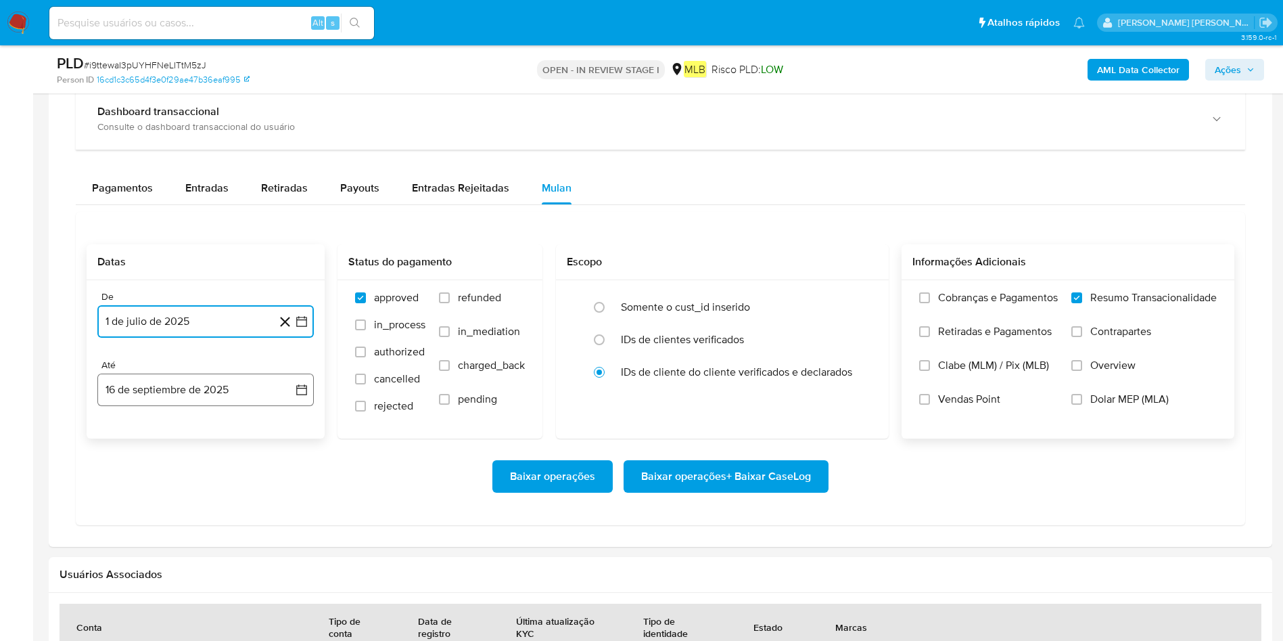
click at [160, 392] on button "16 de septiembre de 2025" at bounding box center [205, 389] width 216 height 32
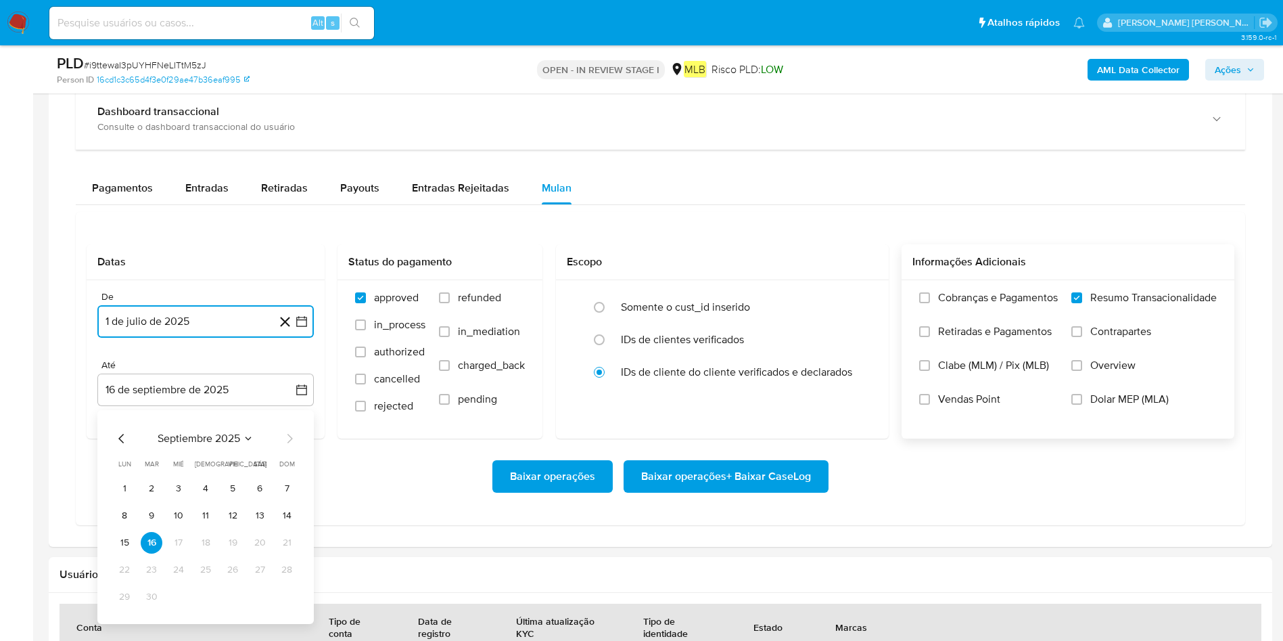
drag, startPoint x: 119, startPoint y: 536, endPoint x: 160, endPoint y: 536, distance: 41.3
click at [119, 538] on button "15" at bounding box center [125, 543] width 22 height 22
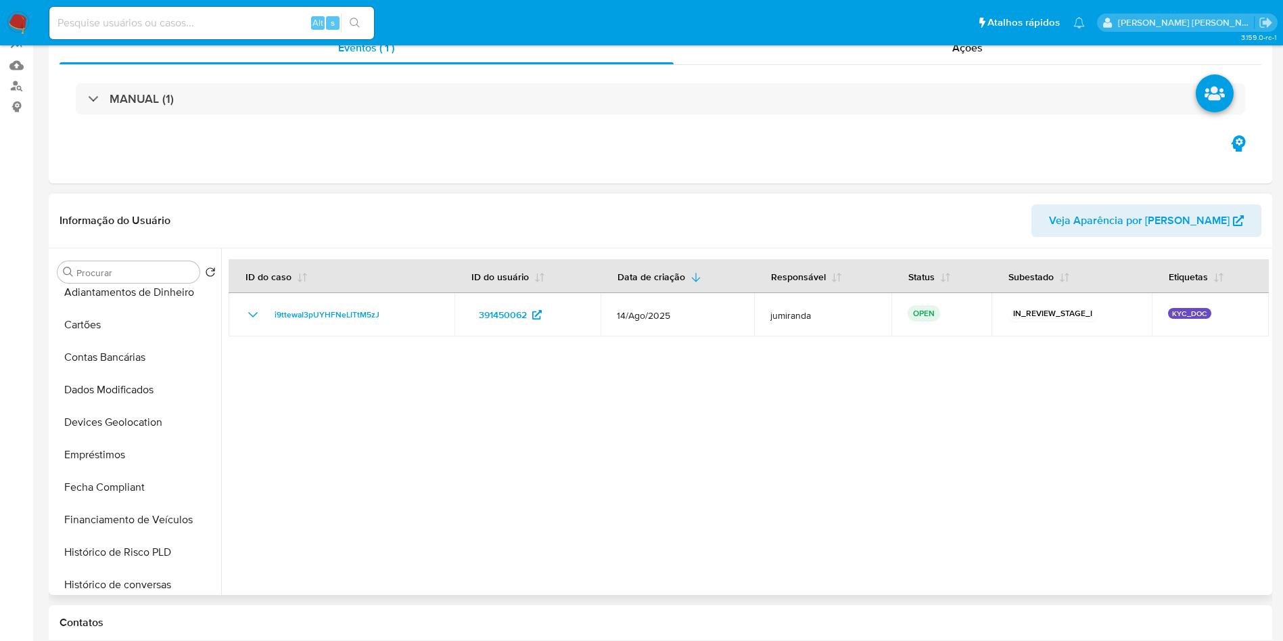
scroll to position [0, 0]
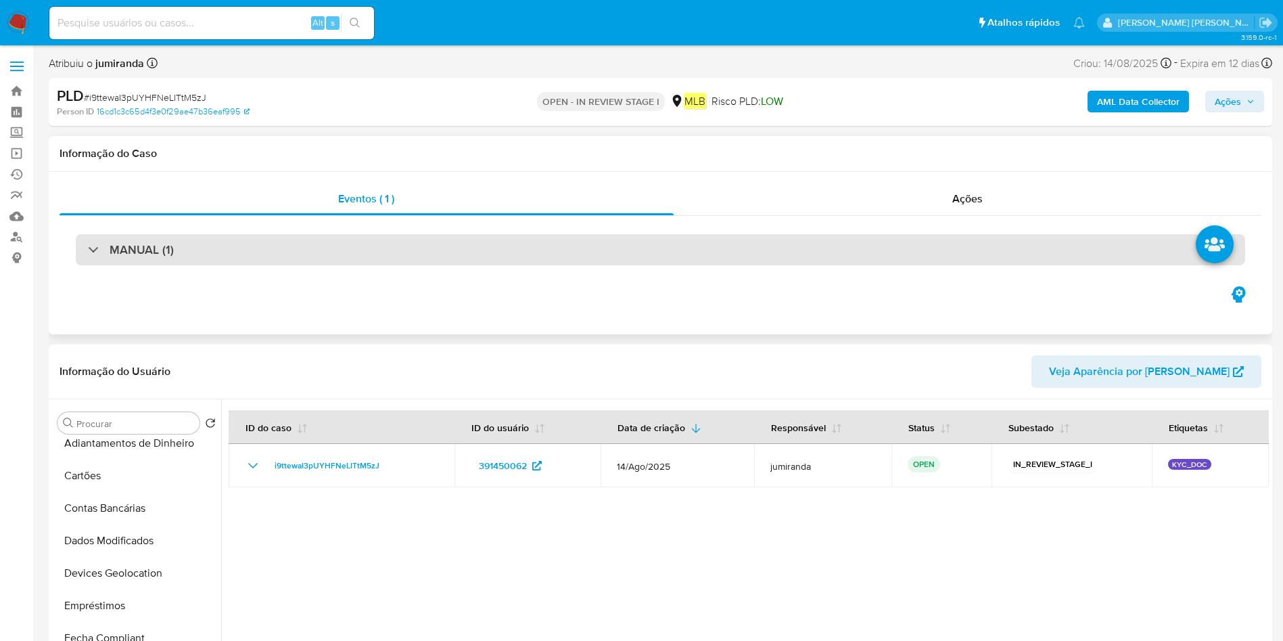
click at [487, 244] on div "MANUAL (1)" at bounding box center [661, 249] width 1170 height 31
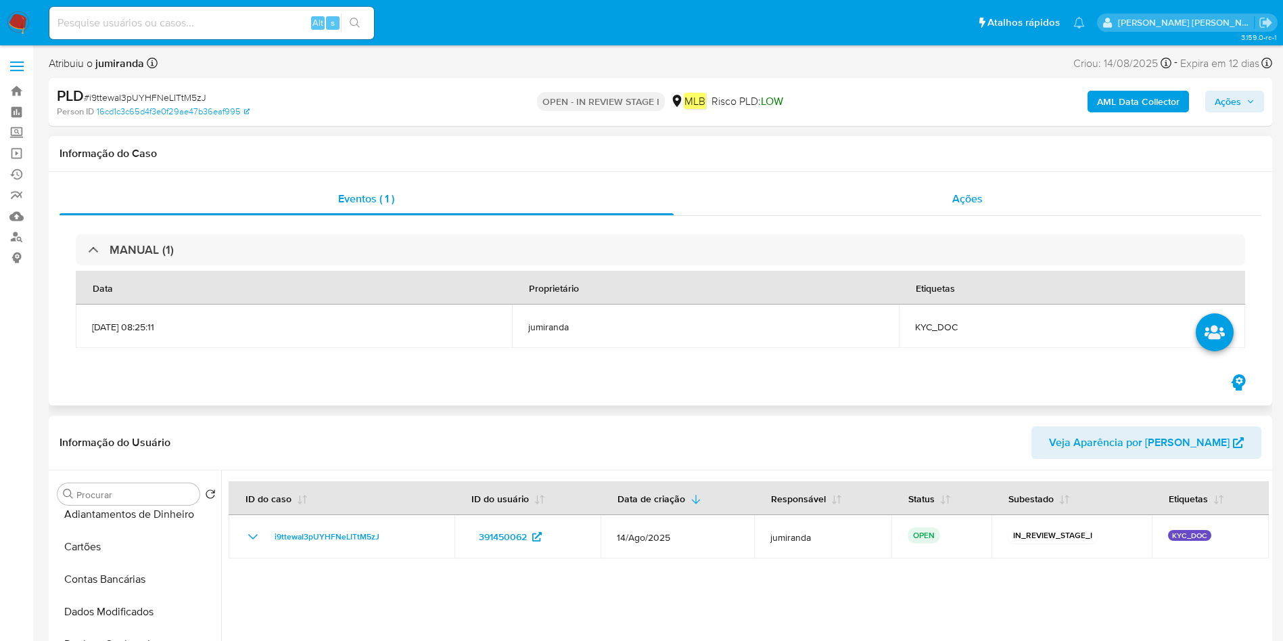
click at [969, 195] on span "Ações" at bounding box center [967, 199] width 30 height 16
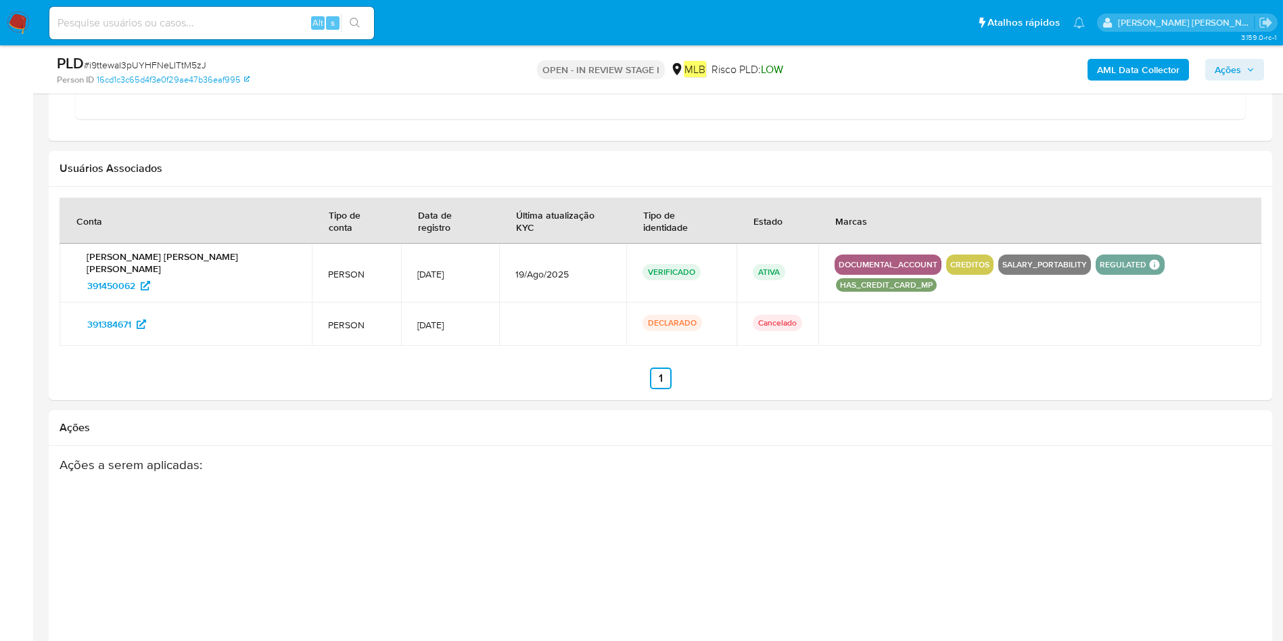
scroll to position [1116, 0]
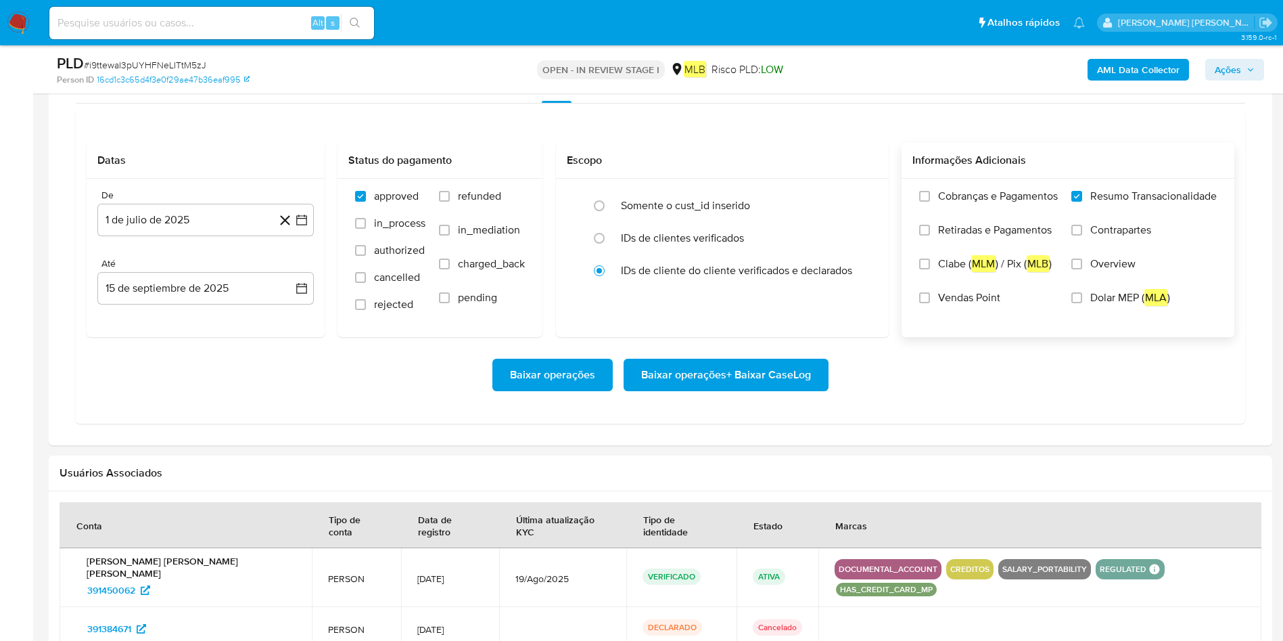
click at [755, 367] on span "Baixar operações + Baixar CaseLog" at bounding box center [726, 375] width 170 height 30
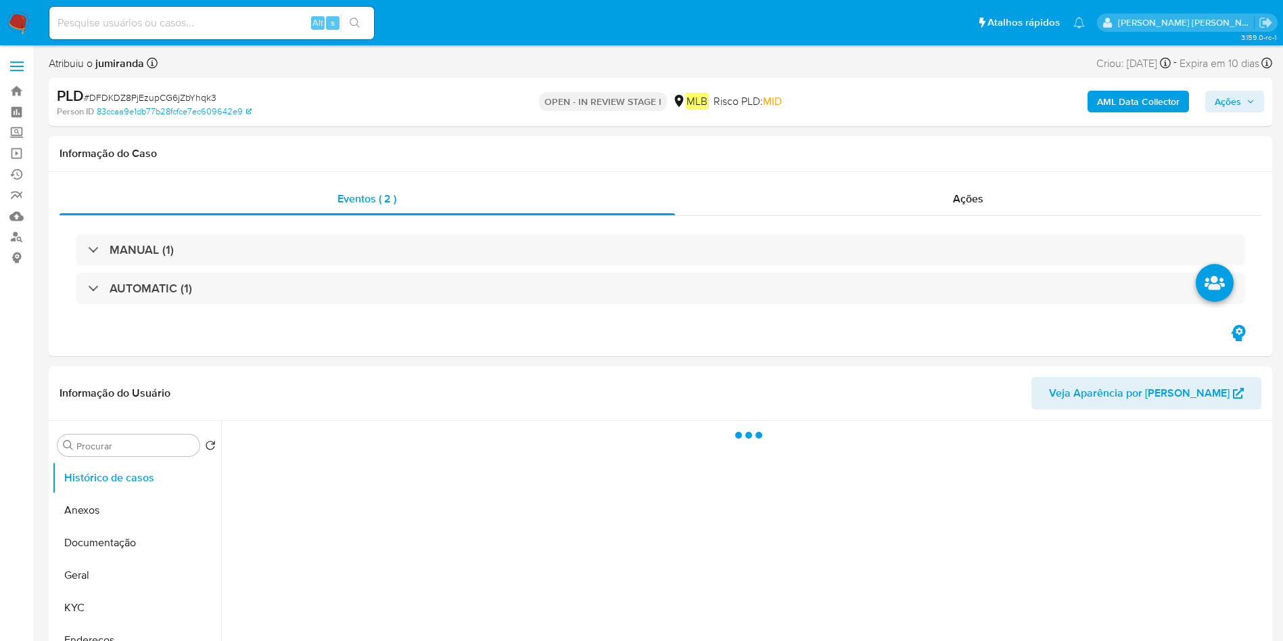
select select "10"
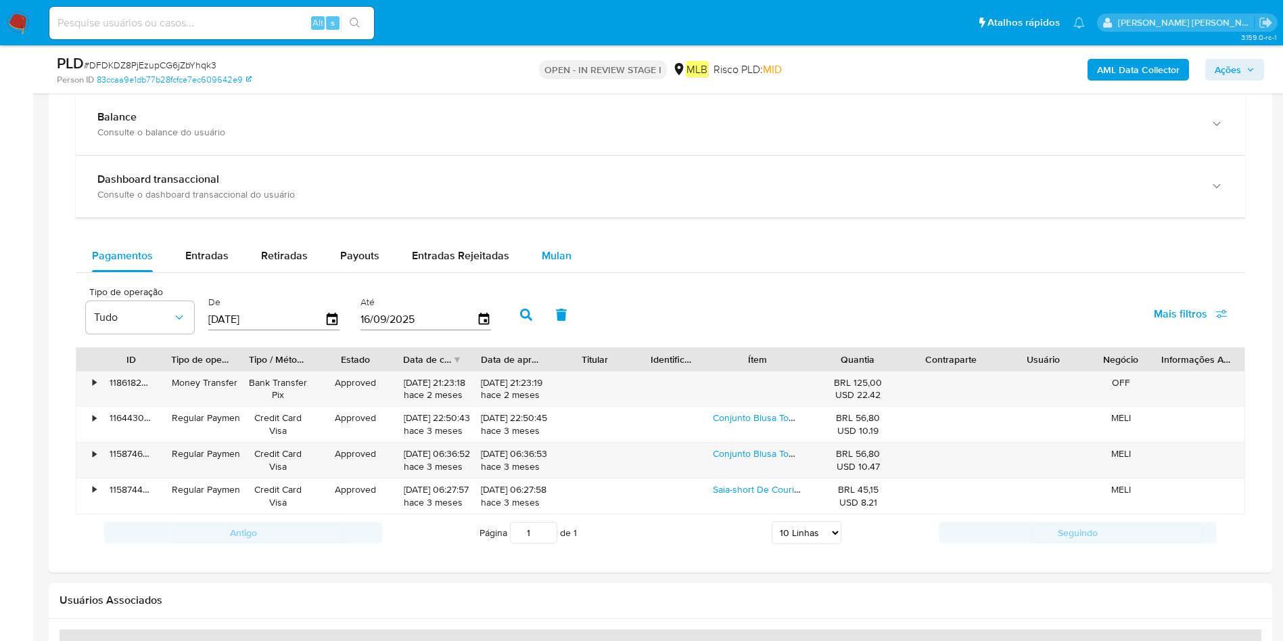
scroll to position [1015, 0]
click at [557, 248] on span "Mulan" at bounding box center [557, 256] width 30 height 16
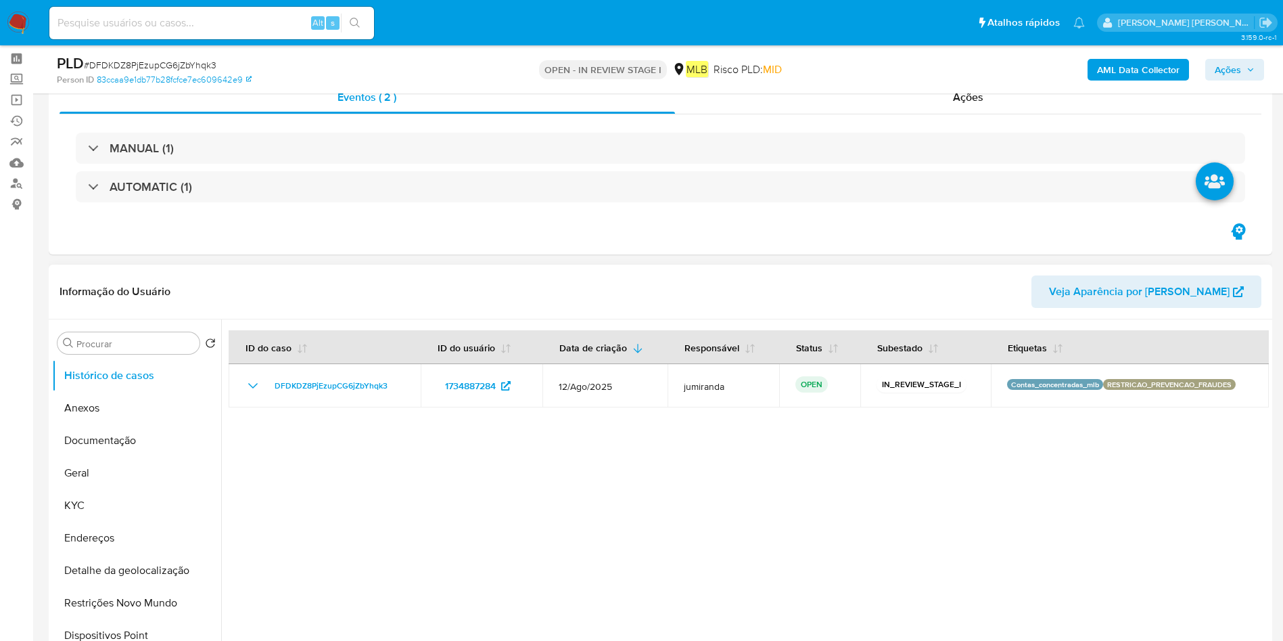
scroll to position [0, 0]
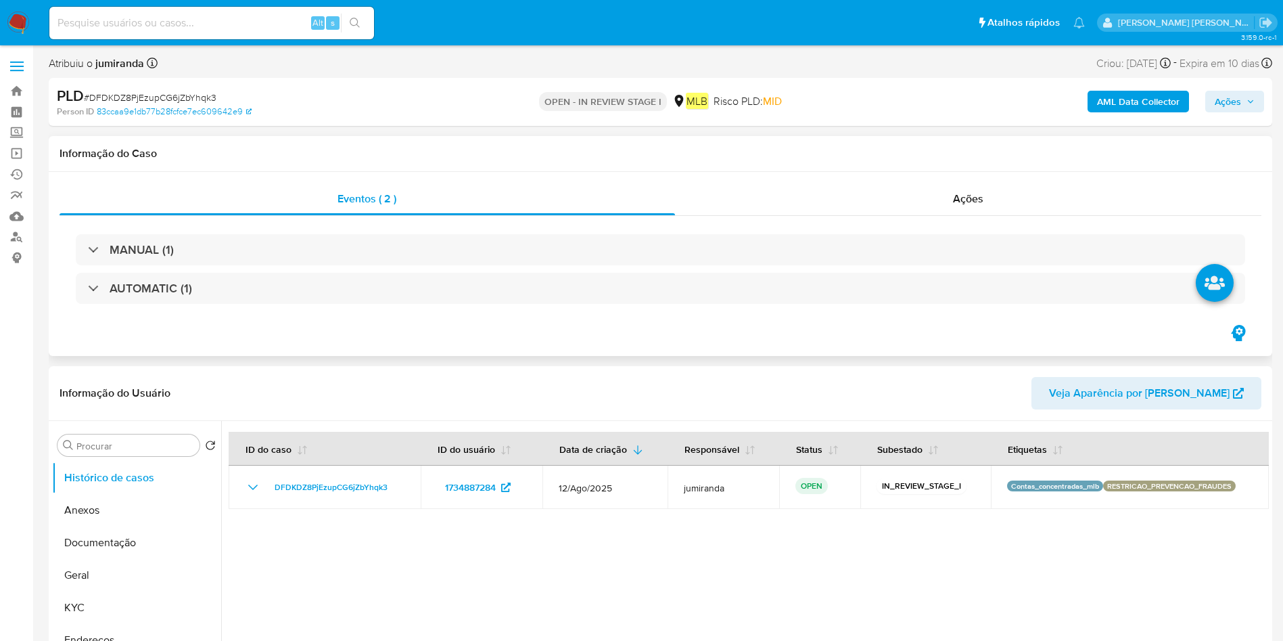
click at [350, 267] on div "MANUAL (1) AUTOMATIC (1)" at bounding box center [661, 269] width 1170 height 70
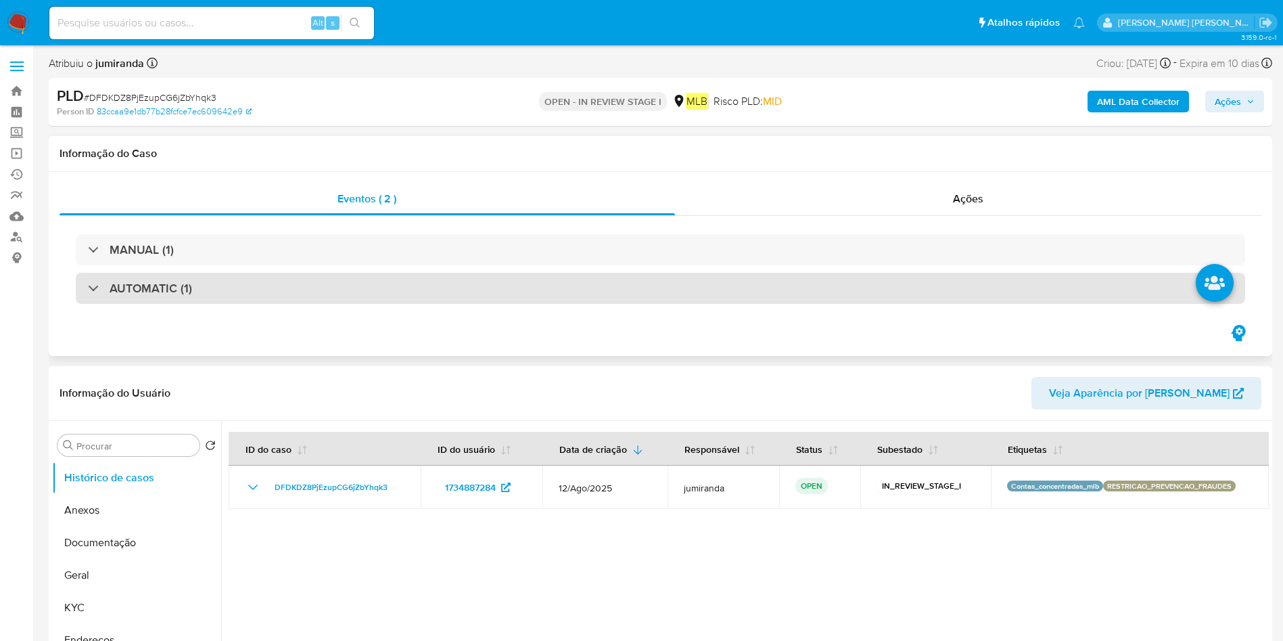
click at [352, 284] on div "AUTOMATIC (1)" at bounding box center [661, 288] width 1170 height 31
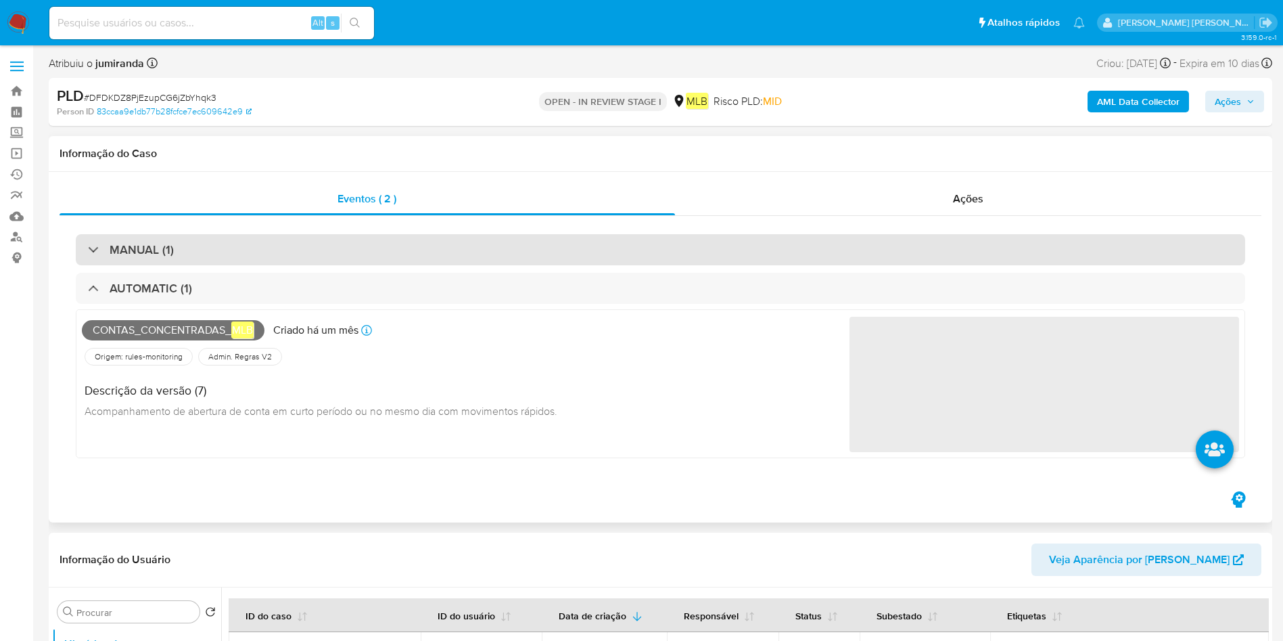
click at [400, 242] on div "MANUAL (1)" at bounding box center [661, 249] width 1170 height 31
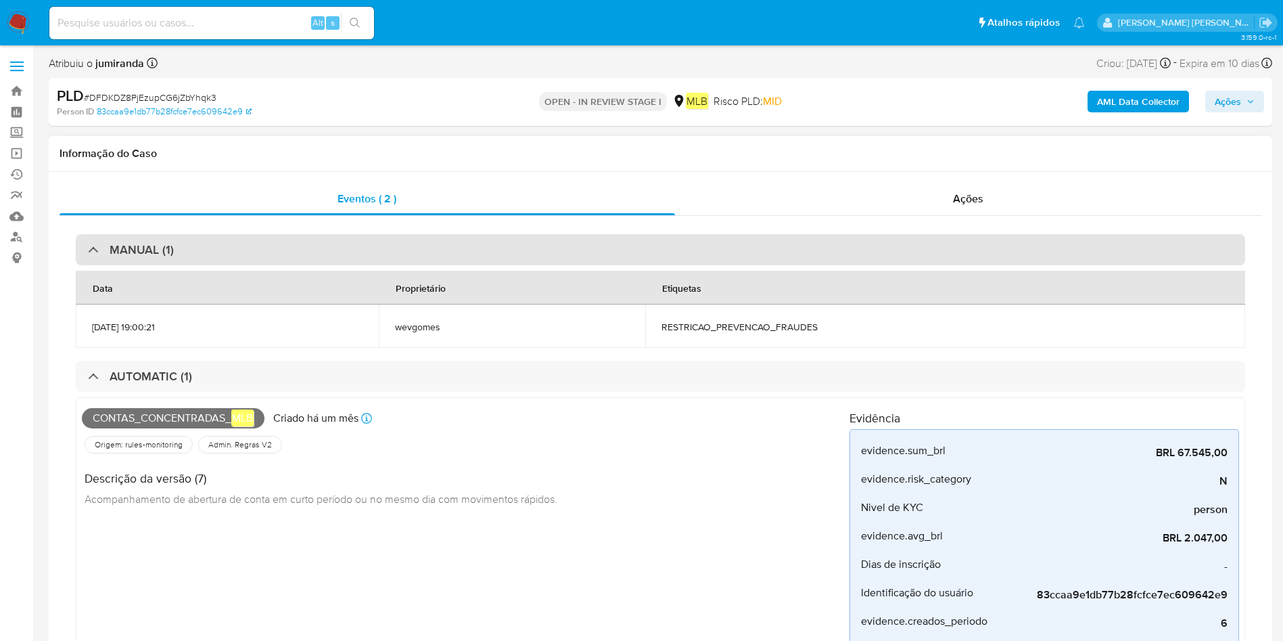
click at [378, 250] on div "MANUAL (1)" at bounding box center [661, 249] width 1170 height 31
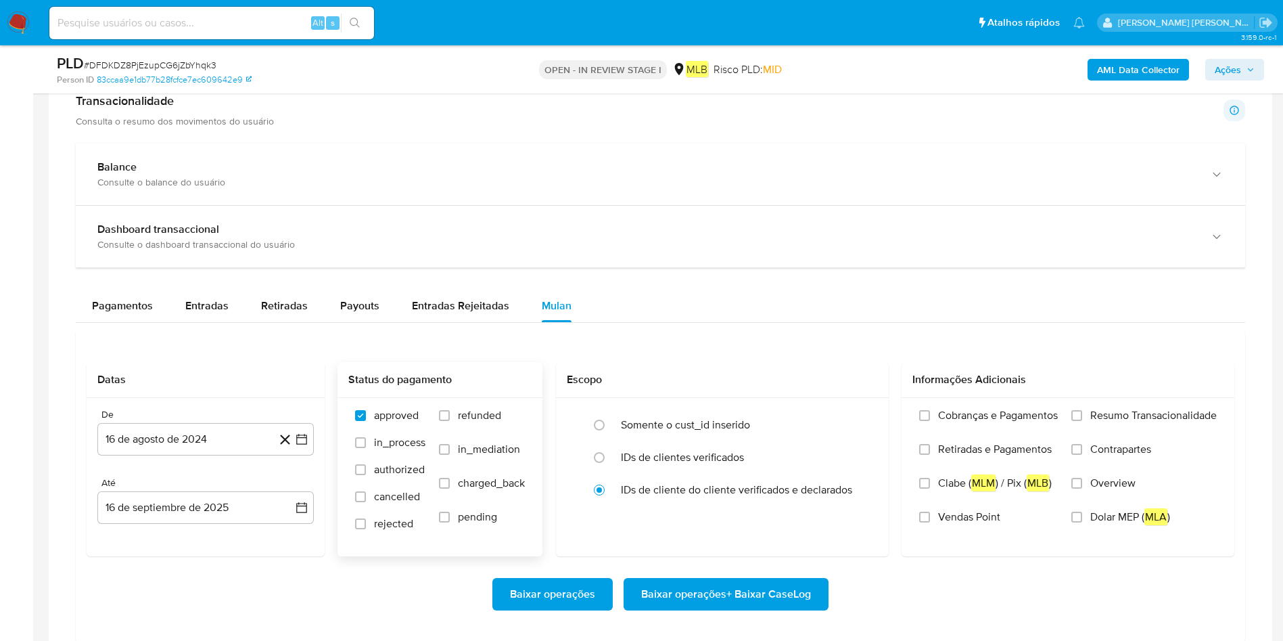
scroll to position [1421, 0]
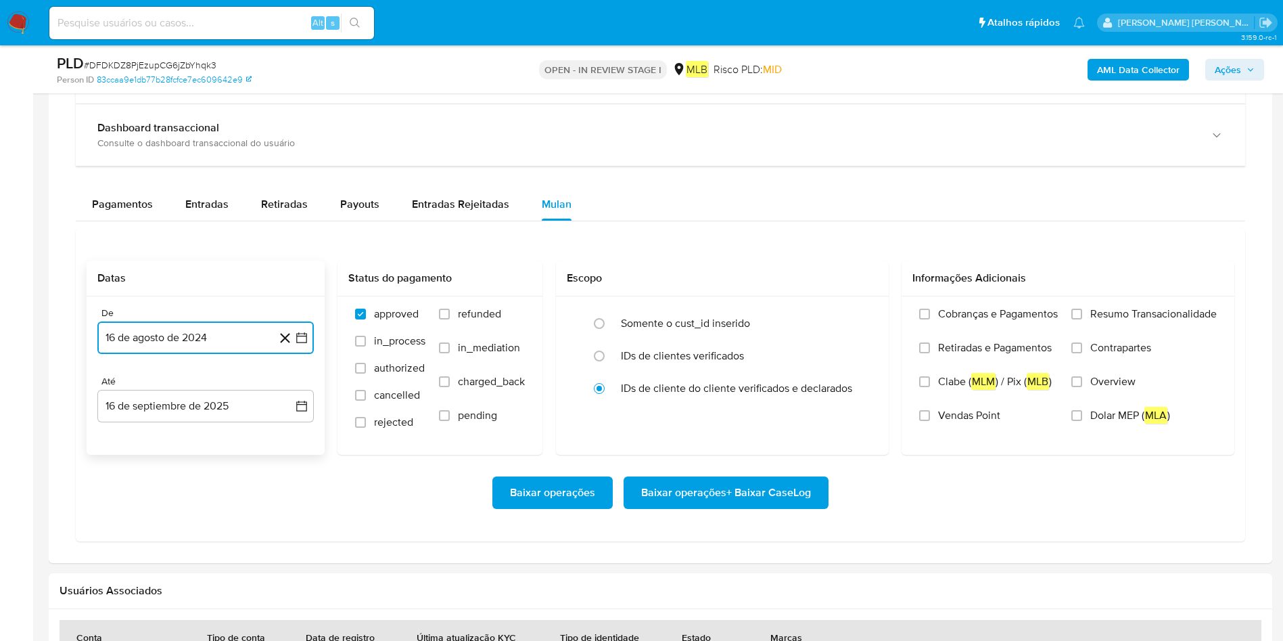
click at [164, 330] on button "16 de agosto de 2024" at bounding box center [205, 337] width 216 height 32
click at [206, 377] on div "agosto 2024 agosto 2024 lun lunes mar martes mié miércoles jue jueves vie viern…" at bounding box center [205, 465] width 216 height 214
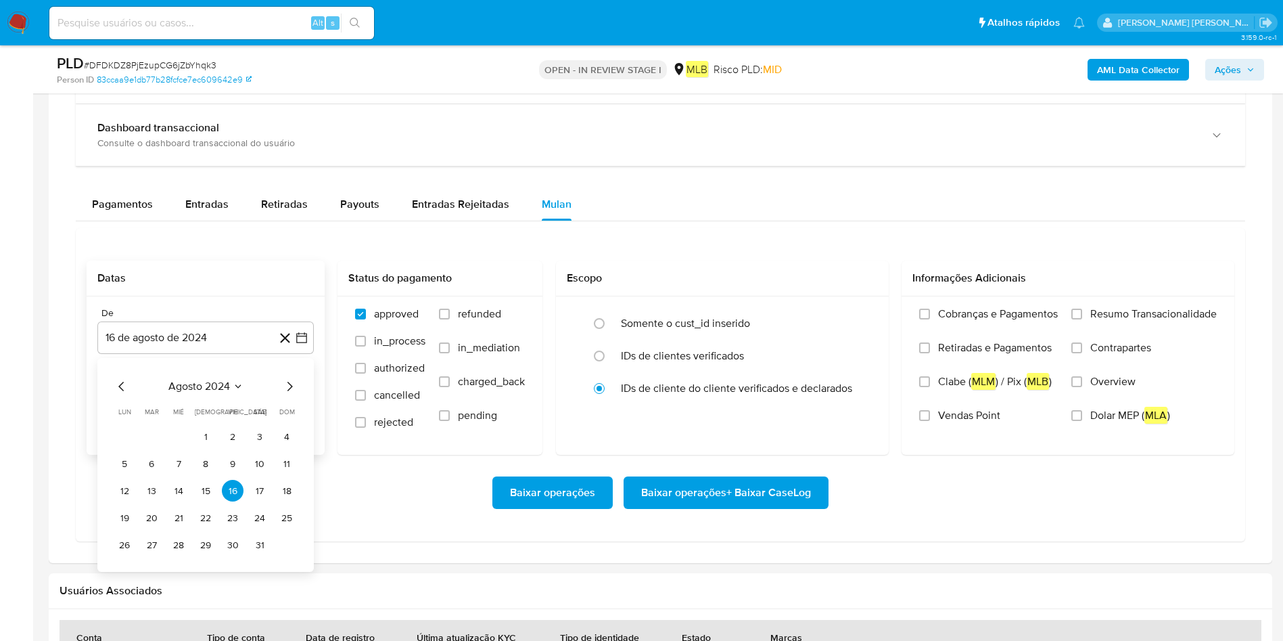
click at [299, 388] on div "agosto 2024 agosto 2024 lun lunes mar martes mié miércoles jue jueves vie viern…" at bounding box center [205, 465] width 216 height 214
click at [280, 388] on div "agosto 2024" at bounding box center [206, 386] width 184 height 16
click at [284, 387] on icon "Mes siguiente" at bounding box center [289, 386] width 16 height 16
click at [288, 384] on icon "Mes siguiente" at bounding box center [289, 386] width 16 height 16
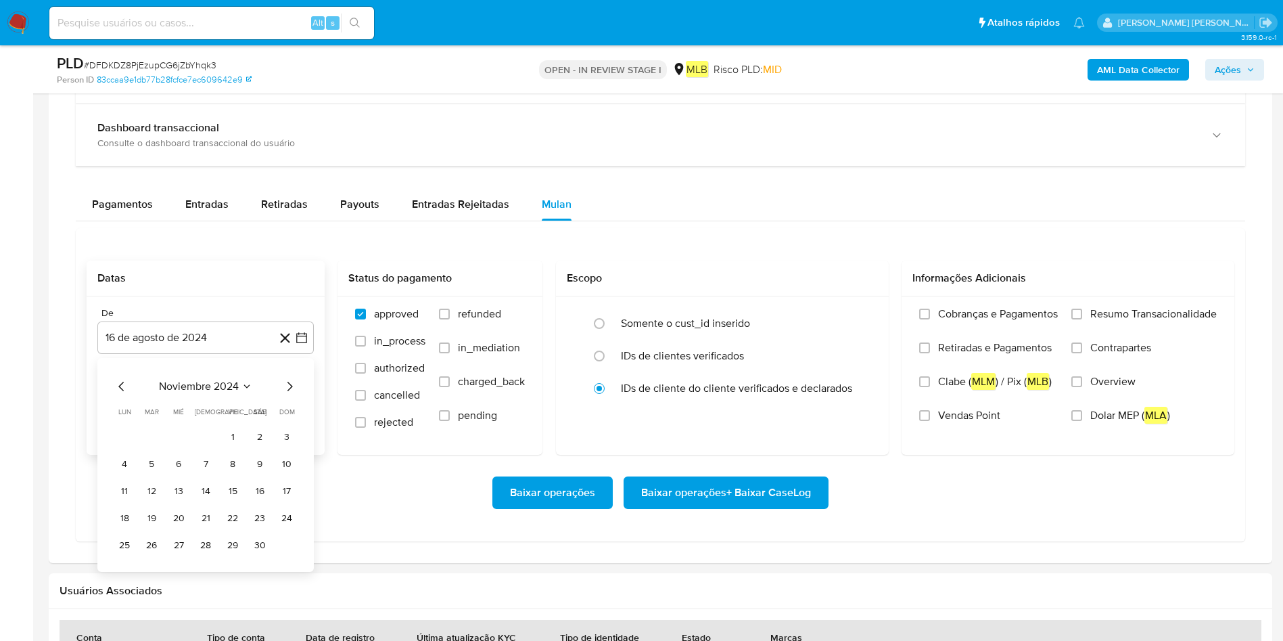
click at [288, 384] on icon "Mes siguiente" at bounding box center [289, 386] width 16 height 16
click at [288, 386] on icon "Mes siguiente" at bounding box center [289, 386] width 16 height 16
click at [288, 388] on icon "Mes siguiente" at bounding box center [289, 386] width 16 height 16
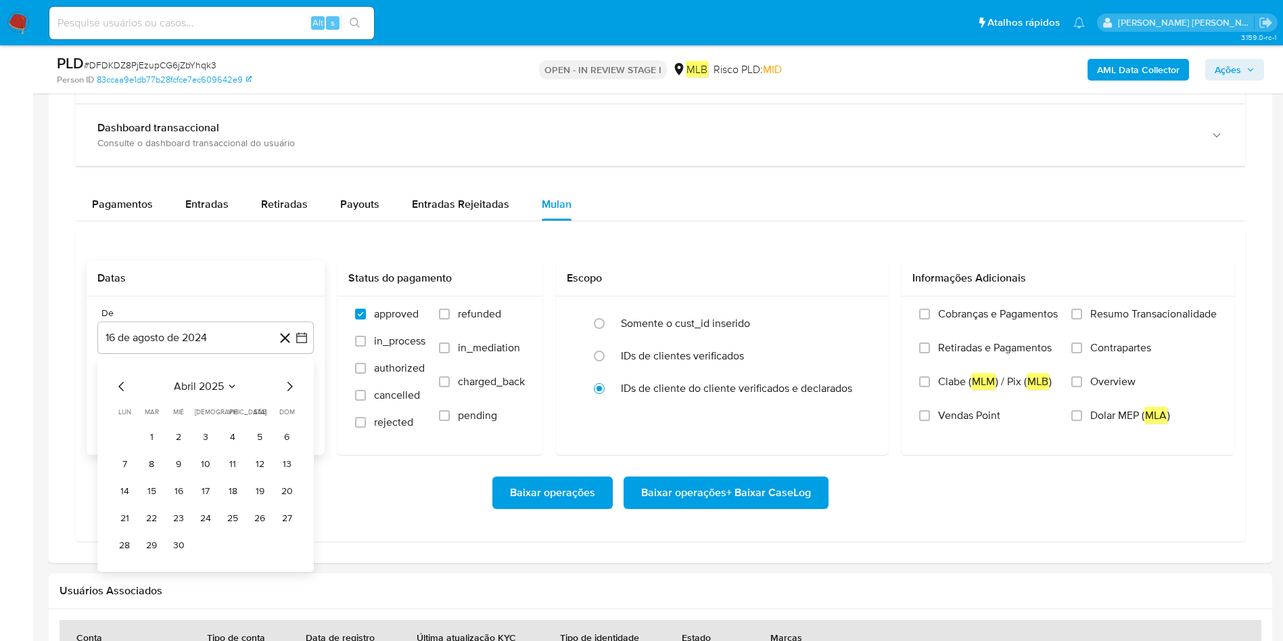
click at [288, 388] on icon "Mes siguiente" at bounding box center [289, 386] width 16 height 16
click at [144, 439] on button "1" at bounding box center [152, 437] width 22 height 22
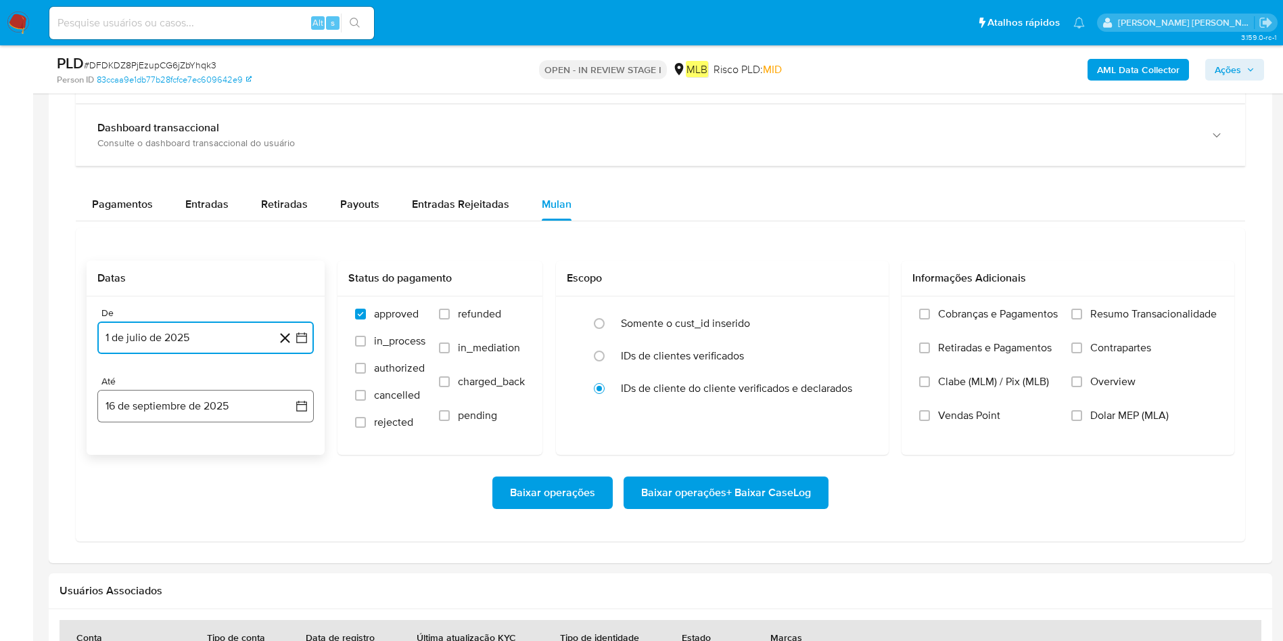
click at [170, 418] on button "16 de septiembre de 2025" at bounding box center [205, 406] width 216 height 32
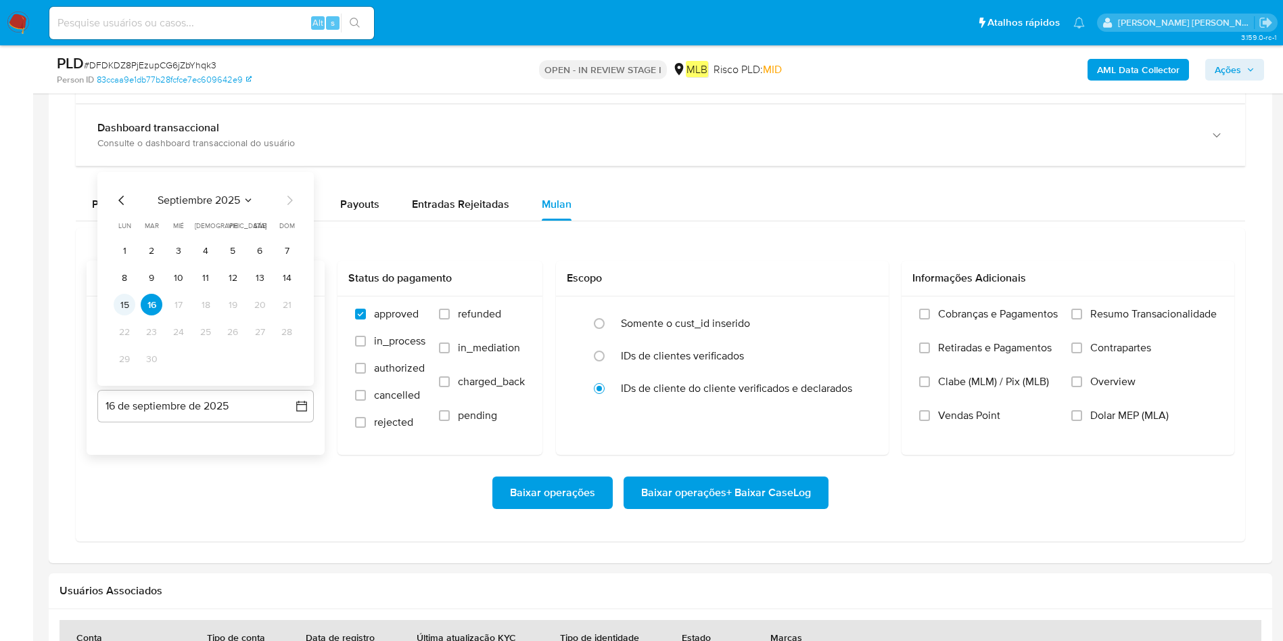
click at [128, 304] on button "15" at bounding box center [125, 305] width 22 height 22
click at [1176, 307] on span "Resumo Transacionalidade" at bounding box center [1153, 314] width 127 height 14
click at [1082, 308] on input "Resumo Transacionalidade" at bounding box center [1077, 313] width 11 height 11
click at [685, 486] on span "Baixar operações + Baixar CaseLog" at bounding box center [726, 493] width 170 height 30
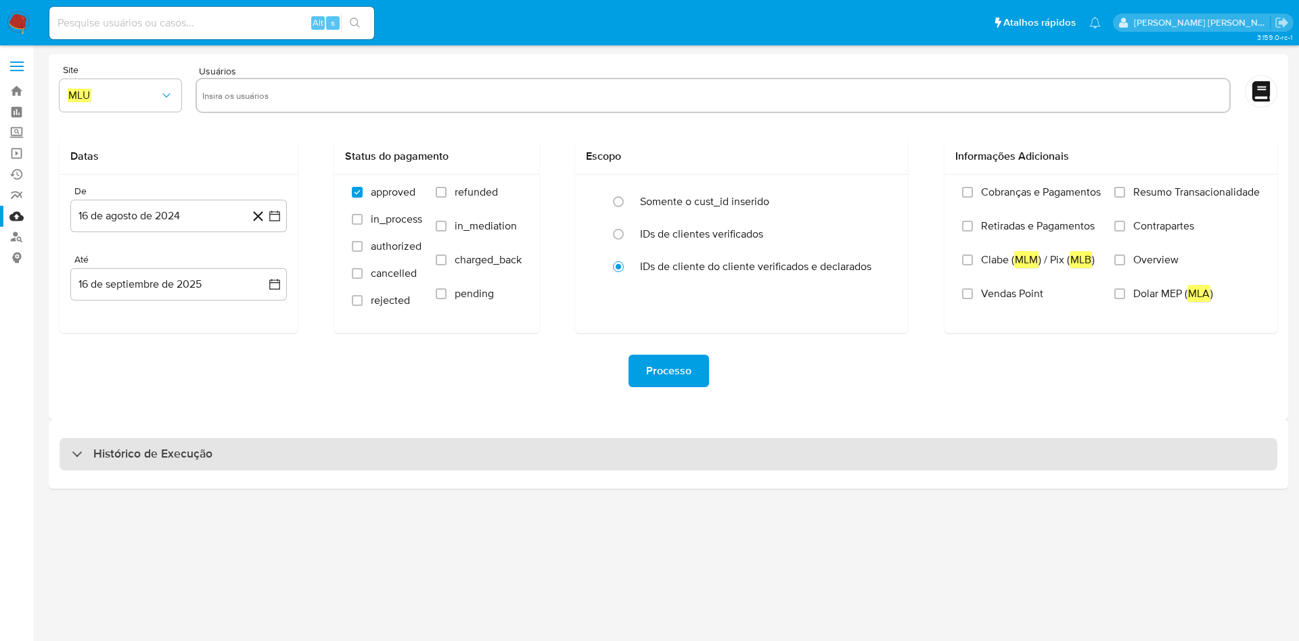
click at [808, 459] on div "Histórico de Execução" at bounding box center [669, 454] width 1218 height 32
select select "10"
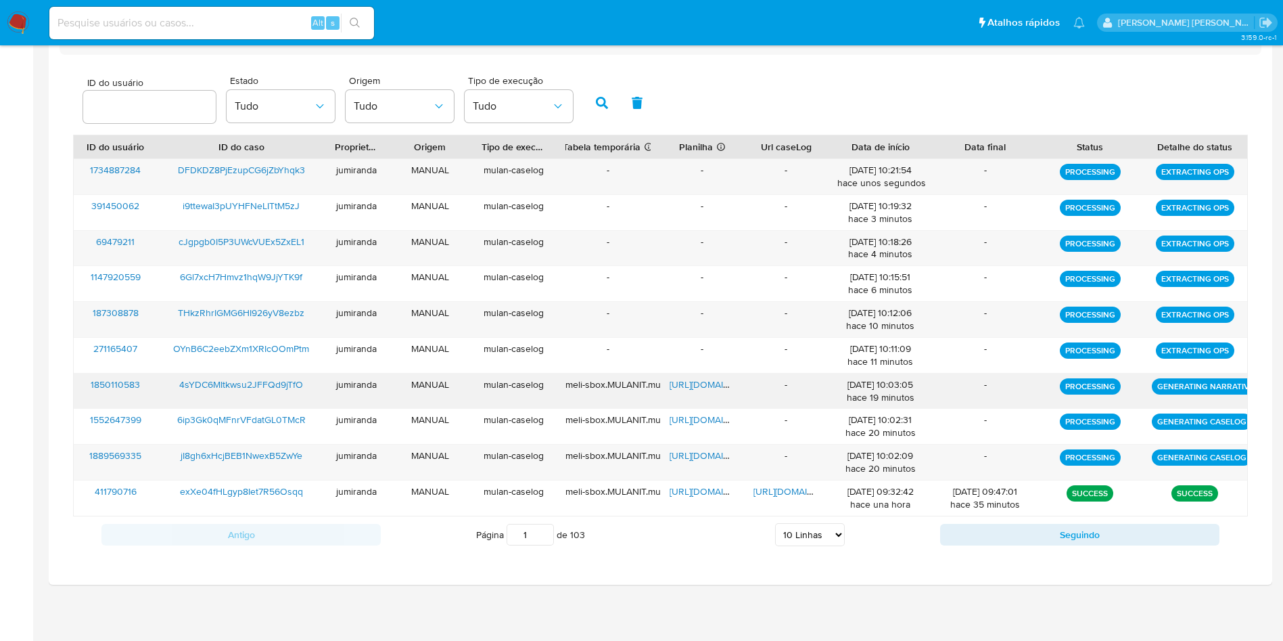
scroll to position [417, 0]
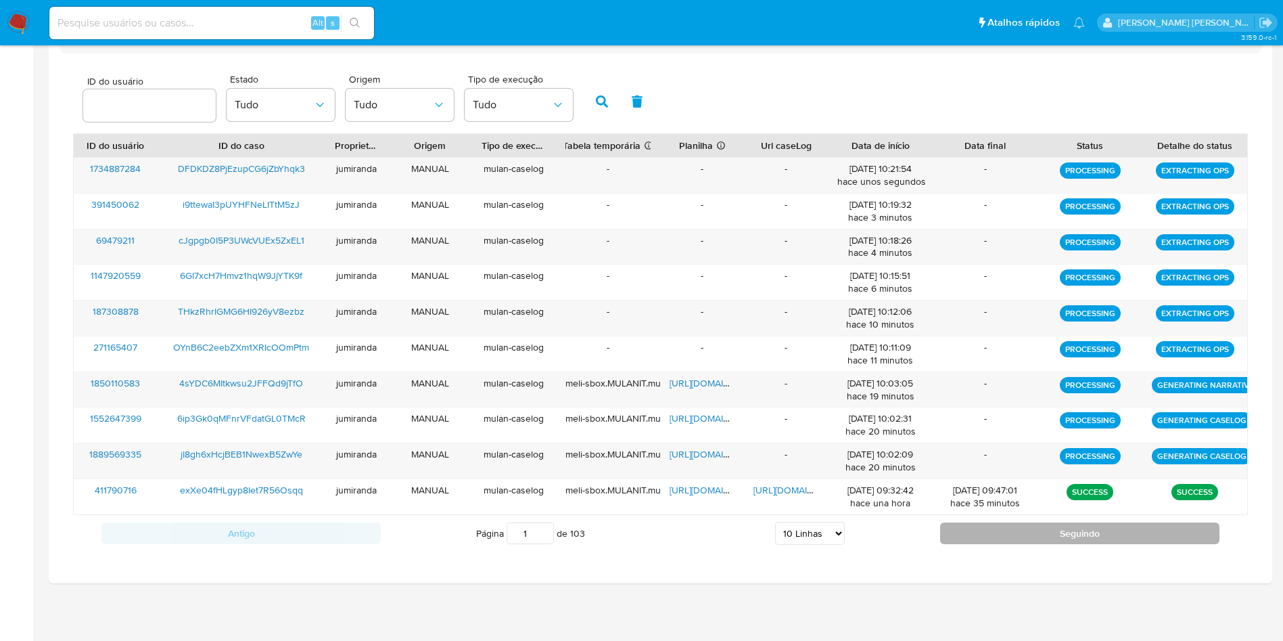
click at [1132, 536] on button "Seguindo" at bounding box center [1079, 533] width 279 height 22
type input "2"
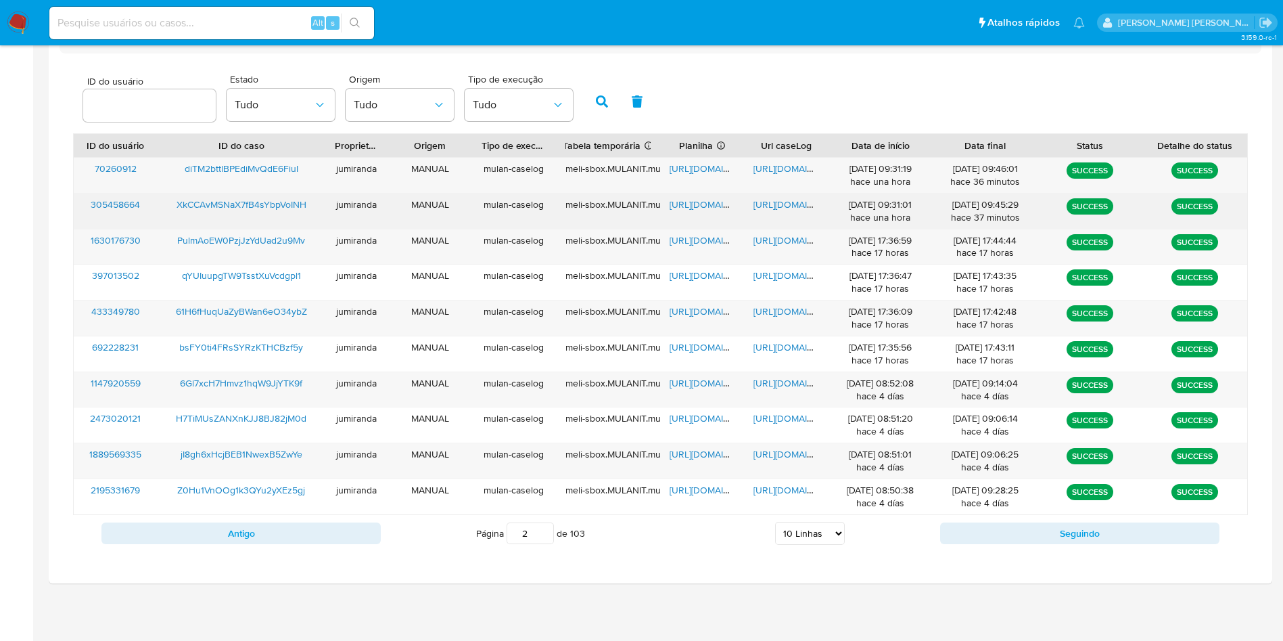
click at [710, 202] on span "https://docs.google.com/spreadsheets/d/1VGCD9r5xaIL7y3wmPUKdTeT5h3MUgZ-BC54zaw7…" at bounding box center [716, 205] width 93 height 14
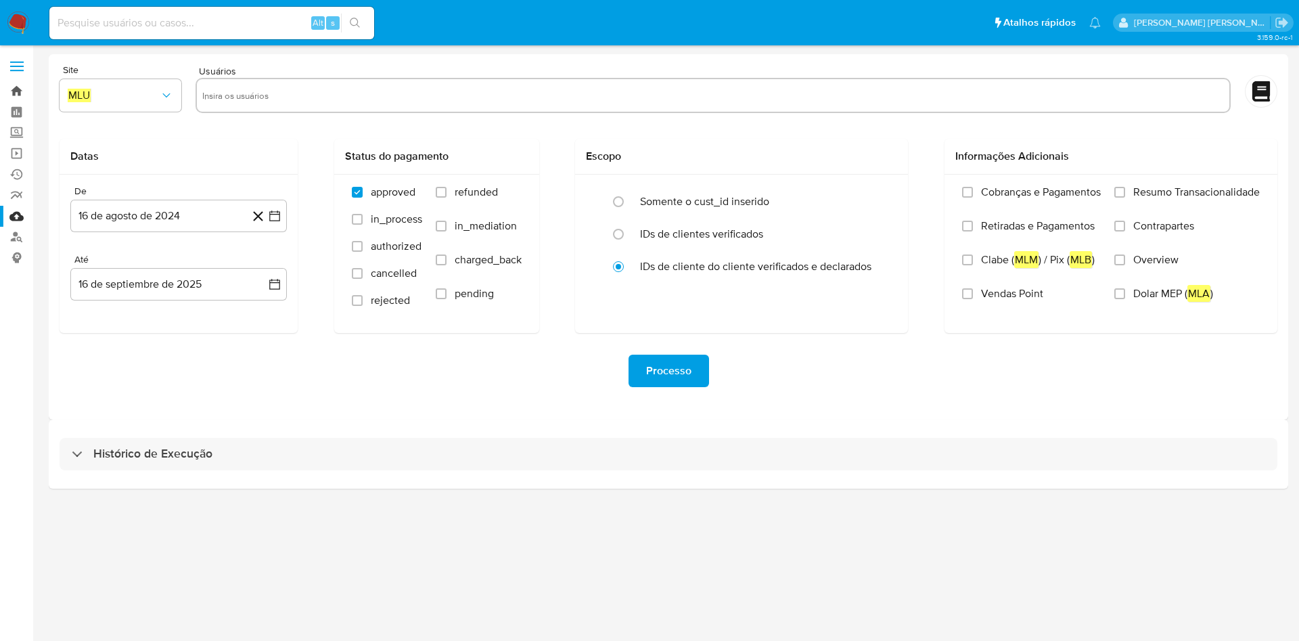
click at [13, 91] on link "Bandeja" at bounding box center [80, 91] width 161 height 21
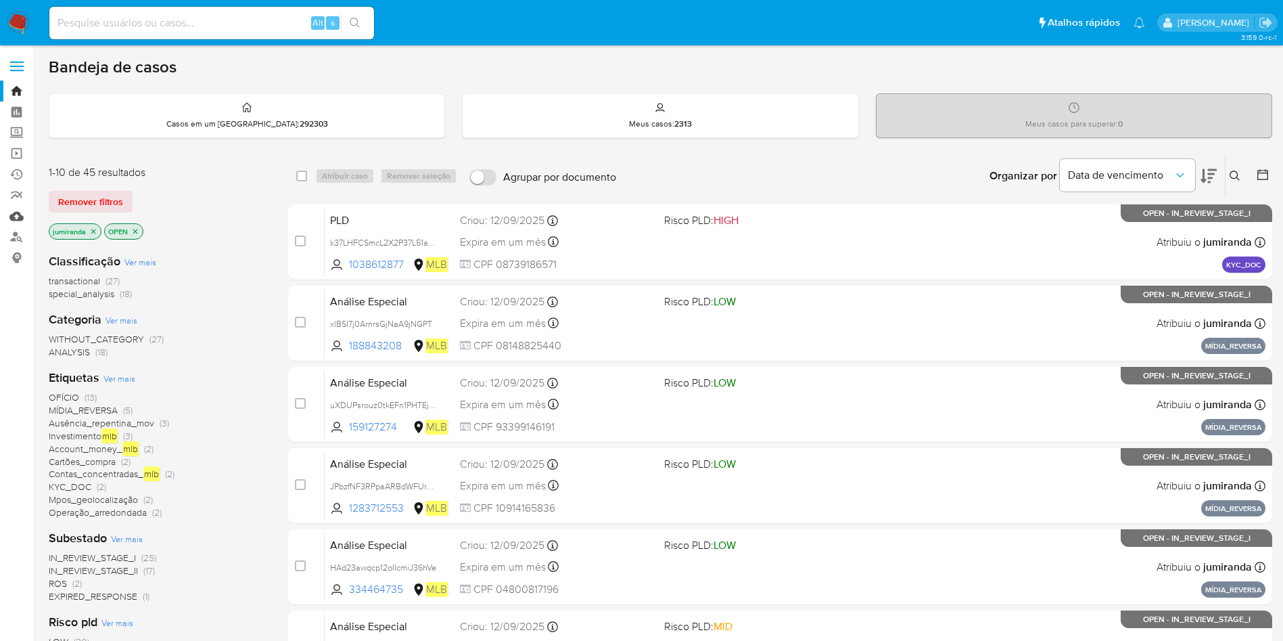
drag, startPoint x: 432, startPoint y: 9, endPoint x: 14, endPoint y: 213, distance: 465.6
click at [12, 213] on link "Mulan" at bounding box center [80, 216] width 161 height 21
click at [14, 213] on link "Mulan" at bounding box center [80, 216] width 161 height 21
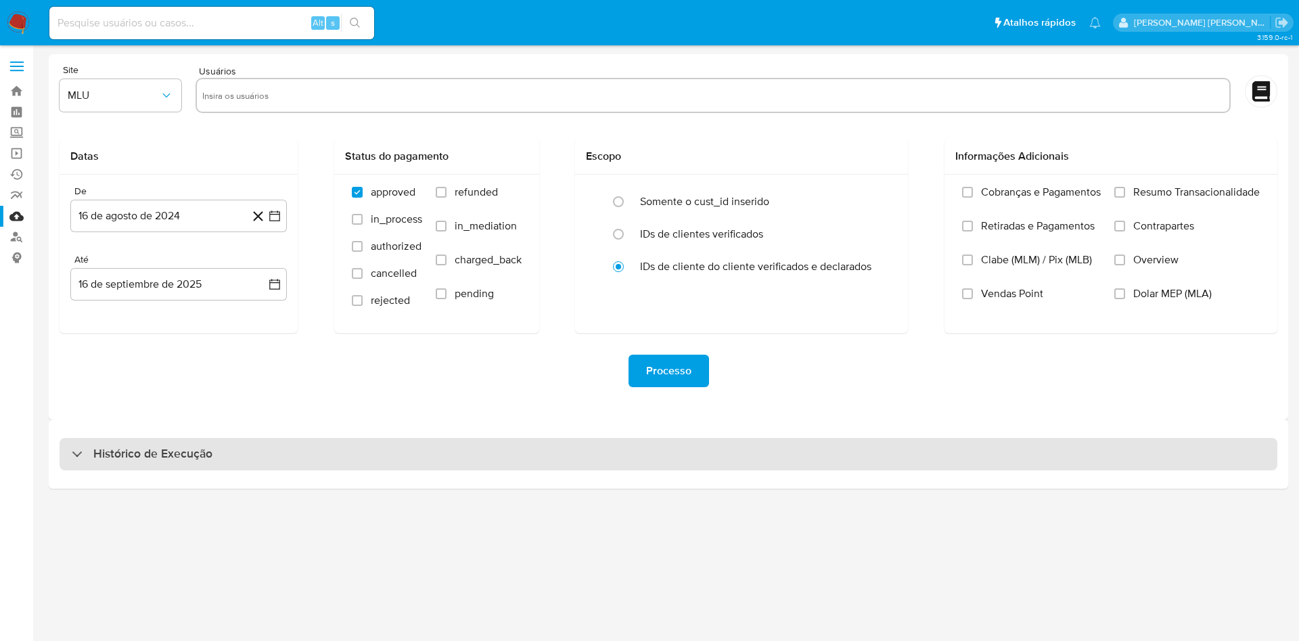
click at [534, 465] on div "Histórico de Execução" at bounding box center [669, 454] width 1218 height 32
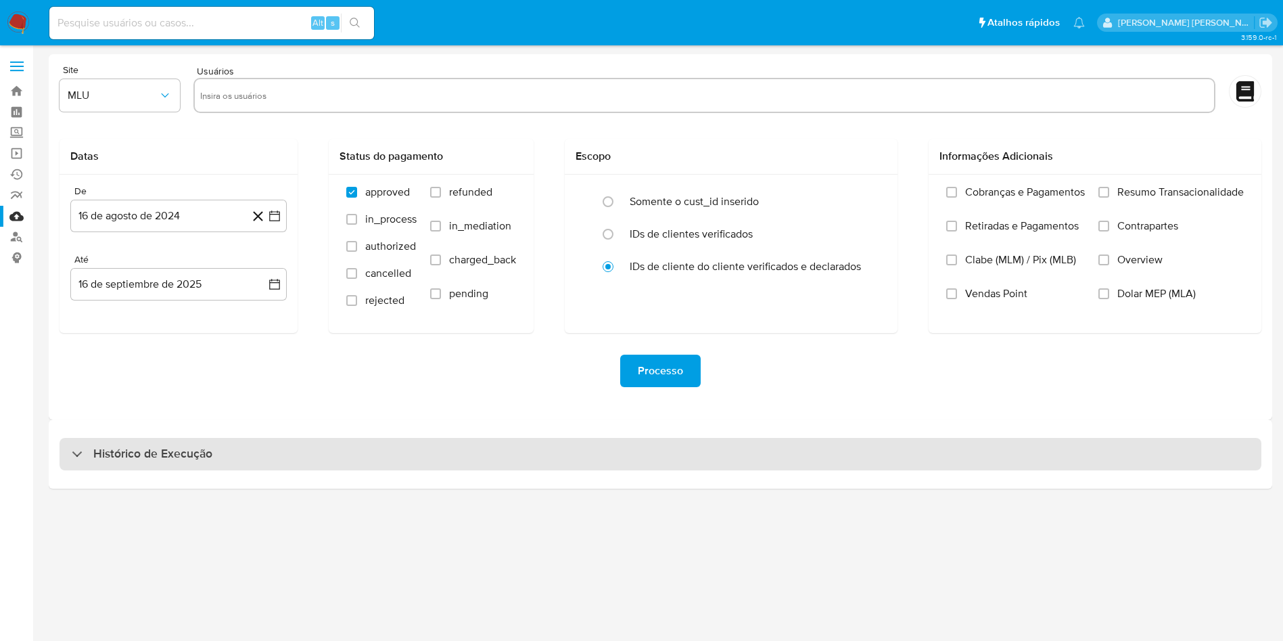
select select "10"
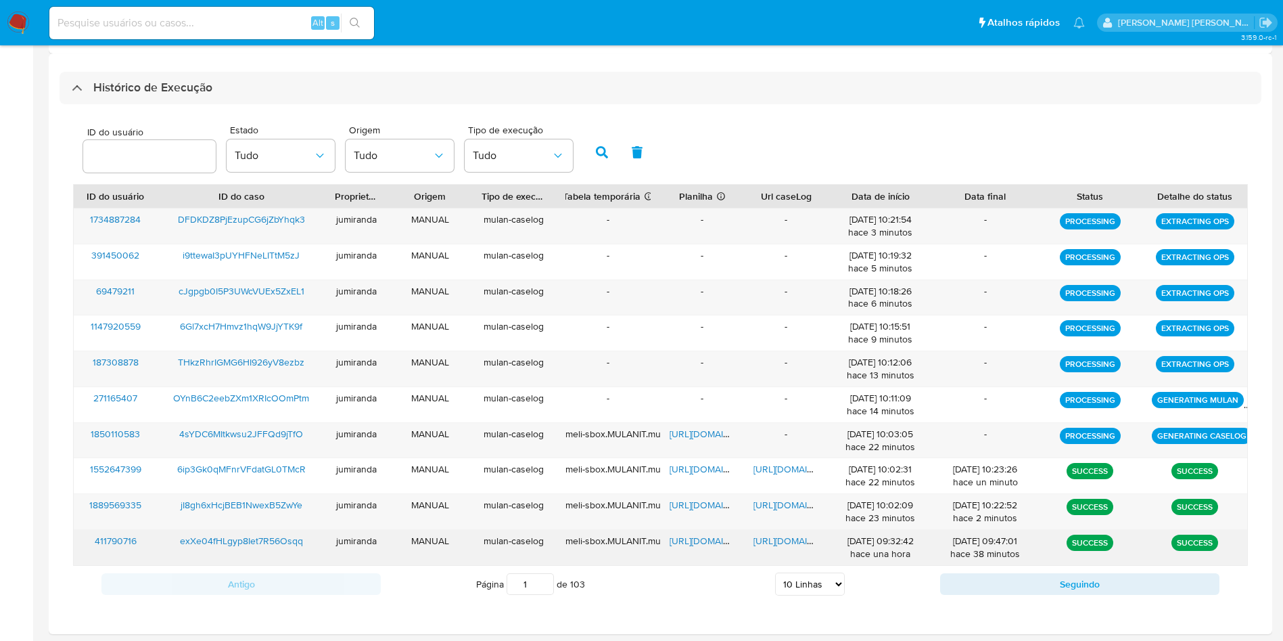
scroll to position [417, 0]
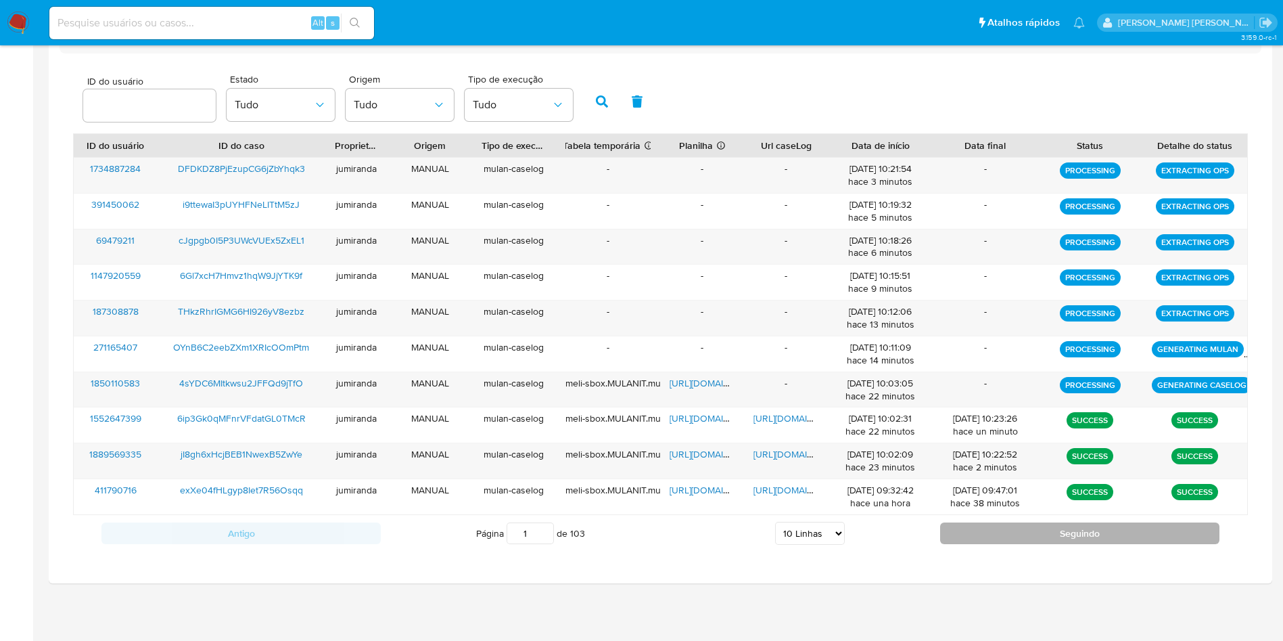
click at [1021, 529] on button "Seguindo" at bounding box center [1079, 533] width 279 height 22
type input "2"
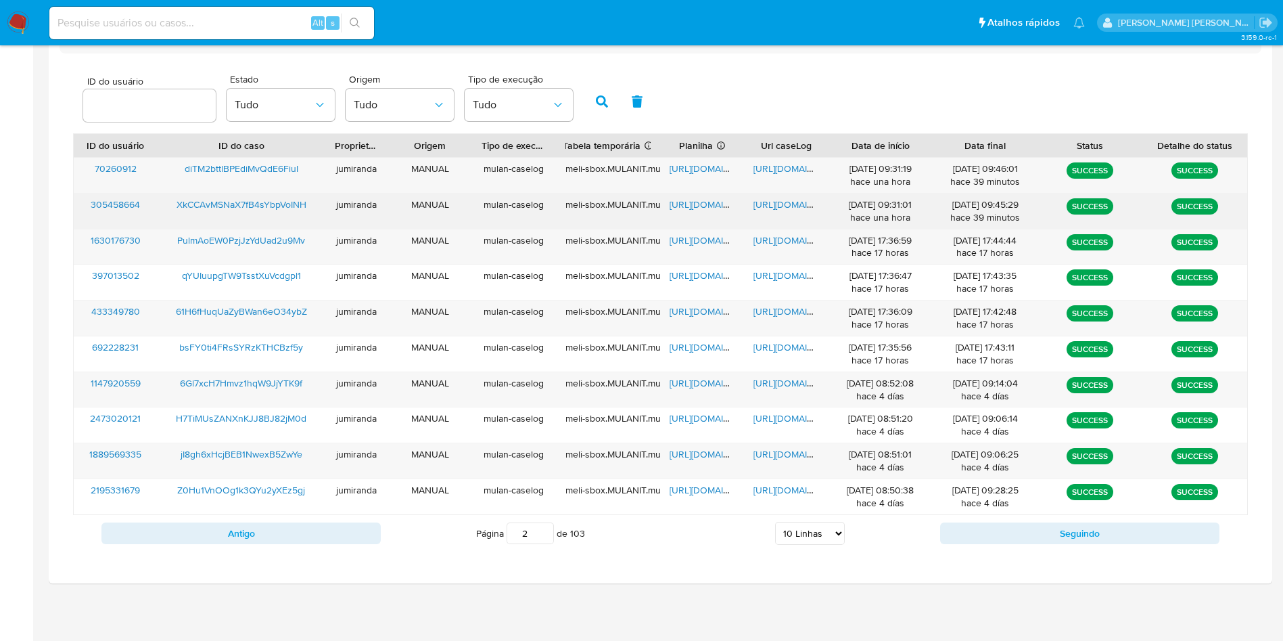
click at [715, 202] on span "https://docs.google.com/spreadsheets/d/1VGCD9r5xaIL7y3wmPUKdTeT5h3MUgZ-BC54zaw7…" at bounding box center [716, 205] width 93 height 14
click at [777, 205] on span "https://docs.google.com/document/d/1PeQnQuZjF2lHX7gSLF-f_JG4JXkA7LtMgBRaO_97F6A…" at bounding box center [800, 205] width 93 height 14
click at [272, 208] on span "XkCCAvMSNaX7fB4sYbpVoINH" at bounding box center [242, 205] width 130 height 14
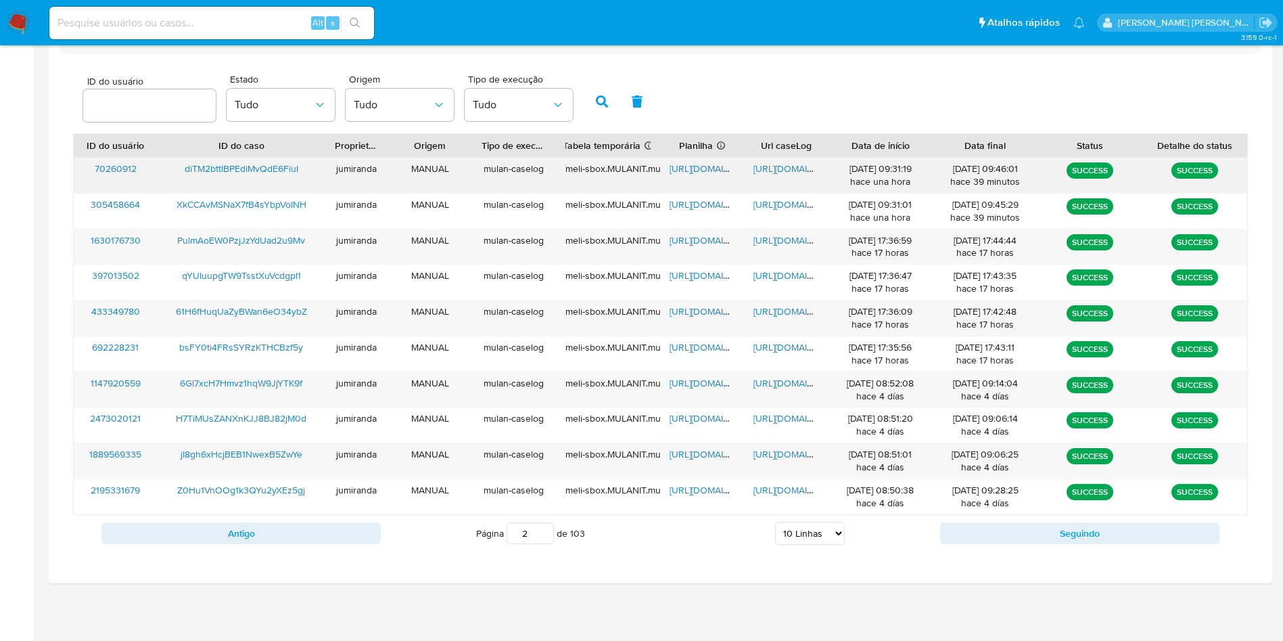
drag, startPoint x: 704, startPoint y: 160, endPoint x: 718, endPoint y: 160, distance: 14.9
click at [704, 158] on div "https://docs.google.com/spreadsheets/d/1EhZ-OxDYO1pwUwX5_KBYuxip_BDLf30zSDBb5O7…" at bounding box center [702, 175] width 84 height 35
drag, startPoint x: 699, startPoint y: 163, endPoint x: 776, endPoint y: 169, distance: 76.7
click at [699, 163] on span "https://docs.google.com/spreadsheets/d/1EhZ-OxDYO1pwUwX5_KBYuxip_BDLf30zSDBb5O7…" at bounding box center [716, 169] width 93 height 14
click at [783, 169] on span "https://docs.google.com/document/d/1gTdKTCWE_JiK2Z0sink9x3GZQF0XHZ3PREC0gG65FcM…" at bounding box center [800, 169] width 93 height 14
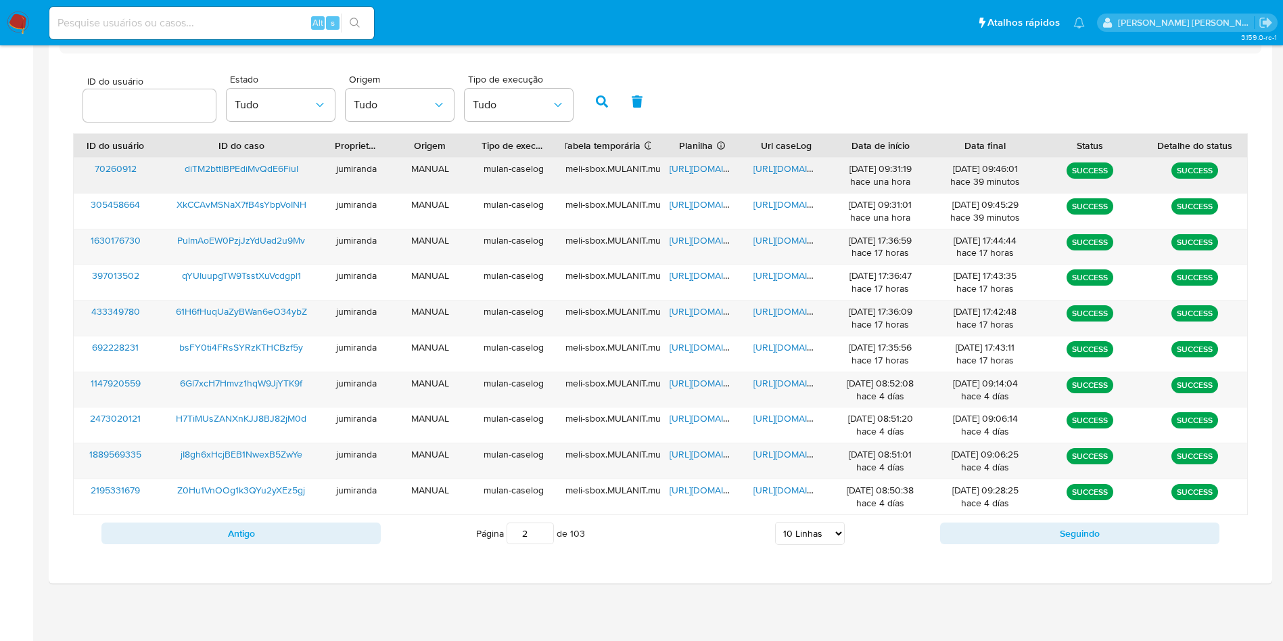
click at [230, 169] on span "diTM2bttlBPEdiMvQdE6FiuI" at bounding box center [242, 169] width 114 height 14
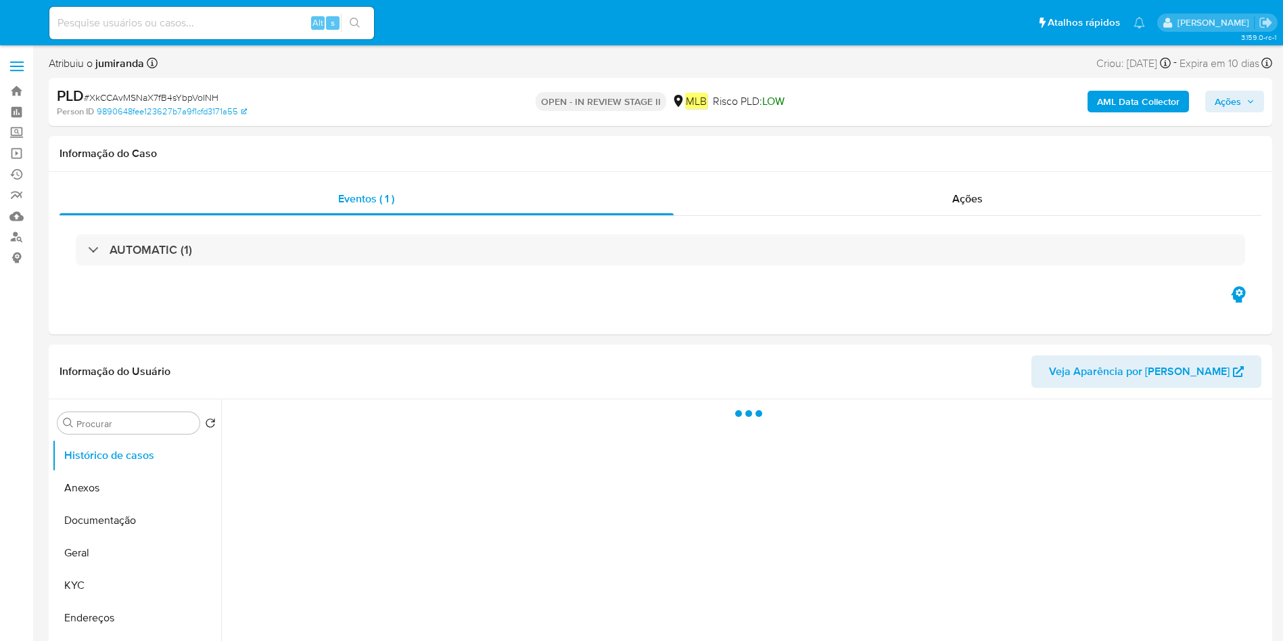
select select "10"
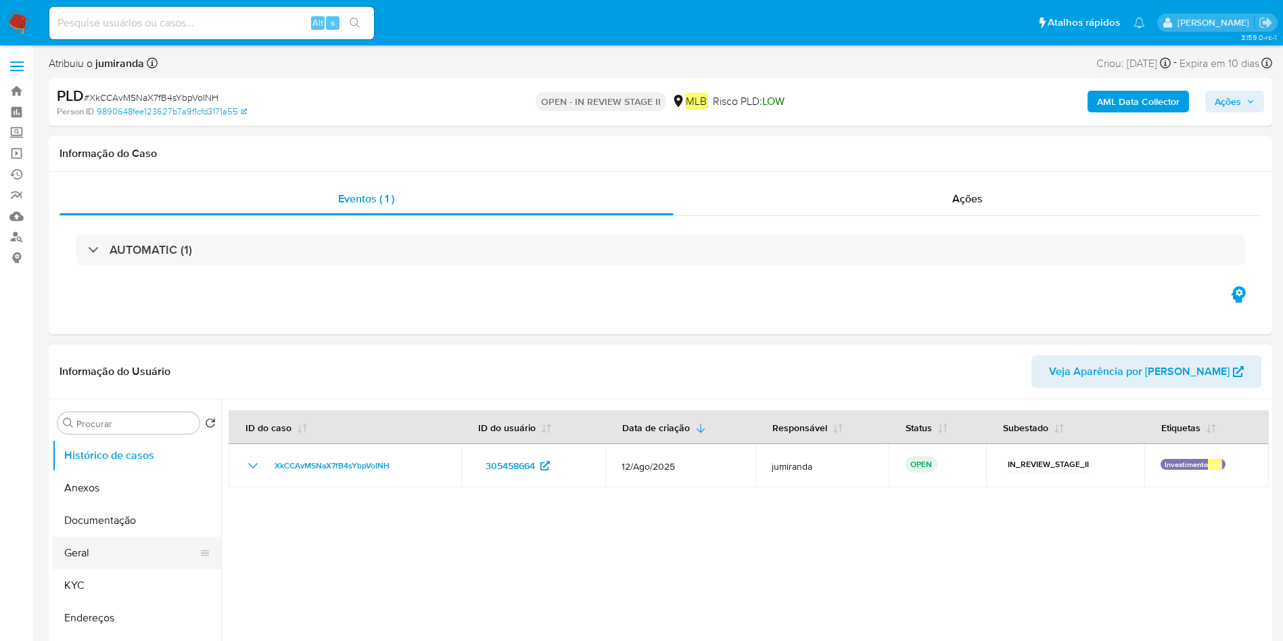
click at [112, 551] on button "Geral" at bounding box center [131, 552] width 158 height 32
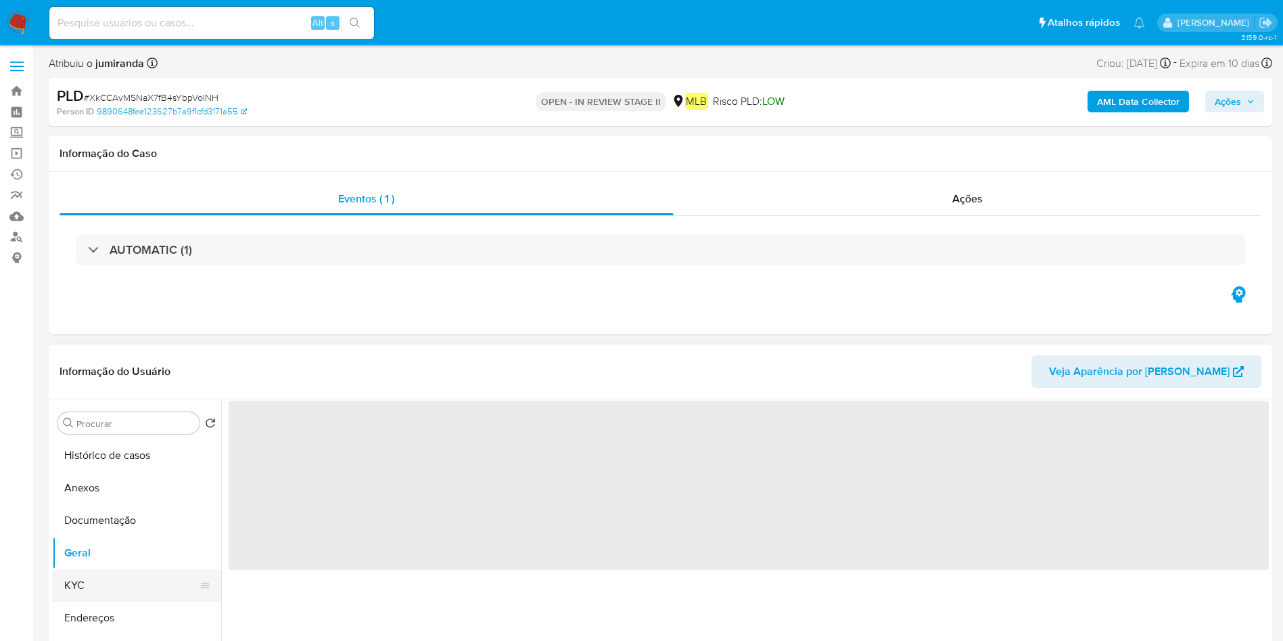
click at [101, 578] on button "KYC" at bounding box center [131, 585] width 158 height 32
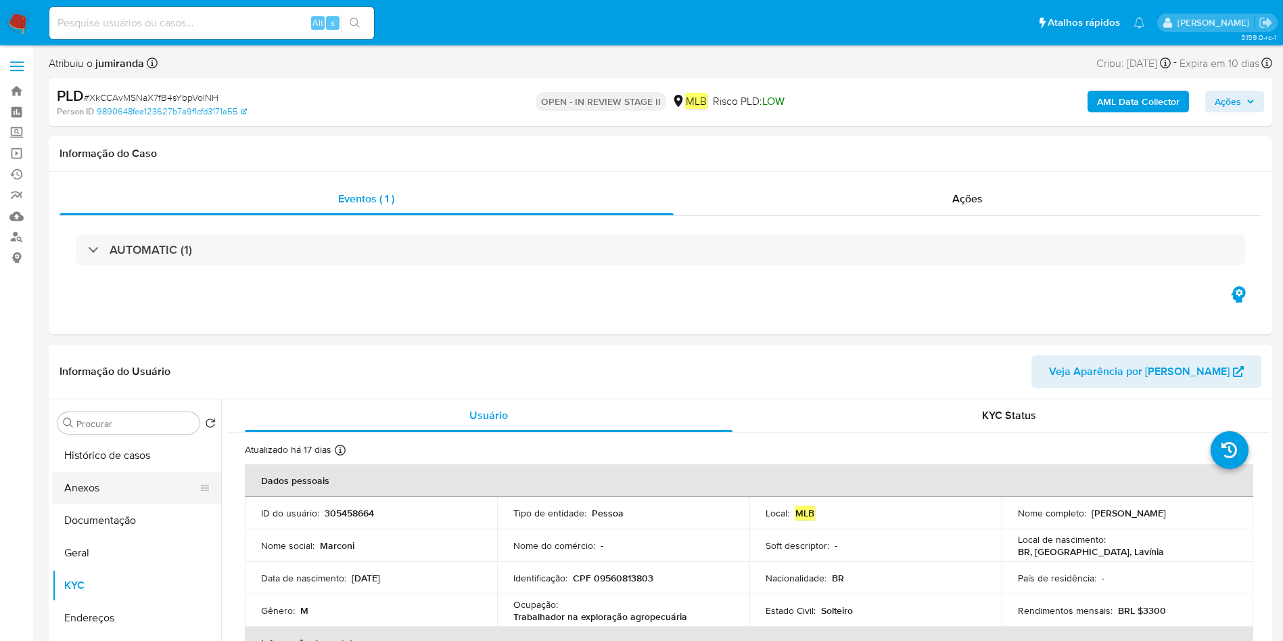
click at [108, 492] on button "Anexos" at bounding box center [131, 488] width 158 height 32
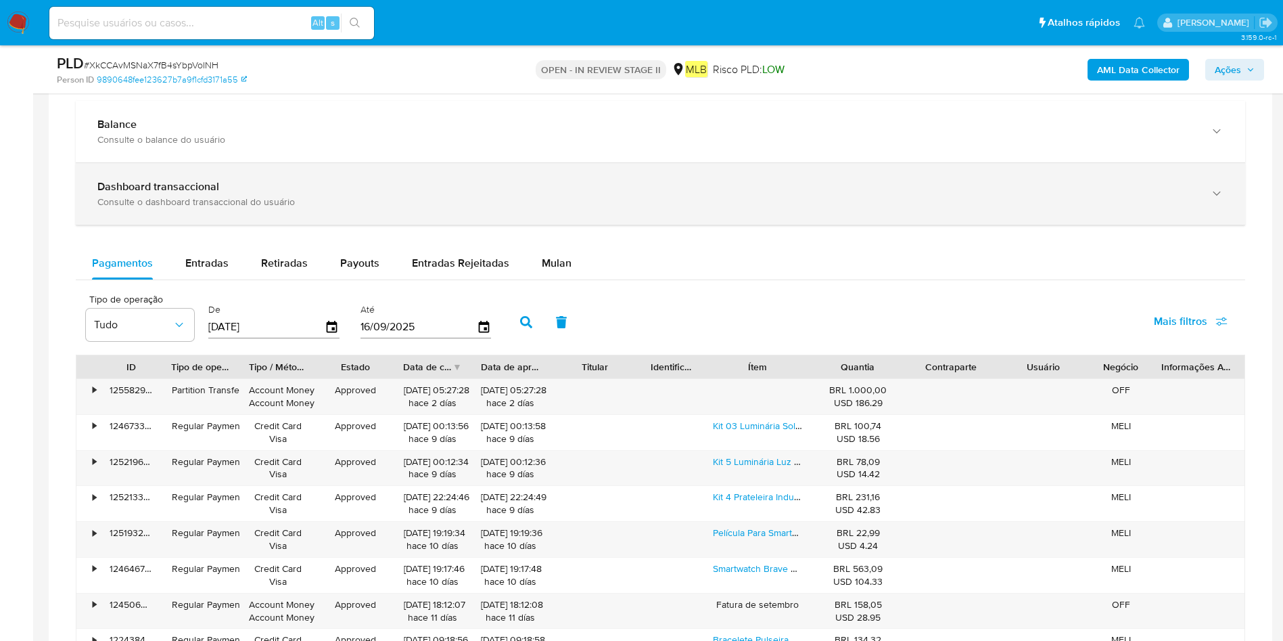
scroll to position [913, 0]
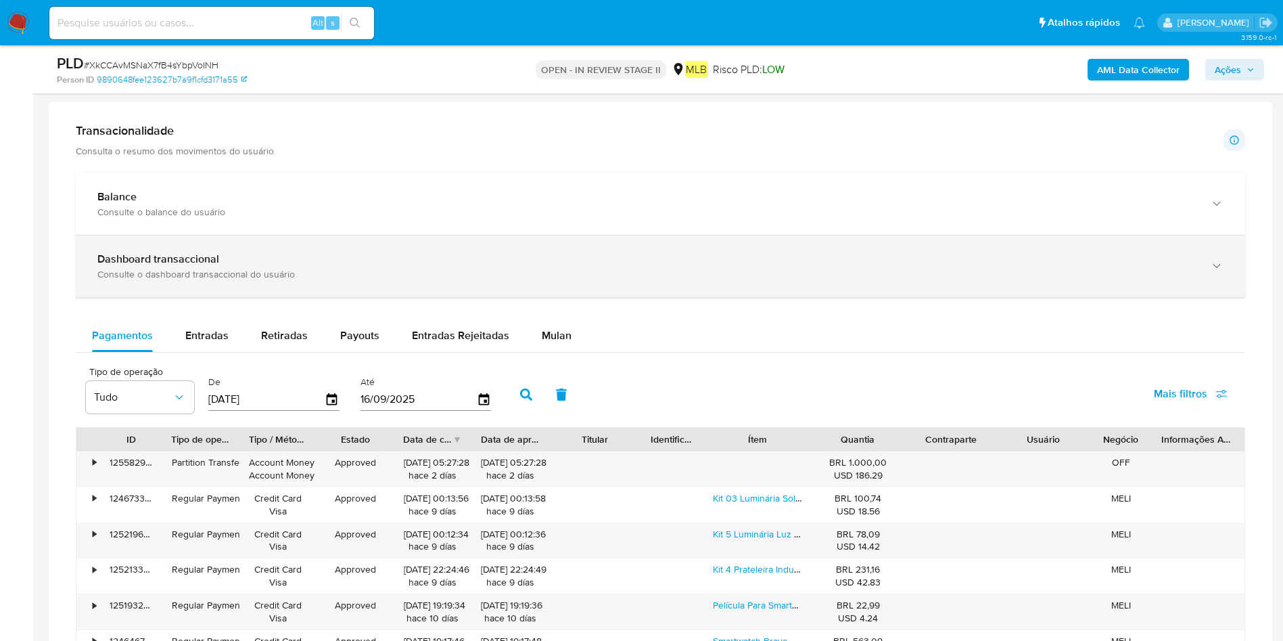
click at [298, 262] on div "Dashboard transaccional" at bounding box center [646, 259] width 1099 height 14
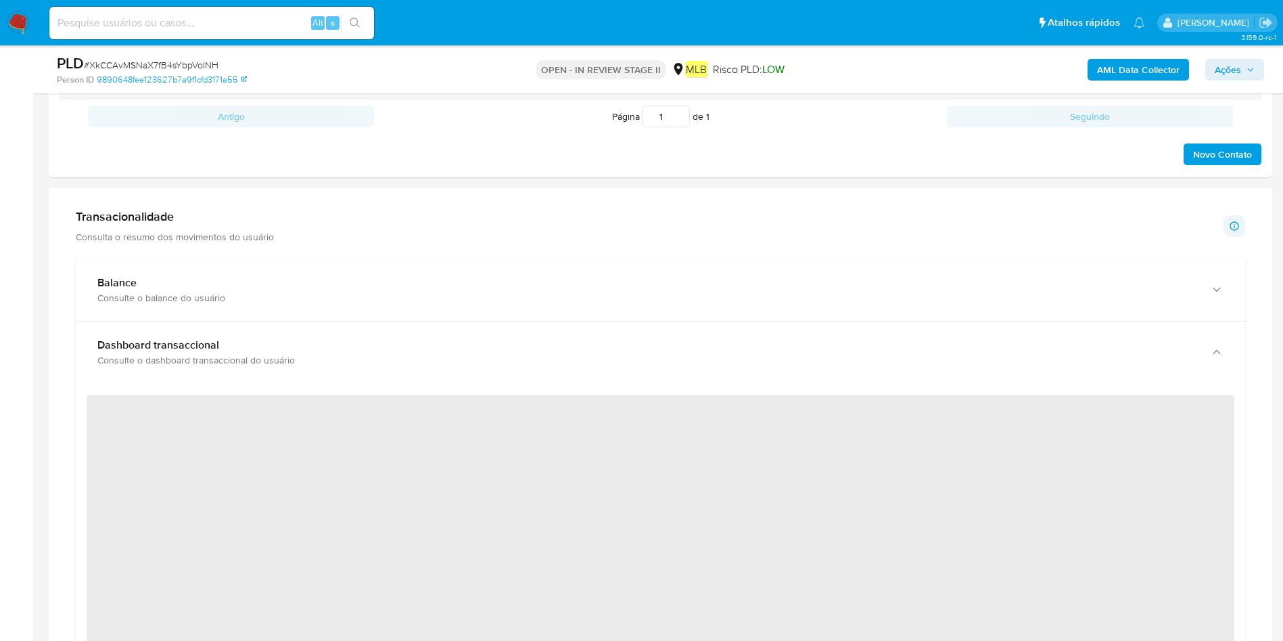
scroll to position [812, 0]
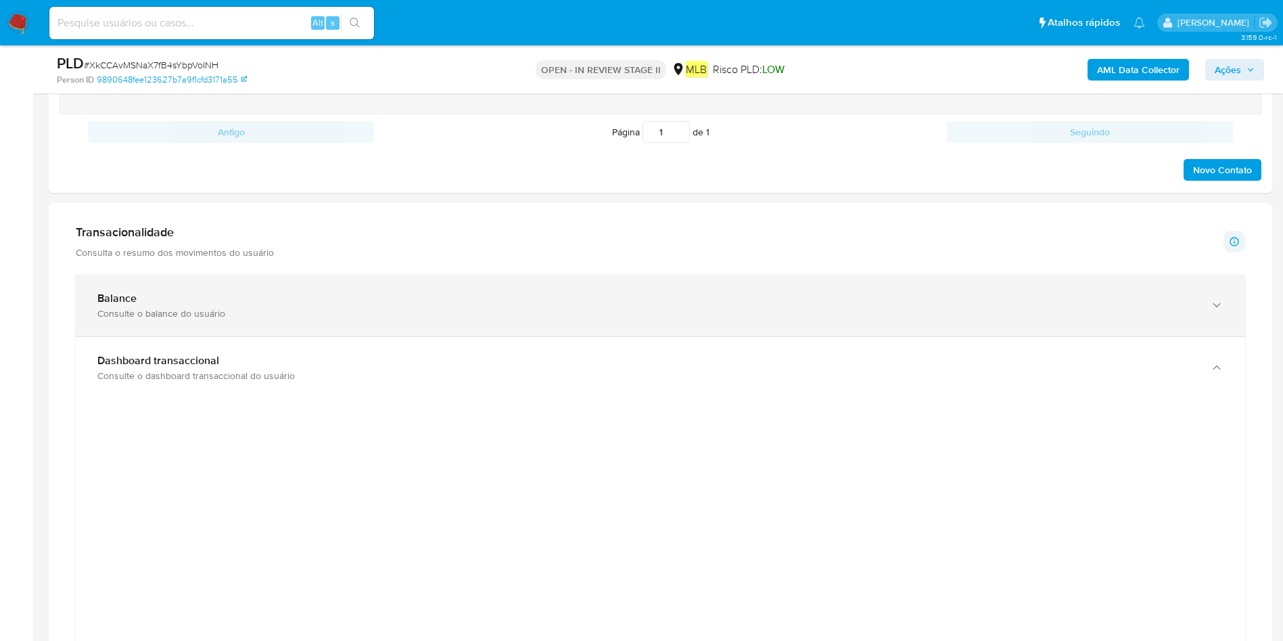
click at [399, 305] on div "Balance Consulte o balance do usuário" at bounding box center [646, 306] width 1099 height 28
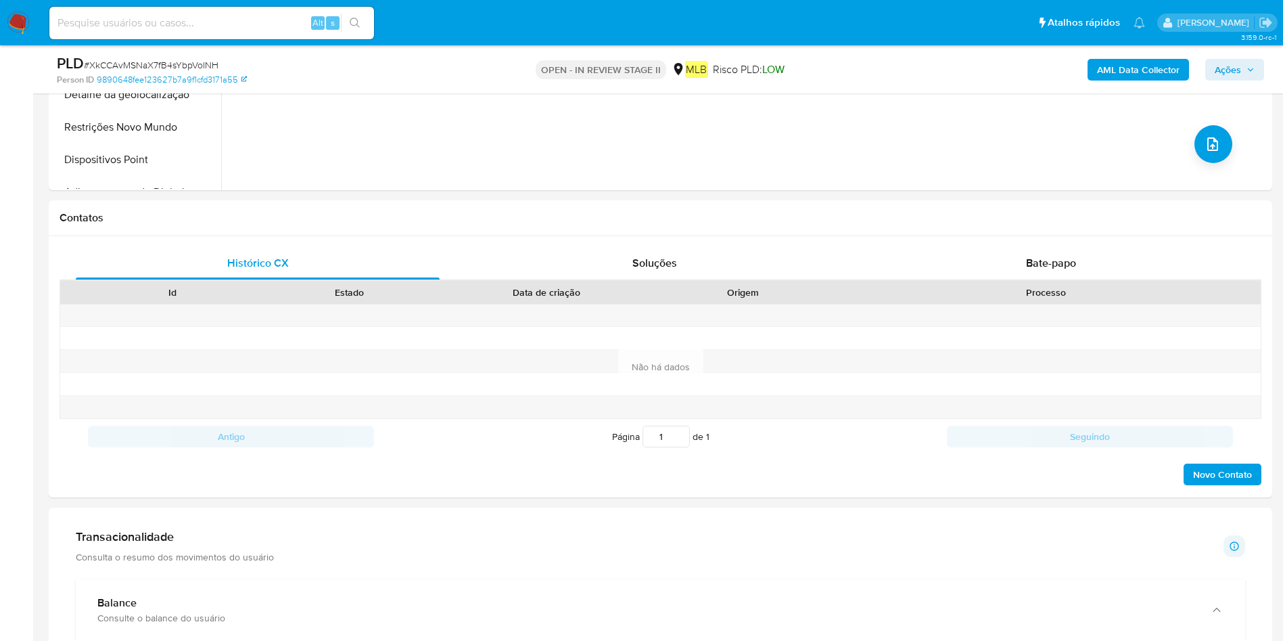
scroll to position [0, 0]
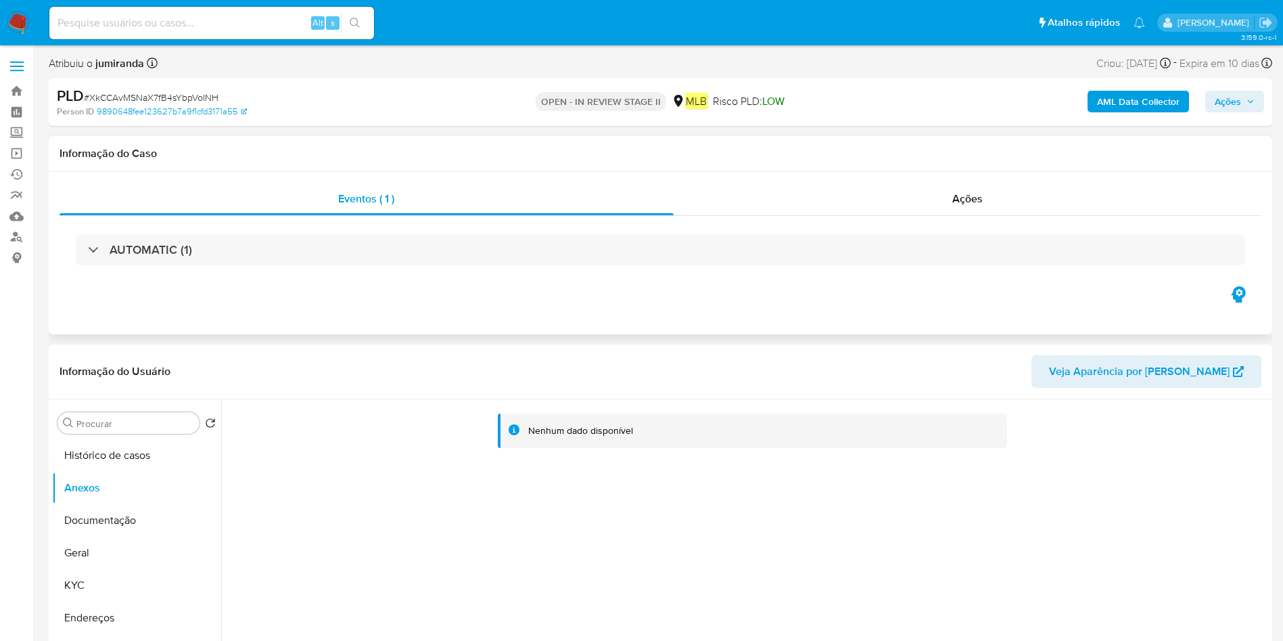
click at [160, 227] on div "AUTOMATIC (1)" at bounding box center [661, 250] width 1202 height 68
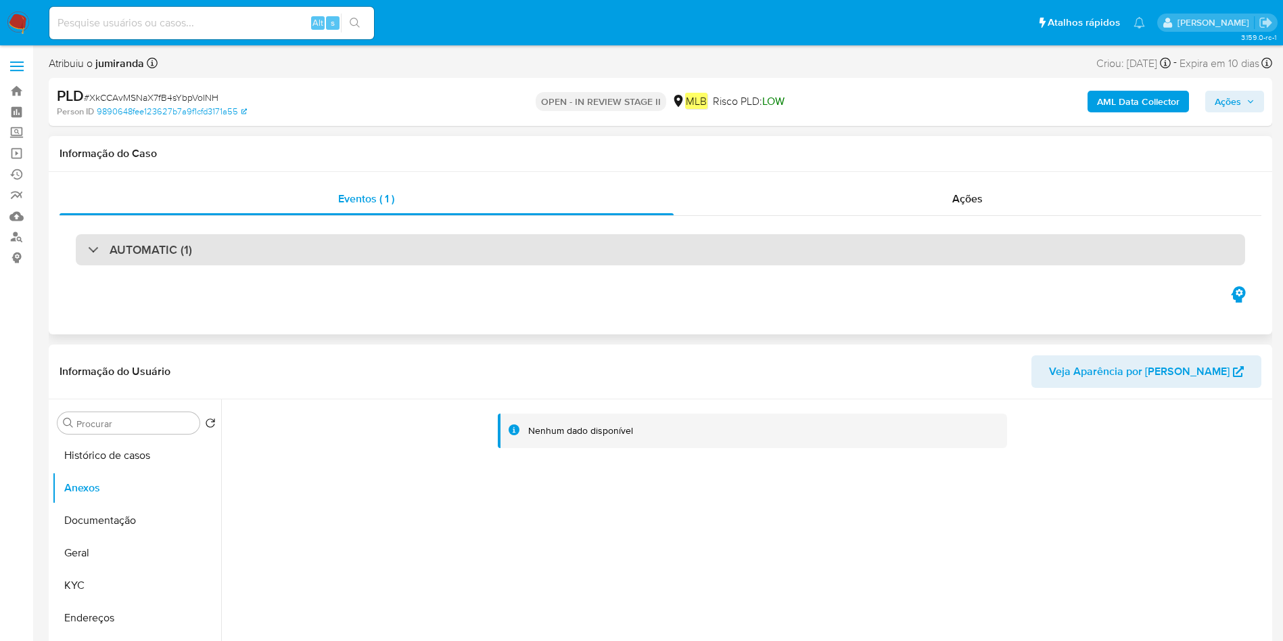
click at [157, 250] on h3 "AUTOMATIC (1)" at bounding box center [151, 249] width 83 height 15
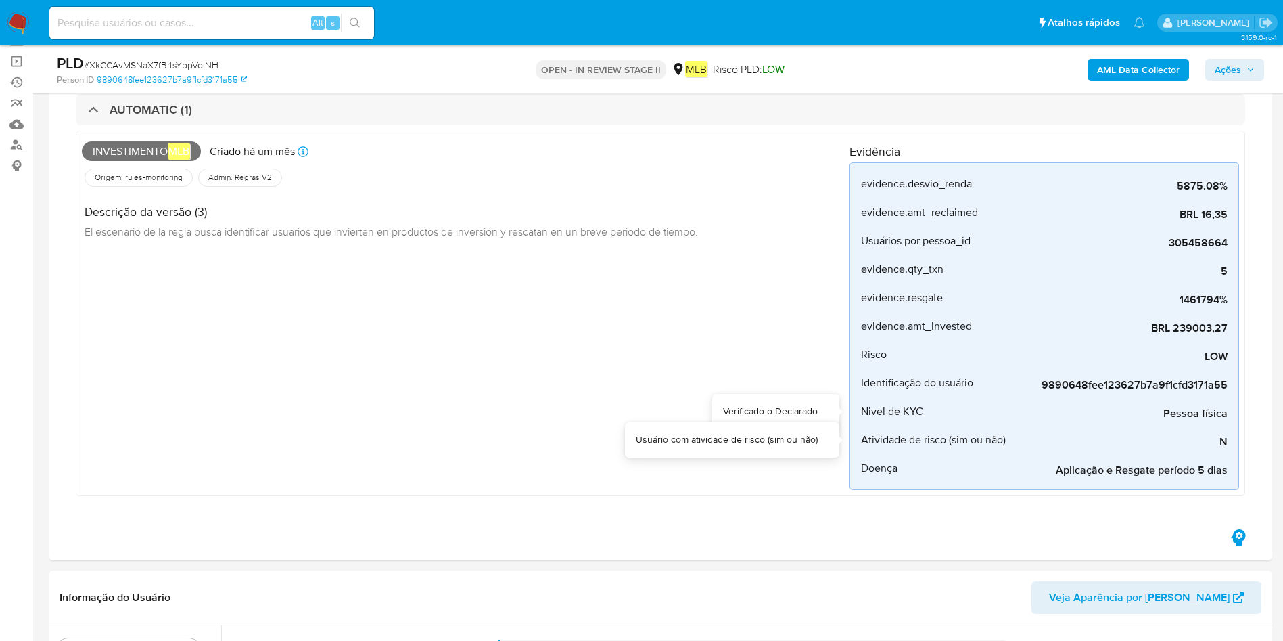
scroll to position [101, 0]
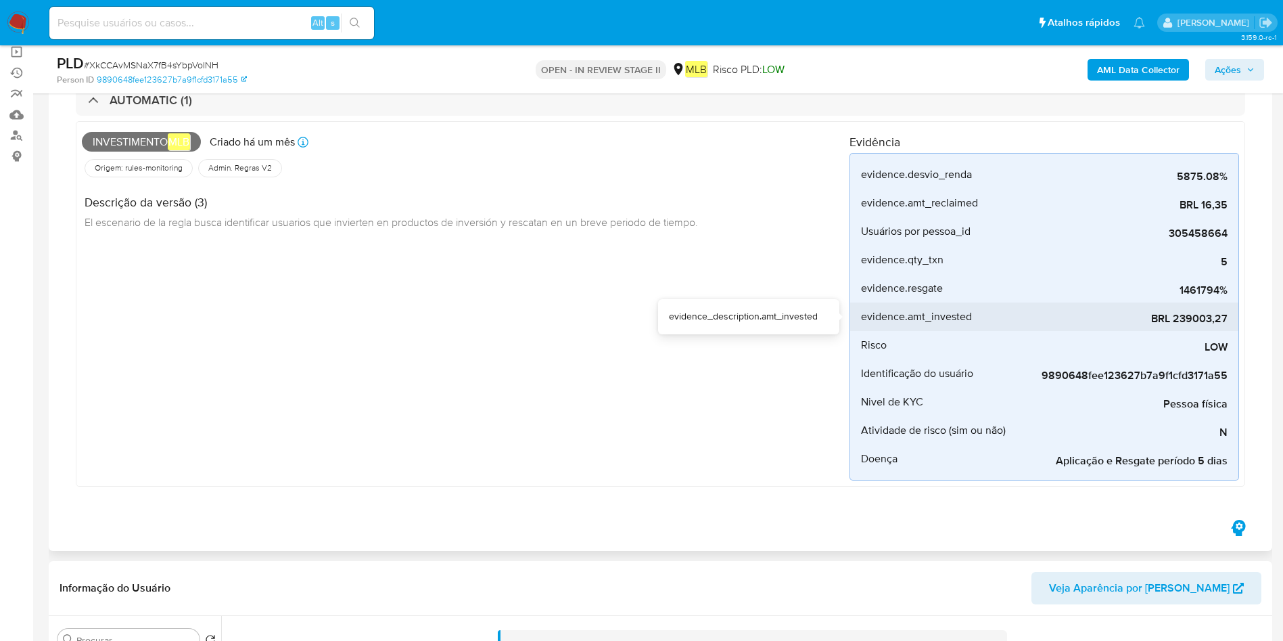
click at [1203, 324] on span "BRL 239003,27" at bounding box center [1126, 319] width 203 height 14
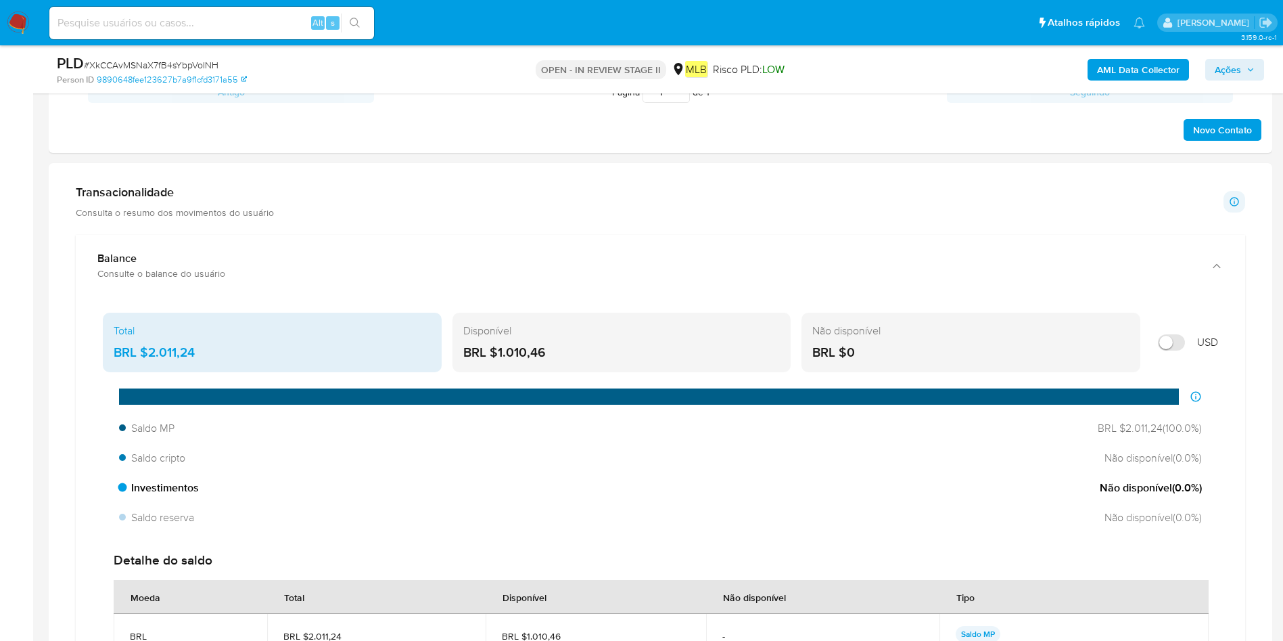
scroll to position [1421, 0]
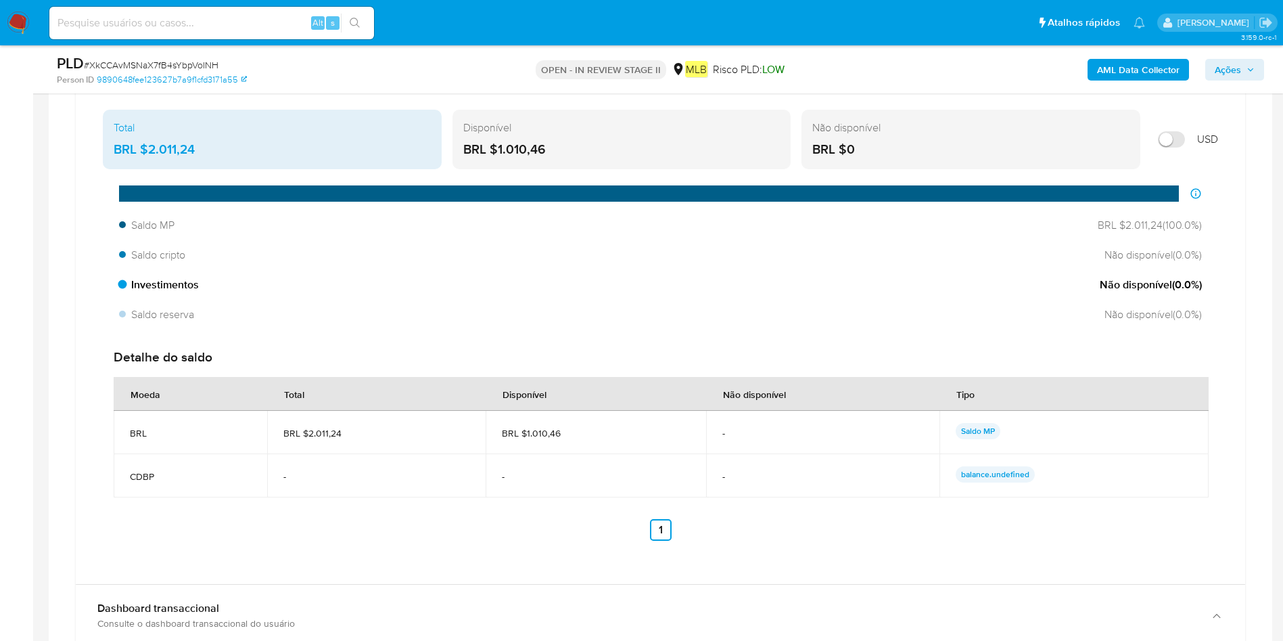
click at [1182, 285] on span "Não disponível ( 0.0 %)" at bounding box center [1151, 284] width 102 height 15
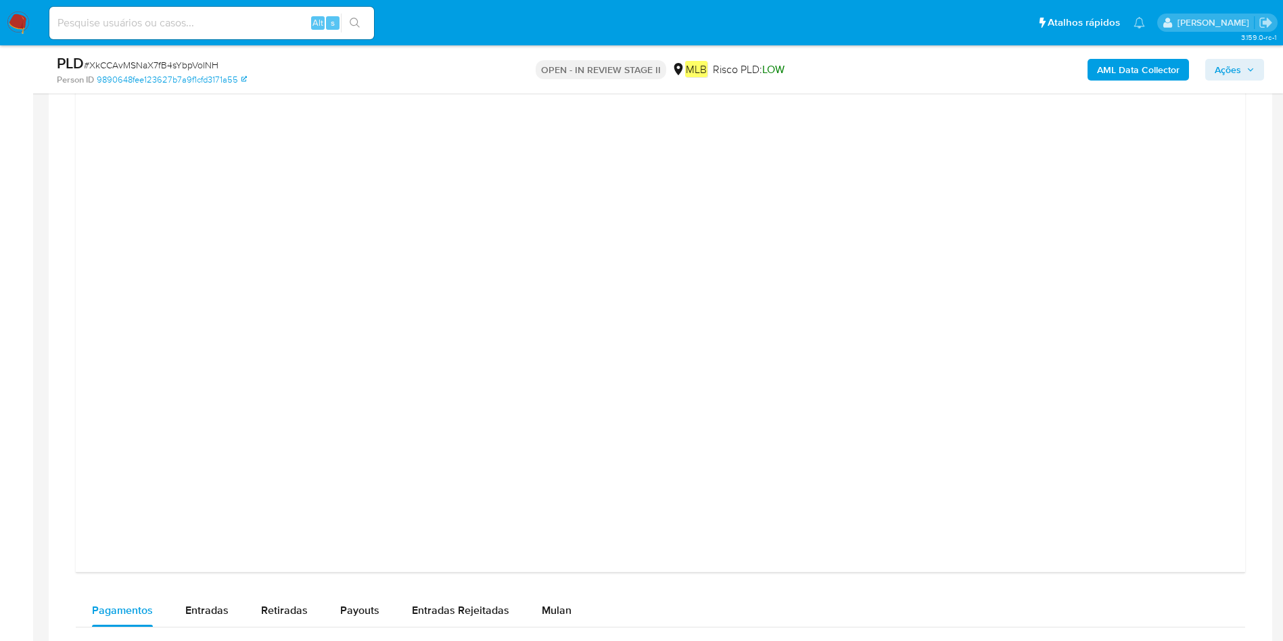
scroll to position [2435, 0]
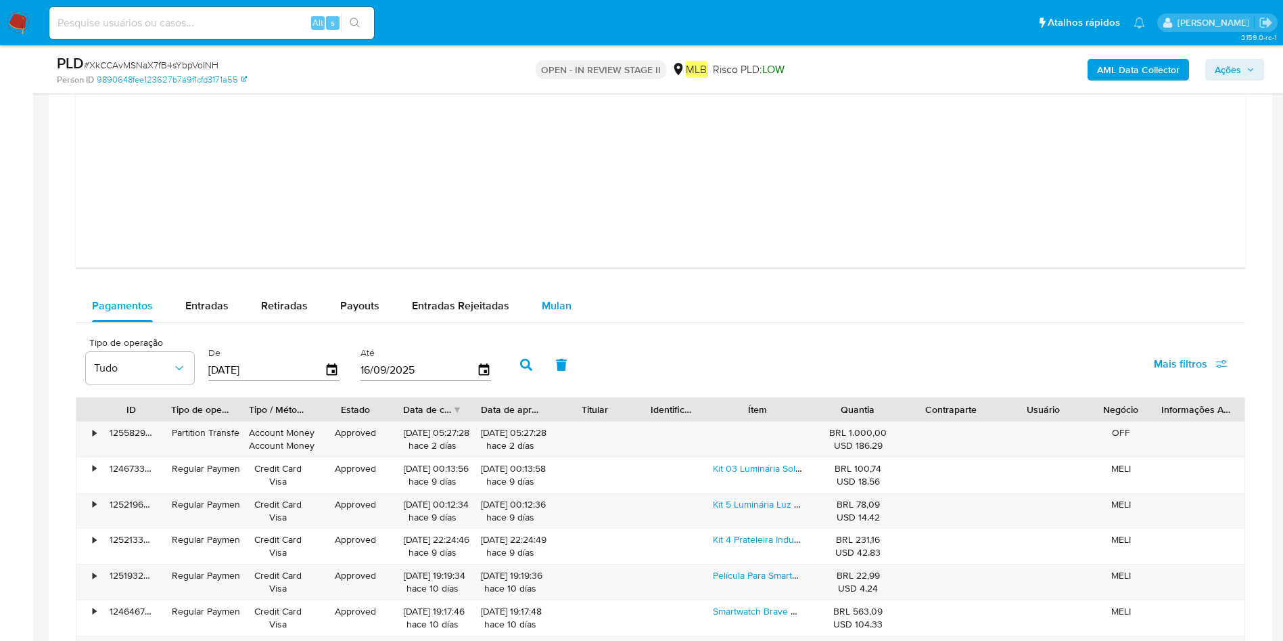
click at [536, 302] on button "Mulan" at bounding box center [557, 306] width 62 height 32
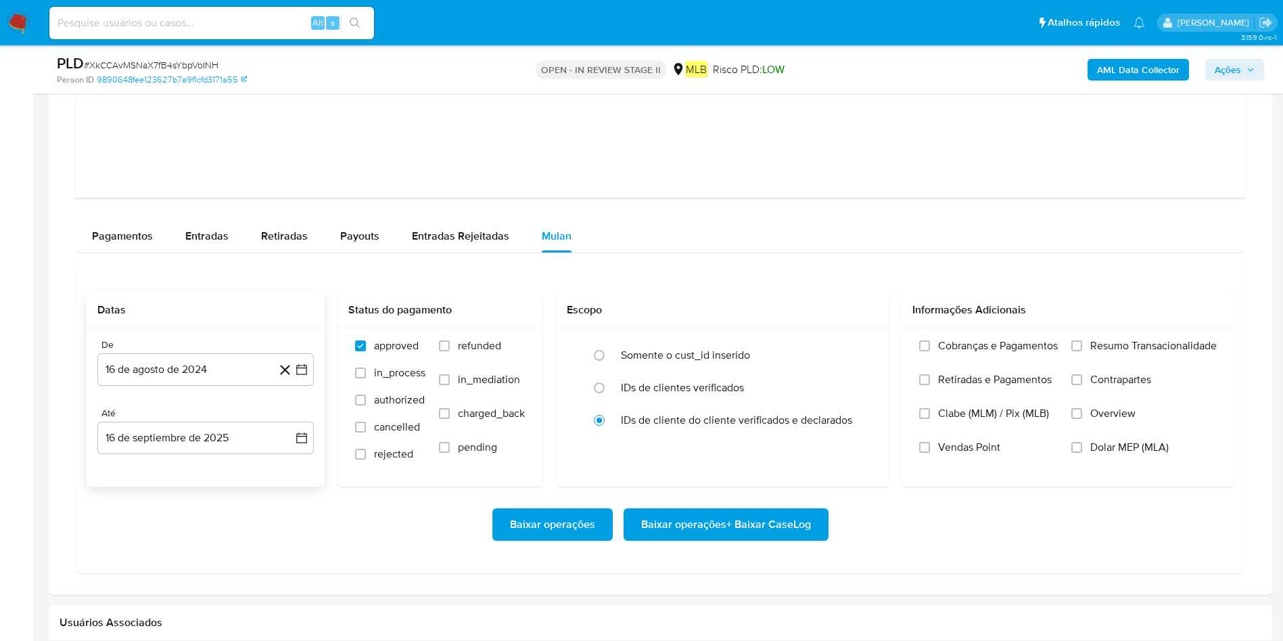
scroll to position [2537, 0]
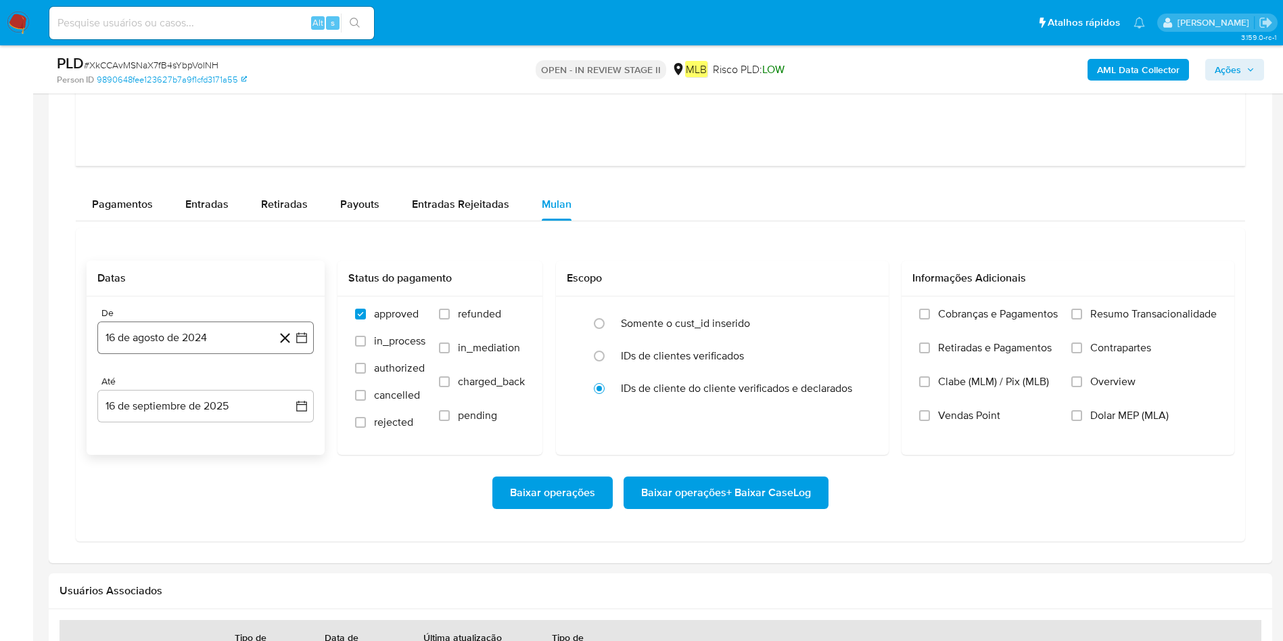
click at [203, 339] on button "16 de agosto de 2024" at bounding box center [205, 337] width 216 height 32
click at [216, 371] on div "agosto 2024 agosto 2024 lun lunes mar martes mié miércoles jue jueves vie viern…" at bounding box center [205, 465] width 216 height 214
click at [208, 384] on span "agosto 2024" at bounding box center [199, 387] width 62 height 14
click at [285, 383] on icon "Año siguiente" at bounding box center [287, 386] width 16 height 16
click at [256, 431] on span "mar" at bounding box center [262, 435] width 16 height 11
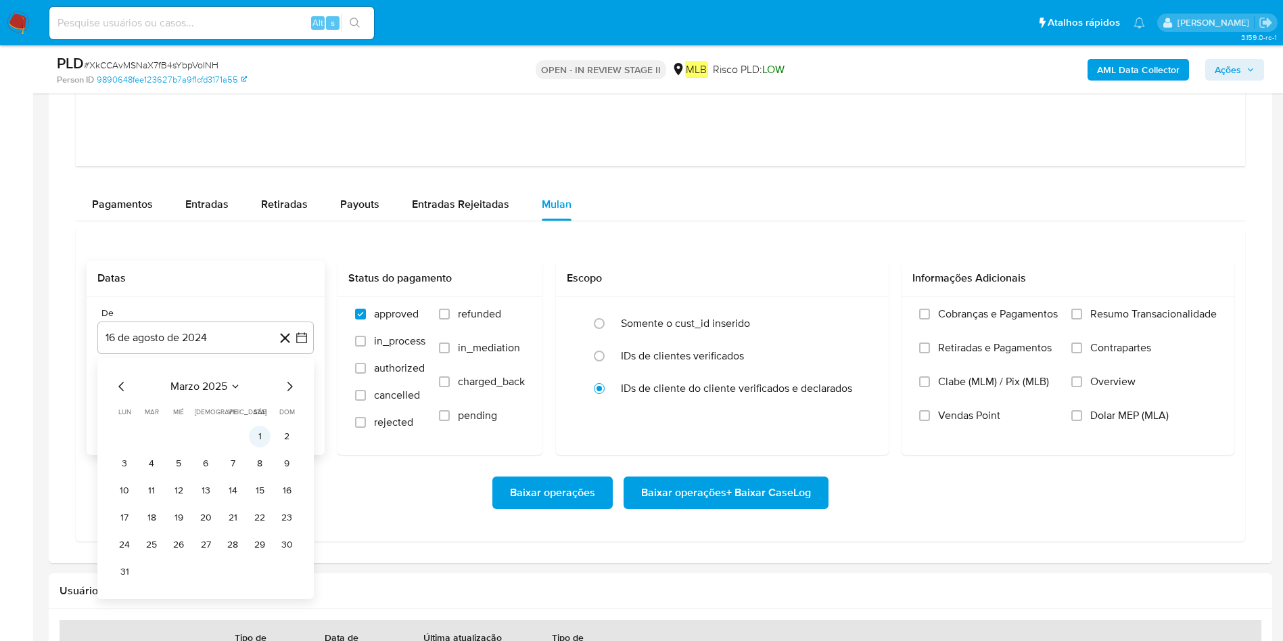
click at [262, 432] on button "1" at bounding box center [260, 437] width 22 height 22
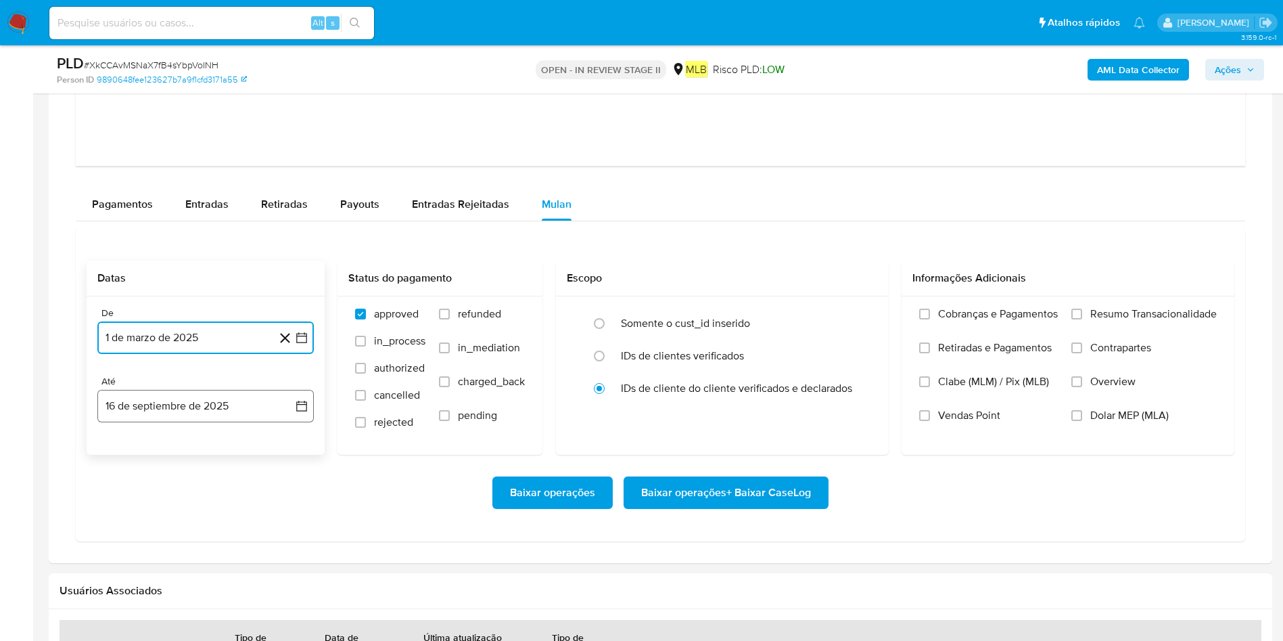
click at [198, 407] on button "16 de septiembre de 2025" at bounding box center [205, 406] width 216 height 32
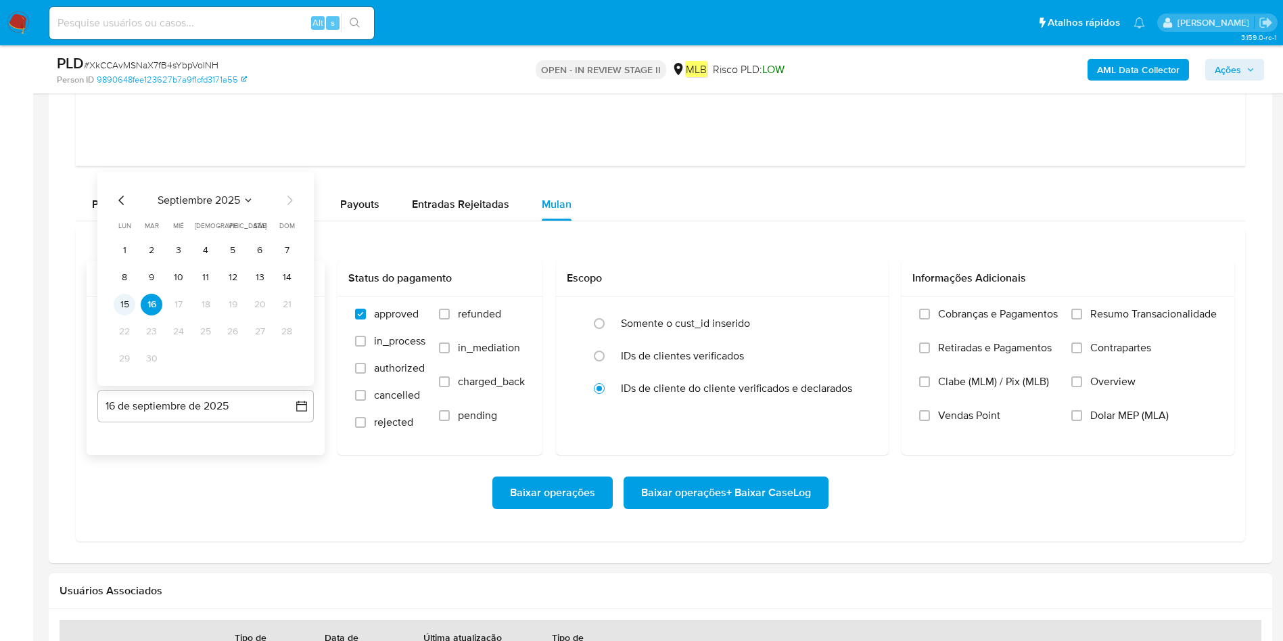
click at [126, 300] on button "15" at bounding box center [125, 305] width 22 height 22
click at [1139, 312] on span "Resumo Transacionalidade" at bounding box center [1153, 314] width 127 height 14
click at [1082, 312] on input "Resumo Transacionalidade" at bounding box center [1077, 313] width 11 height 11
click at [714, 488] on span "Baixar operações + Baixar CaseLog" at bounding box center [726, 493] width 170 height 30
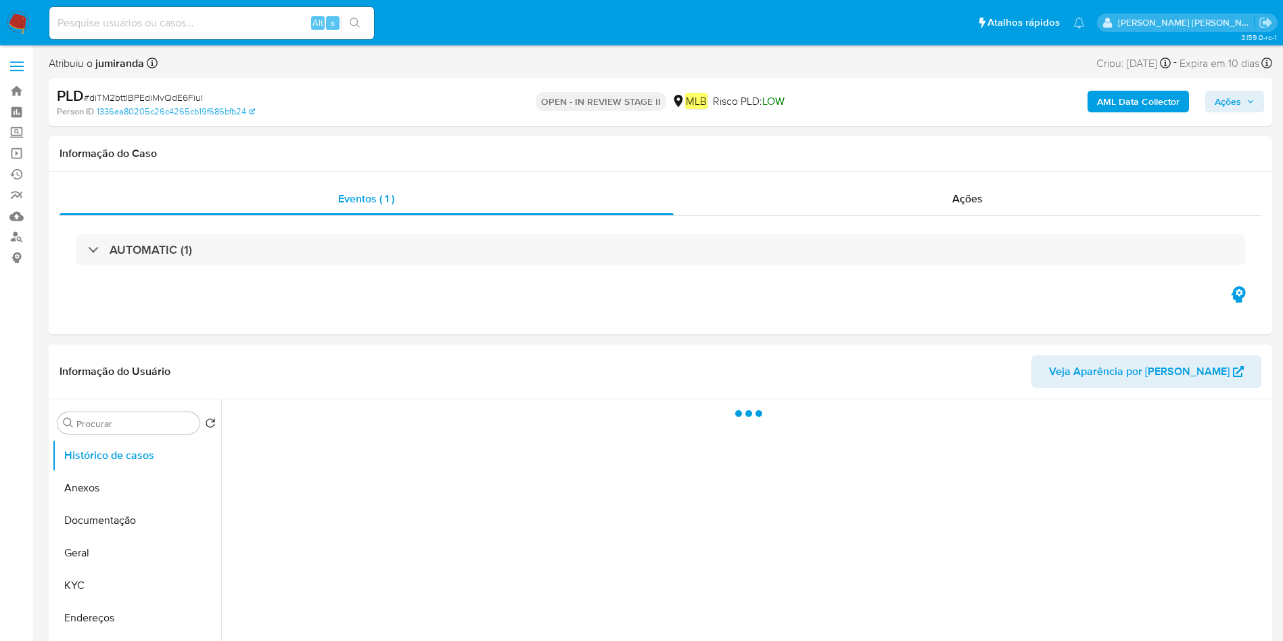
select select "10"
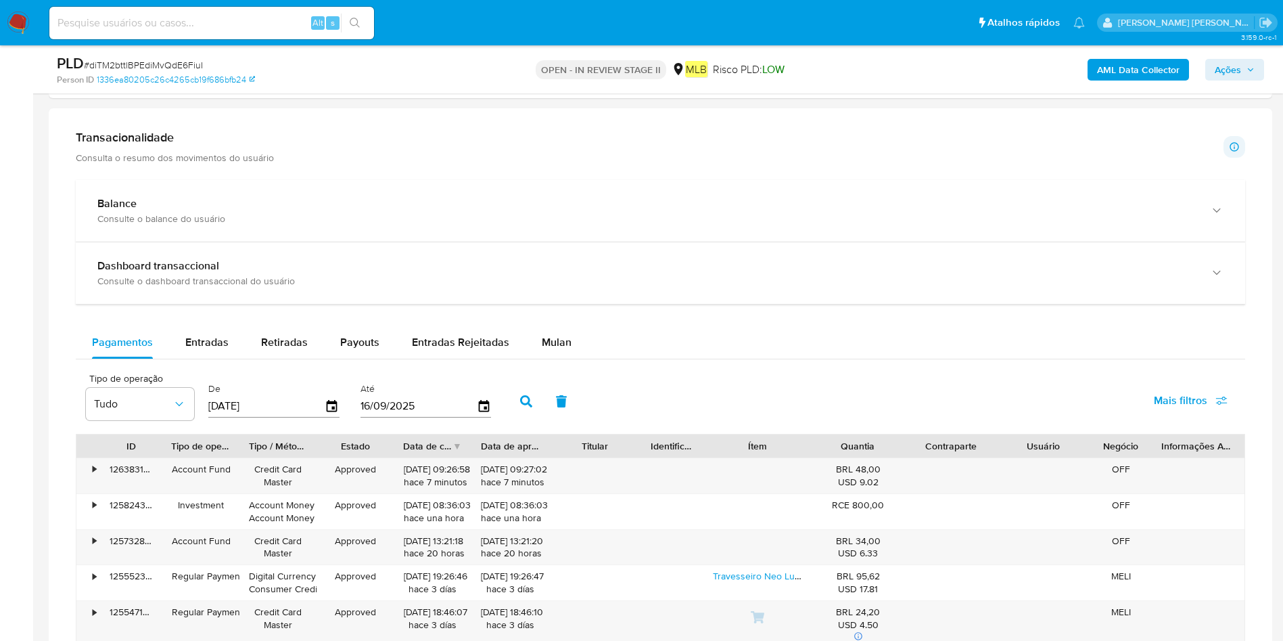
scroll to position [763, 0]
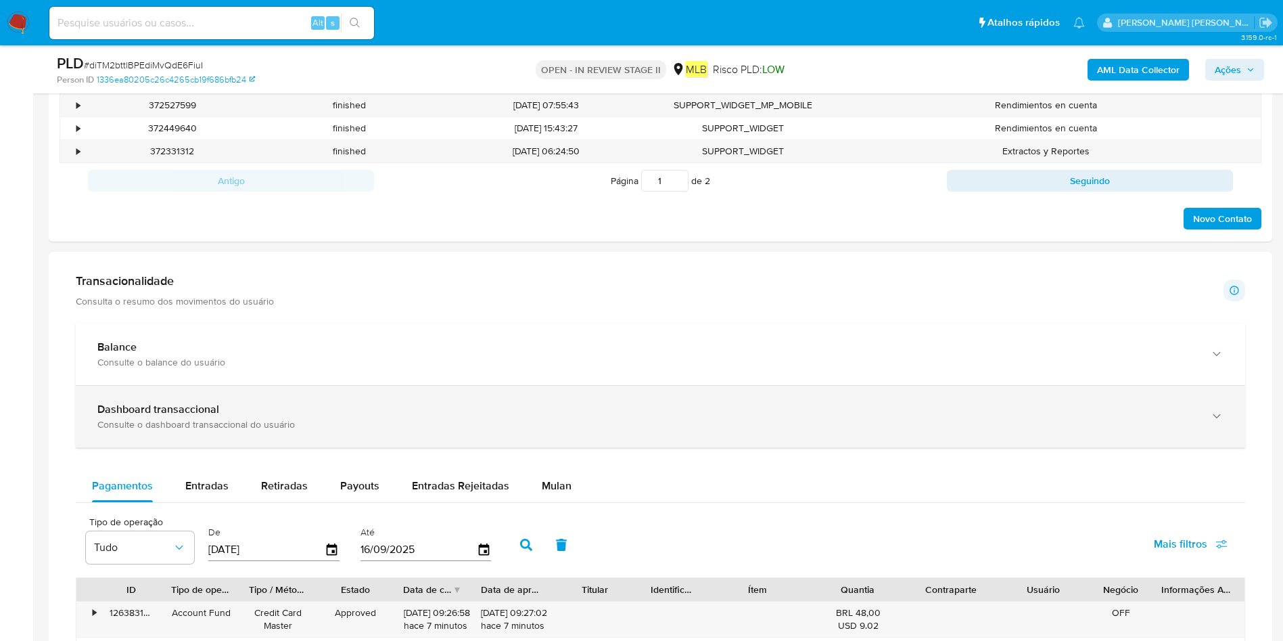
click at [309, 414] on div "Dashboard transaccional" at bounding box center [646, 410] width 1099 height 14
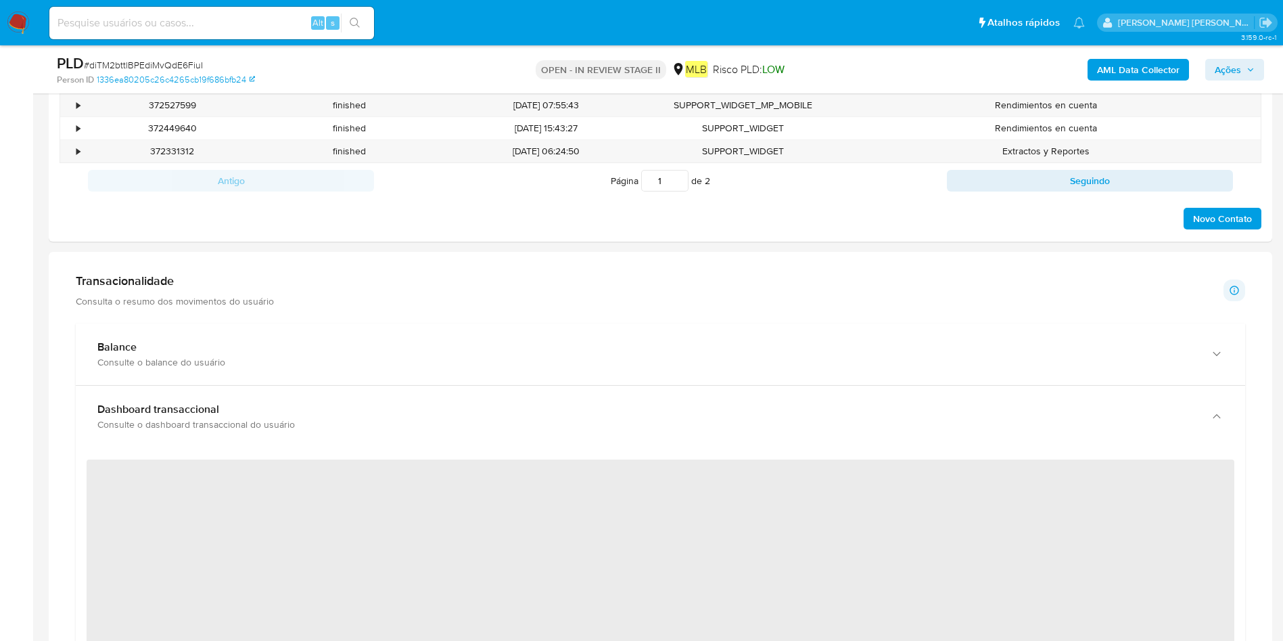
scroll to position [966, 0]
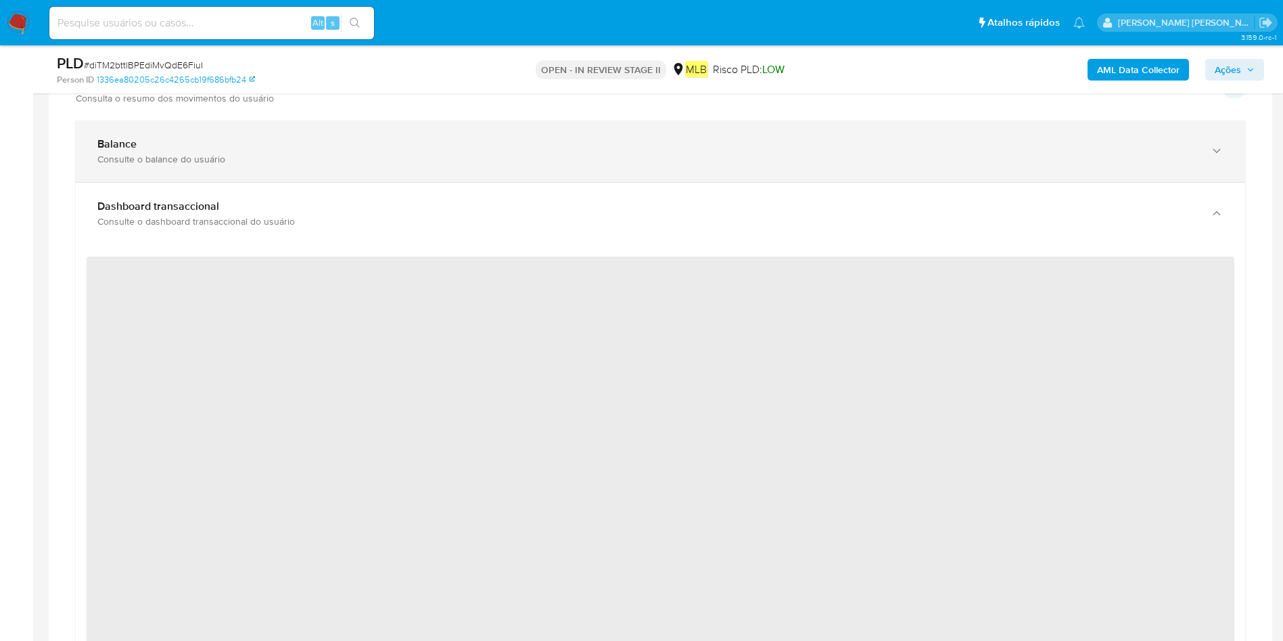
click at [637, 161] on div "Consulte o balance do usuário" at bounding box center [646, 159] width 1099 height 12
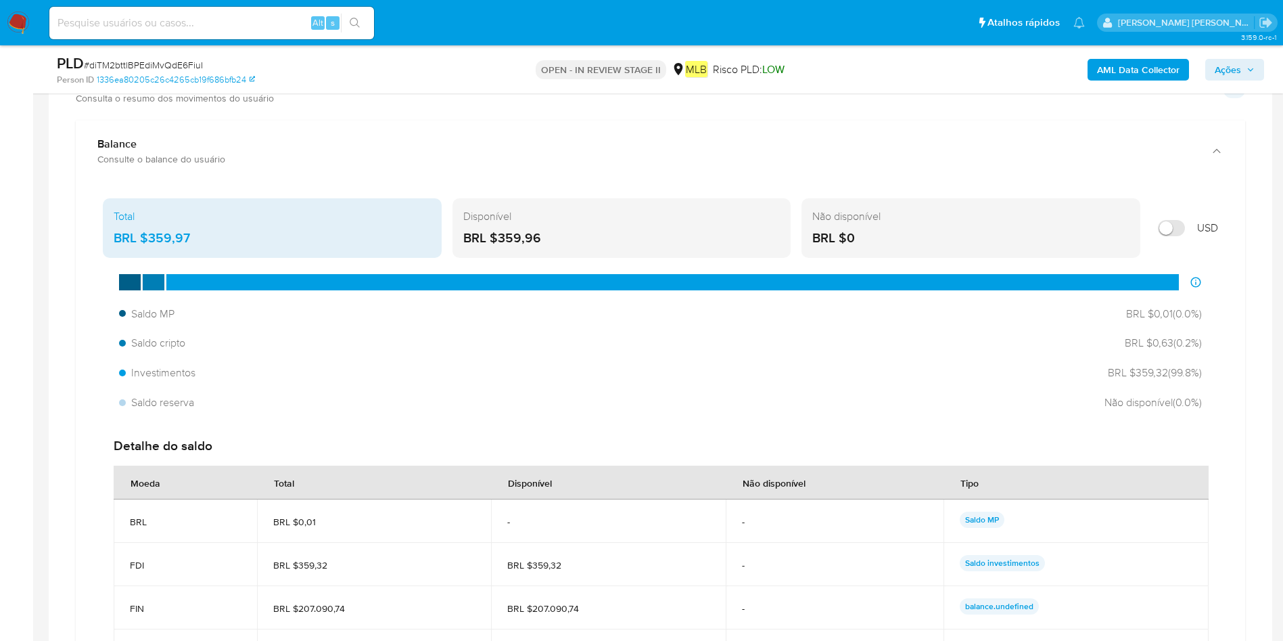
click at [931, 212] on div "Não disponível" at bounding box center [970, 216] width 317 height 15
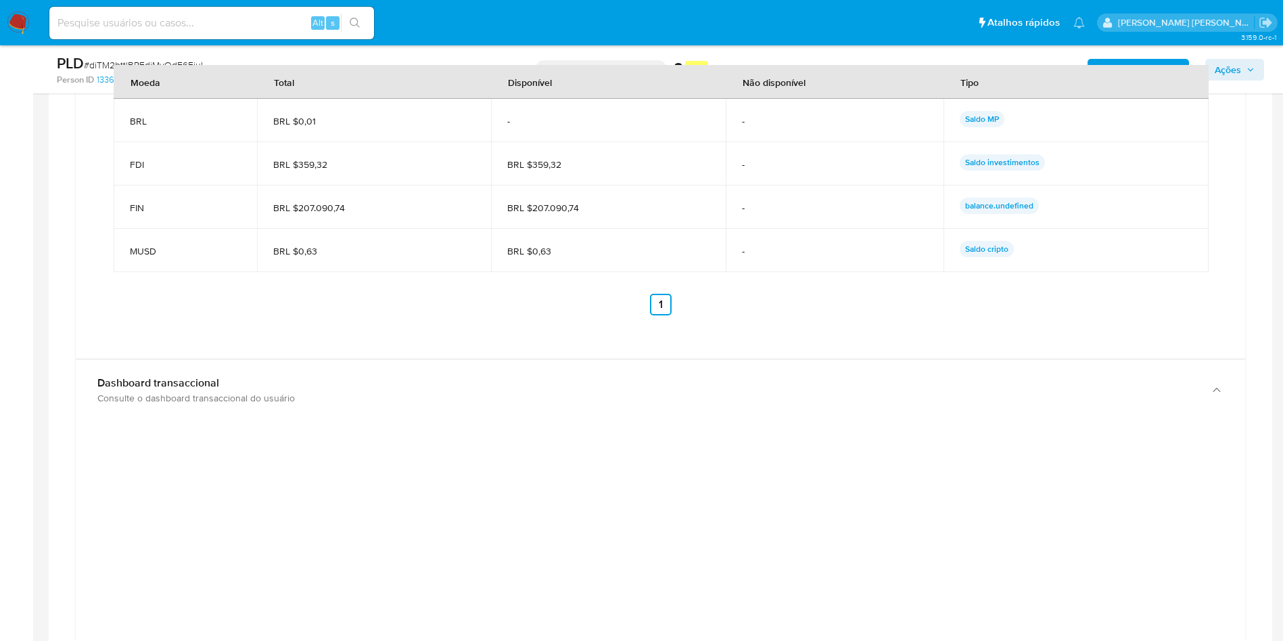
scroll to position [1169, 0]
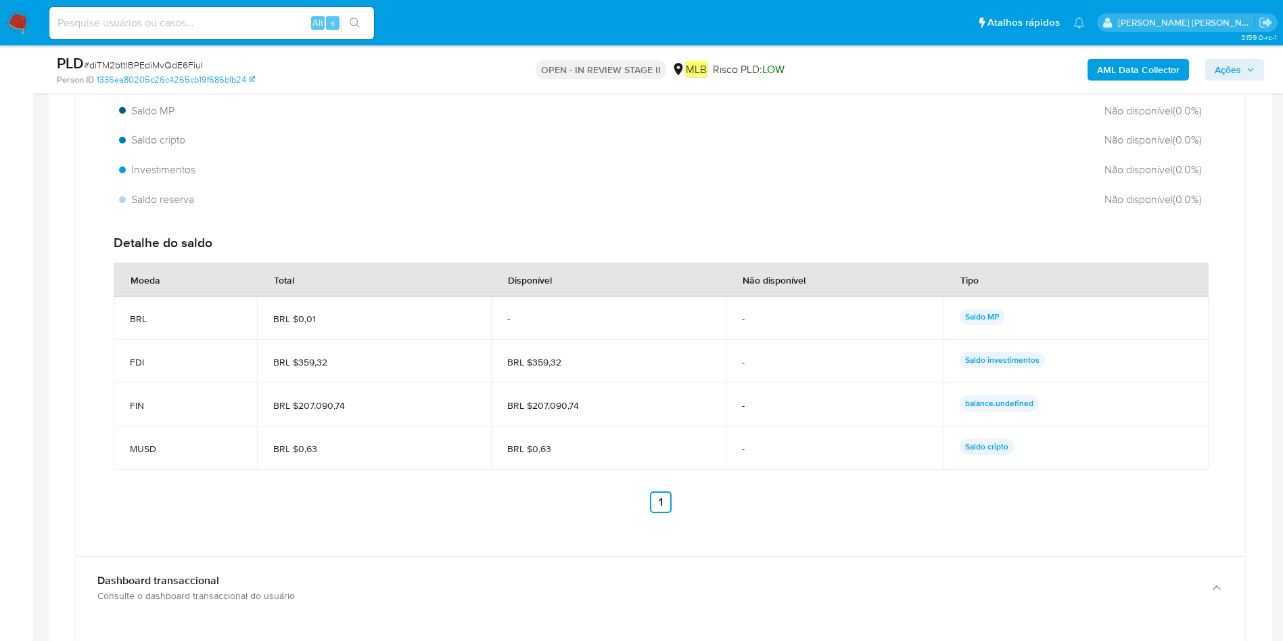
click at [359, 399] on span "BRL $207.090,74" at bounding box center [374, 405] width 202 height 12
click at [460, 400] on span "BRL $207.090,74" at bounding box center [374, 405] width 202 height 12
click at [992, 402] on p "balance.undefined" at bounding box center [999, 403] width 79 height 16
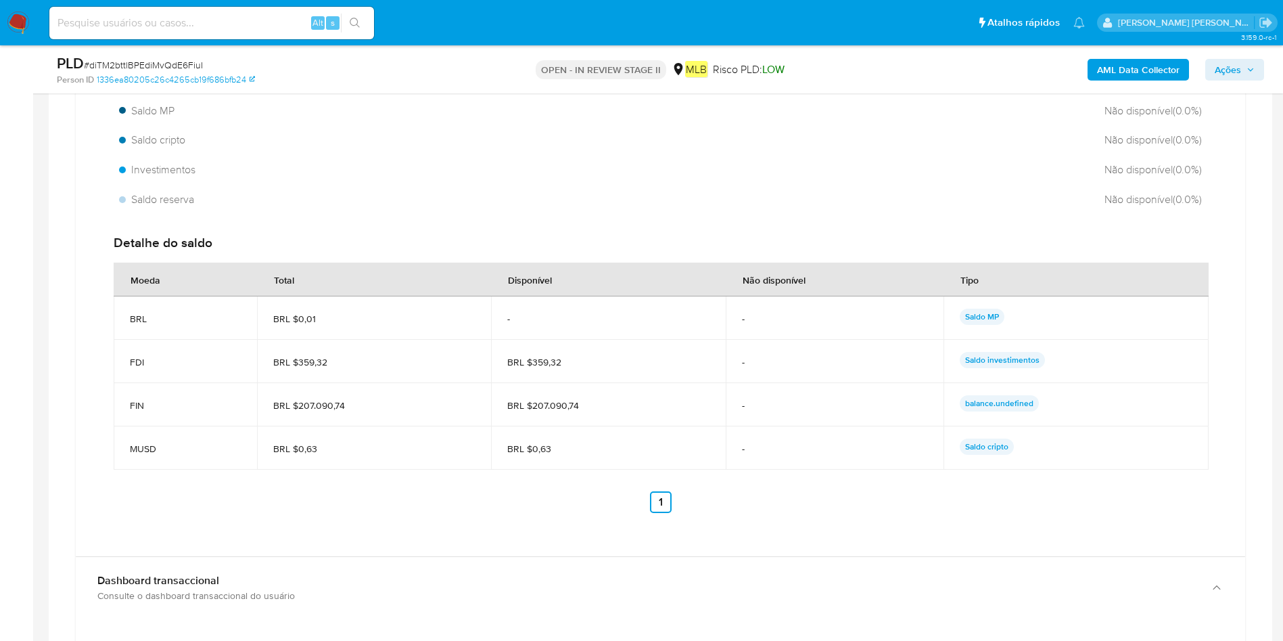
click at [993, 403] on p "balance.undefined" at bounding box center [999, 403] width 79 height 16
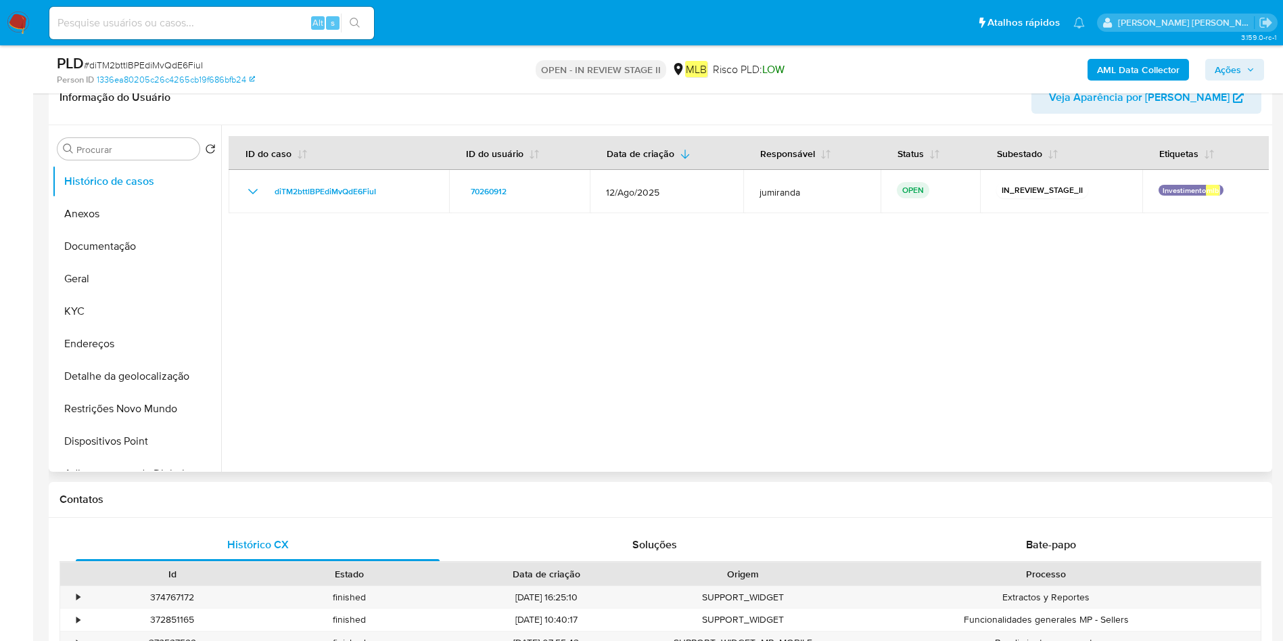
scroll to position [154, 0]
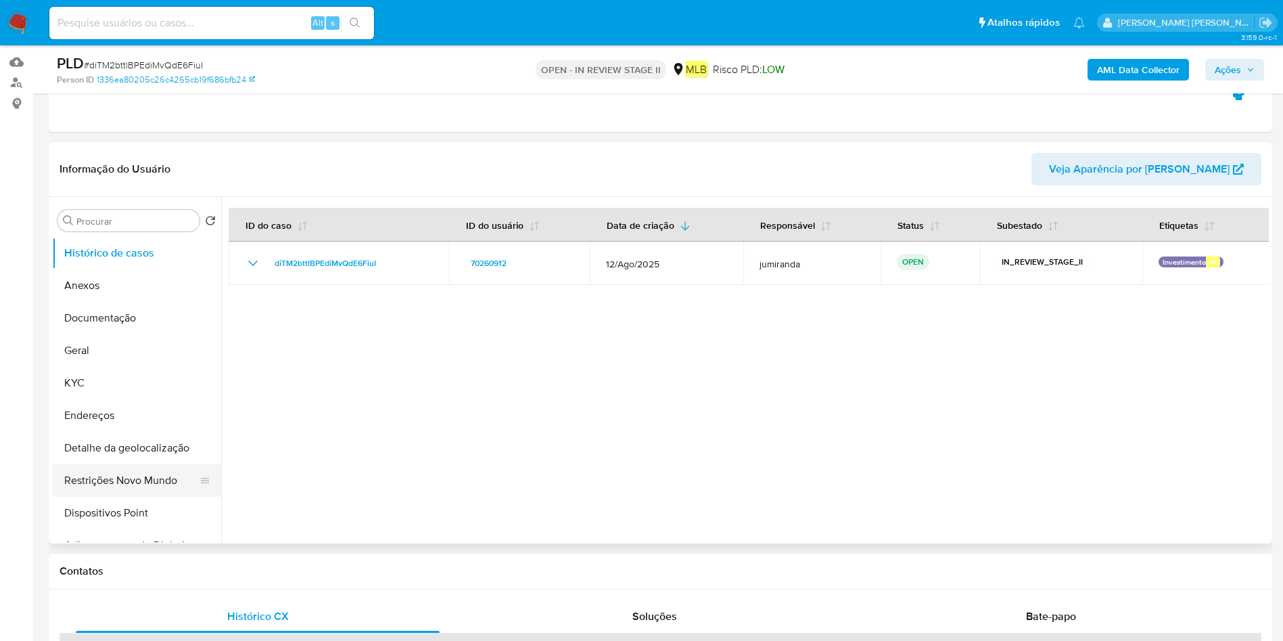
click at [104, 479] on button "Restrições Novo Mundo" at bounding box center [131, 480] width 158 height 32
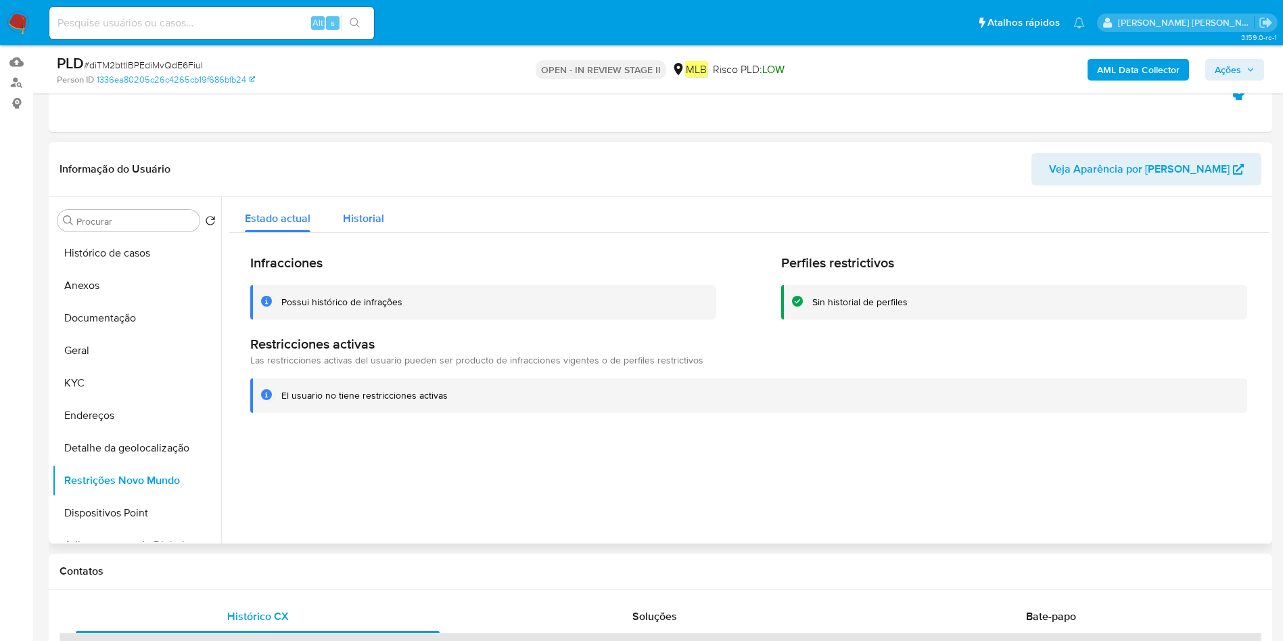
click at [384, 214] on button "Historial" at bounding box center [364, 215] width 74 height 36
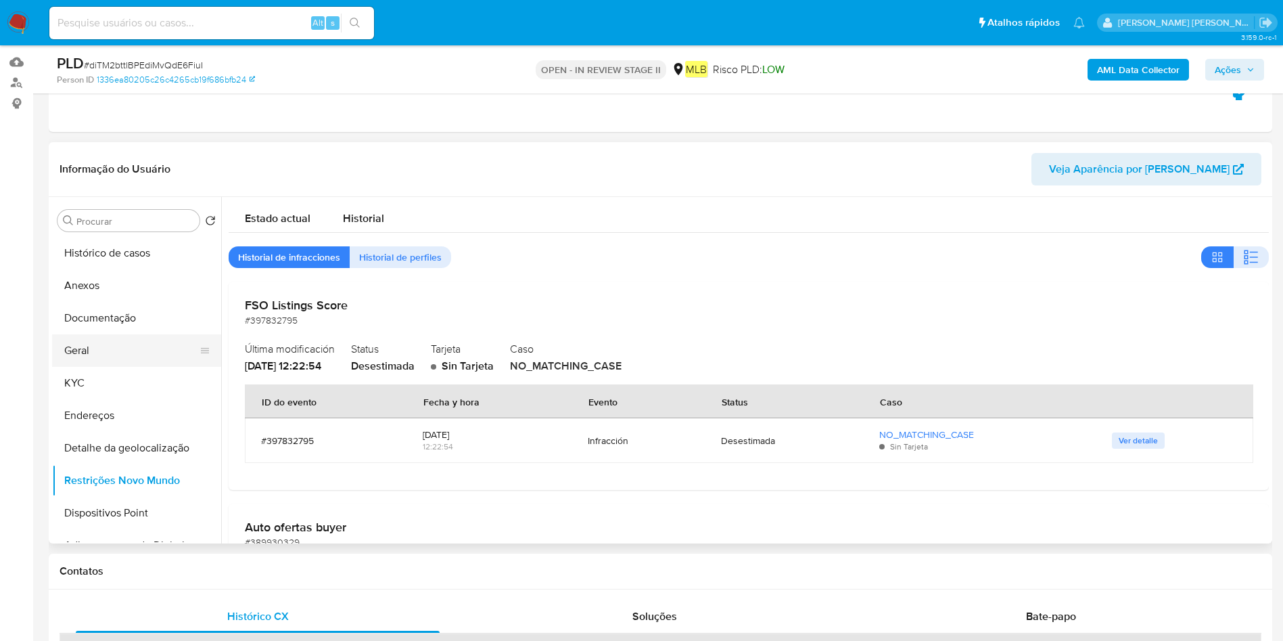
click at [134, 352] on button "Geral" at bounding box center [131, 350] width 158 height 32
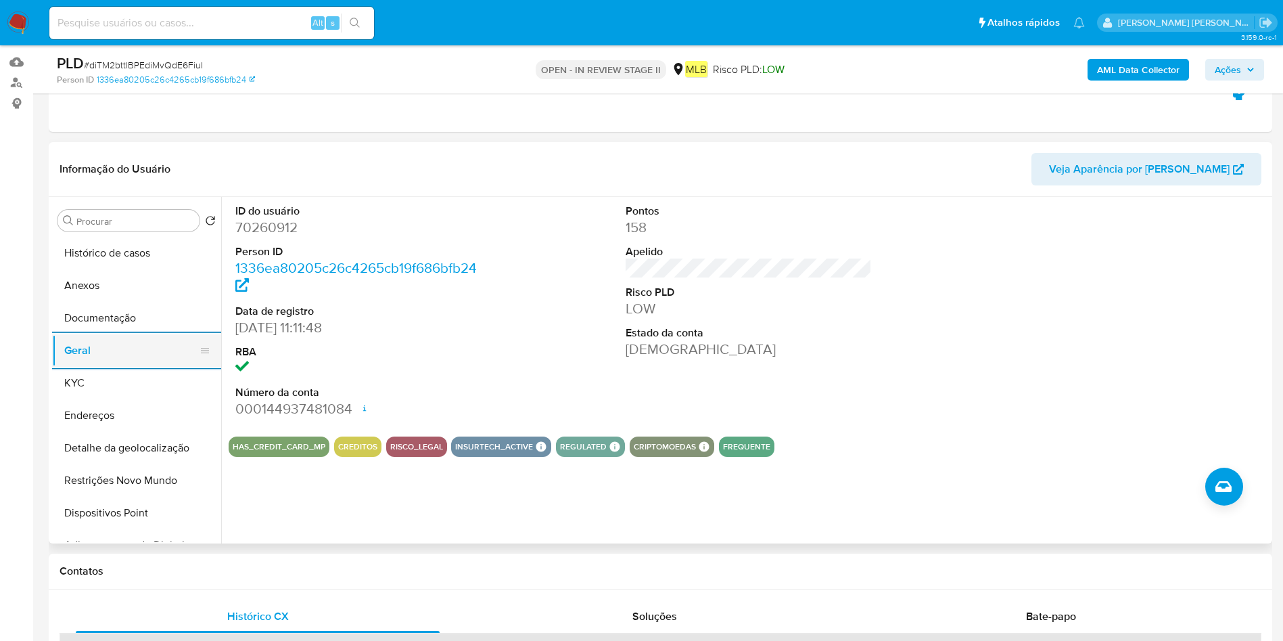
click at [86, 367] on button "KYC" at bounding box center [136, 383] width 169 height 32
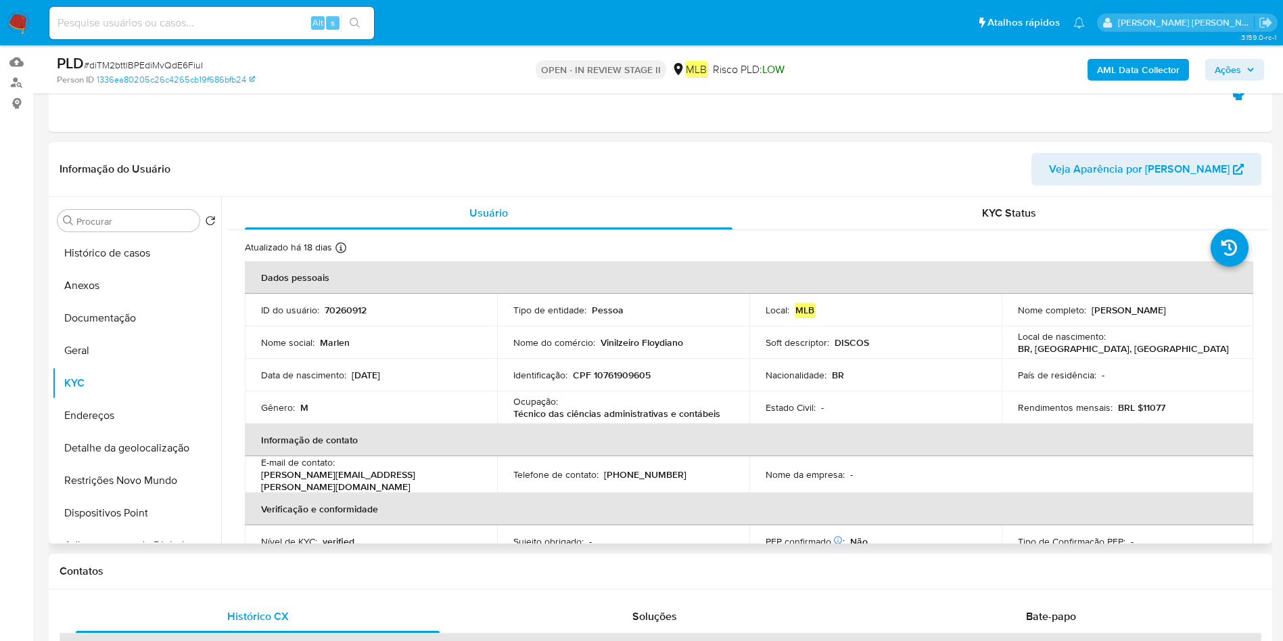
click at [546, 396] on p "Ocupação :" at bounding box center [535, 401] width 45 height 12
copy div "Ocupação : Técnico das ciências administrativas e contábeis"
click at [101, 324] on button "Documentação" at bounding box center [131, 318] width 158 height 32
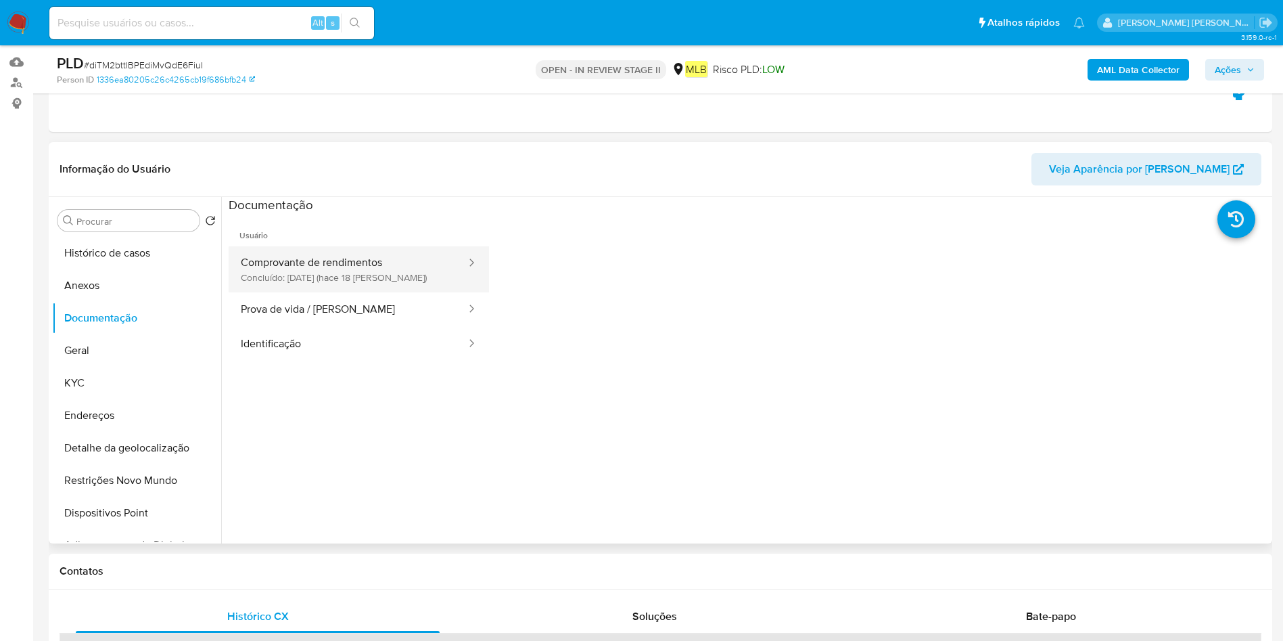
click at [289, 288] on button "Comprovante de rendimentos Concluído: [DATE] (hace 18 [PERSON_NAME])" at bounding box center [348, 269] width 239 height 46
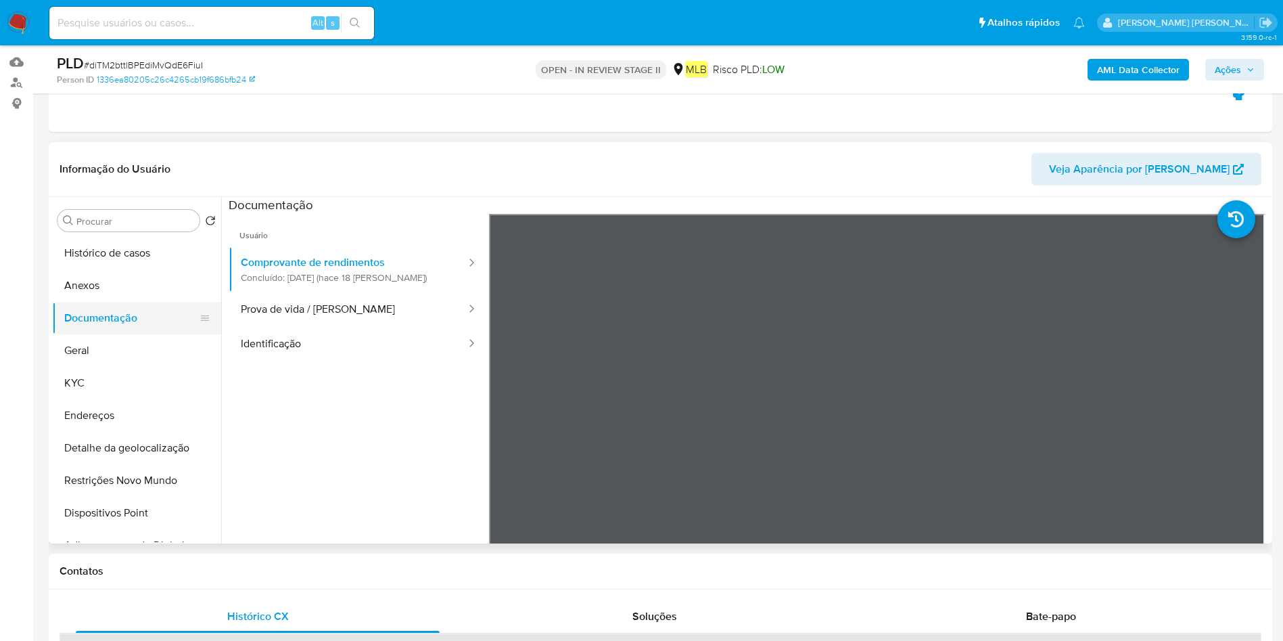
click at [123, 331] on ul "Histórico de casos Anexos Documentação Geral KYC Endereços Detalhe da geolocali…" at bounding box center [136, 389] width 169 height 305
click at [122, 340] on button "Geral" at bounding box center [131, 350] width 158 height 32
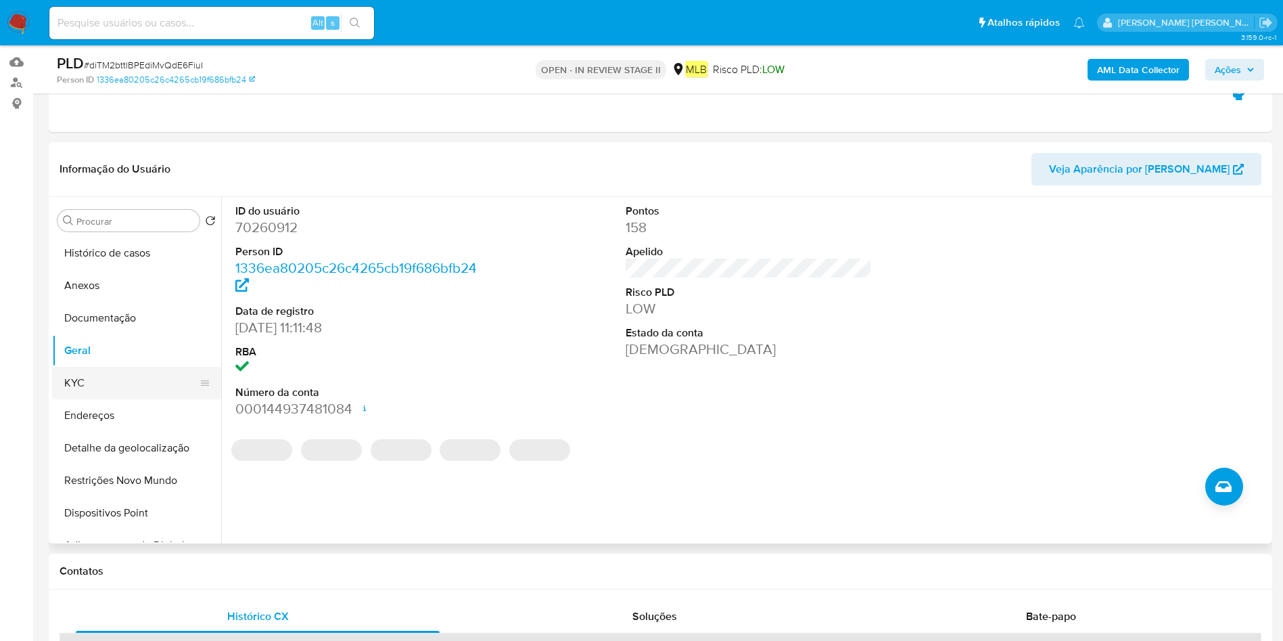
click at [118, 367] on button "KYC" at bounding box center [131, 383] width 158 height 32
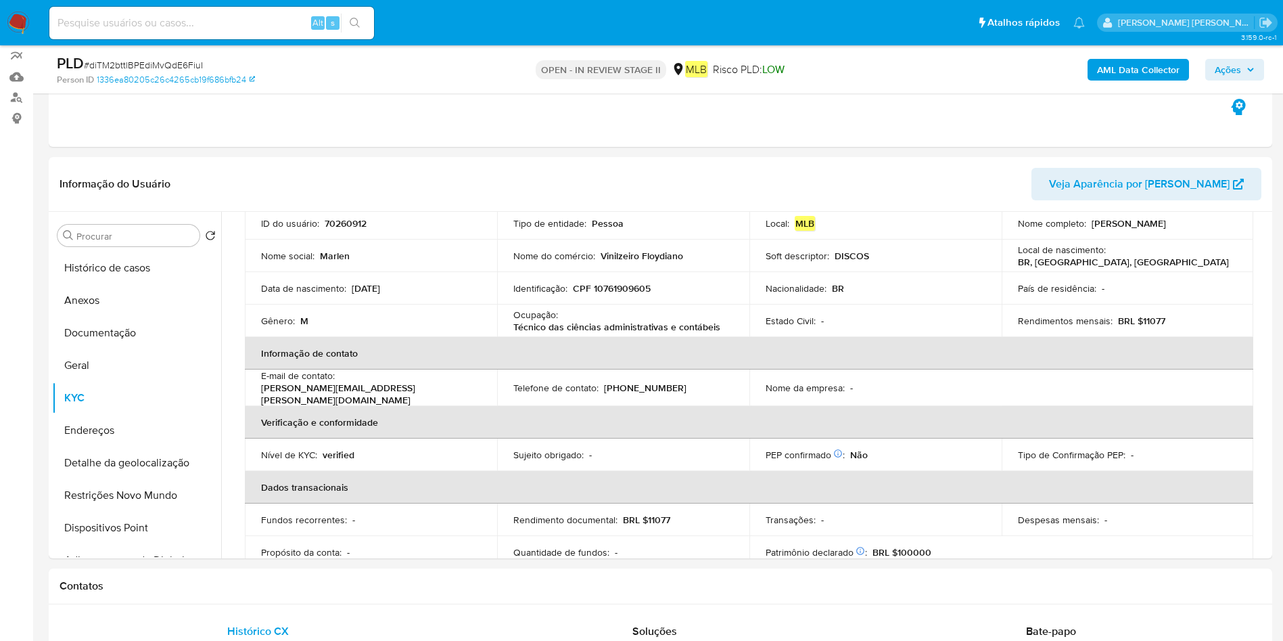
scroll to position [0, 0]
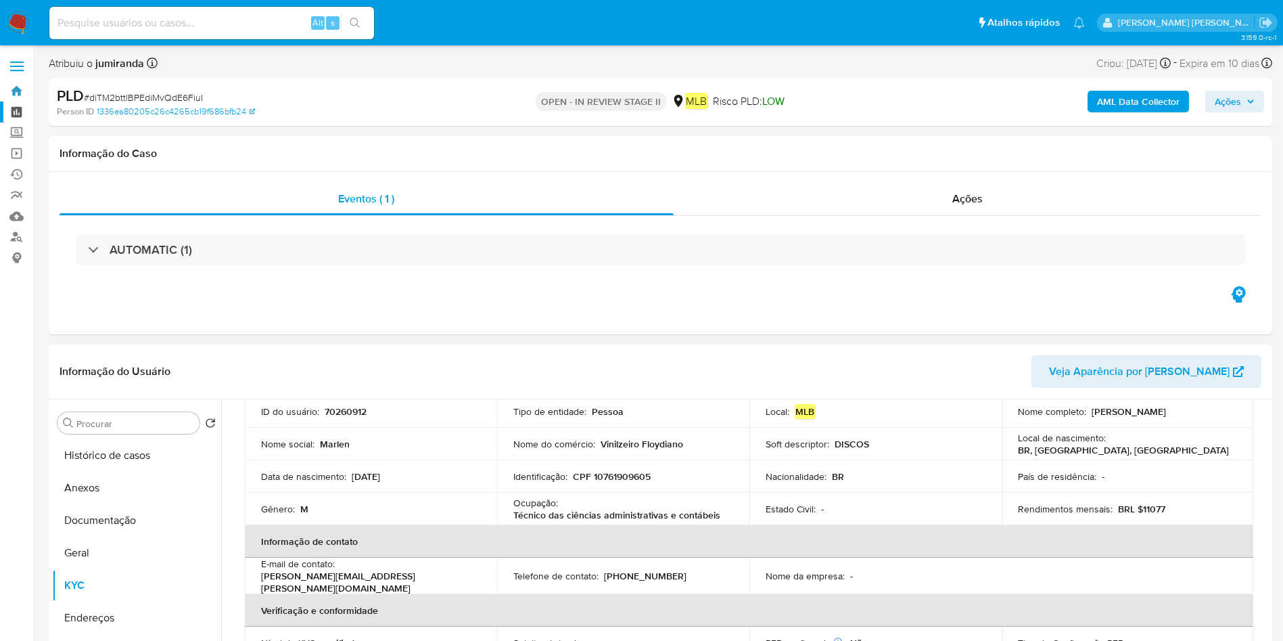
click at [19, 91] on link "Bandeja" at bounding box center [80, 91] width 161 height 21
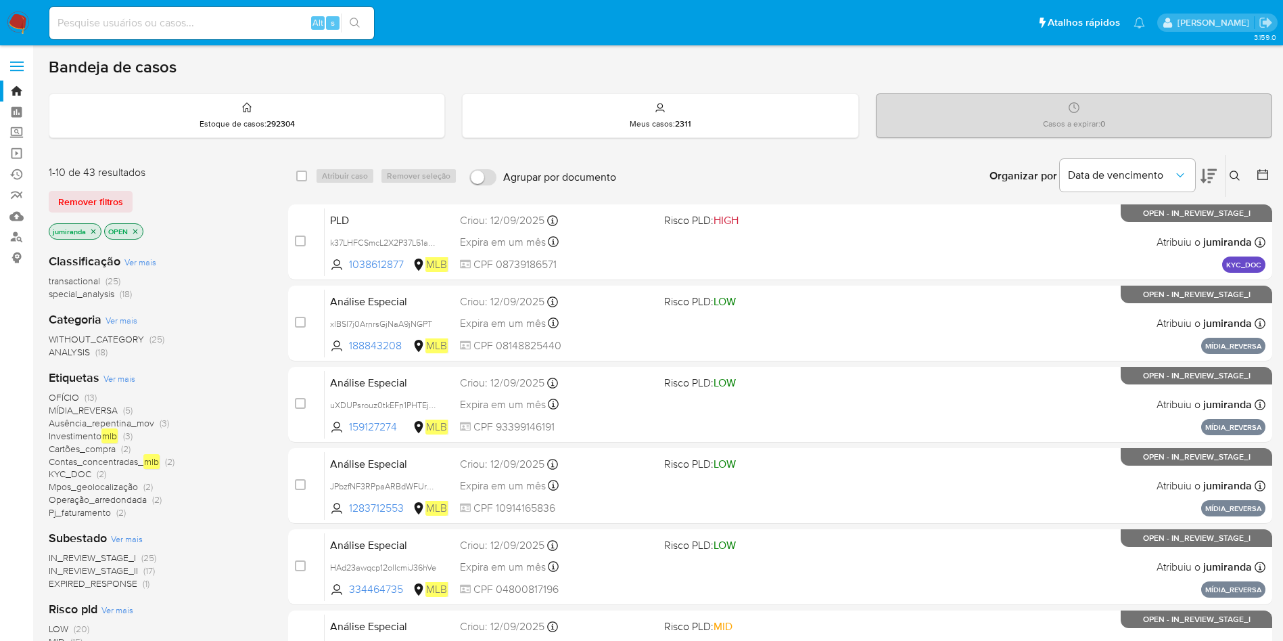
click at [256, 12] on div "Alt s" at bounding box center [211, 23] width 325 height 32
click at [256, 19] on input at bounding box center [211, 23] width 325 height 18
paste input "H7TiMUsZANXnKJJ8BJ82jM0d"
type input "H7TiMUsZANXnKJJ8BJ82jM0d"
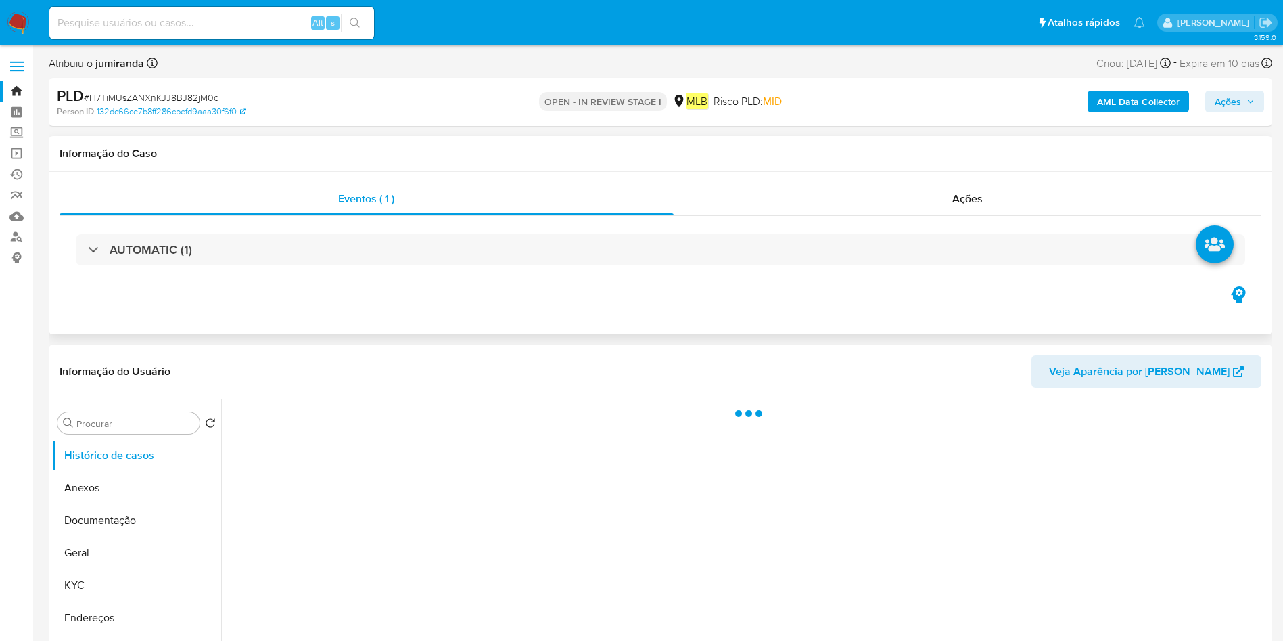
select select "10"
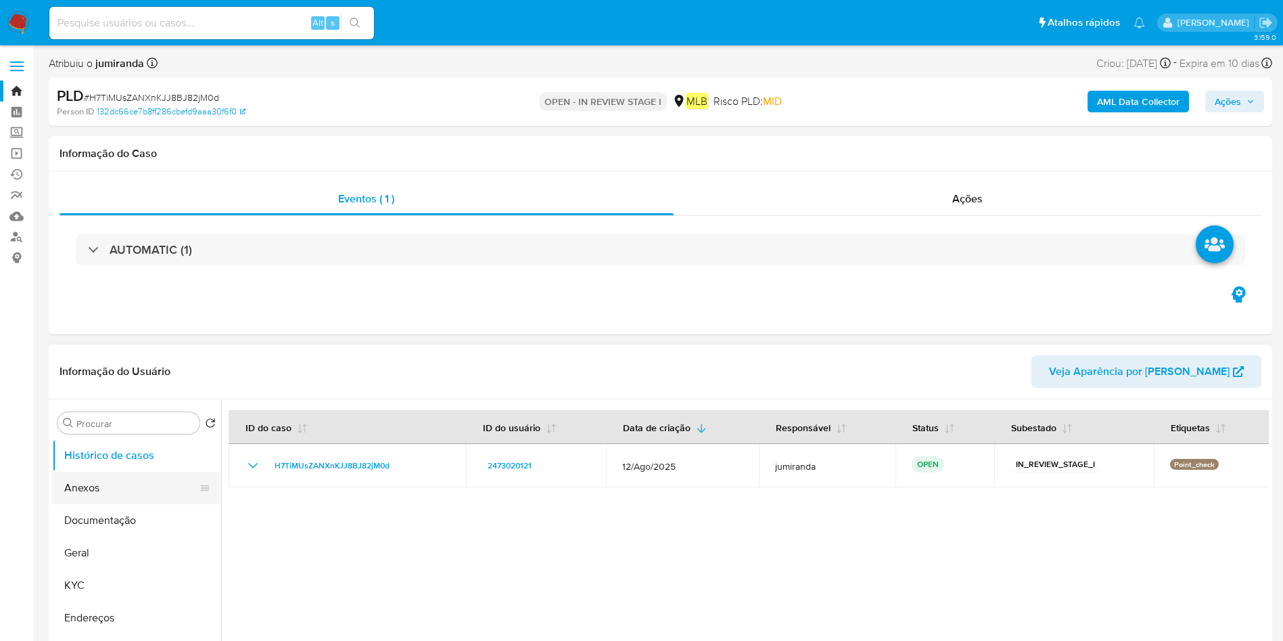
click at [75, 497] on button "Anexos" at bounding box center [131, 488] width 158 height 32
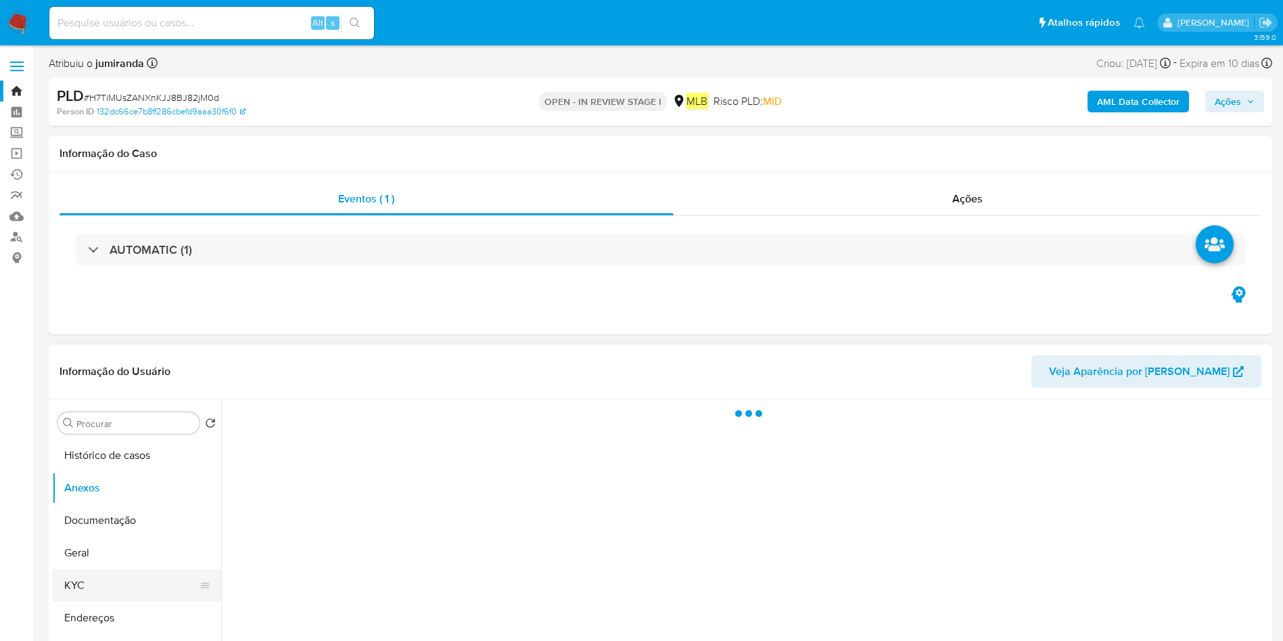
click at [68, 580] on button "KYC" at bounding box center [131, 585] width 158 height 32
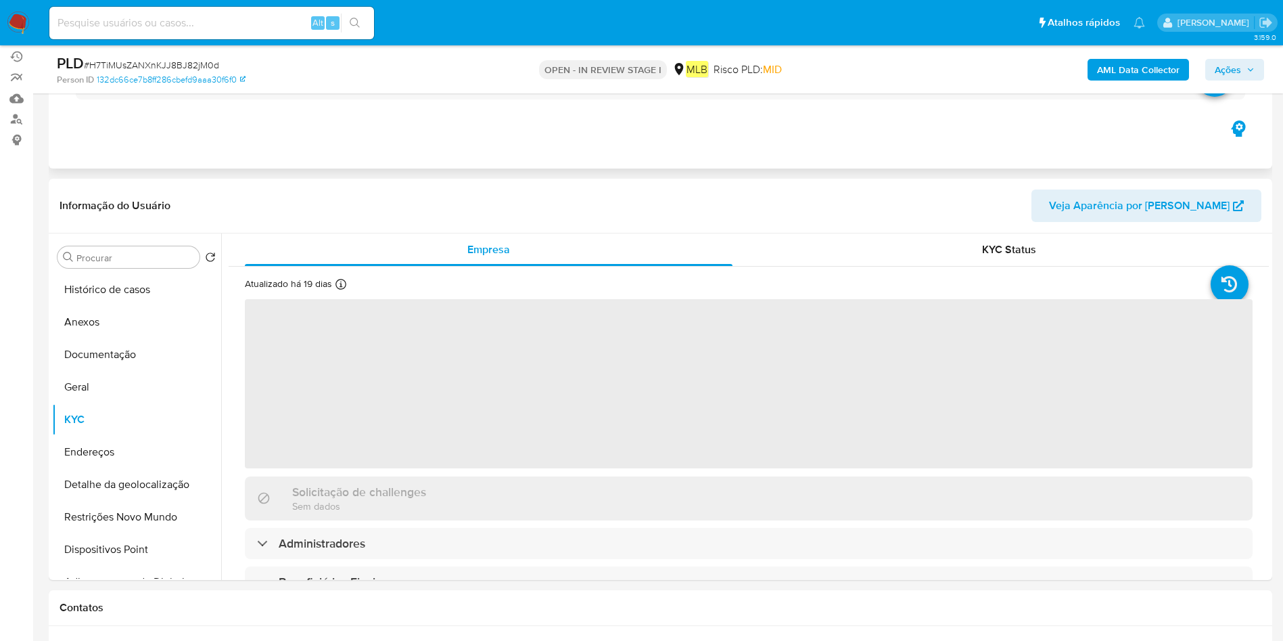
scroll to position [203, 0]
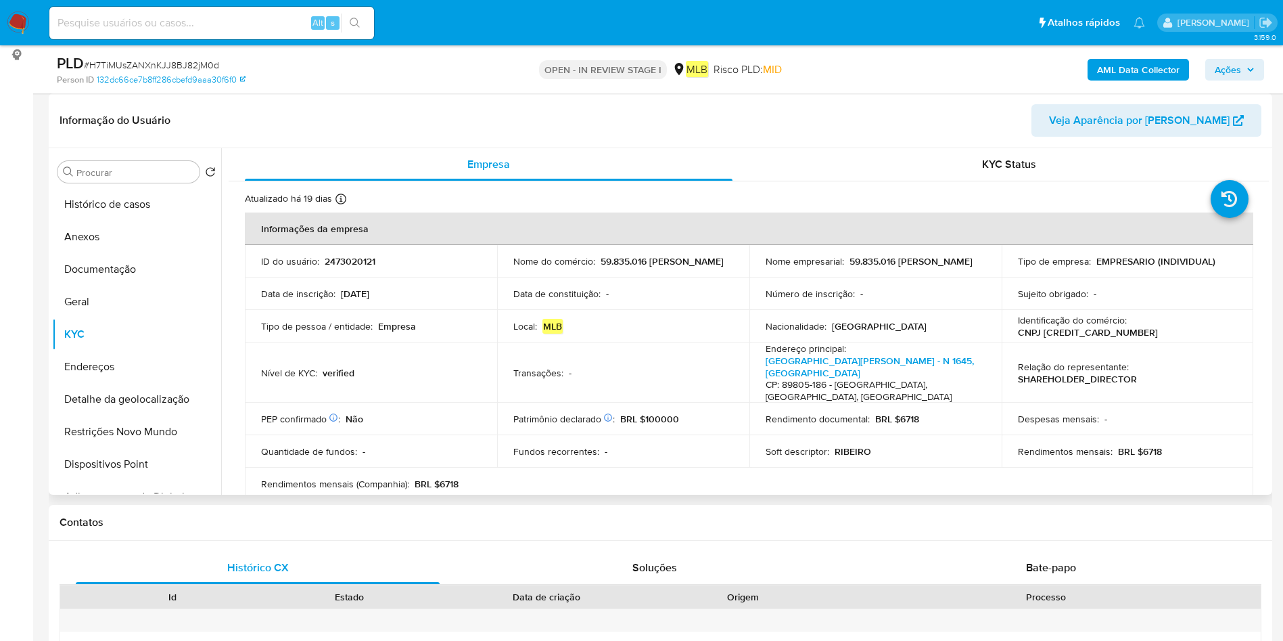
click at [365, 262] on p "2473020121" at bounding box center [350, 261] width 51 height 12
copy p "2473020121"
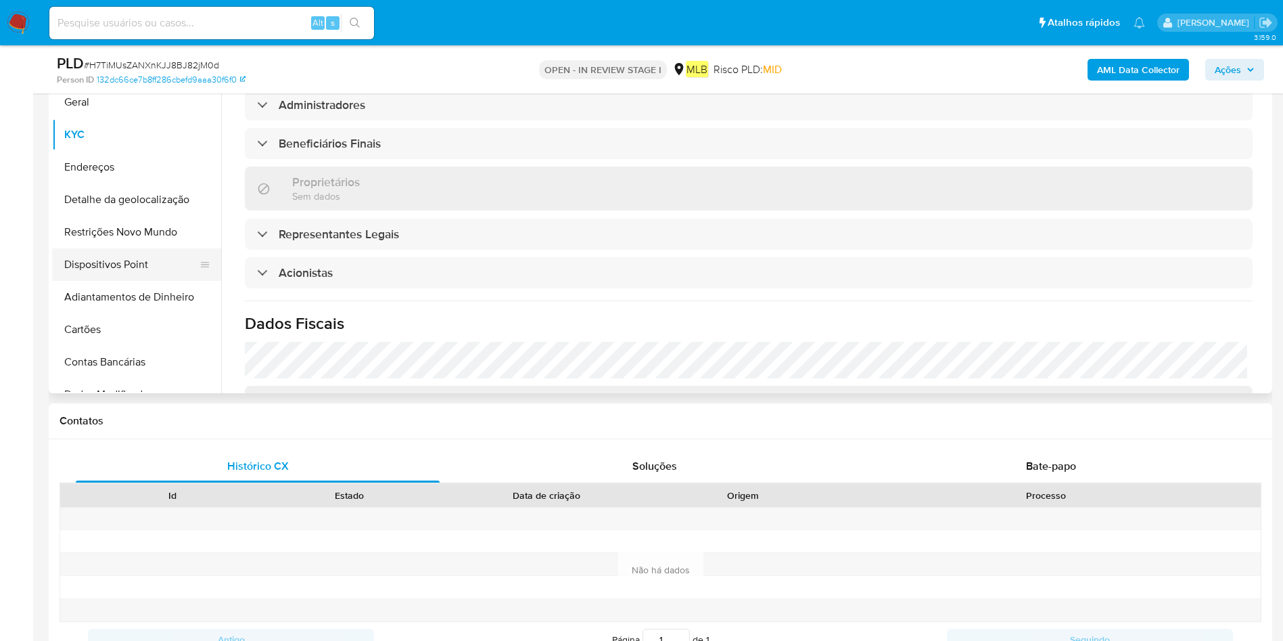
scroll to position [101, 0]
click at [133, 191] on button "Detalhe da geolocalização" at bounding box center [136, 196] width 169 height 32
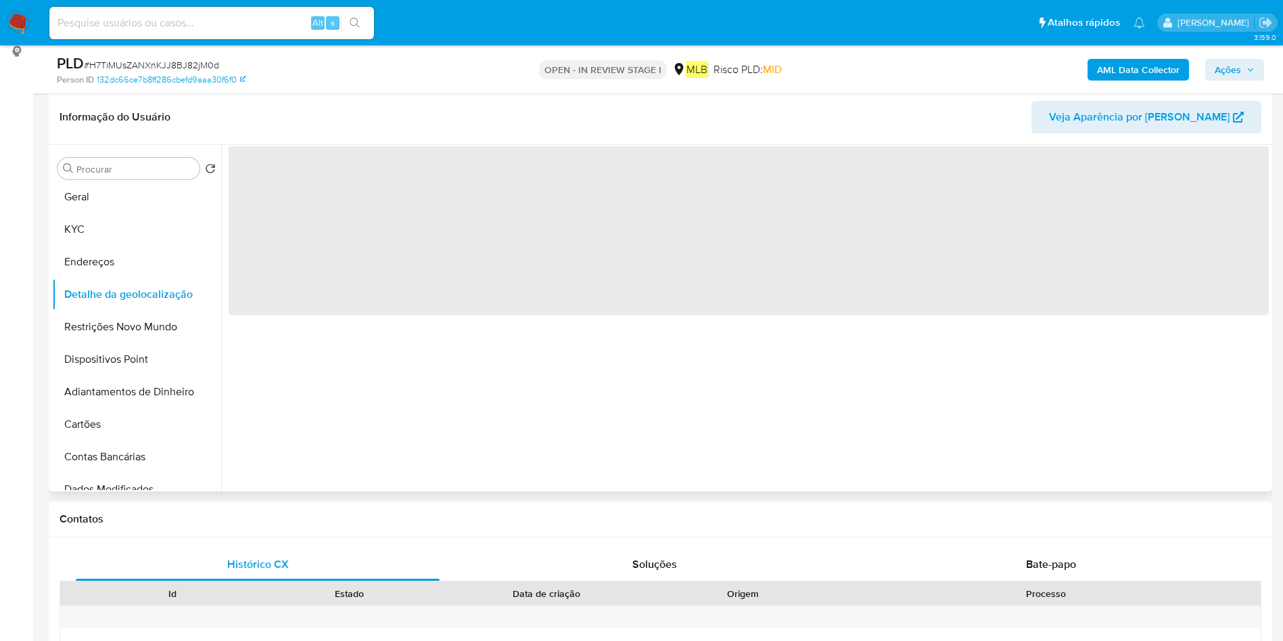
scroll to position [203, 0]
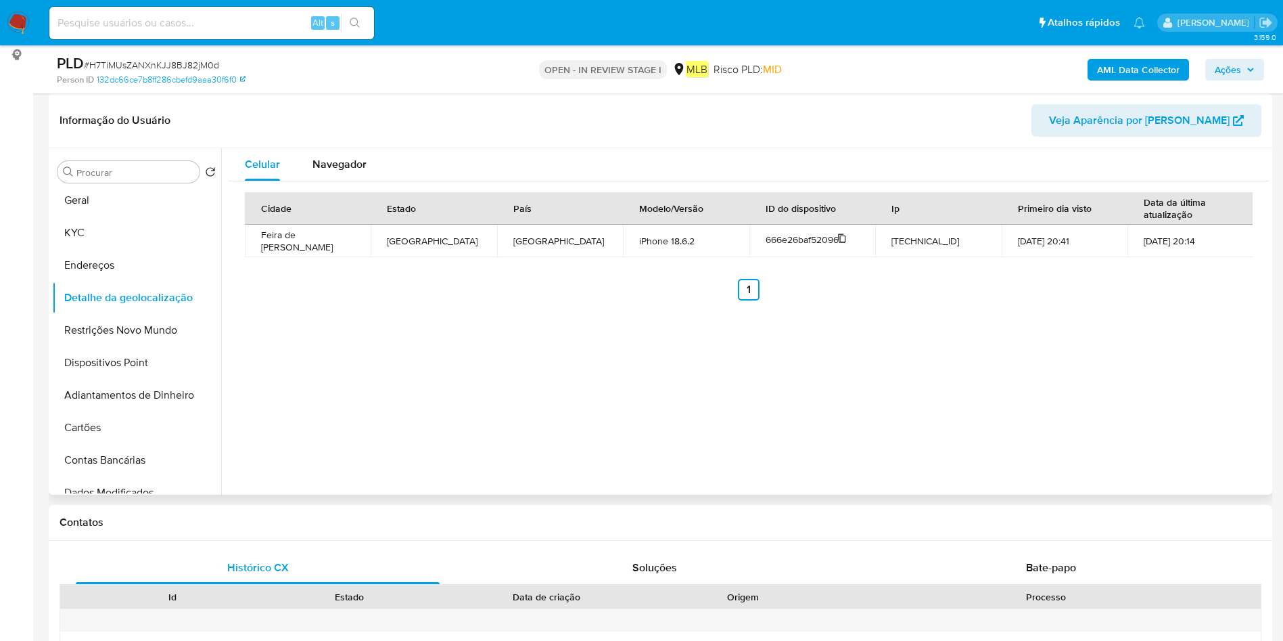
click at [825, 235] on span "666e26baf52096fdb48ef96f" at bounding box center [825, 240] width 119 height 14
copy span "666e26baf52096fdb48ef96f"
click at [118, 264] on button "Endereços" at bounding box center [136, 265] width 169 height 32
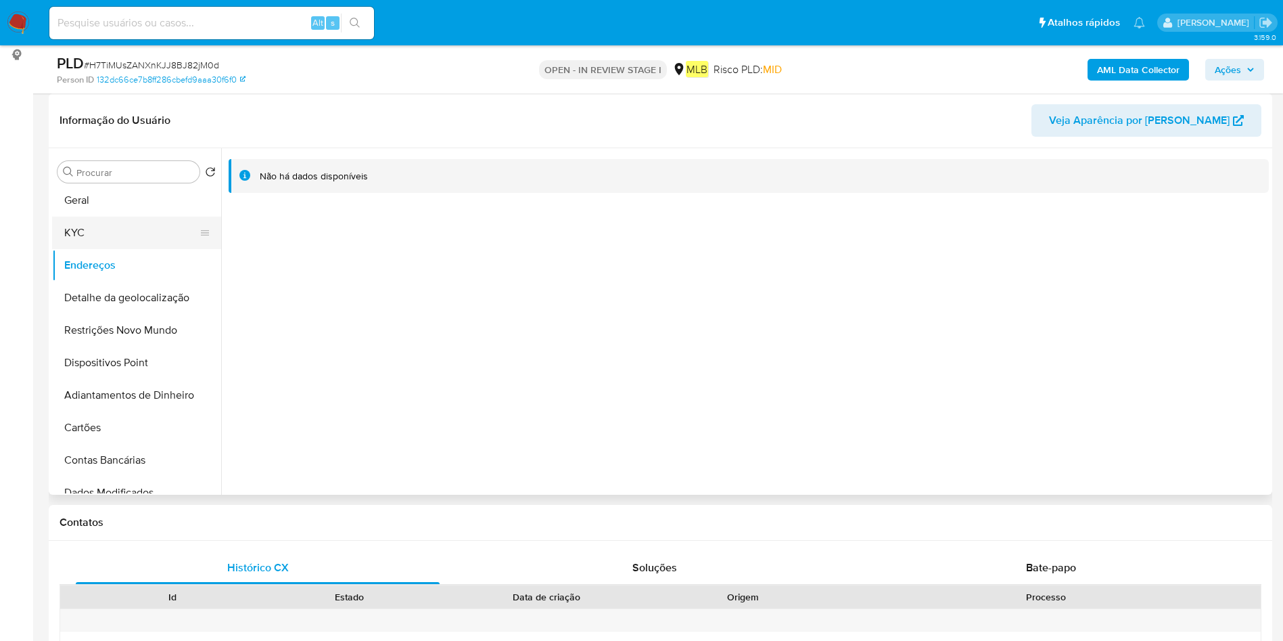
click at [136, 229] on button "KYC" at bounding box center [131, 232] width 158 height 32
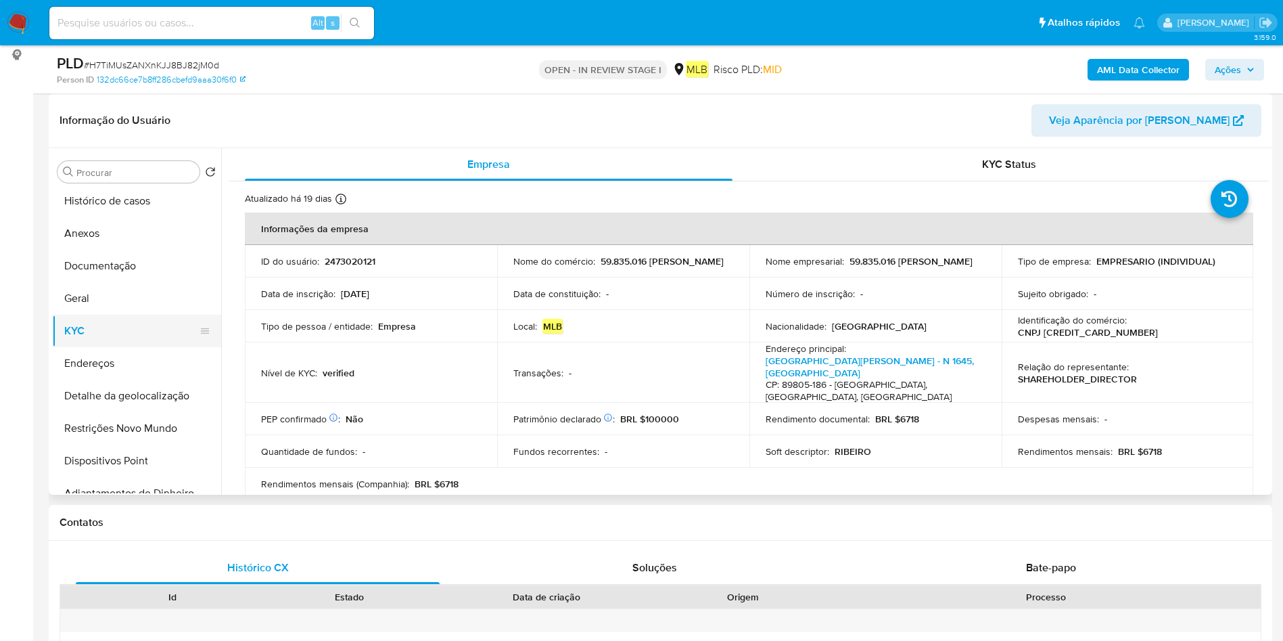
scroll to position [0, 0]
click at [125, 273] on button "Documentação" at bounding box center [131, 269] width 158 height 32
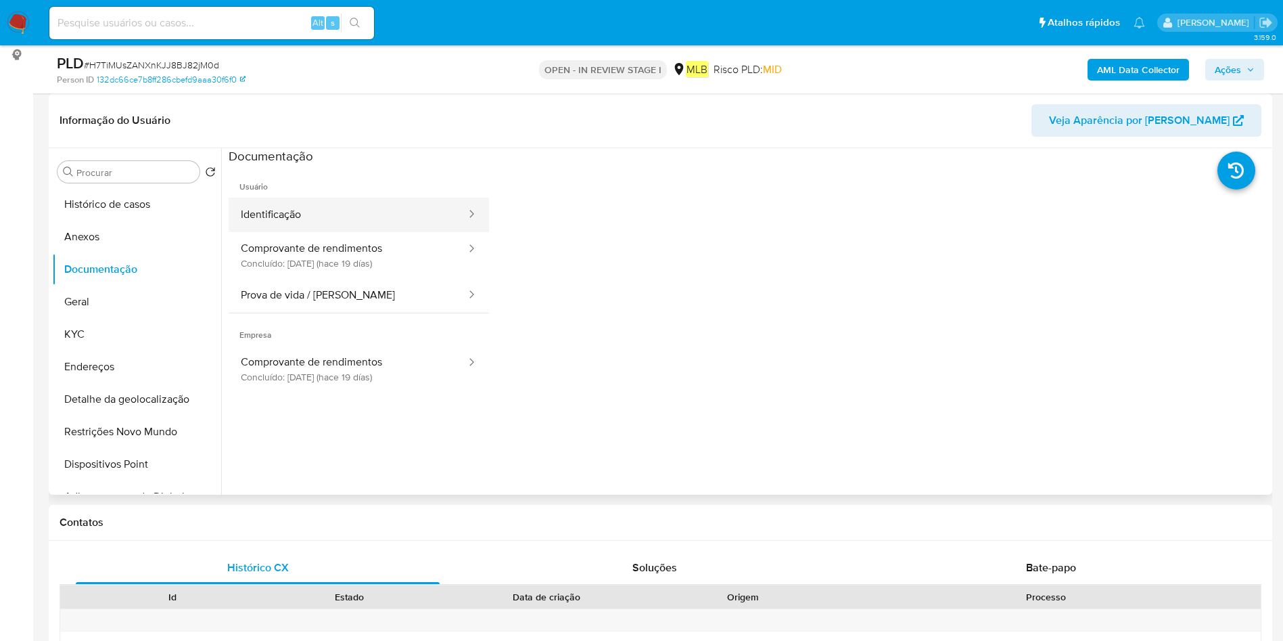
click at [383, 218] on button "Identificação" at bounding box center [348, 215] width 239 height 35
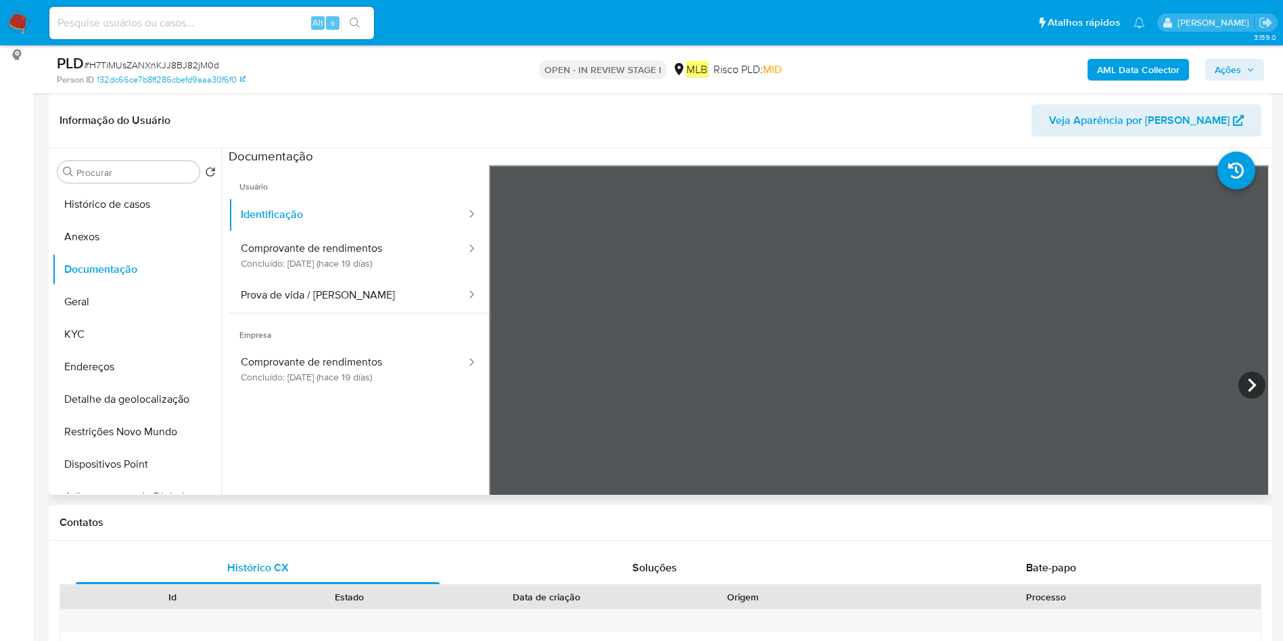
click at [1249, 383] on icon at bounding box center [1252, 385] width 8 height 14
click at [304, 246] on button "Comprovante de rendimentos Concluído: 28/08/2025 (hace 19 días)" at bounding box center [348, 255] width 239 height 46
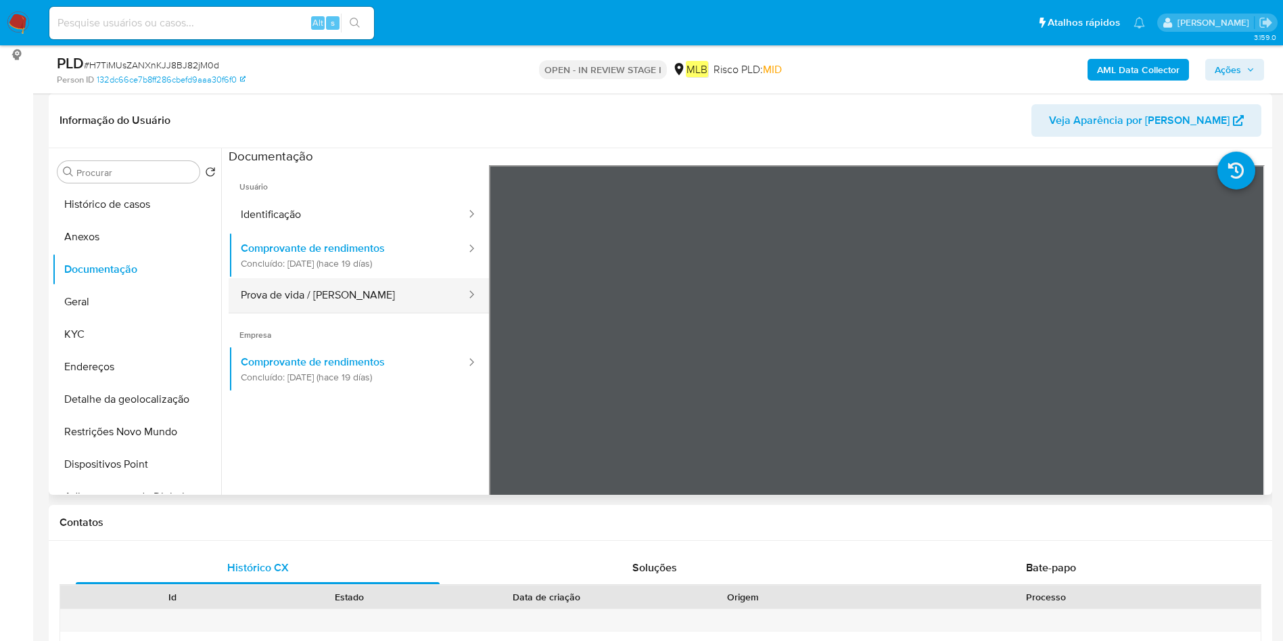
click at [342, 292] on button "Prova de vida / [PERSON_NAME]" at bounding box center [348, 295] width 239 height 35
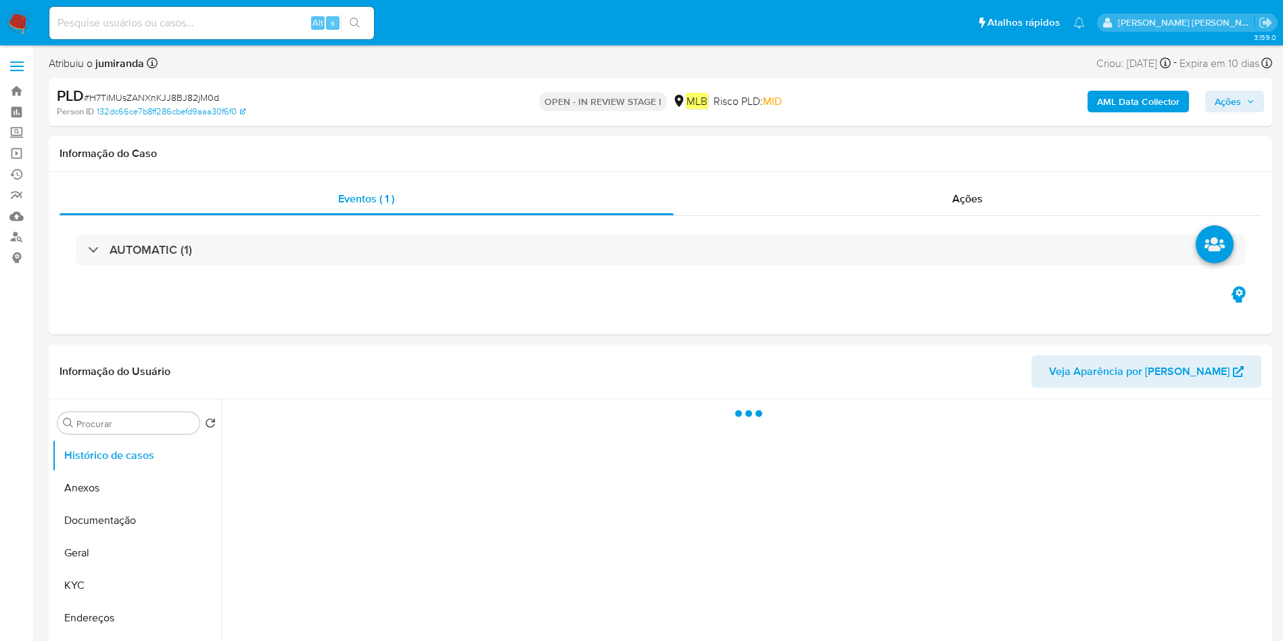
select select "10"
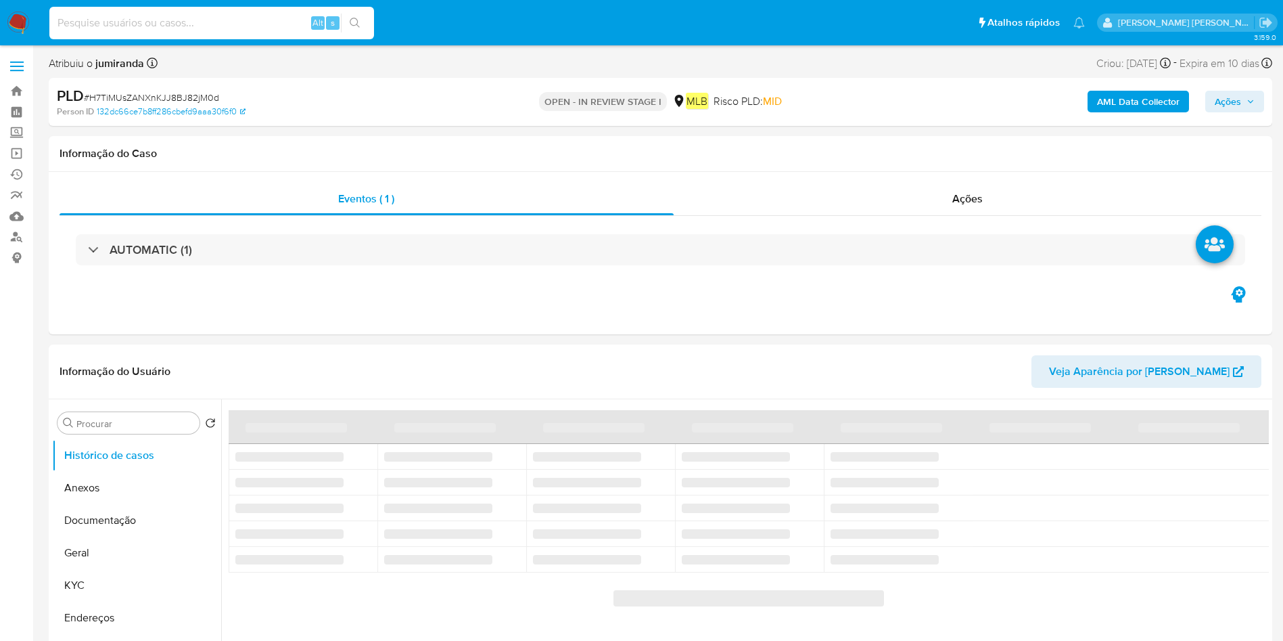
click at [229, 20] on input at bounding box center [211, 23] width 325 height 18
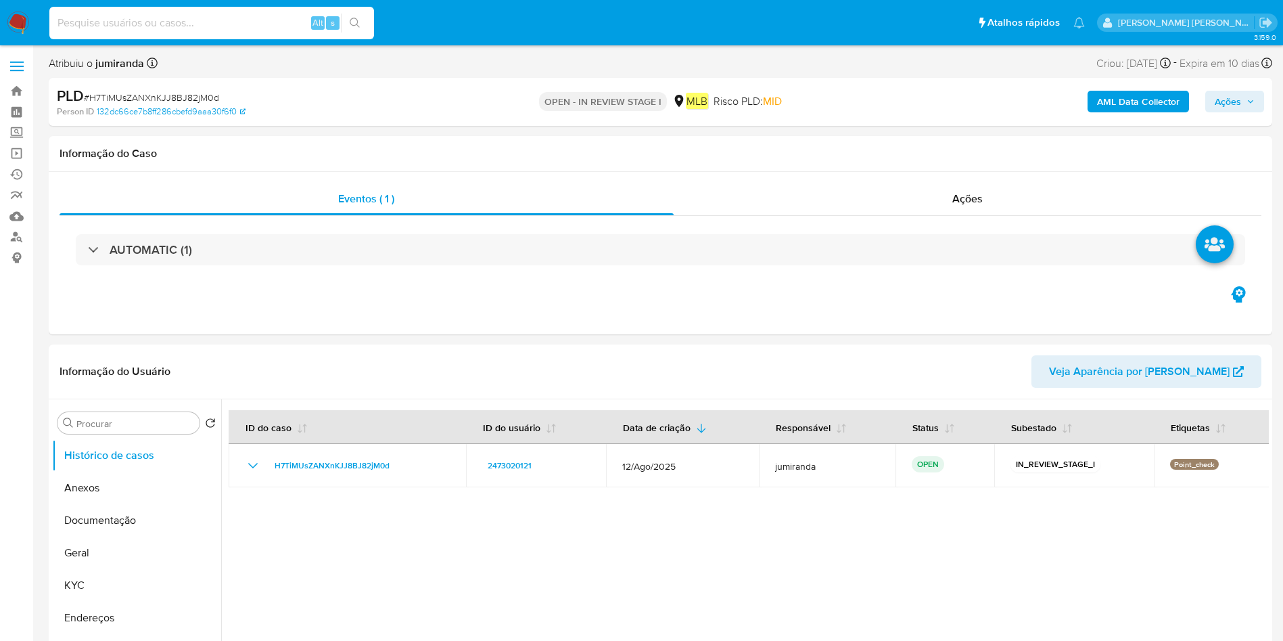
paste input "2473020121"
type input "2473020121"
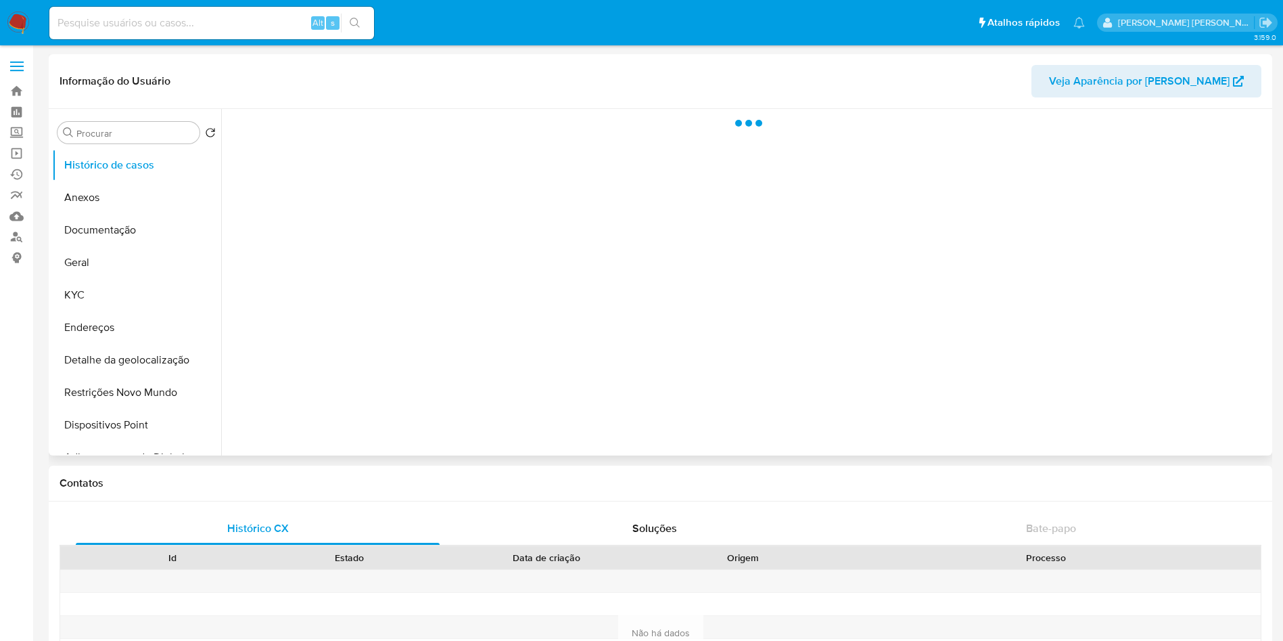
select select "10"
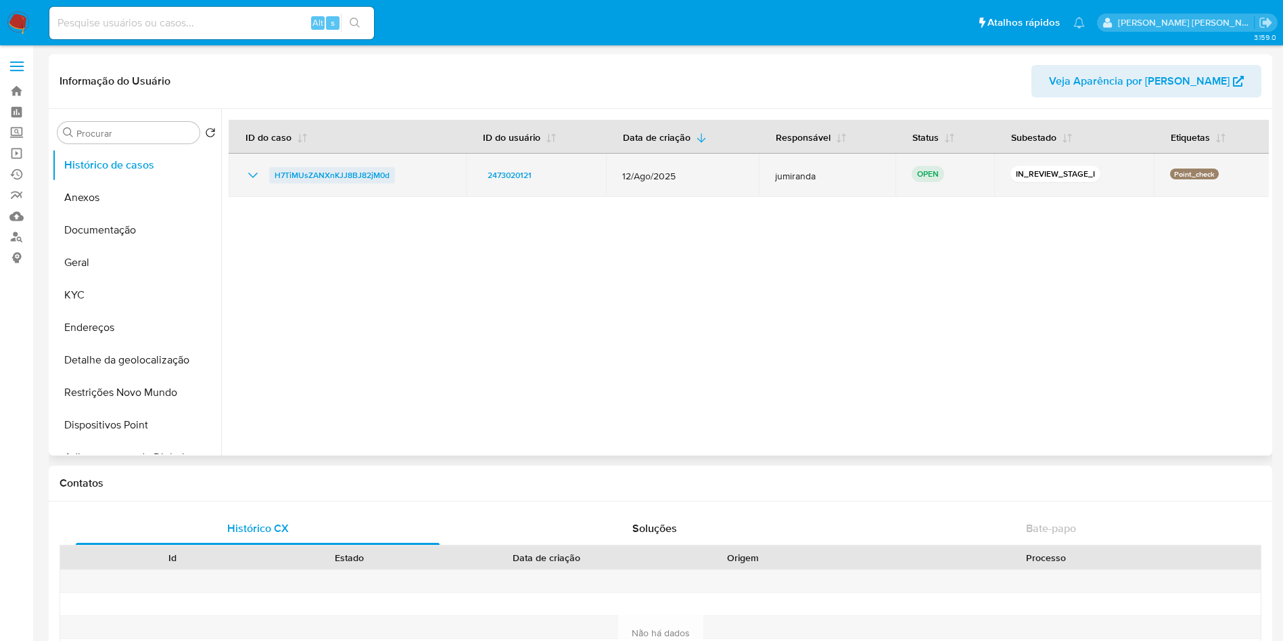
click at [314, 177] on span "H7TiMUsZANXnKJJ8BJ82jM0d" at bounding box center [332, 175] width 115 height 16
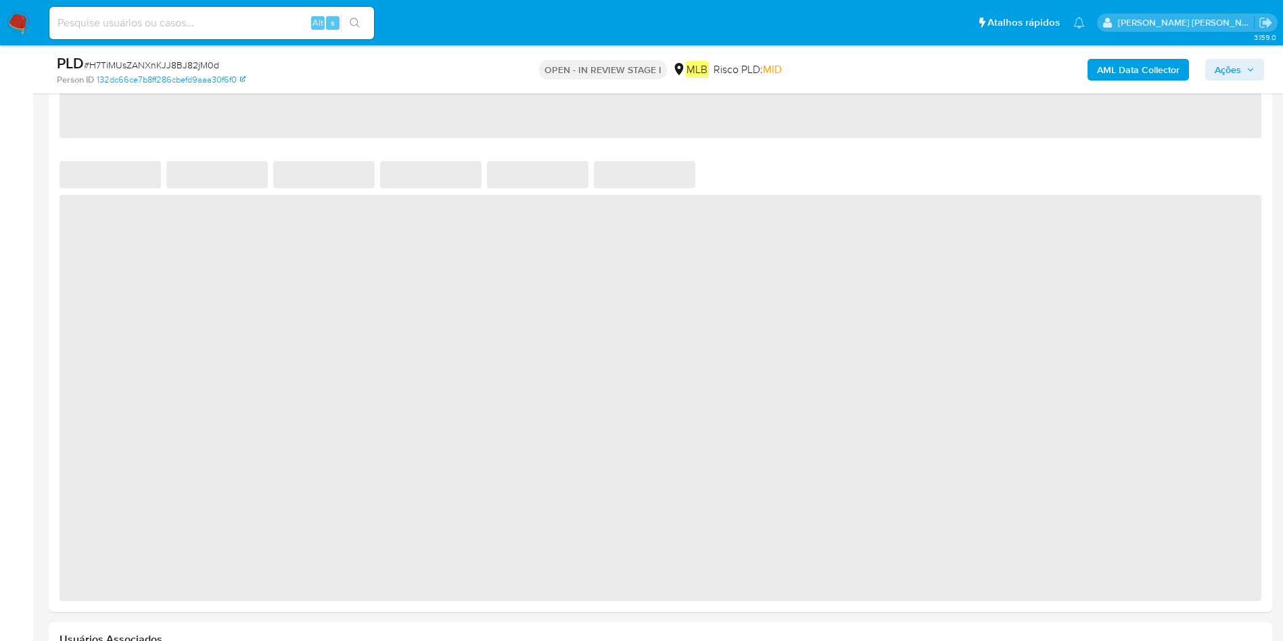
select select "10"
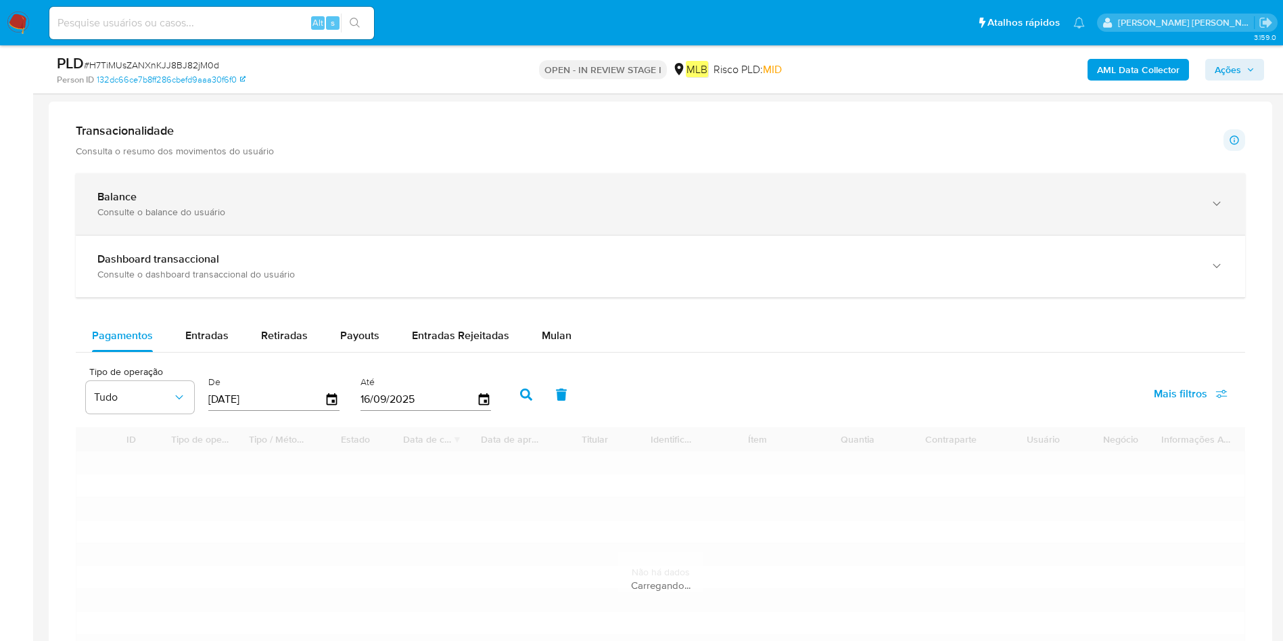
scroll to position [812, 0]
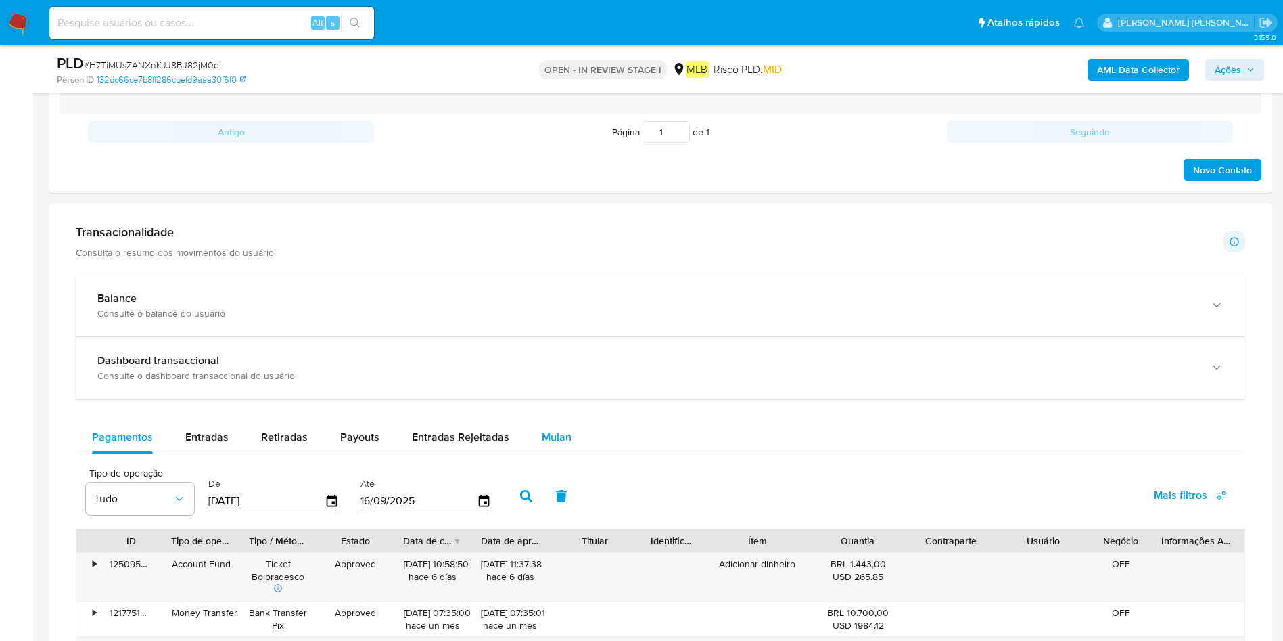
click at [564, 435] on span "Mulan" at bounding box center [557, 437] width 30 height 16
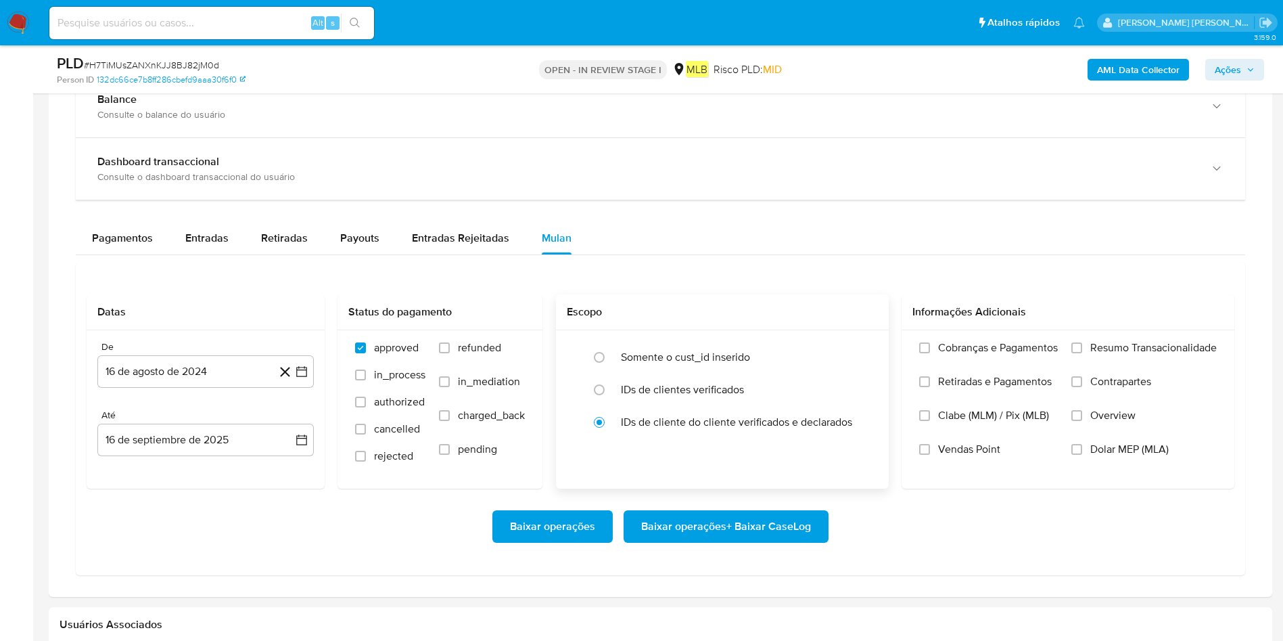
scroll to position [1015, 0]
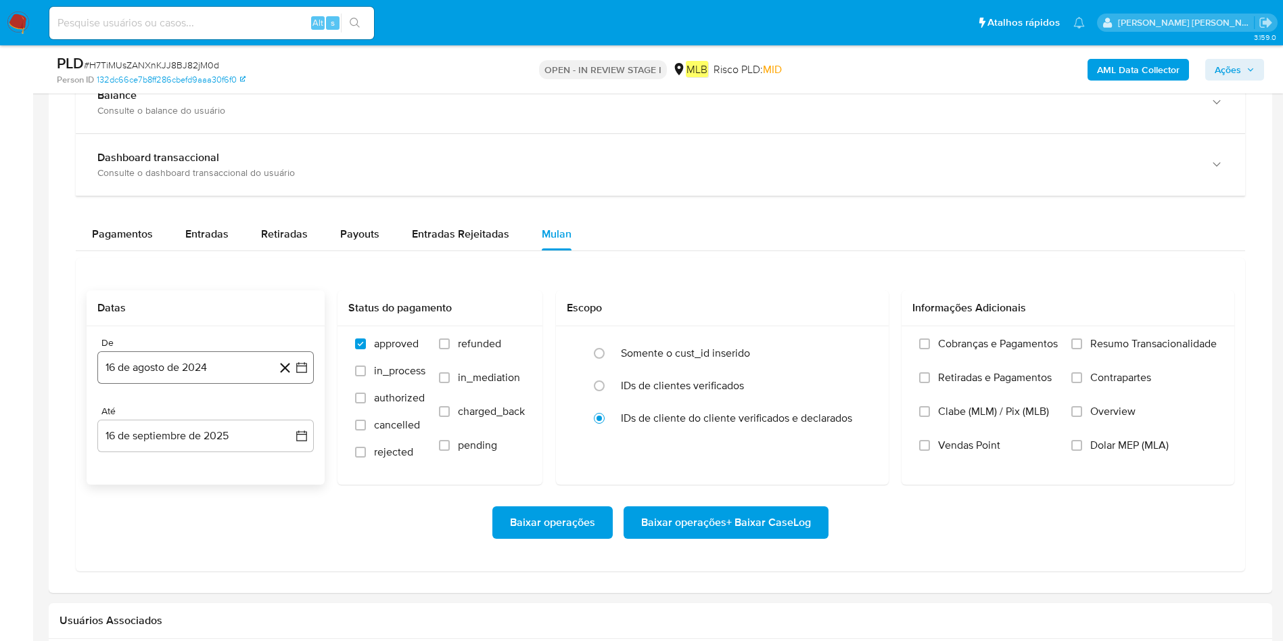
click at [177, 362] on button "16 de agosto de 2024" at bounding box center [205, 367] width 216 height 32
click at [294, 415] on icon "Mes siguiente" at bounding box center [289, 416] width 16 height 16
click at [292, 418] on icon "Mes siguiente" at bounding box center [289, 416] width 16 height 16
click at [291, 420] on icon "Mes siguiente" at bounding box center [289, 416] width 16 height 16
click at [238, 375] on button "16 de agosto de 2024" at bounding box center [205, 367] width 216 height 32
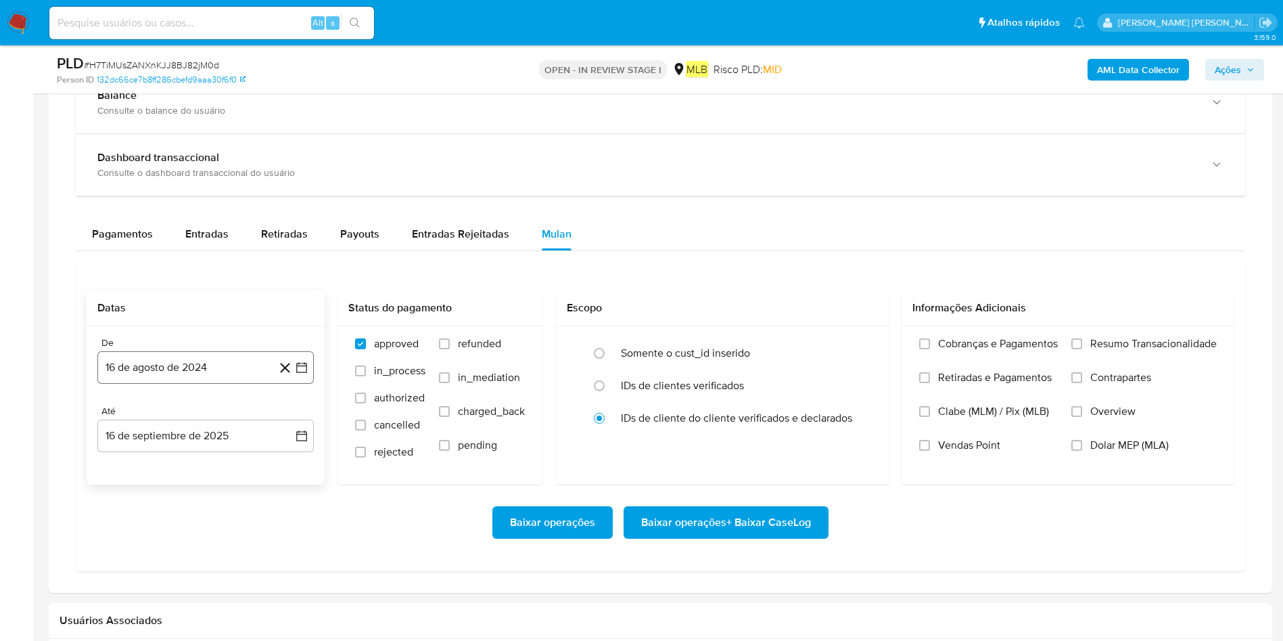
click at [204, 350] on div "De 16 [PERSON_NAME] de 2024 [DATE]" at bounding box center [205, 360] width 216 height 47
click at [202, 373] on button "16 de agosto de 2024" at bounding box center [205, 367] width 216 height 32
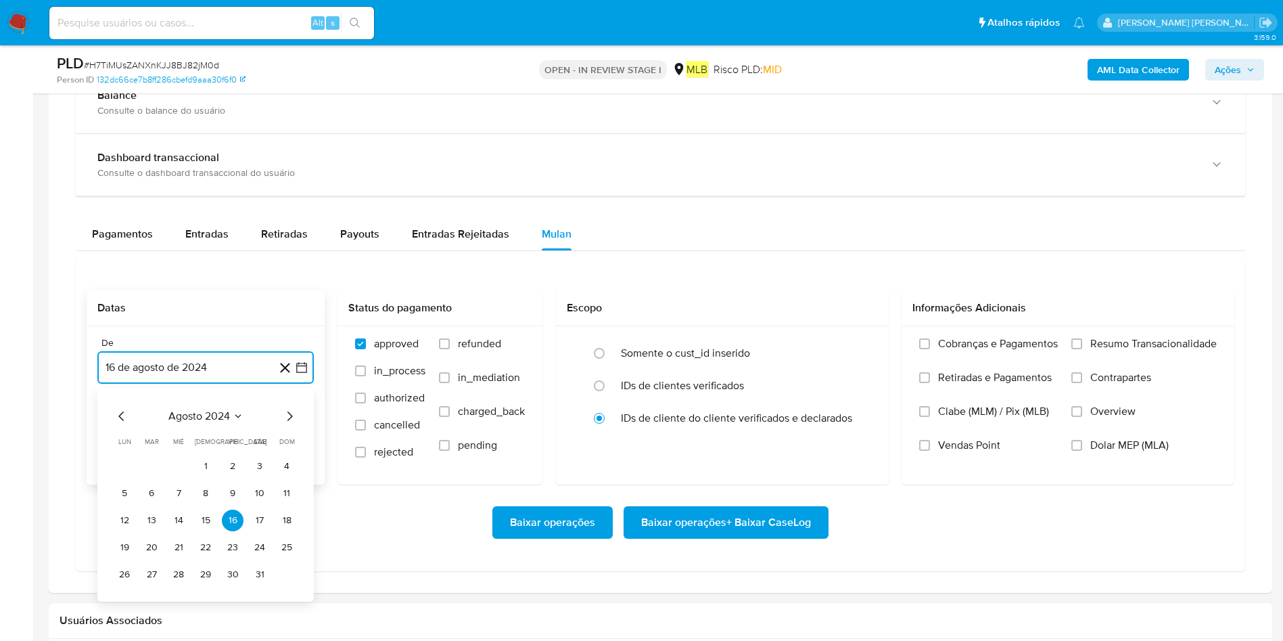
click at [234, 417] on icon "Seleccionar mes y año" at bounding box center [238, 416] width 11 height 11
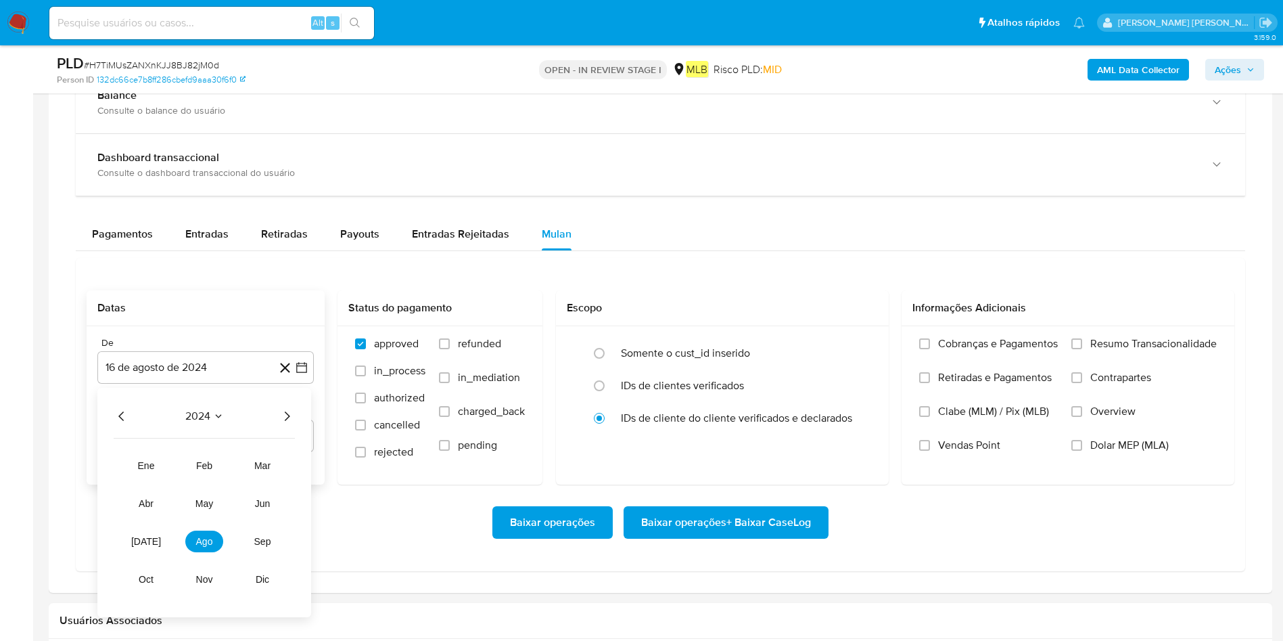
click at [286, 414] on icon "Año siguiente" at bounding box center [287, 416] width 16 height 16
click at [143, 541] on span "[DATE]" at bounding box center [146, 541] width 30 height 11
click at [145, 461] on button "1" at bounding box center [152, 466] width 22 height 22
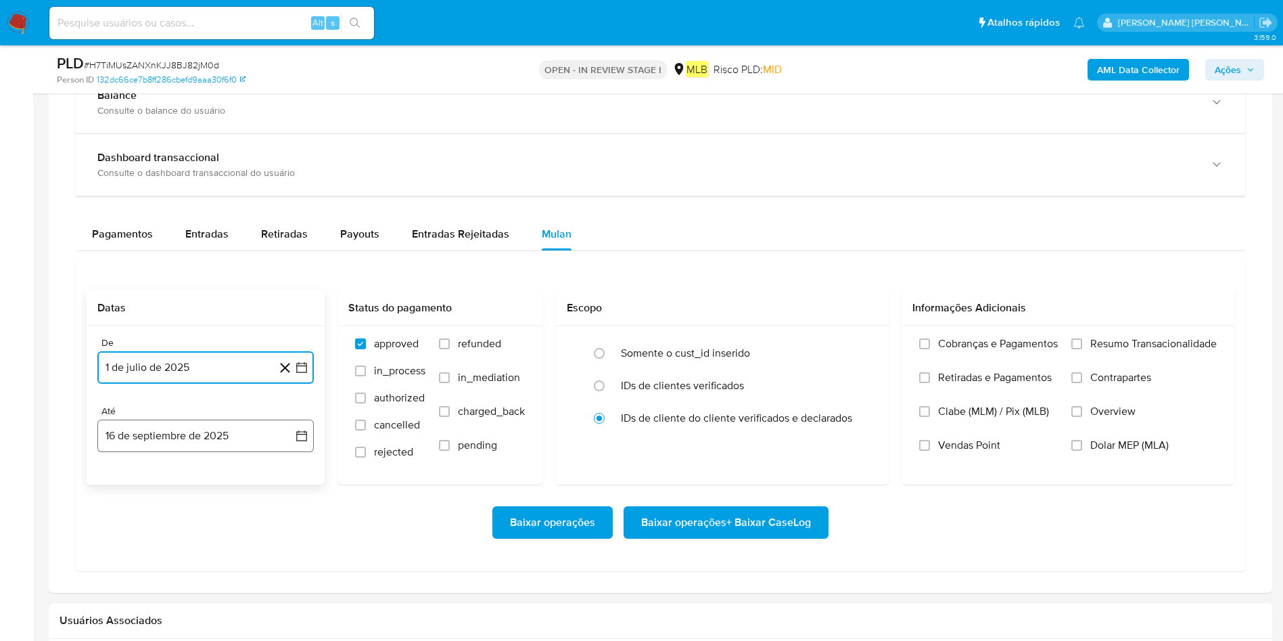
click at [158, 437] on button "16 de septiembre de 2025" at bounding box center [205, 435] width 216 height 32
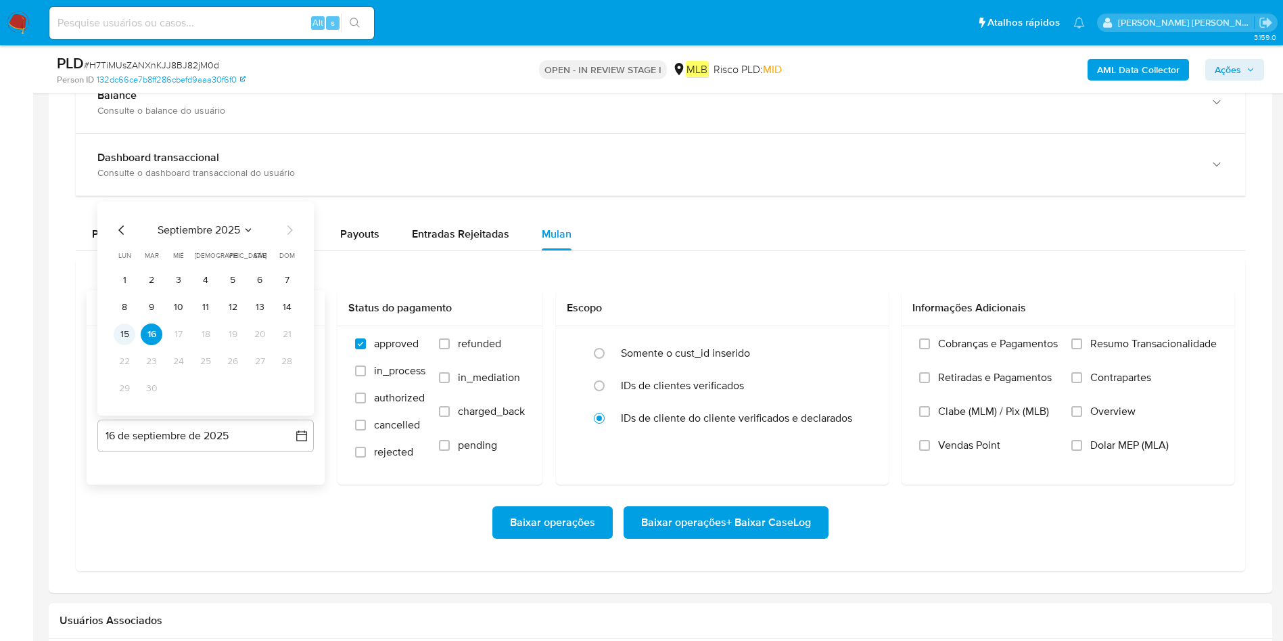
click at [116, 330] on button "15" at bounding box center [125, 334] width 22 height 22
click at [1113, 346] on span "Resumo Transacionalidade" at bounding box center [1153, 344] width 127 height 14
click at [1082, 346] on input "Resumo Transacionalidade" at bounding box center [1077, 343] width 11 height 11
click at [731, 510] on span "Baixar operações + Baixar CaseLog" at bounding box center [726, 522] width 170 height 30
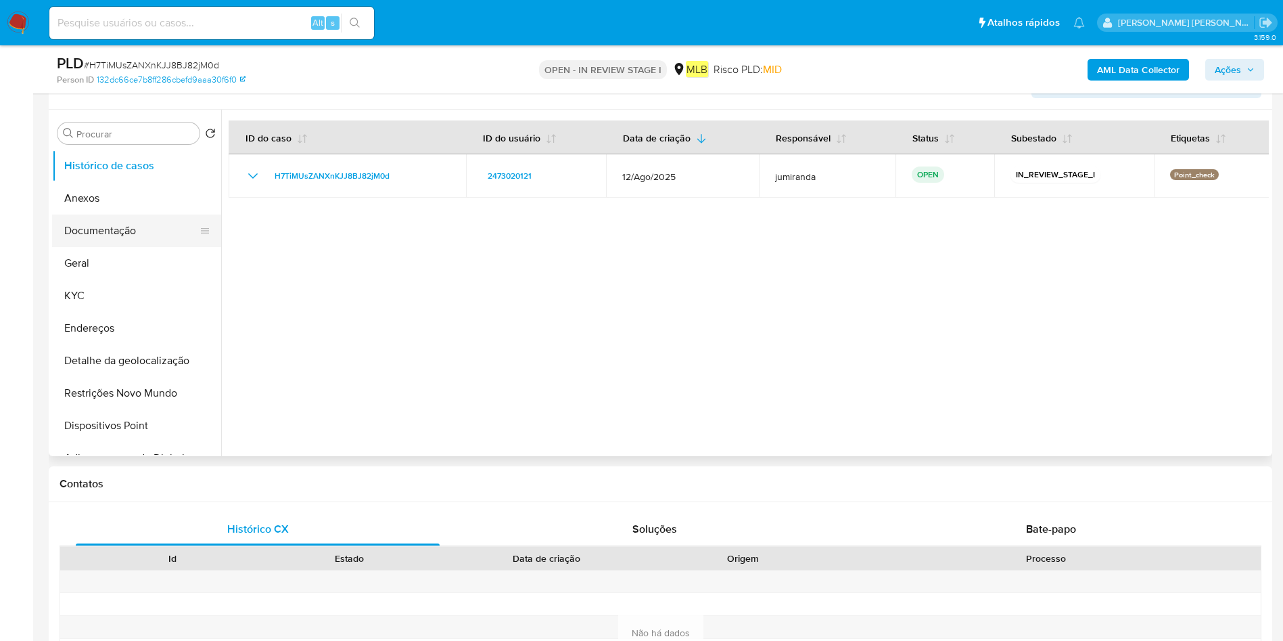
scroll to position [203, 0]
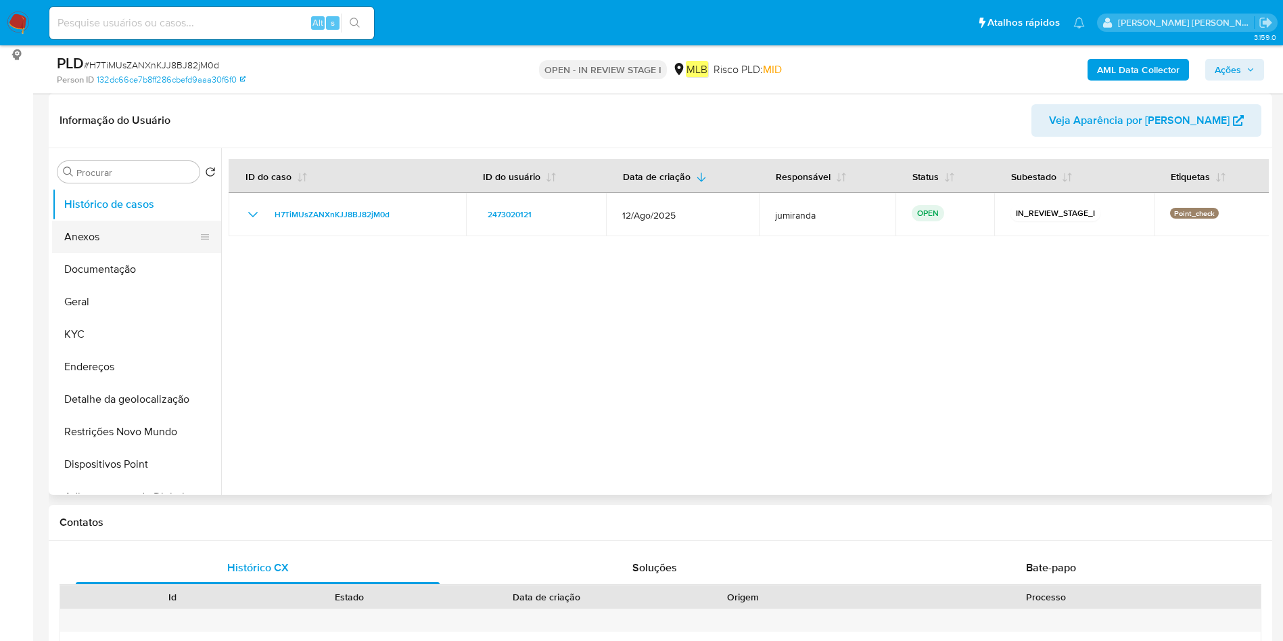
click at [138, 237] on button "Anexos" at bounding box center [131, 237] width 158 height 32
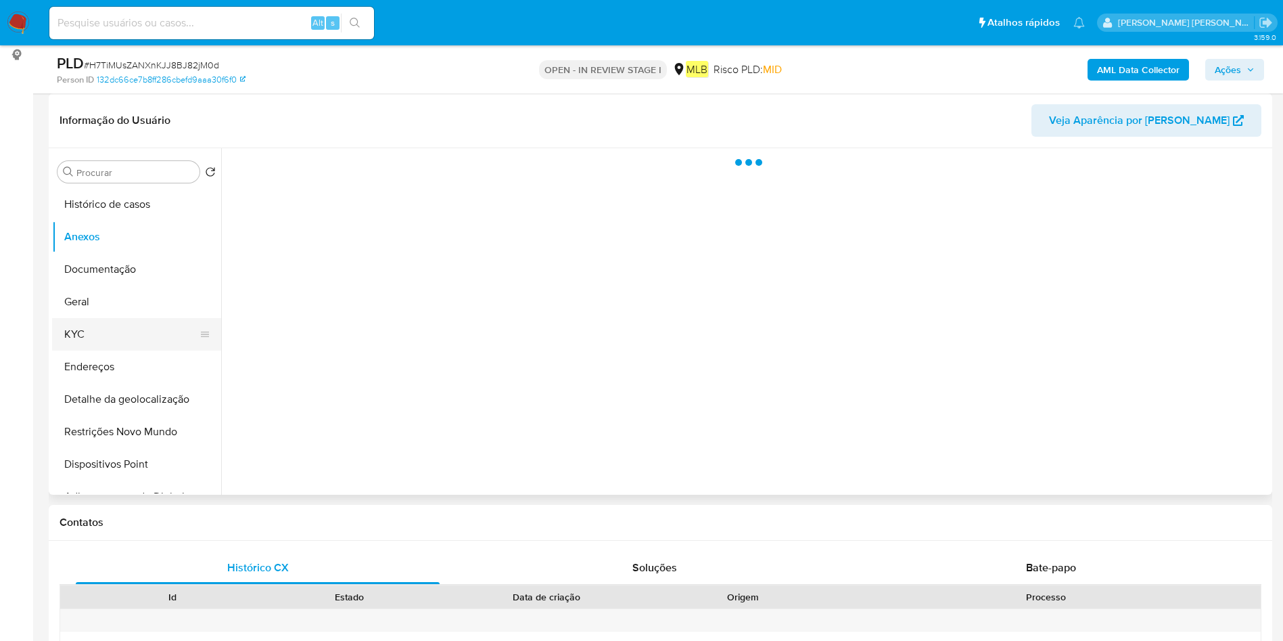
click at [94, 328] on button "KYC" at bounding box center [131, 334] width 158 height 32
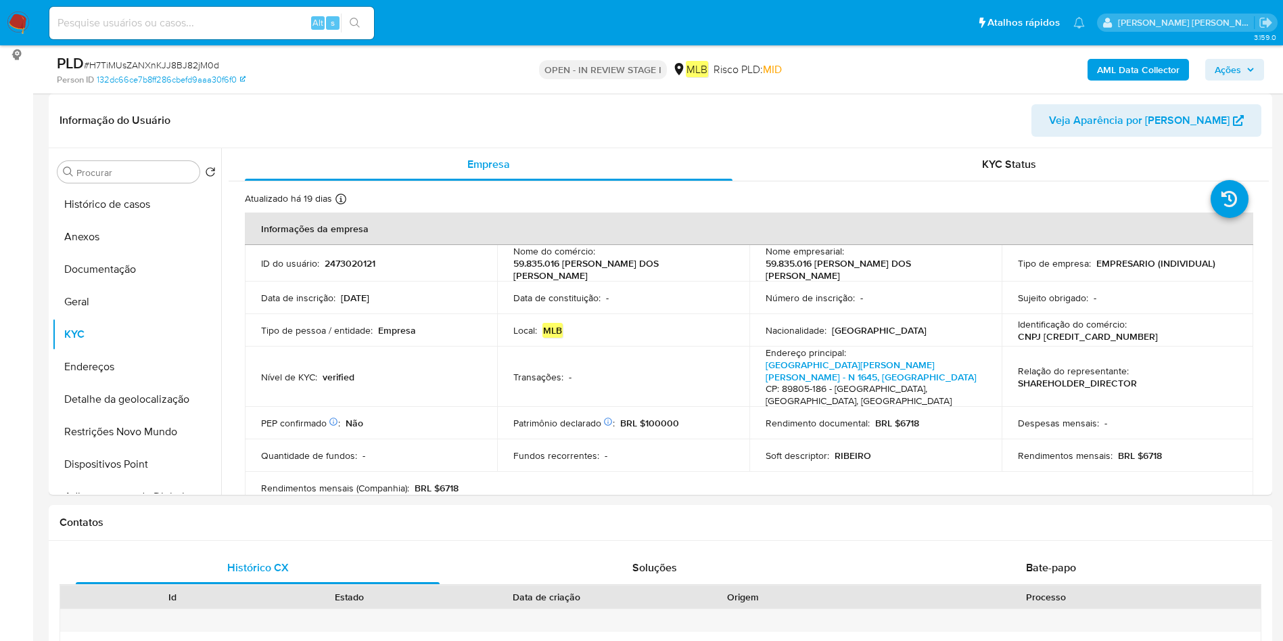
click at [216, 18] on input at bounding box center [211, 23] width 325 height 18
paste input "2351321328"
type input "2351321328"
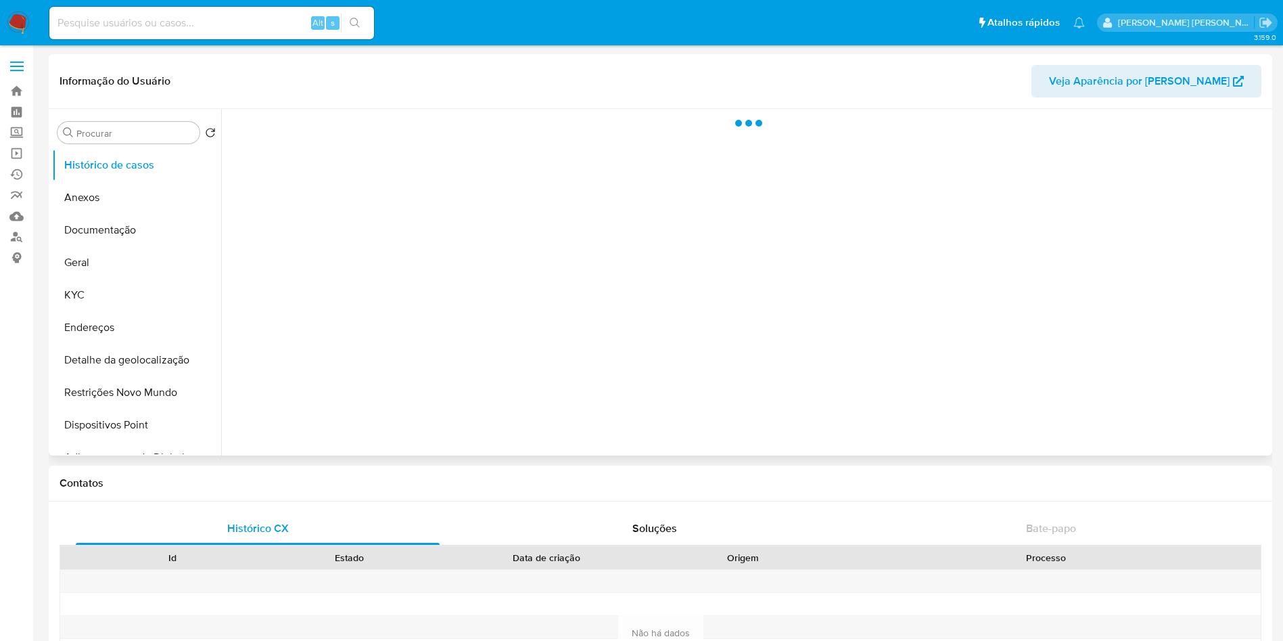
select select "10"
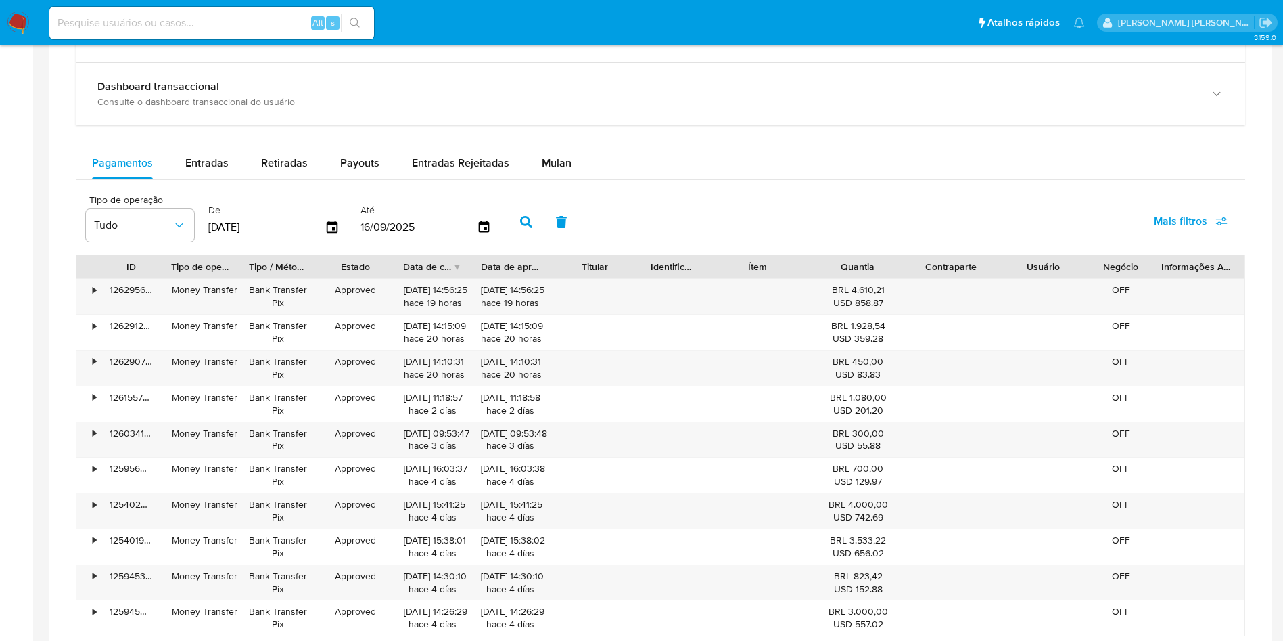
scroll to position [812, 0]
click at [572, 162] on button "Mulan" at bounding box center [557, 162] width 62 height 32
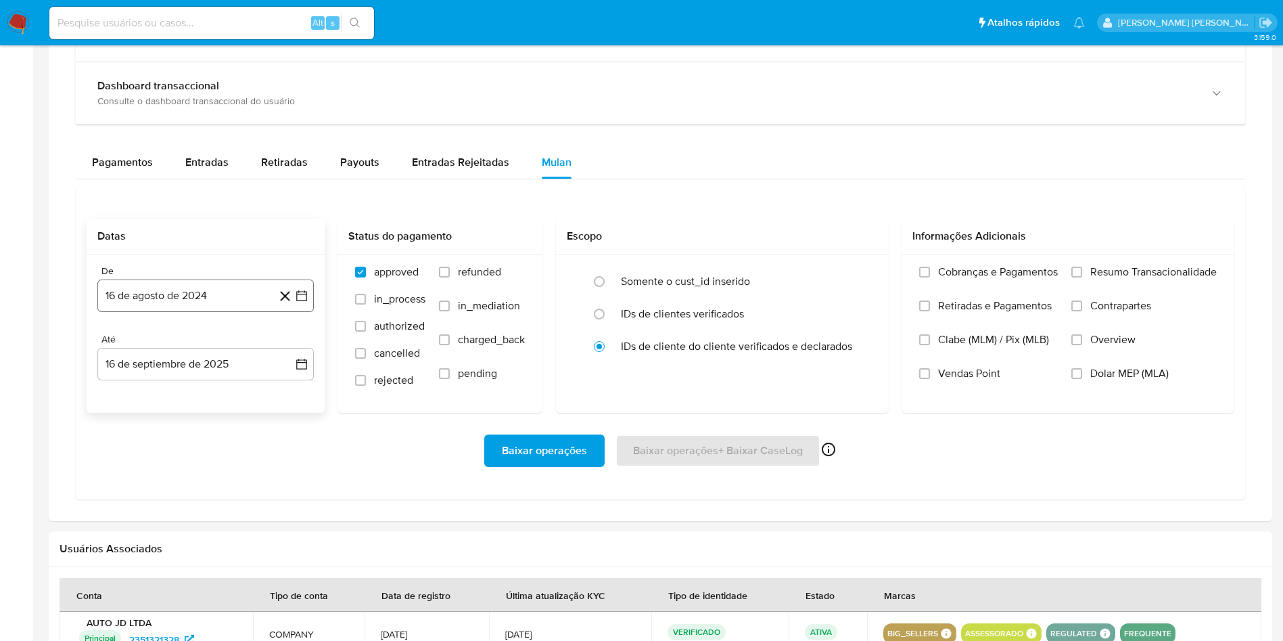
click at [217, 291] on button "16 de agosto de 2024" at bounding box center [205, 295] width 216 height 32
click at [204, 349] on span "agosto 2024" at bounding box center [199, 345] width 62 height 14
click at [288, 340] on icon "Año siguiente" at bounding box center [287, 344] width 16 height 16
click at [150, 469] on span "[DATE]" at bounding box center [146, 469] width 30 height 11
click at [151, 402] on button "1" at bounding box center [152, 395] width 22 height 22
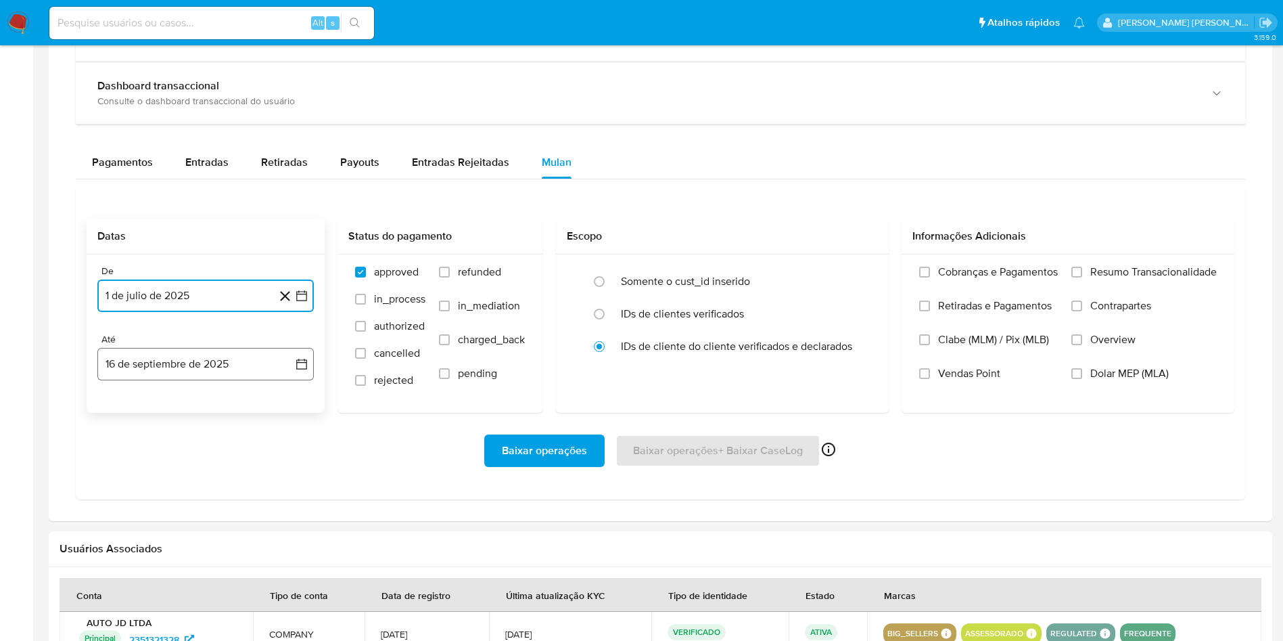
click at [166, 373] on button "16 de septiembre de 2025" at bounding box center [205, 364] width 216 height 32
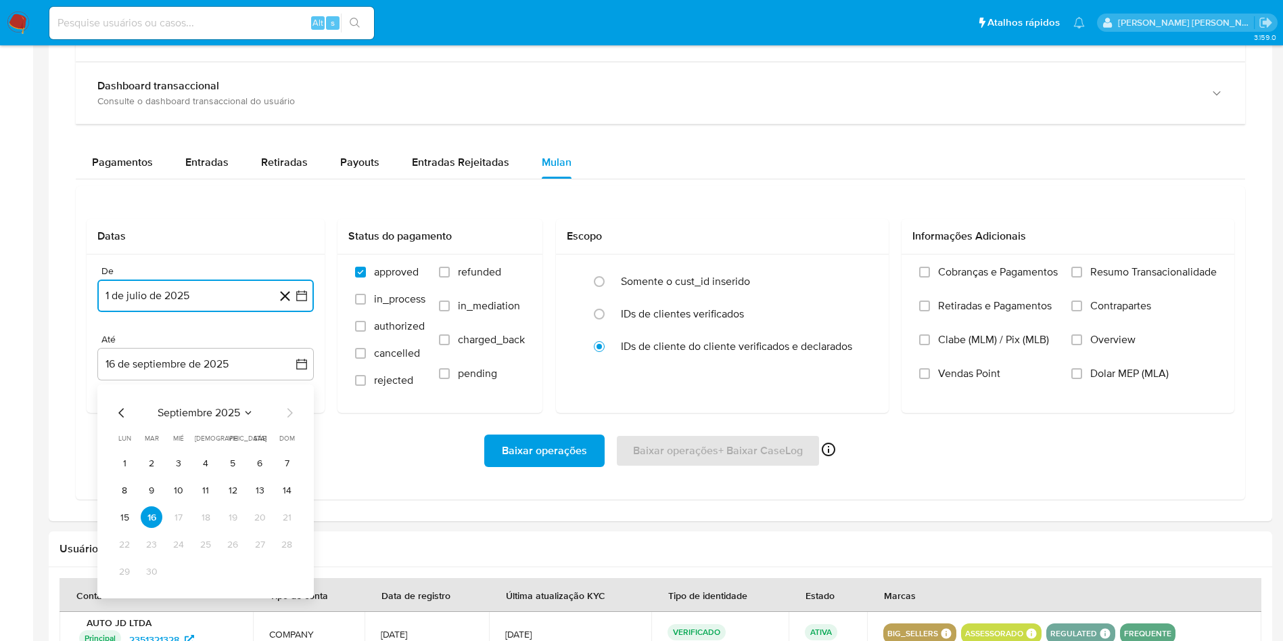
click at [123, 510] on button "15" at bounding box center [125, 517] width 22 height 22
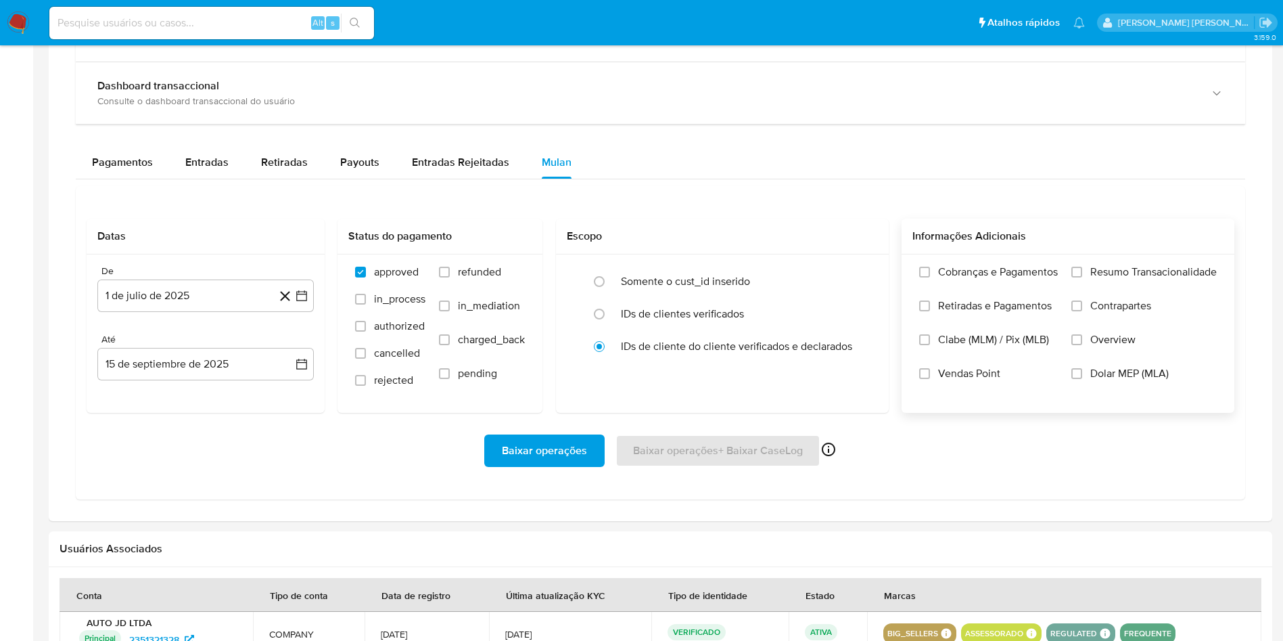
click at [1166, 278] on span "Resumo Transacionalidade" at bounding box center [1153, 272] width 127 height 14
click at [1157, 273] on span "Resumo Transacionalidade" at bounding box center [1153, 272] width 127 height 14
click at [1082, 273] on input "Resumo Transacionalidade" at bounding box center [1077, 272] width 11 height 11
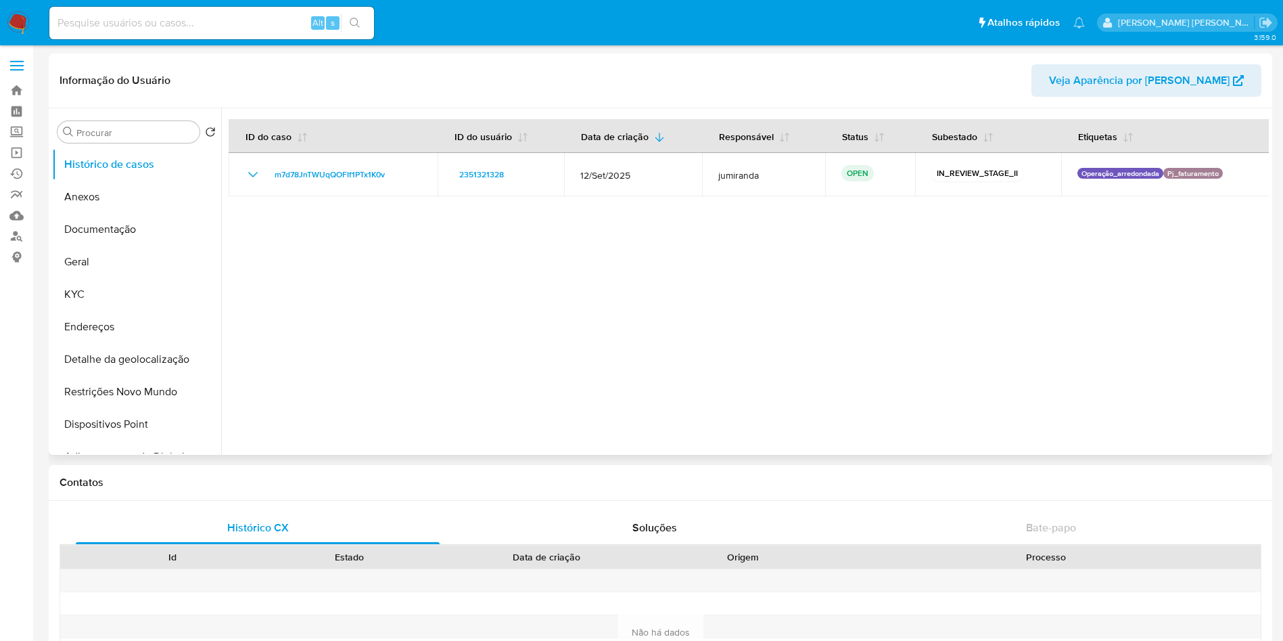
scroll to position [0, 0]
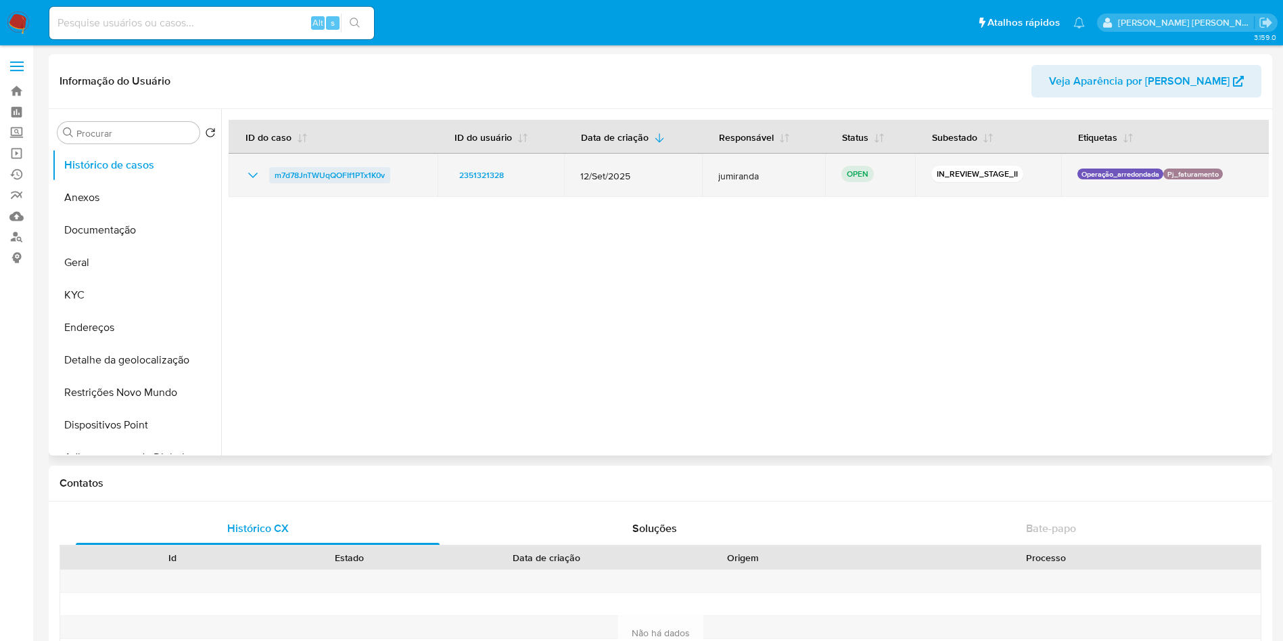
click at [363, 175] on span "m7d78JnTWUqQOFIf1PTx1K0v" at bounding box center [330, 175] width 110 height 16
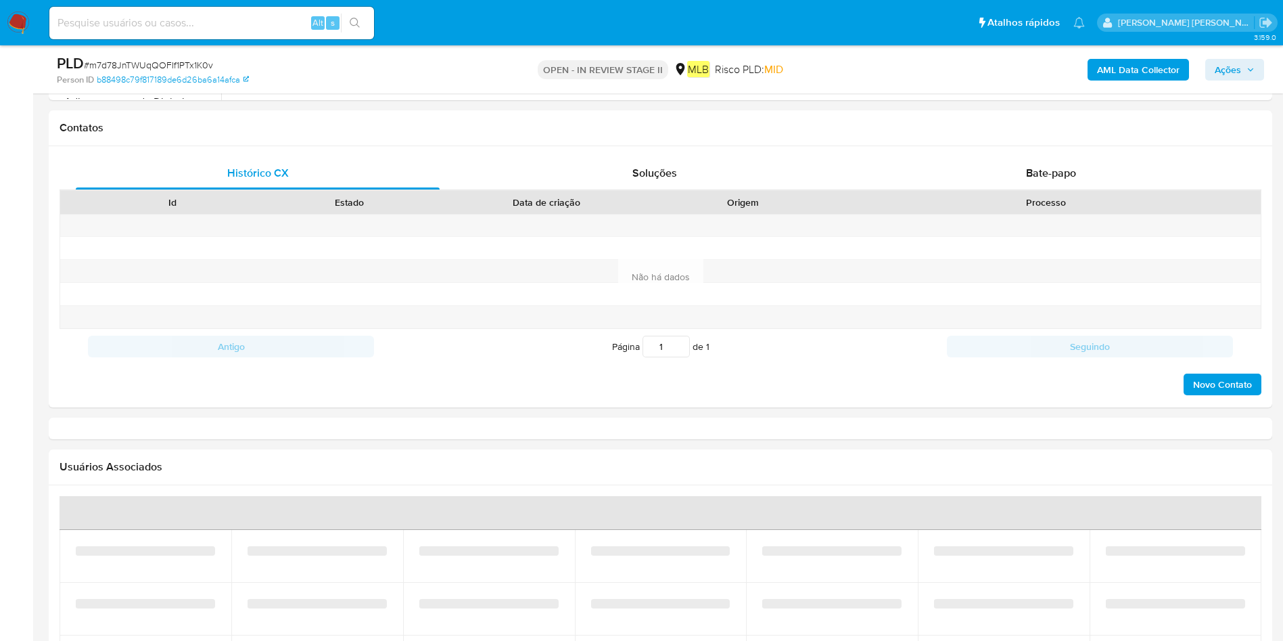
select select "10"
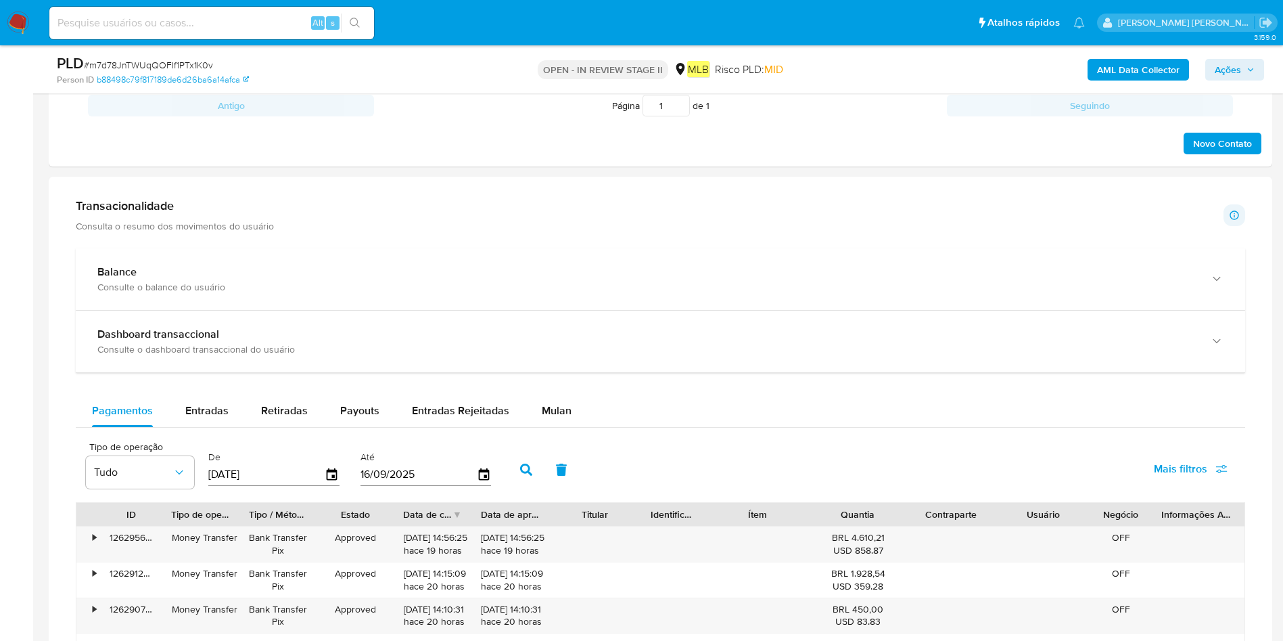
scroll to position [1015, 0]
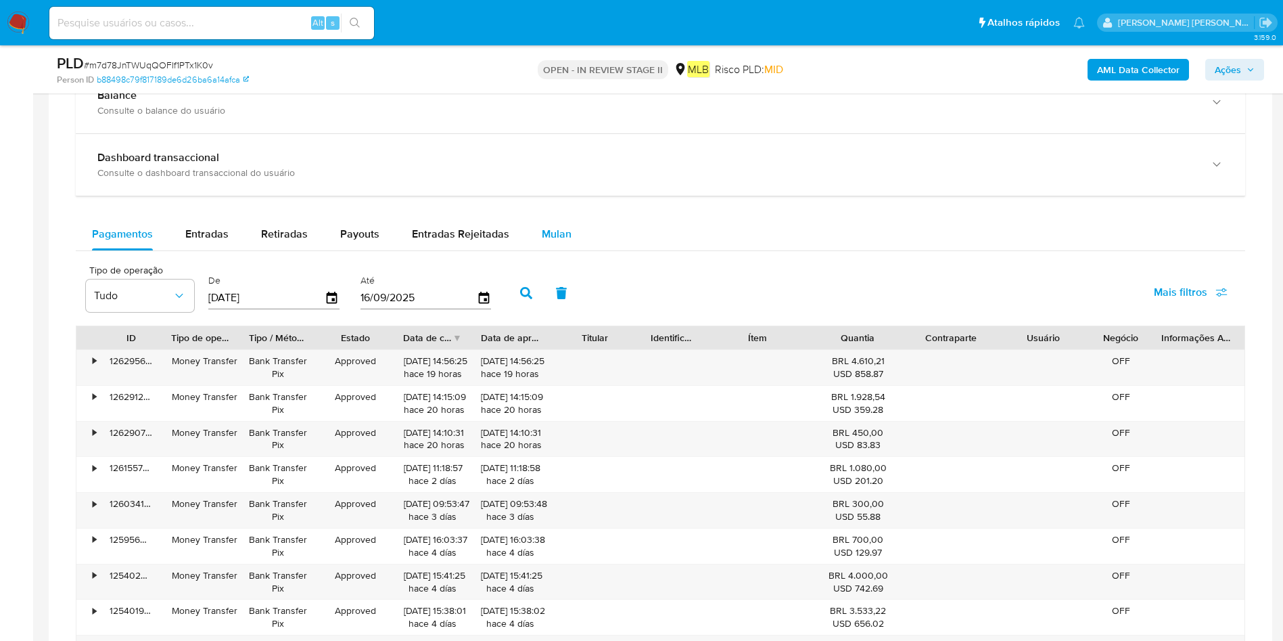
click at [577, 225] on button "Mulan" at bounding box center [557, 234] width 62 height 32
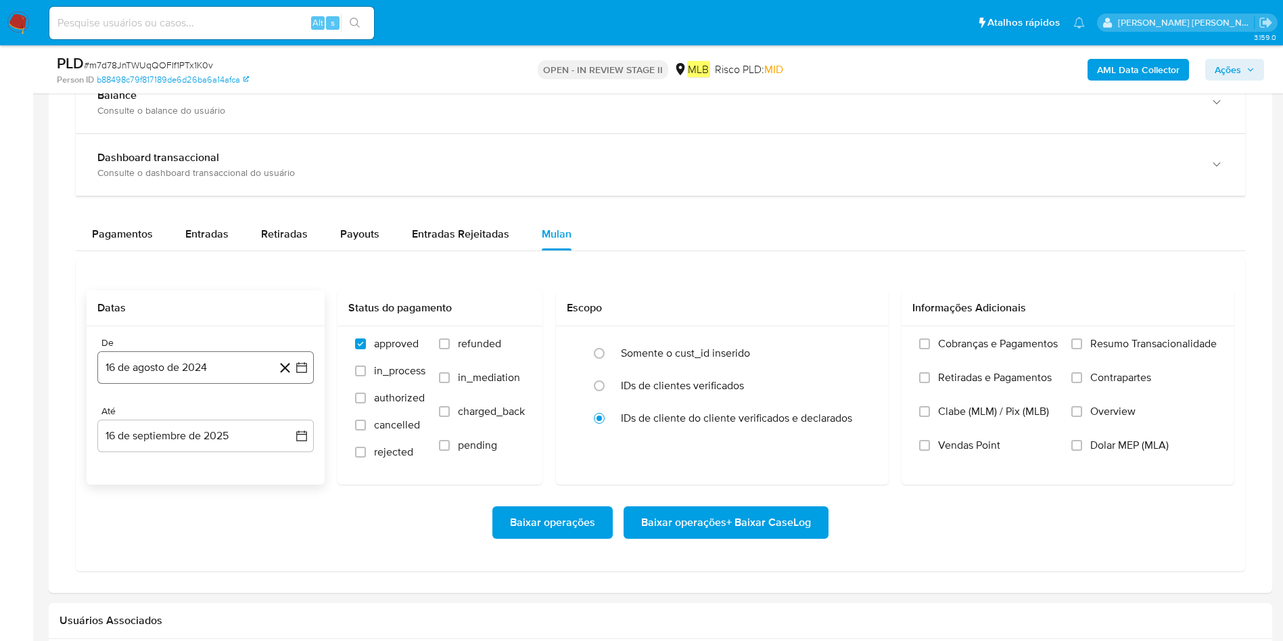
click at [108, 367] on button "16 de agosto de 2024" at bounding box center [205, 367] width 216 height 32
click at [188, 415] on span "agosto 2024" at bounding box center [199, 416] width 62 height 14
click at [290, 419] on icon "Año siguiente" at bounding box center [287, 416] width 16 height 16
click at [148, 545] on span "[DATE]" at bounding box center [146, 541] width 30 height 11
click at [156, 465] on button "1" at bounding box center [152, 466] width 22 height 22
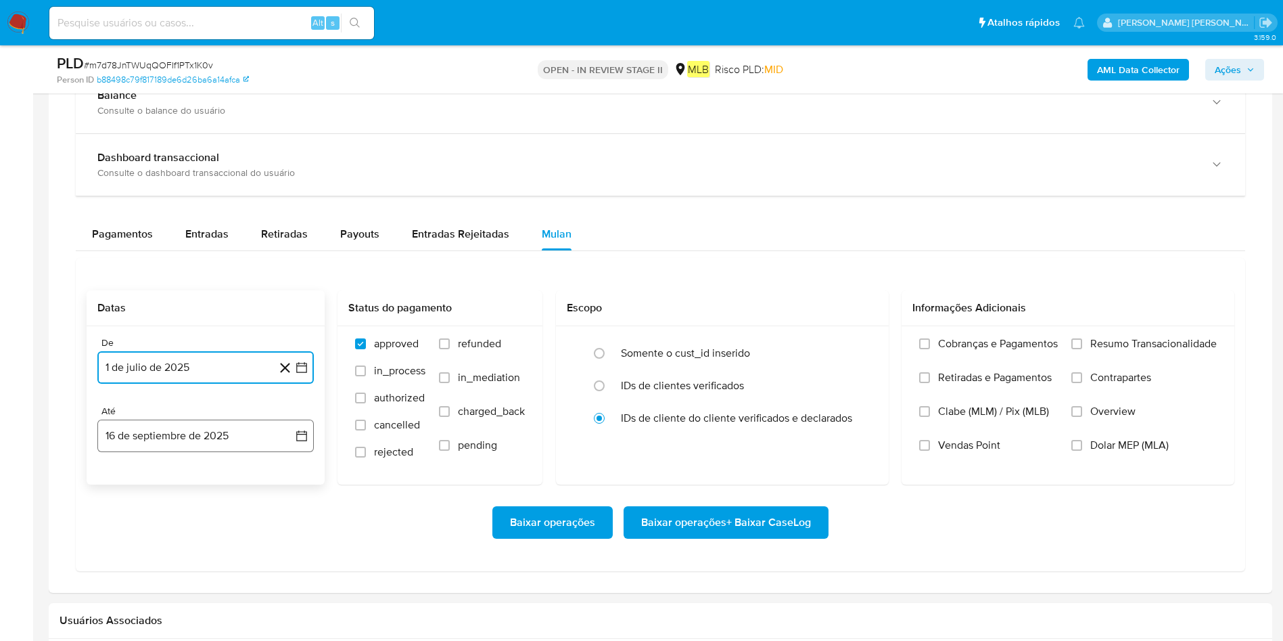
click at [170, 432] on button "16 de septiembre de 2025" at bounding box center [205, 435] width 216 height 32
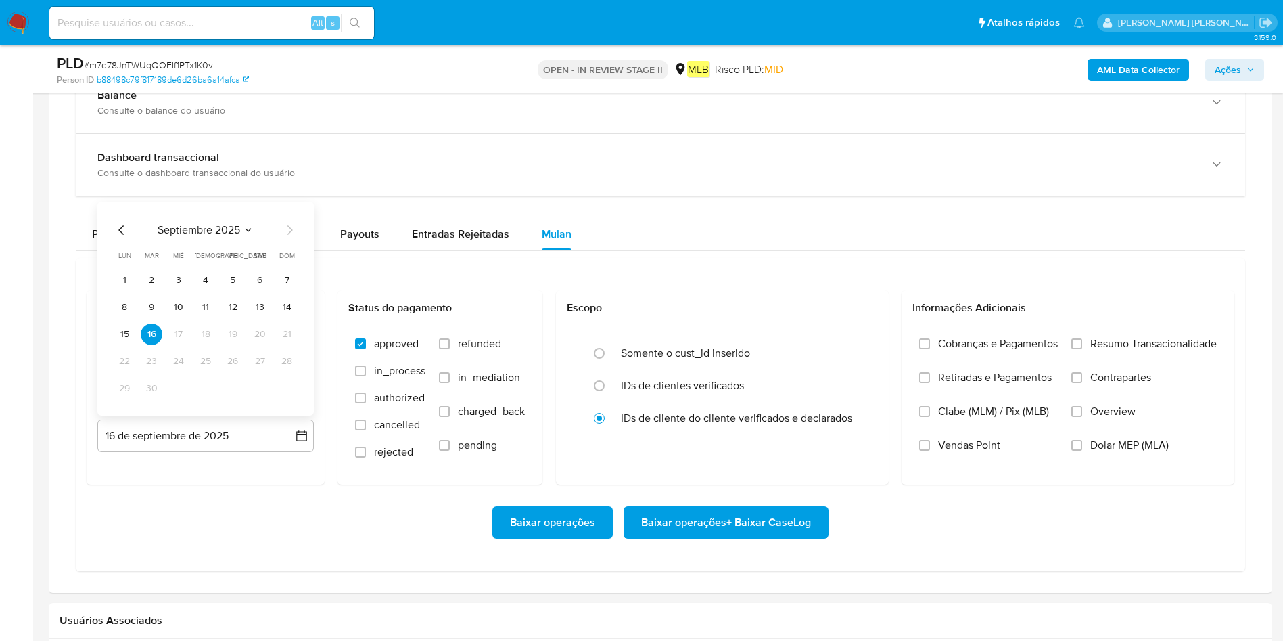
drag, startPoint x: 126, startPoint y: 335, endPoint x: 273, endPoint y: 346, distance: 147.2
click at [125, 334] on button "15" at bounding box center [125, 334] width 22 height 22
click at [1199, 349] on span "Resumo Transacionalidade" at bounding box center [1153, 344] width 127 height 14
click at [1082, 349] on input "Resumo Transacionalidade" at bounding box center [1077, 343] width 11 height 11
click at [695, 530] on span "Baixar operações + Baixar CaseLog" at bounding box center [726, 522] width 170 height 30
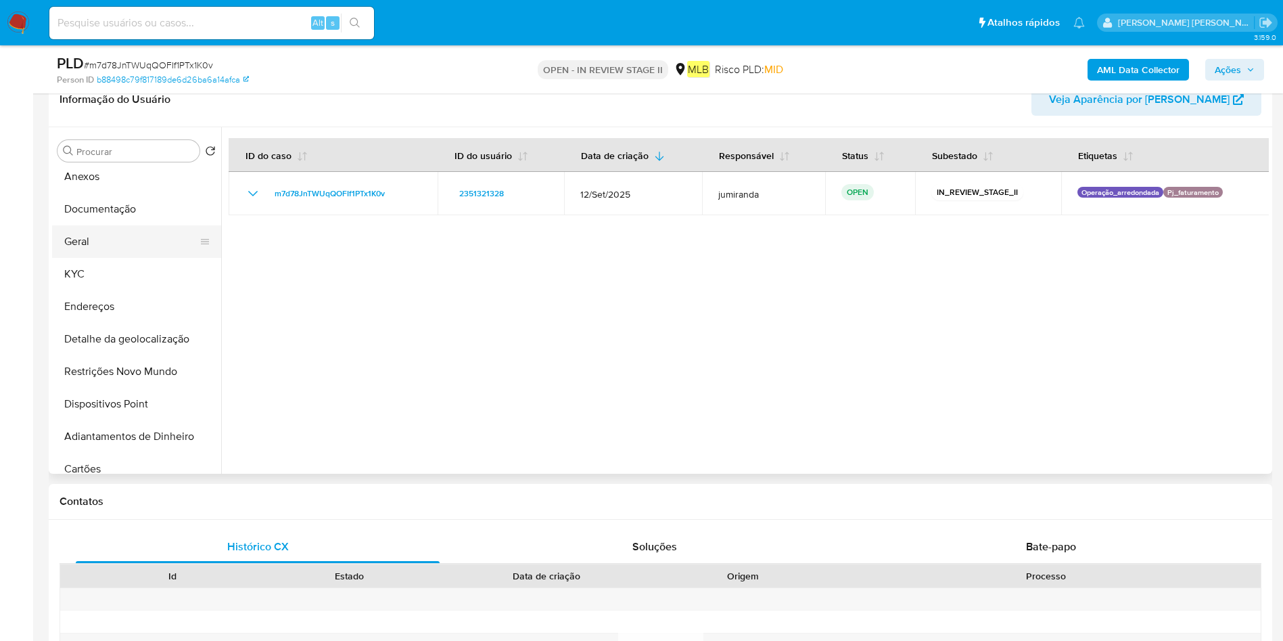
scroll to position [0, 0]
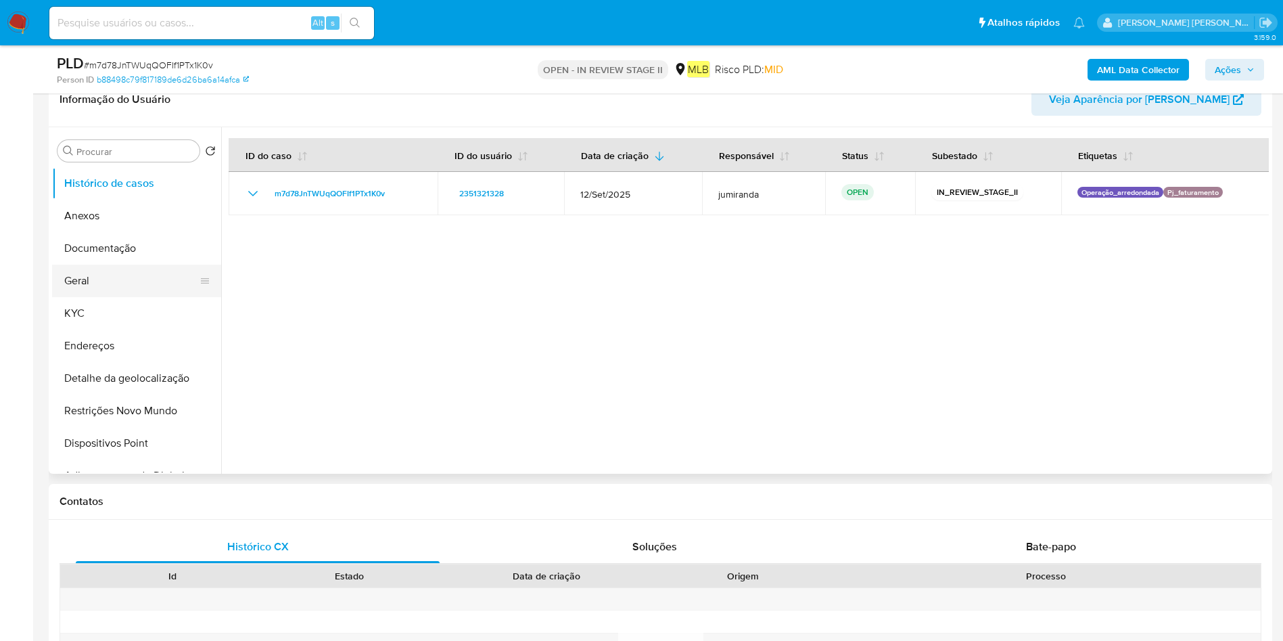
click at [124, 295] on button "Geral" at bounding box center [131, 281] width 158 height 32
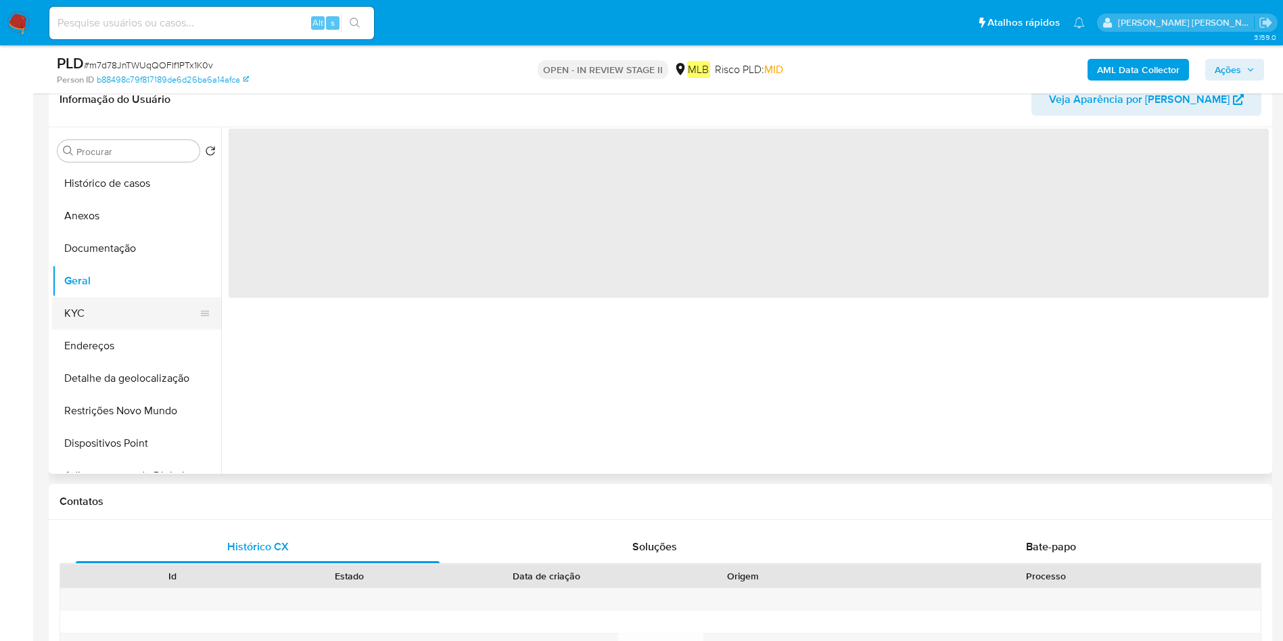
click at [156, 306] on button "KYC" at bounding box center [131, 313] width 158 height 32
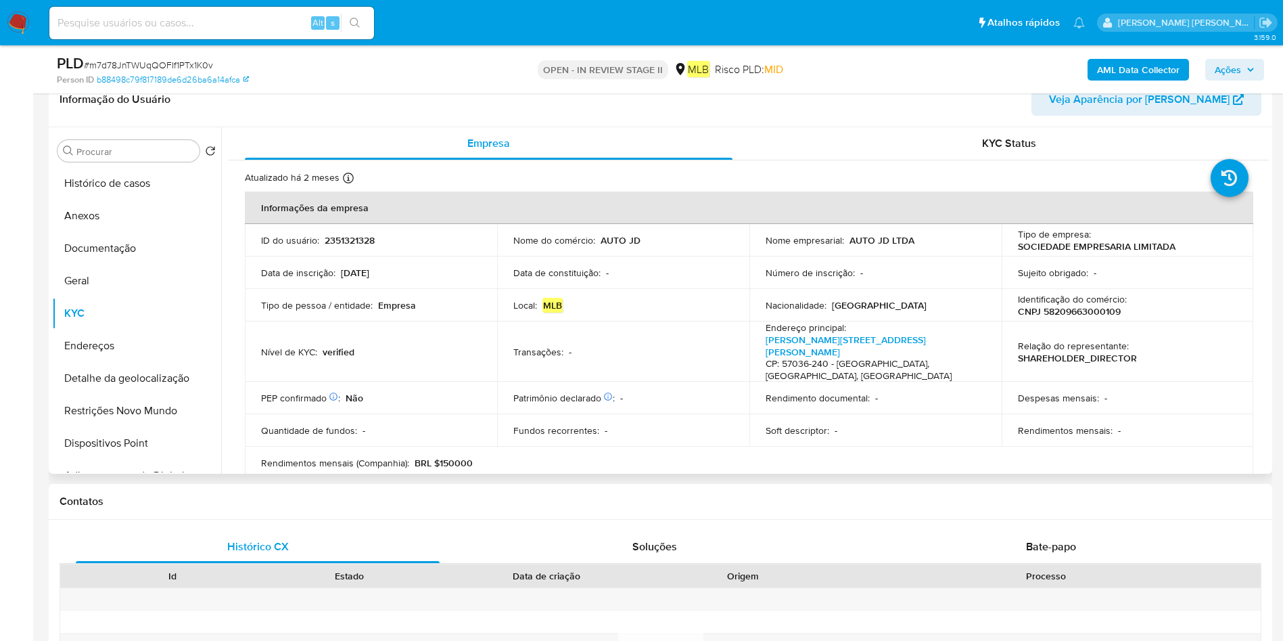
click at [899, 244] on p "AUTO JD LTDA" at bounding box center [882, 240] width 65 height 12
click at [919, 235] on div "Nome empresarial : AUTO JD LTDA" at bounding box center [876, 240] width 220 height 12
drag, startPoint x: 894, startPoint y: 223, endPoint x: 852, endPoint y: 240, distance: 45.2
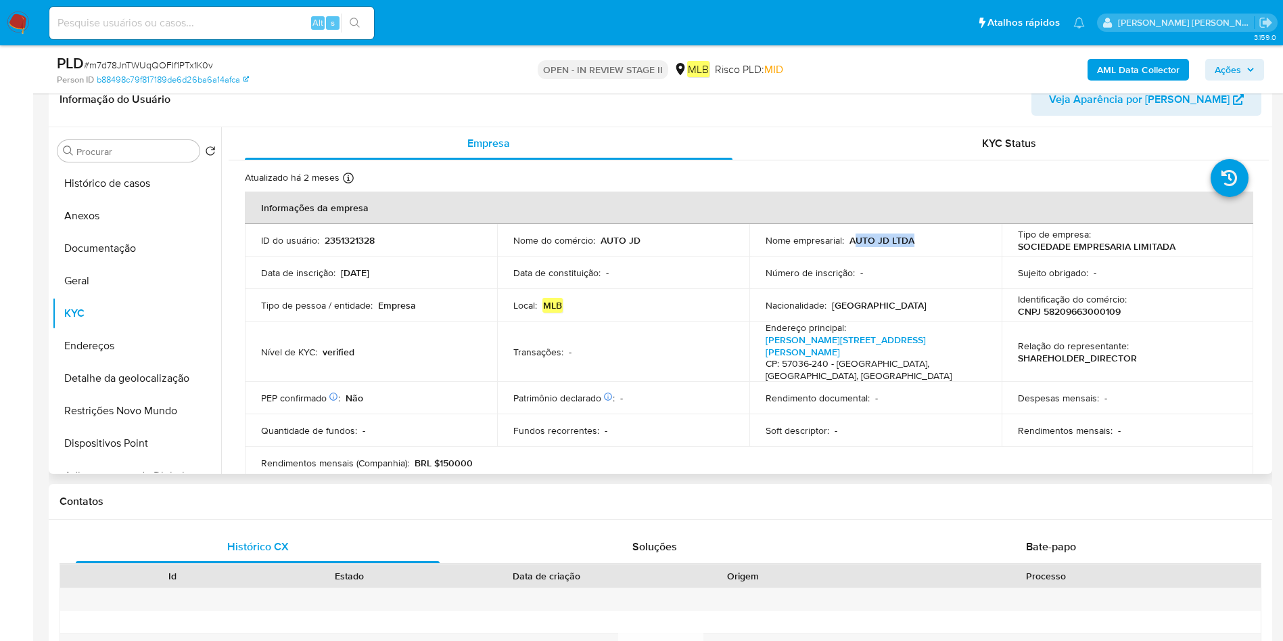
click at [852, 240] on div "Nome empresarial : AUTO JD LTDA" at bounding box center [876, 240] width 220 height 12
click at [147, 365] on button "Detalhe da geolocalização" at bounding box center [131, 378] width 158 height 32
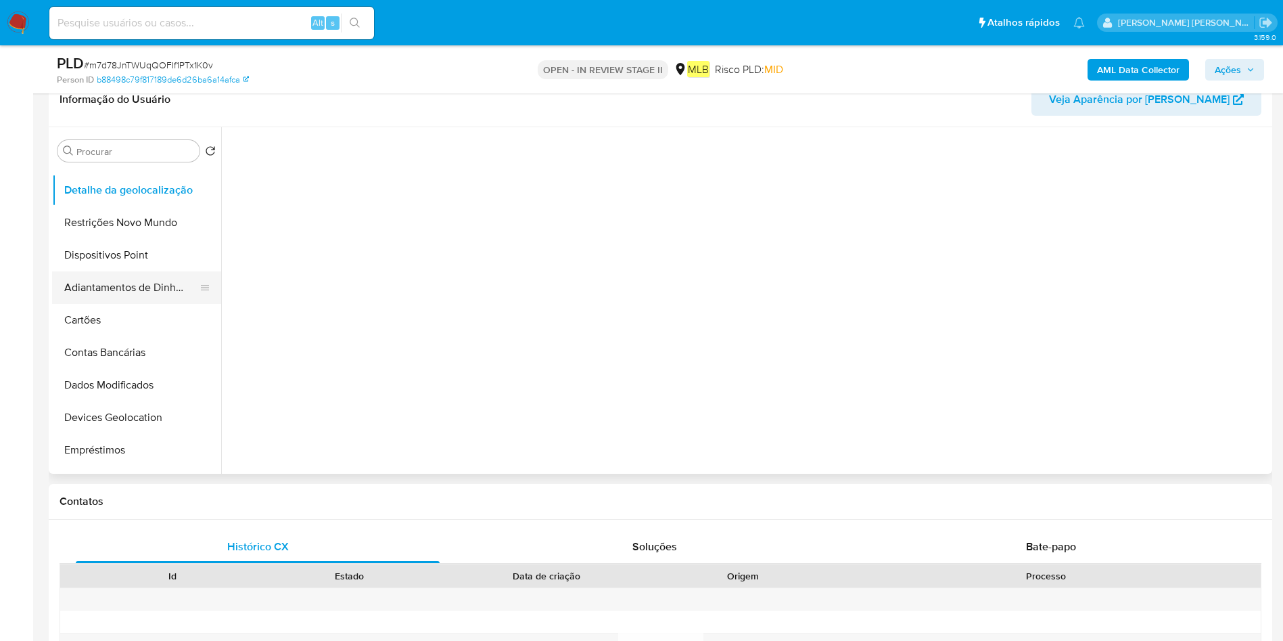
scroll to position [203, 0]
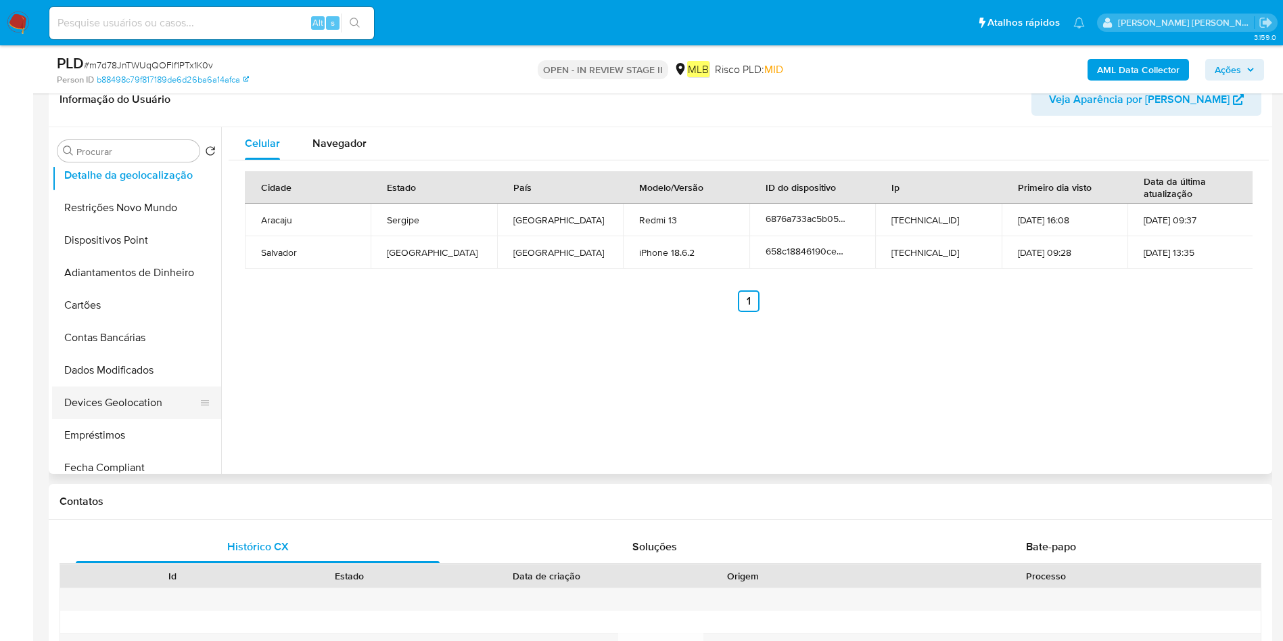
click at [114, 400] on button "Devices Geolocation" at bounding box center [131, 402] width 158 height 32
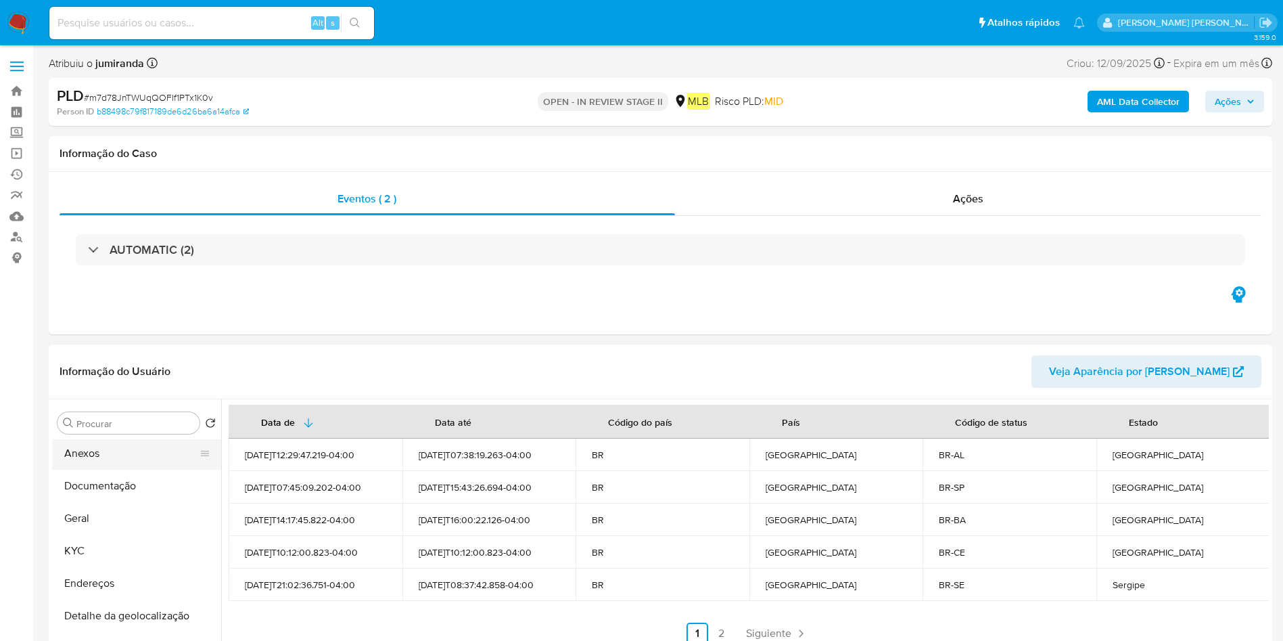
scroll to position [0, 0]
click at [132, 553] on button "Geral" at bounding box center [131, 552] width 158 height 32
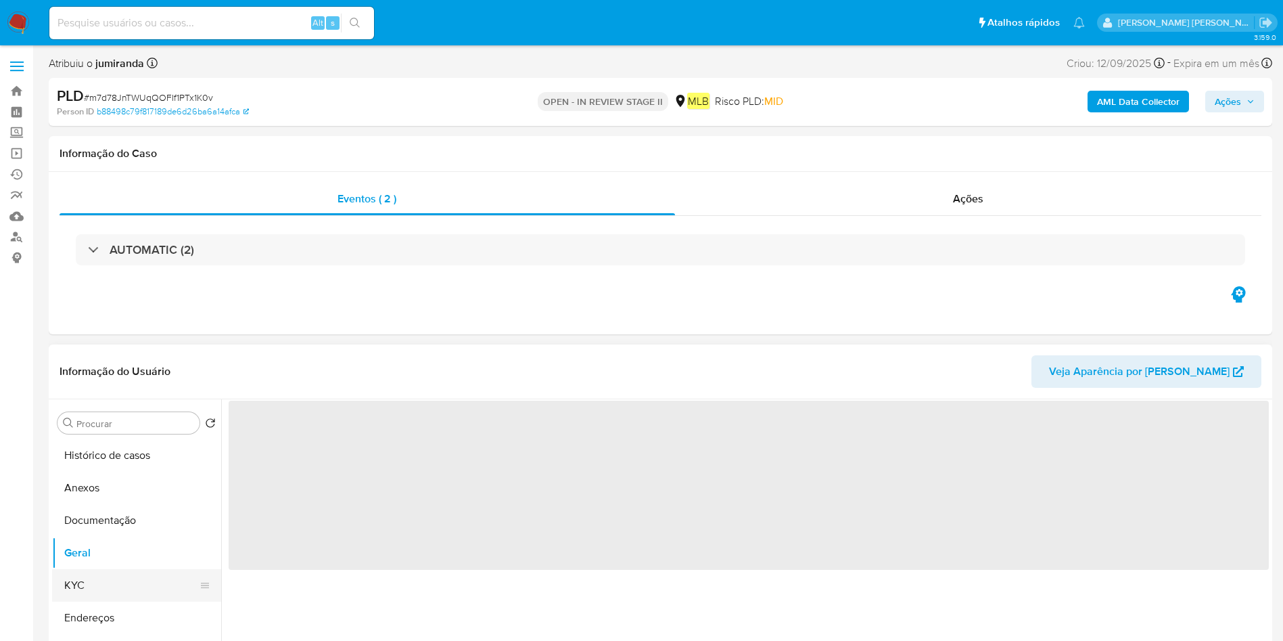
click at [120, 574] on button "KYC" at bounding box center [131, 585] width 158 height 32
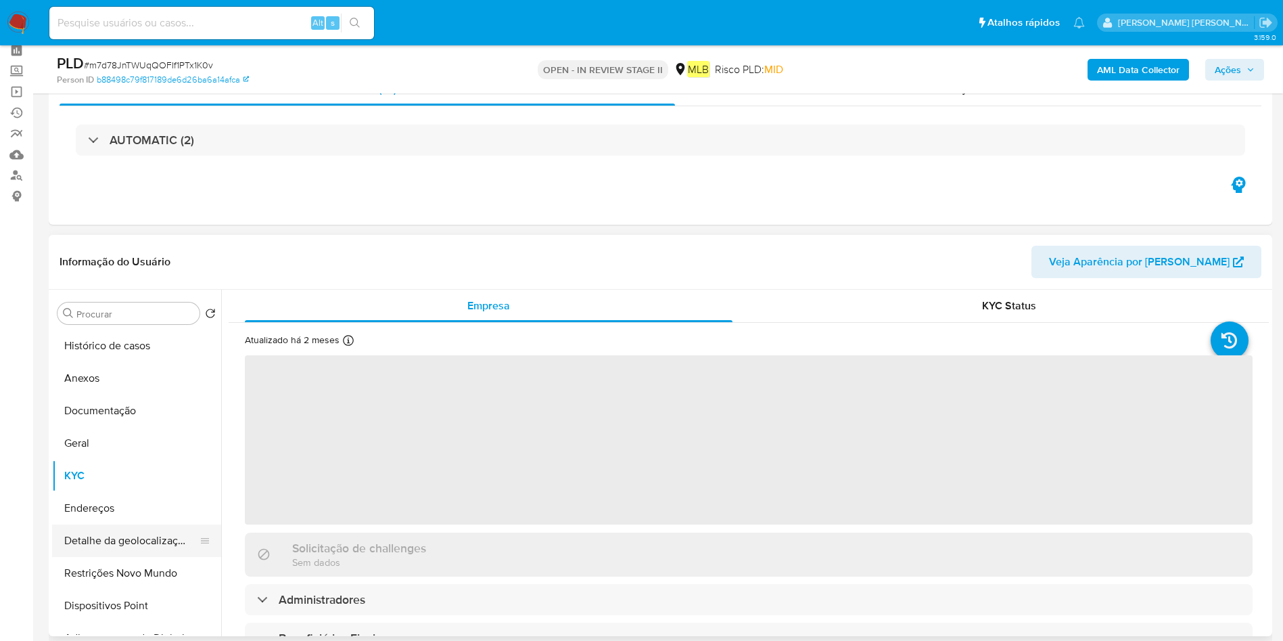
scroll to position [203, 0]
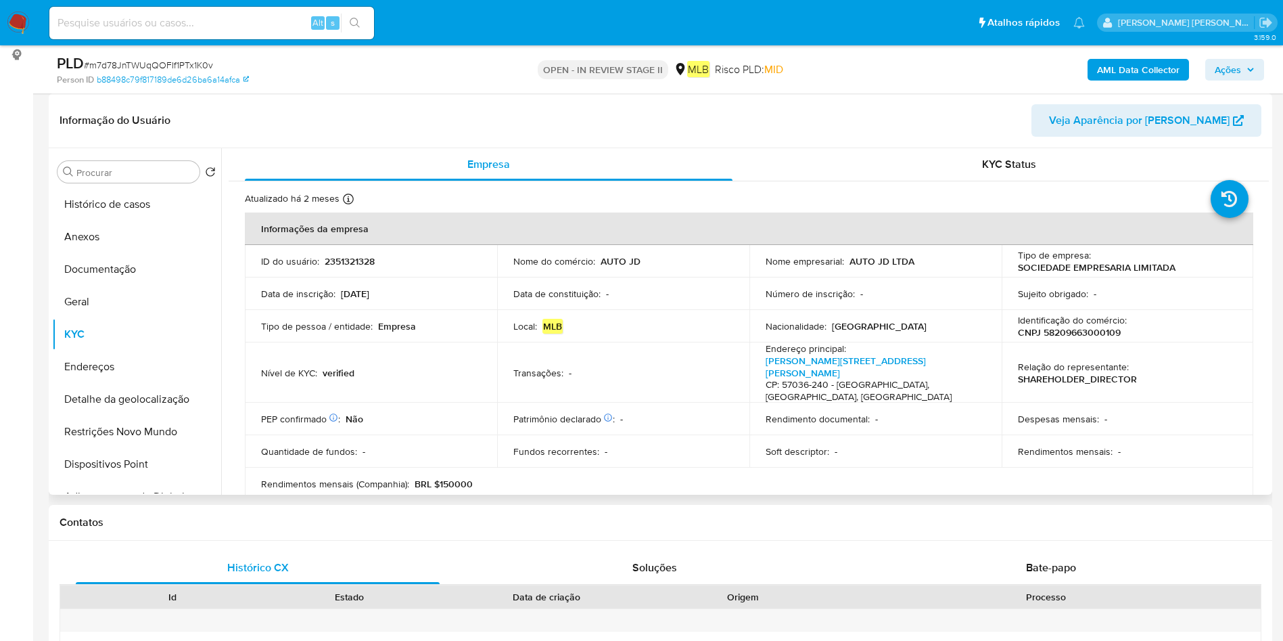
click at [374, 263] on p "2351321328" at bounding box center [350, 261] width 50 height 12
click at [374, 264] on p "2351321328" at bounding box center [350, 261] width 50 height 12
click at [367, 266] on p "2351321328" at bounding box center [350, 261] width 50 height 12
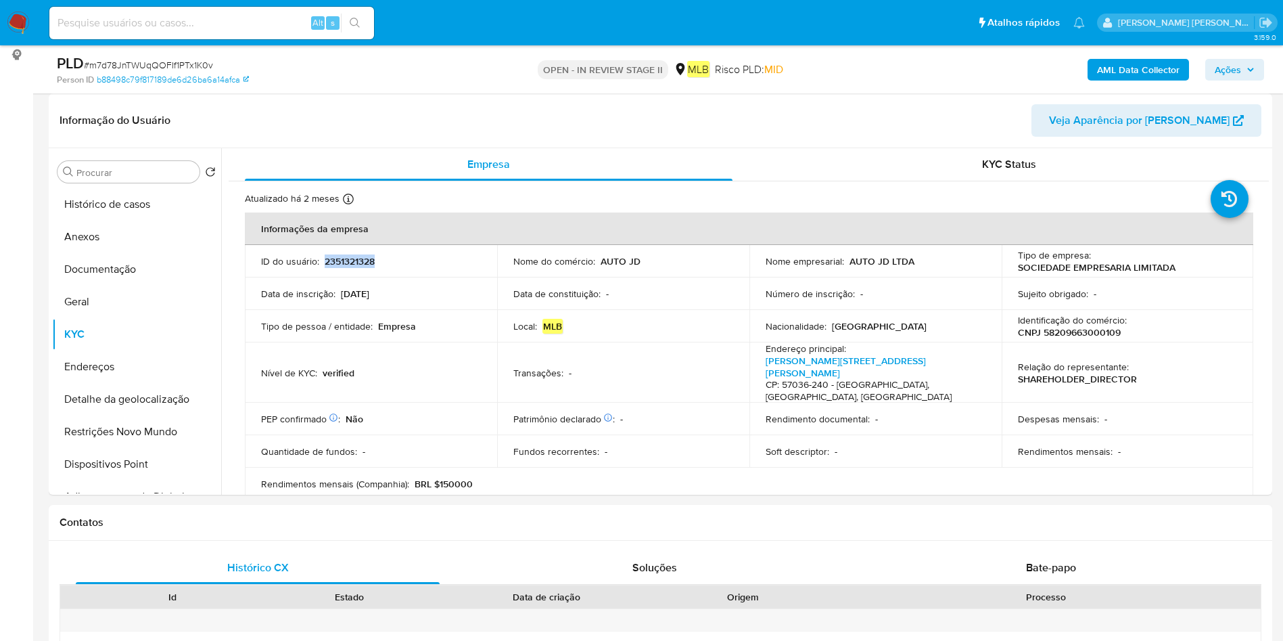
copy p "2351321328"
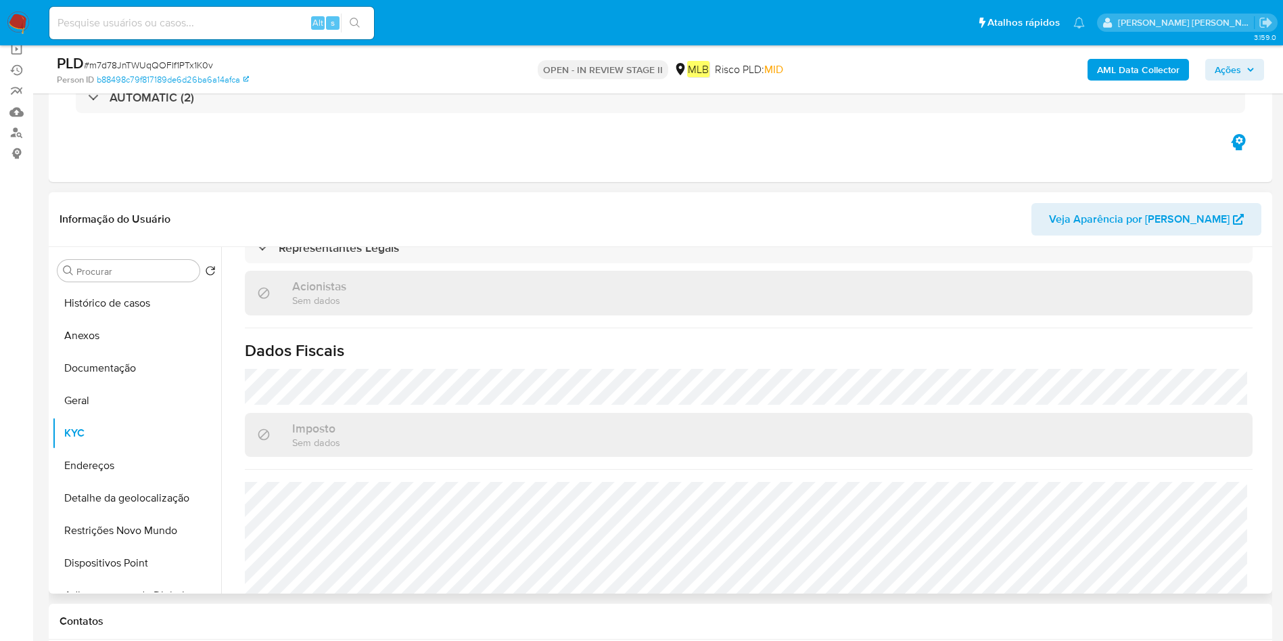
scroll to position [101, 0]
click at [110, 467] on button "Endereços" at bounding box center [131, 468] width 158 height 32
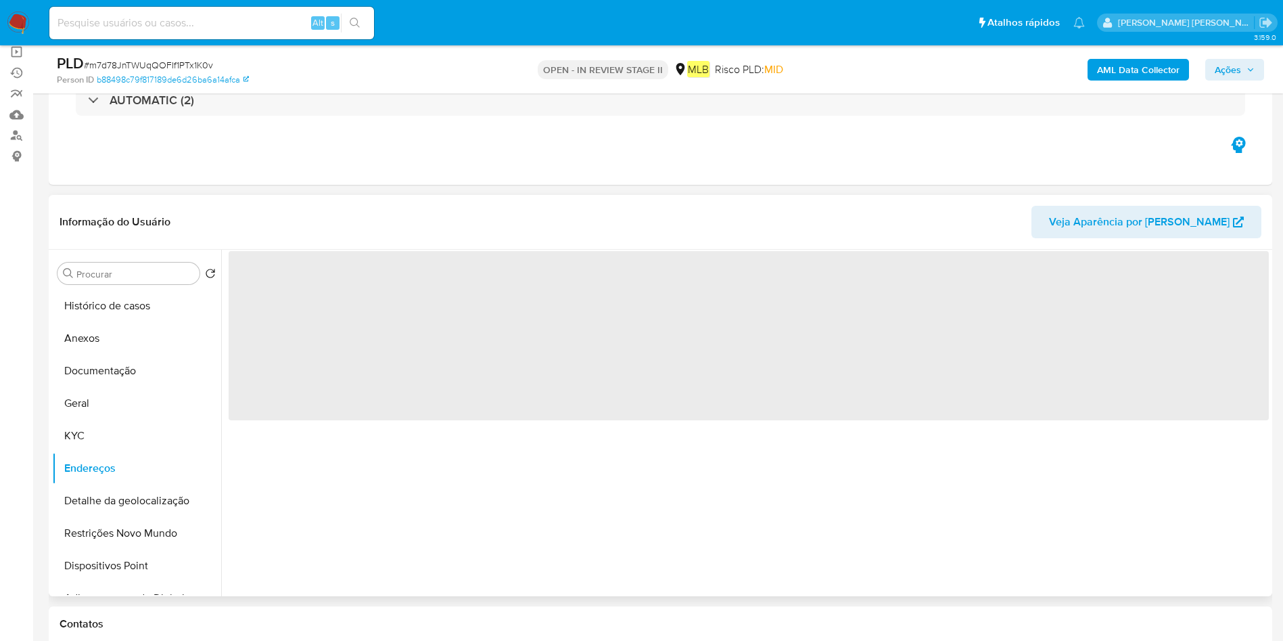
scroll to position [0, 0]
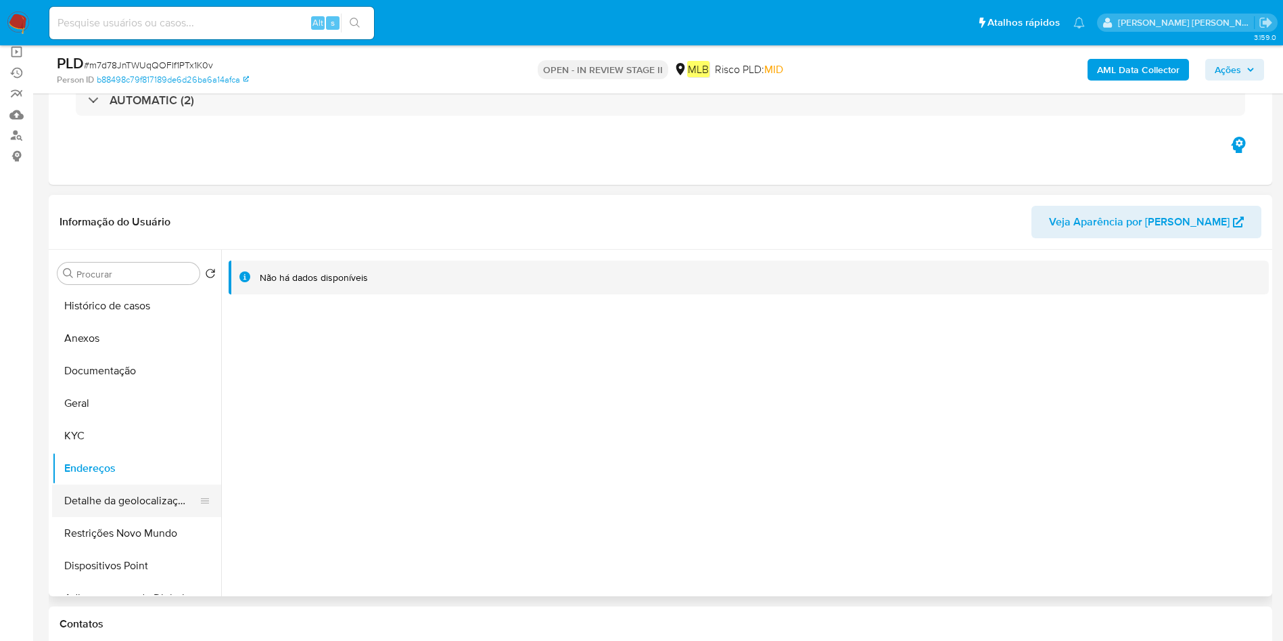
click at [92, 500] on button "Detalhe da geolocalização" at bounding box center [131, 500] width 158 height 32
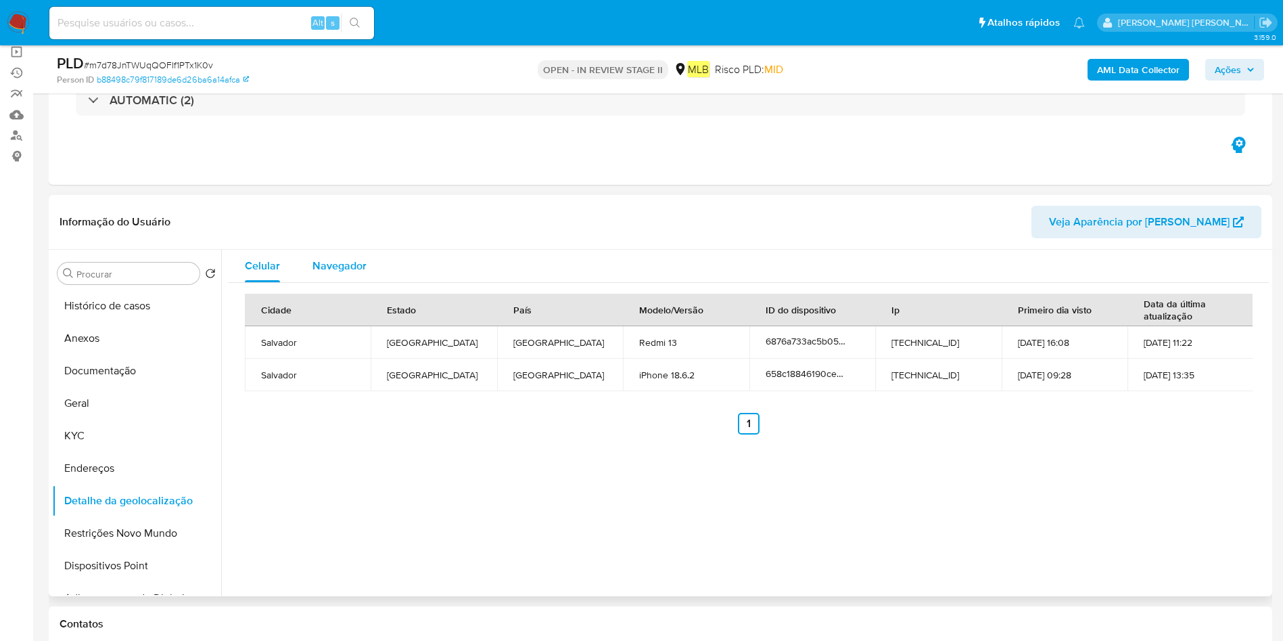
click at [342, 265] on span "Navegador" at bounding box center [340, 266] width 54 height 16
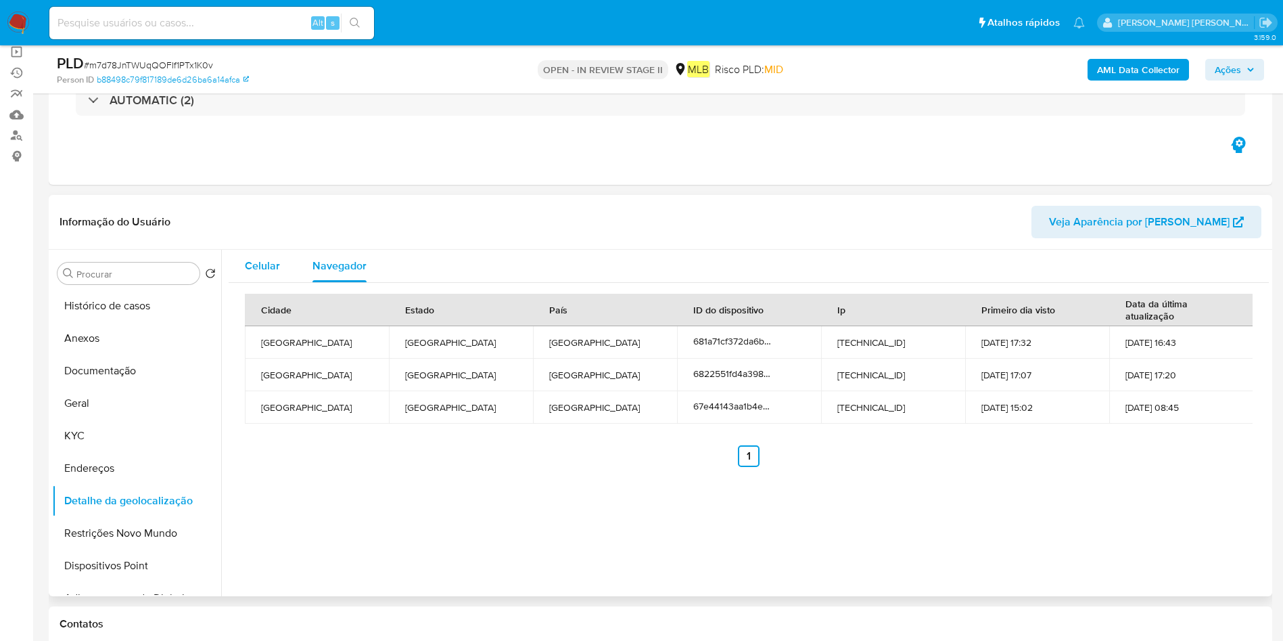
click at [271, 268] on span "Celular" at bounding box center [262, 266] width 35 height 16
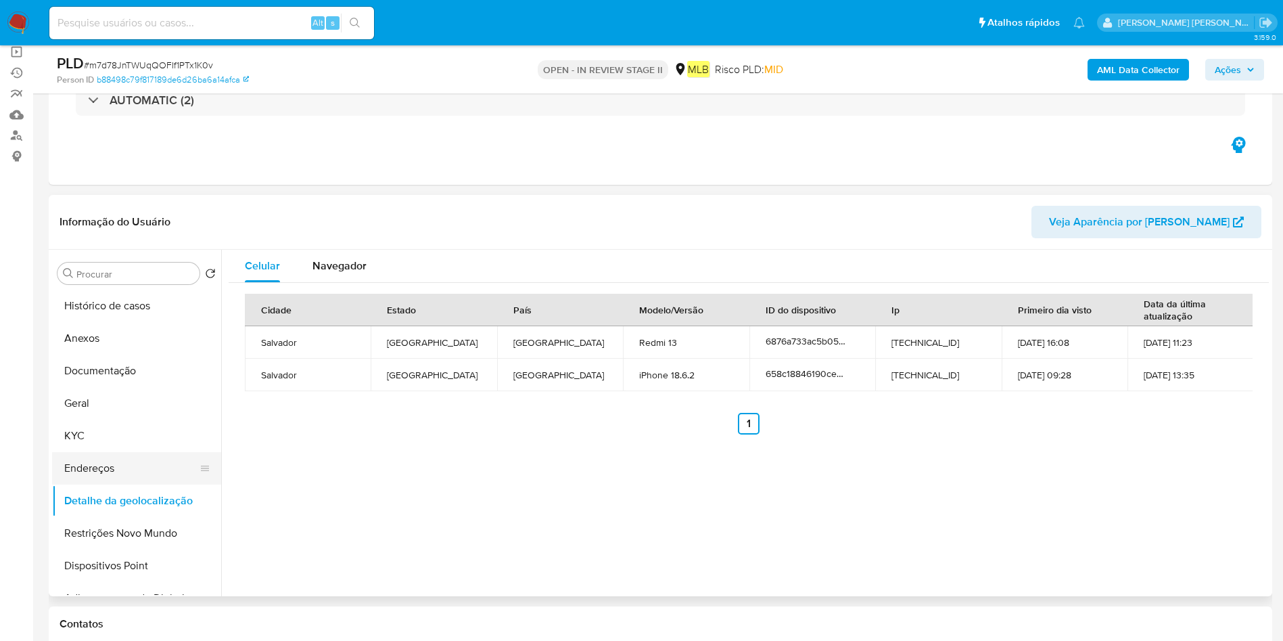
click at [137, 473] on button "Endereços" at bounding box center [131, 468] width 158 height 32
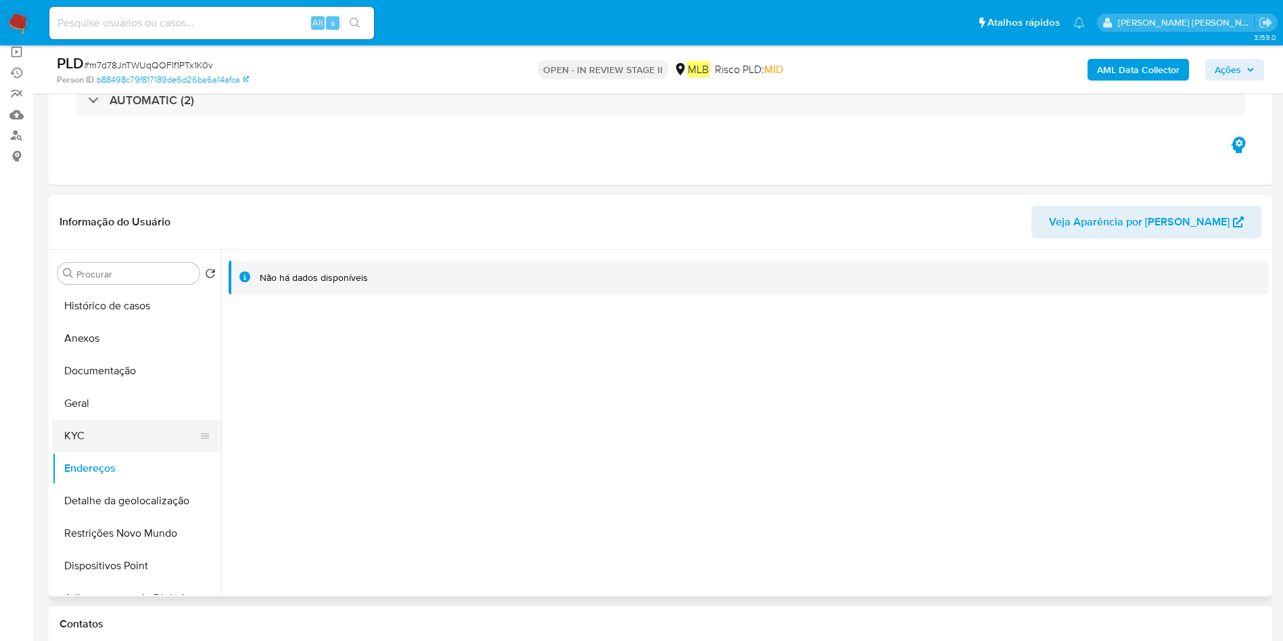
click at [78, 426] on button "KYC" at bounding box center [131, 435] width 158 height 32
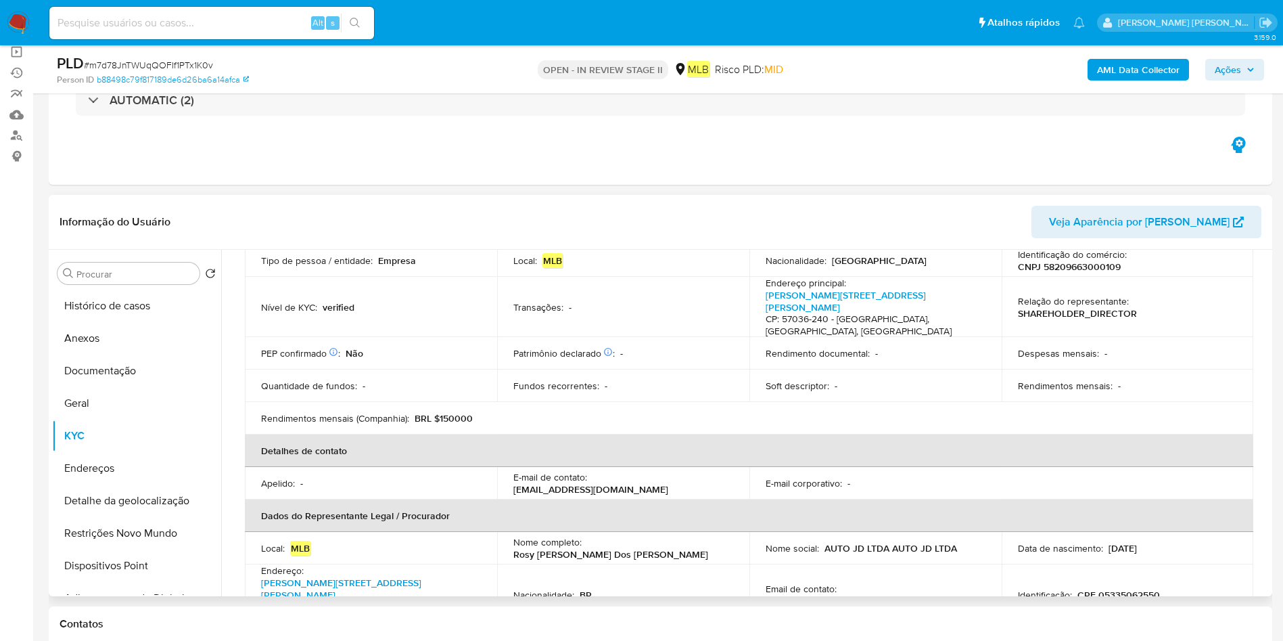
scroll to position [203, 0]
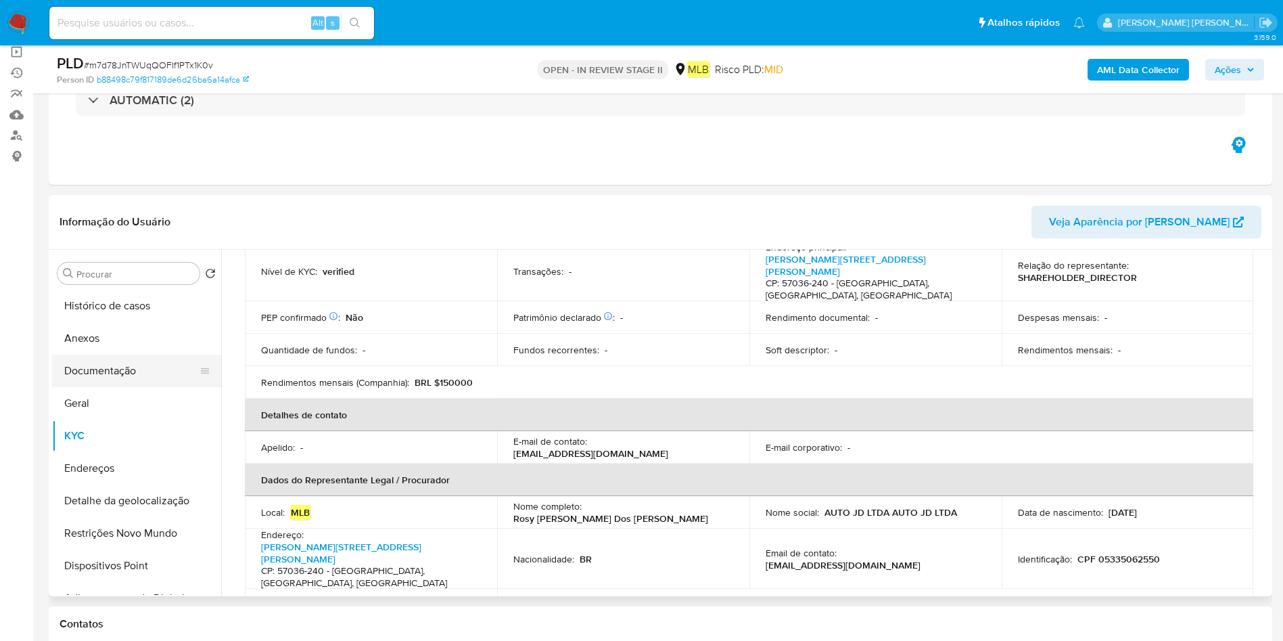
click at [116, 376] on button "Documentação" at bounding box center [131, 370] width 158 height 32
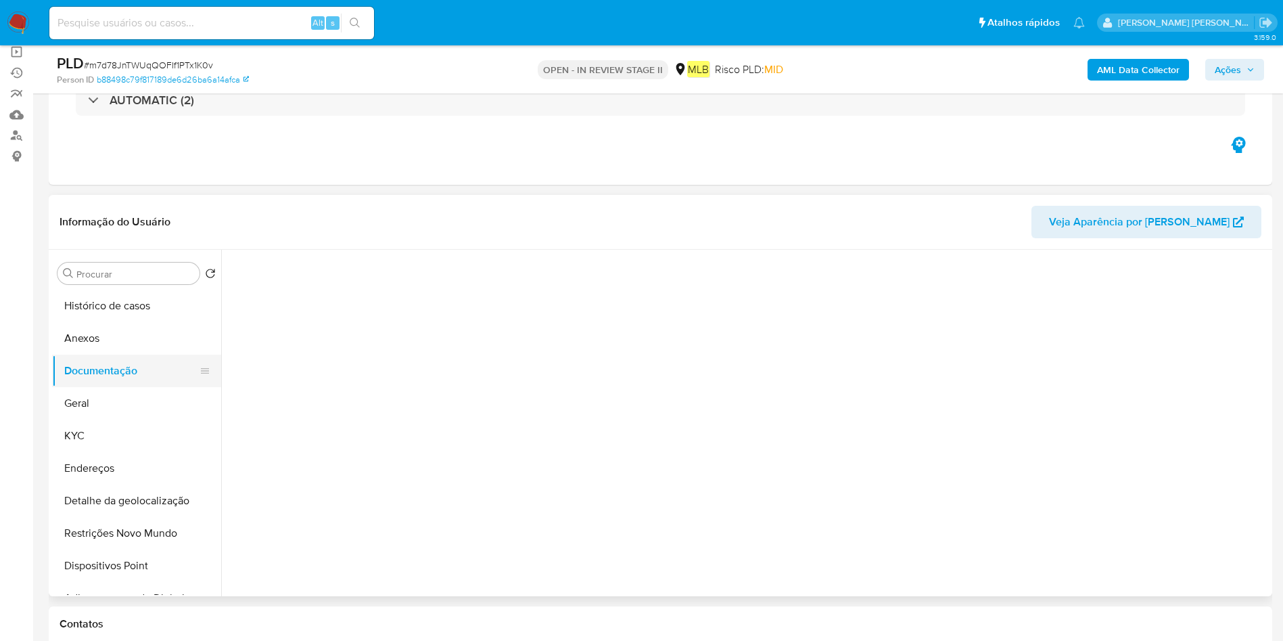
scroll to position [0, 0]
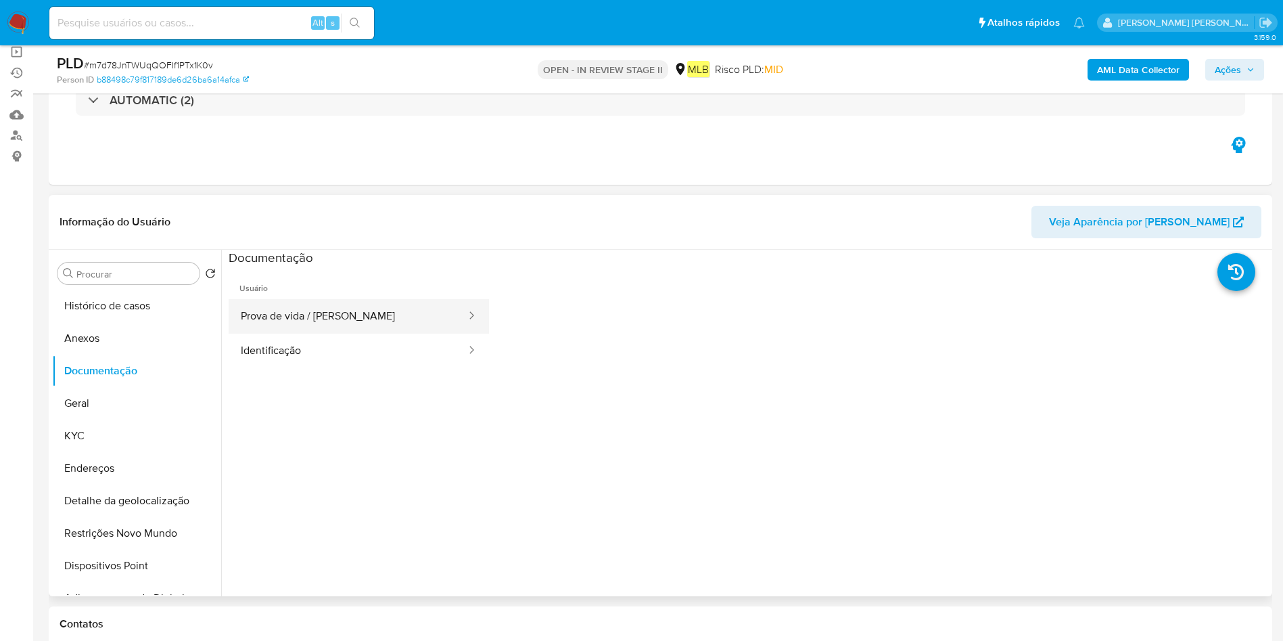
click at [296, 321] on button "Prova de vida / [PERSON_NAME]" at bounding box center [348, 316] width 239 height 35
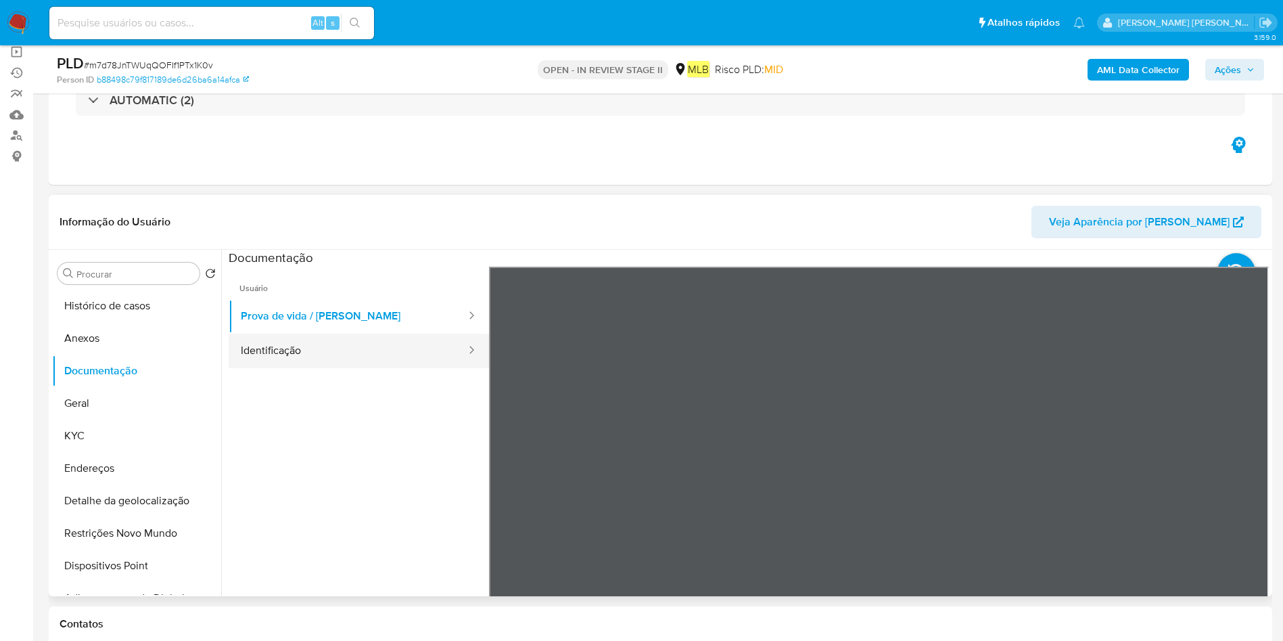
click at [317, 363] on button "Identificação" at bounding box center [348, 351] width 239 height 35
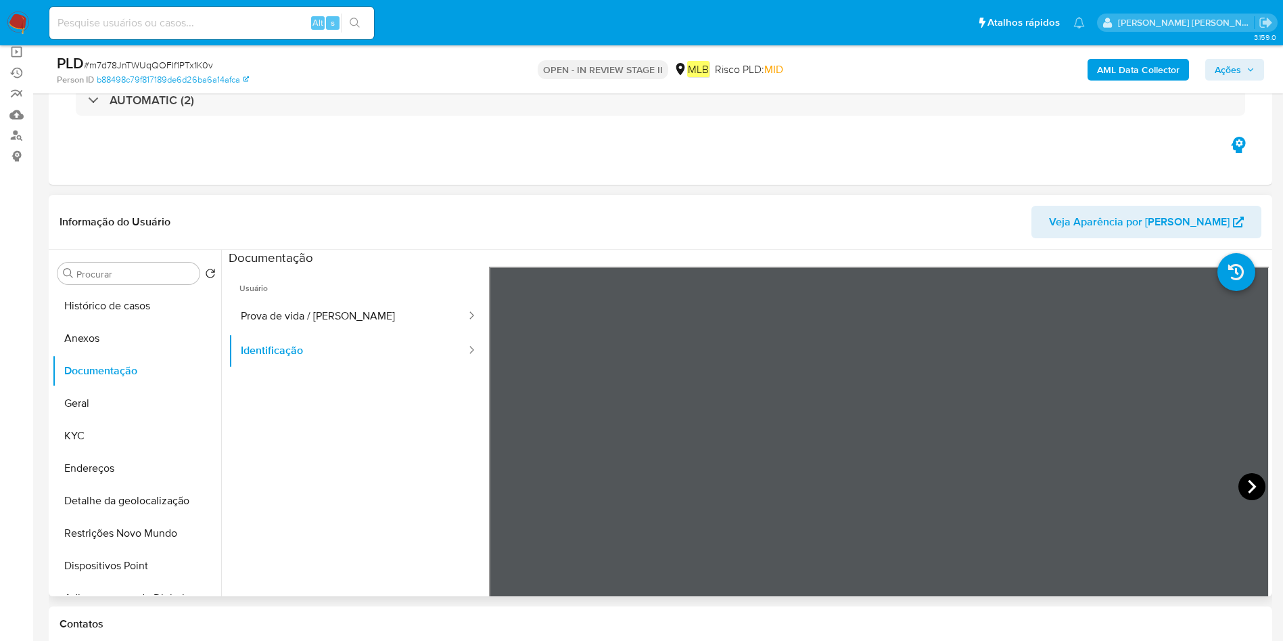
click at [1248, 480] on icon at bounding box center [1252, 487] width 8 height 14
click at [512, 484] on icon at bounding box center [505, 486] width 27 height 27
click at [123, 307] on button "Histórico de casos" at bounding box center [131, 306] width 158 height 32
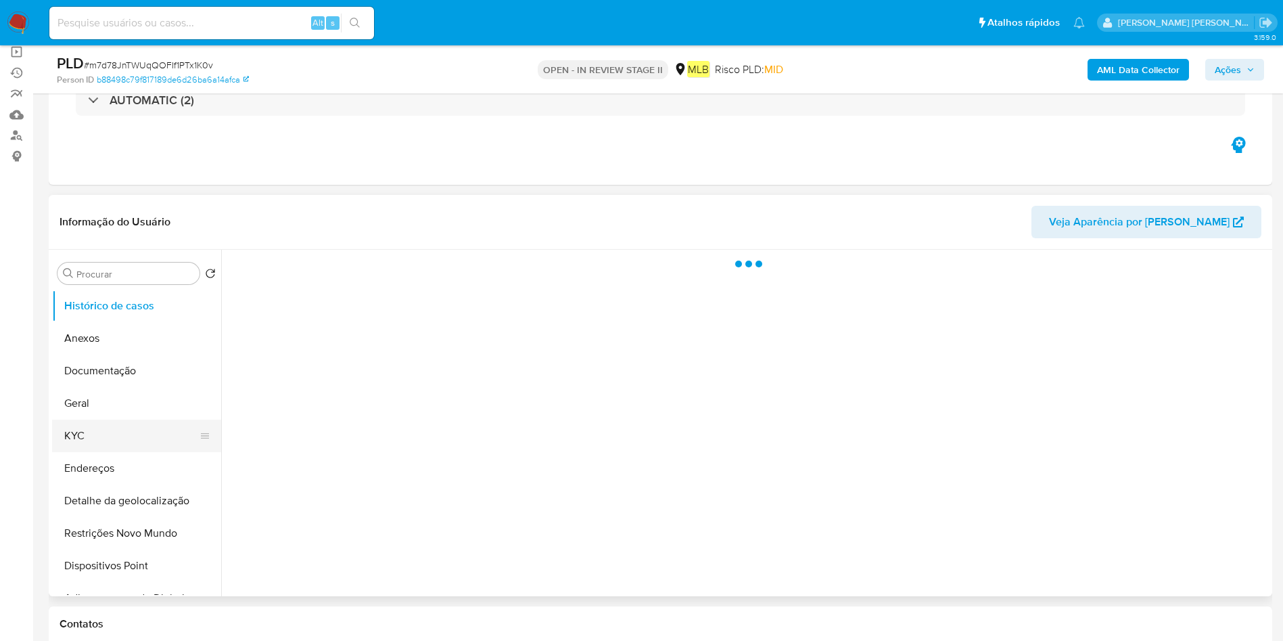
click at [85, 438] on button "KYC" at bounding box center [131, 435] width 158 height 32
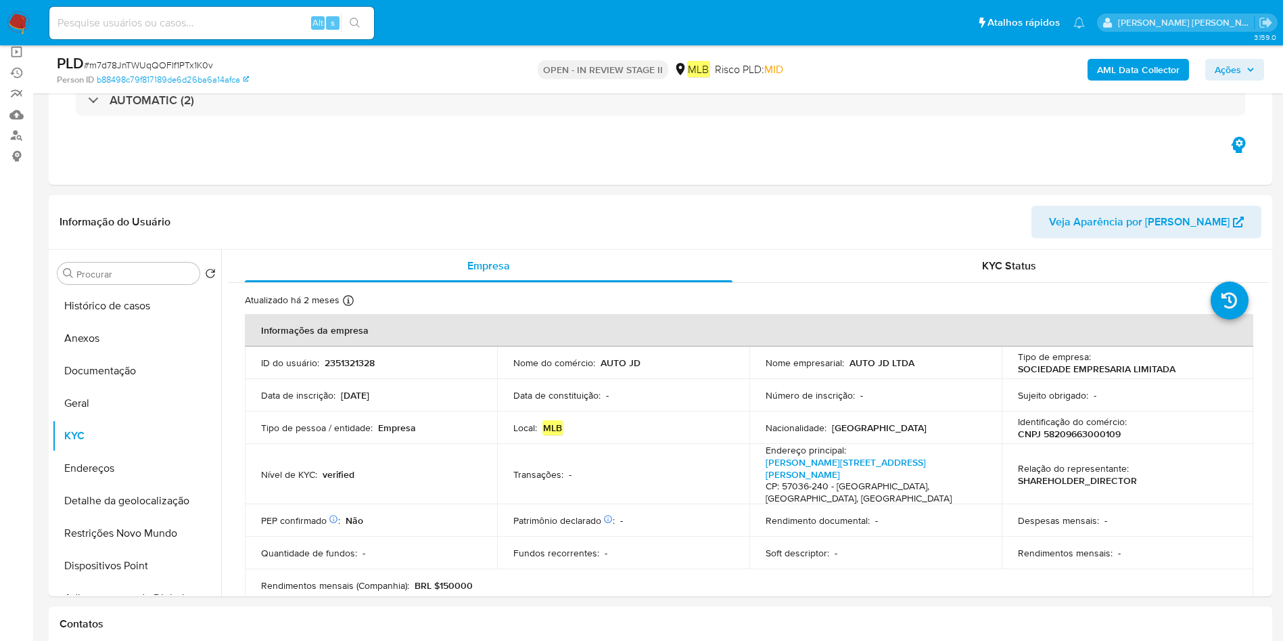
click at [364, 361] on p "2351321328" at bounding box center [350, 363] width 50 height 12
copy p "2351321328"
click at [142, 341] on button "Anexos" at bounding box center [131, 338] width 158 height 32
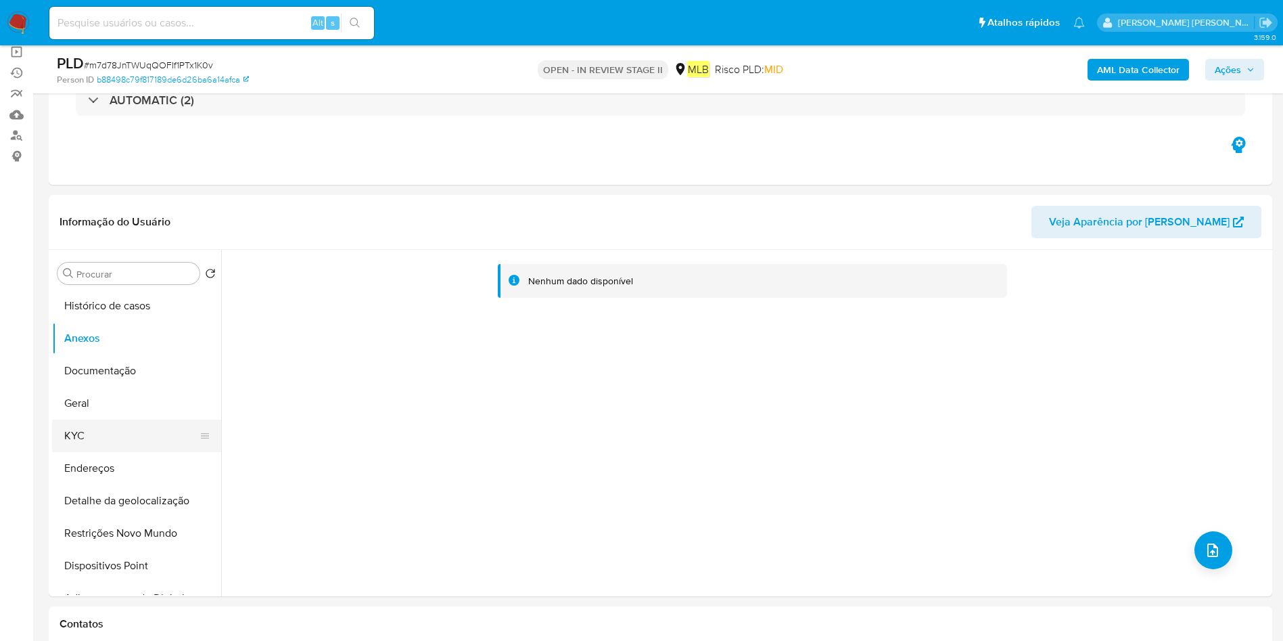
click at [100, 428] on button "KYC" at bounding box center [131, 435] width 158 height 32
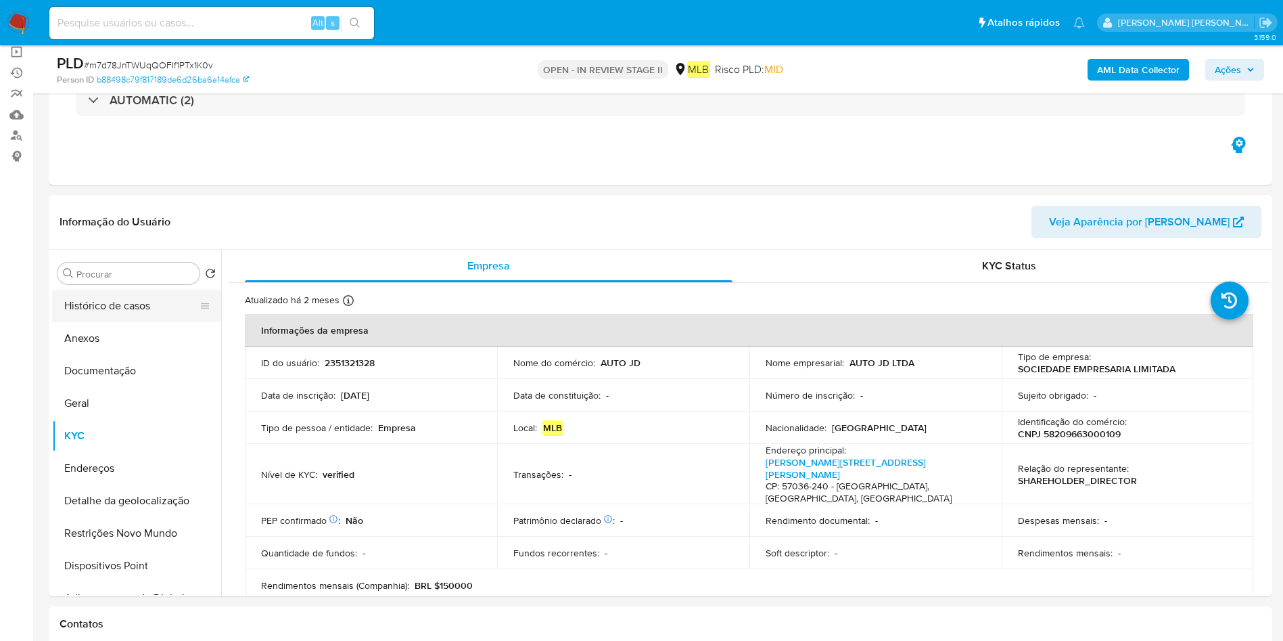
click at [175, 305] on button "Histórico de casos" at bounding box center [131, 306] width 158 height 32
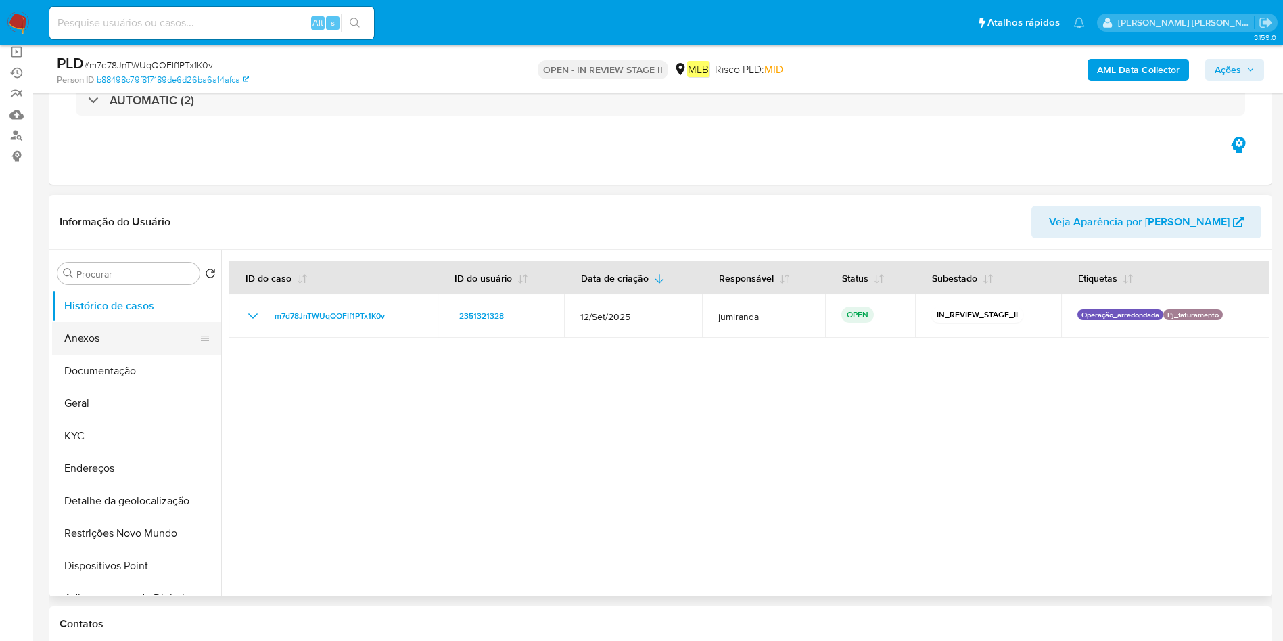
click at [155, 329] on button "Anexos" at bounding box center [131, 338] width 158 height 32
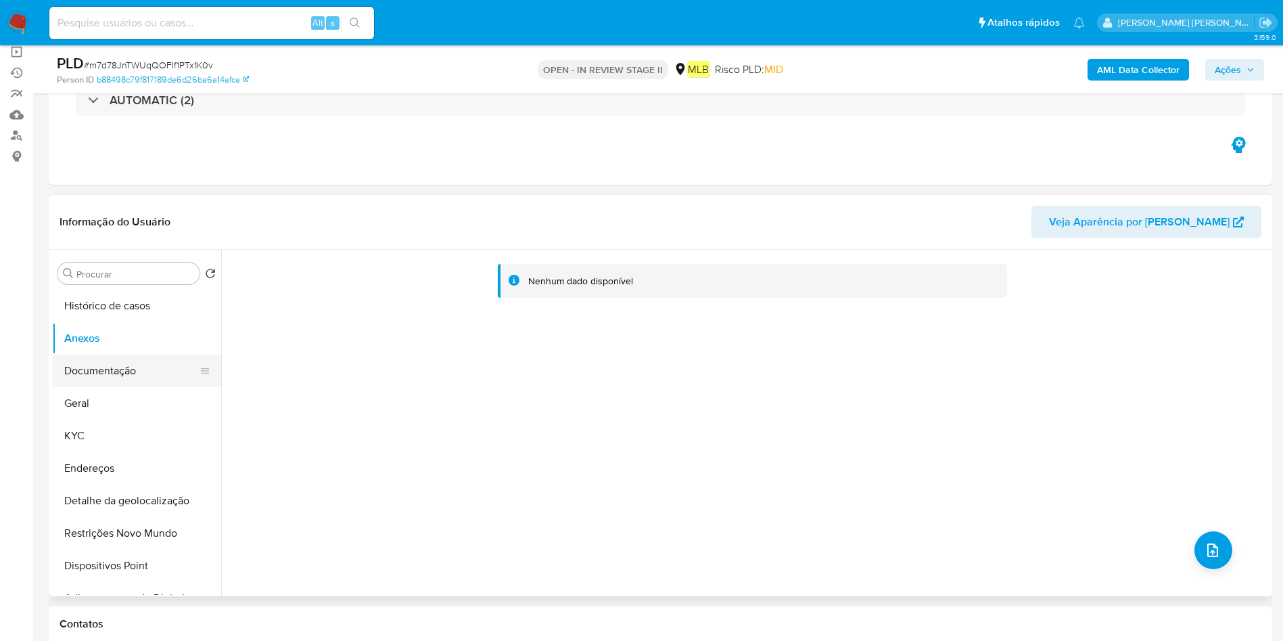
click at [143, 364] on button "Documentação" at bounding box center [131, 370] width 158 height 32
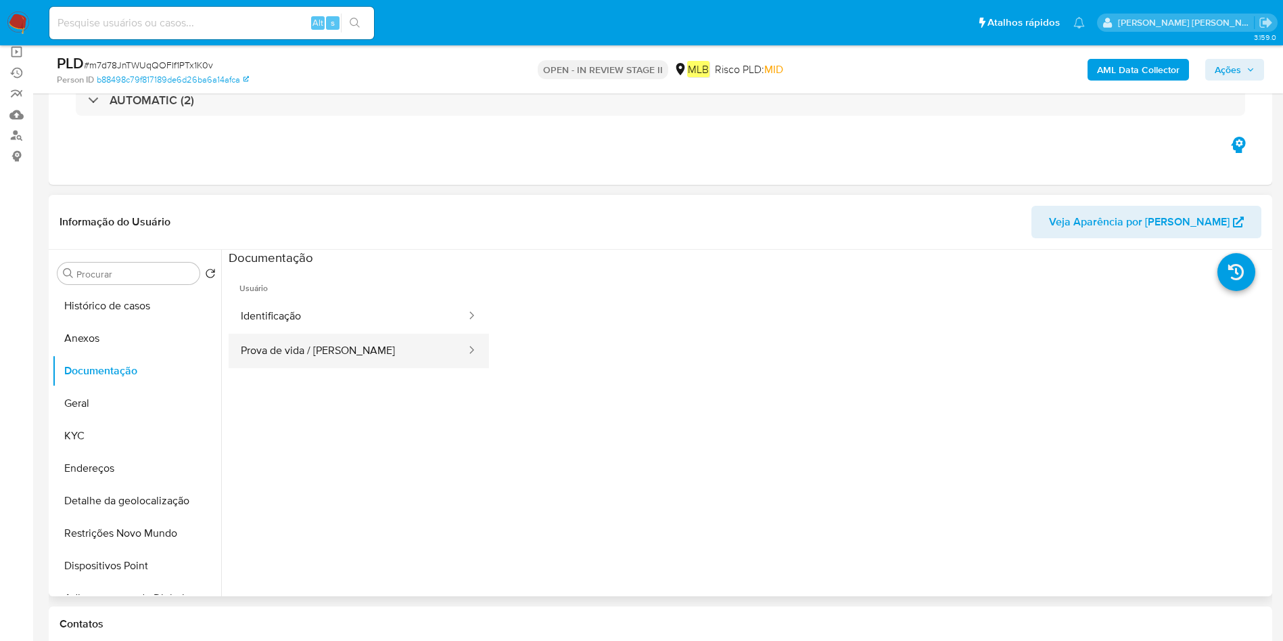
click at [350, 359] on button "Prova de vida / [PERSON_NAME]" at bounding box center [348, 351] width 239 height 35
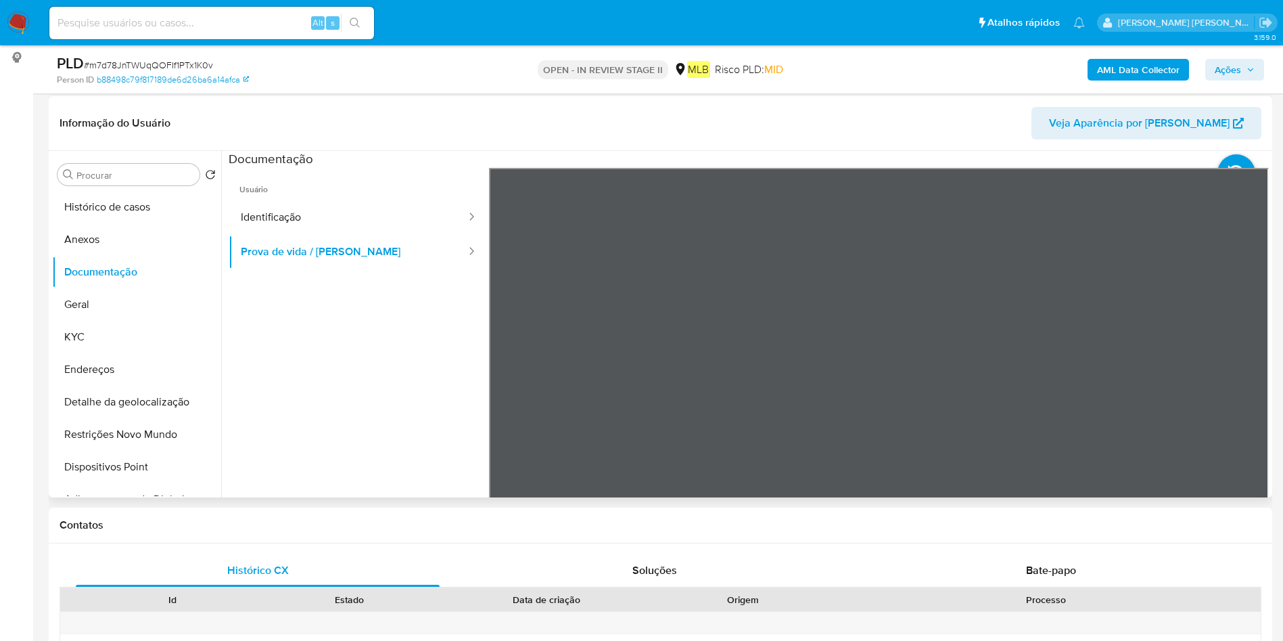
scroll to position [203, 0]
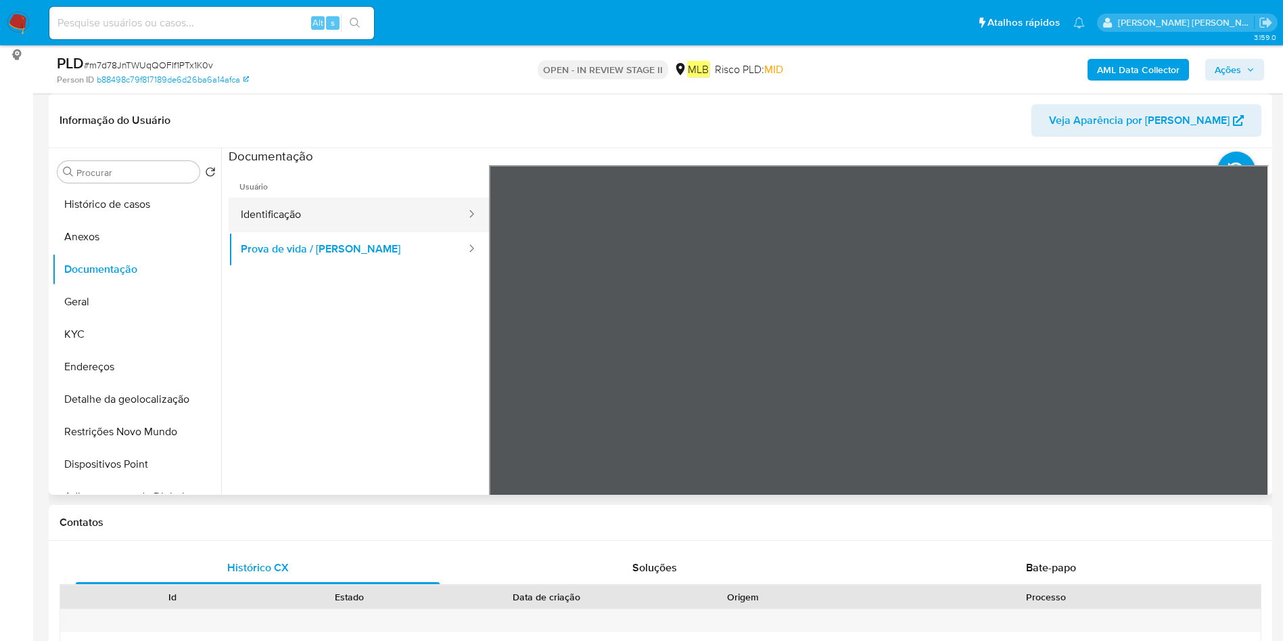
click at [306, 213] on button "Identificação" at bounding box center [348, 215] width 239 height 35
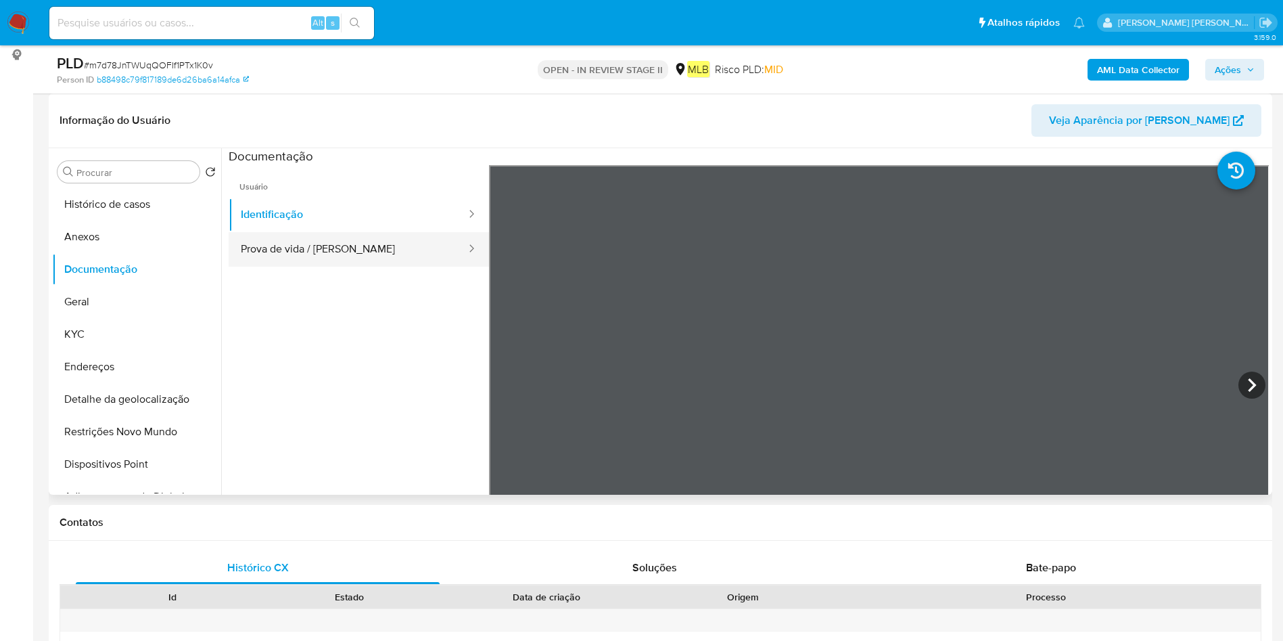
click at [336, 250] on button "Prova de vida / [PERSON_NAME]" at bounding box center [348, 249] width 239 height 35
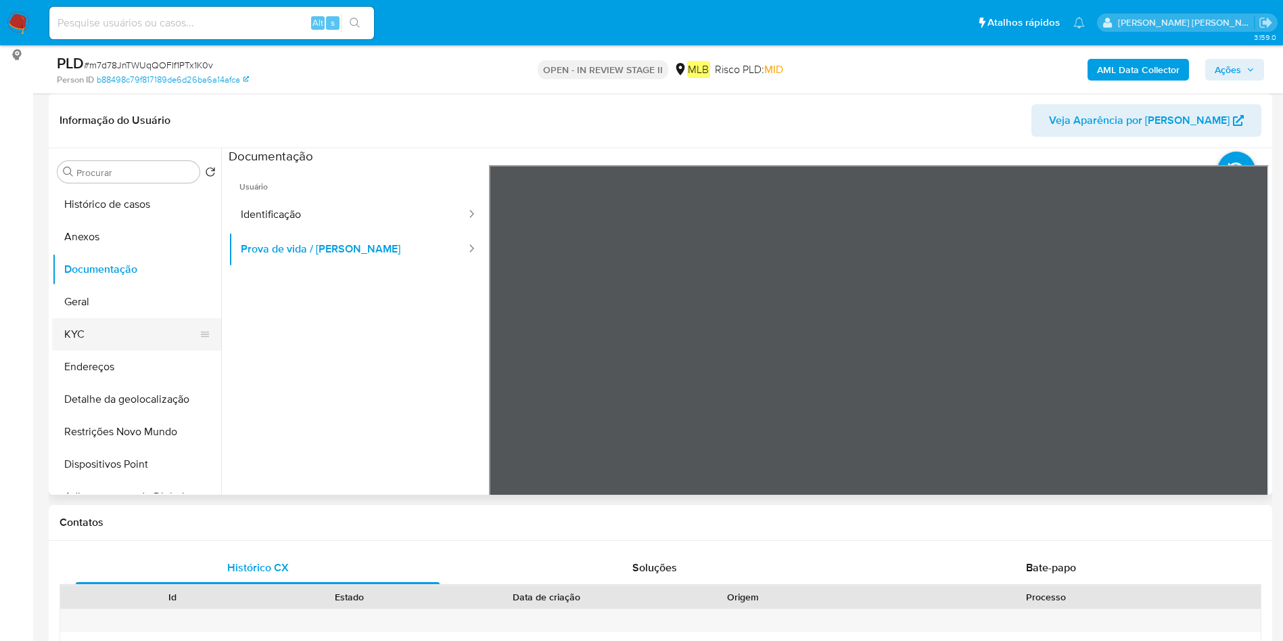
click at [101, 318] on button "KYC" at bounding box center [131, 334] width 158 height 32
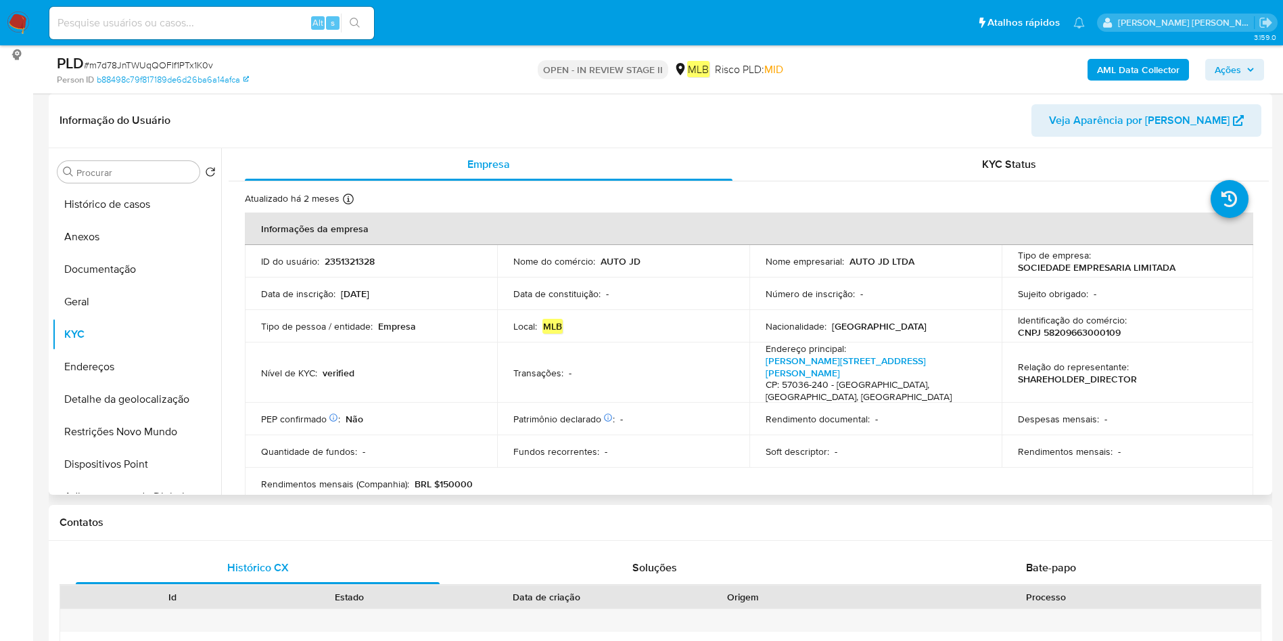
click at [359, 261] on p "2351321328" at bounding box center [350, 261] width 50 height 12
click at [359, 260] on p "2351321328" at bounding box center [350, 261] width 50 height 12
copy p "2351321328"
